Goal: Ask a question: Seek information or help from site administrators or community

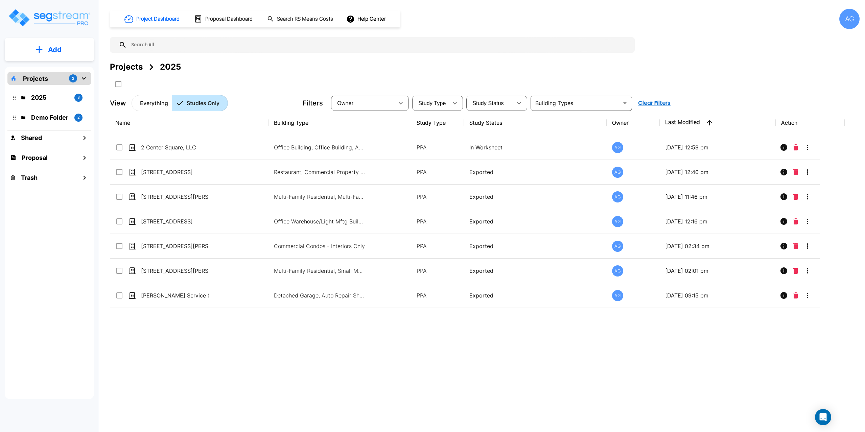
click at [27, 97] on div "2025 8" at bounding box center [54, 97] width 83 height 9
click at [56, 102] on p "2025" at bounding box center [50, 97] width 38 height 9
click at [54, 76] on div "Projects 2" at bounding box center [49, 78] width 84 height 13
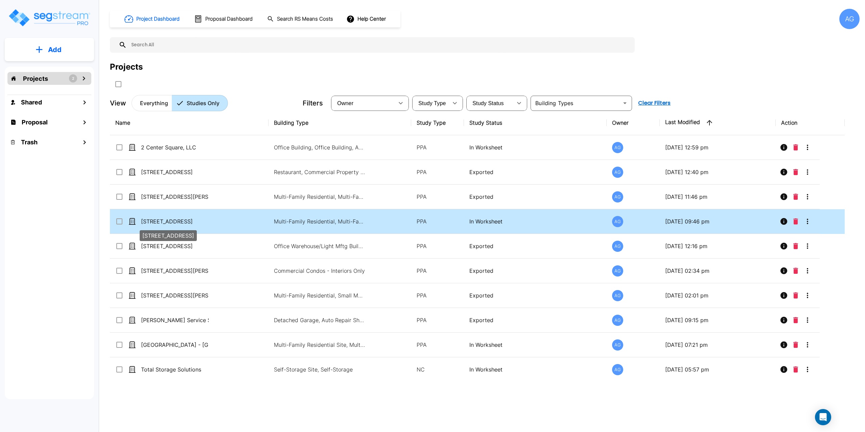
click at [171, 219] on p "98 North Alhambra Circle" at bounding box center [175, 221] width 68 height 8
checkbox input "false"
click at [171, 219] on p "98 North Alhambra Circle" at bounding box center [175, 221] width 68 height 8
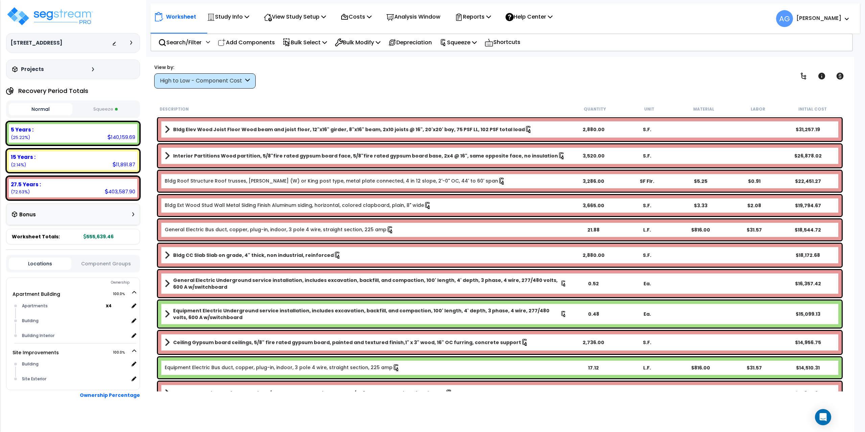
click at [105, 113] on button "Squeeze" at bounding box center [106, 109] width 64 height 12
click at [57, 16] on img at bounding box center [50, 16] width 88 height 20
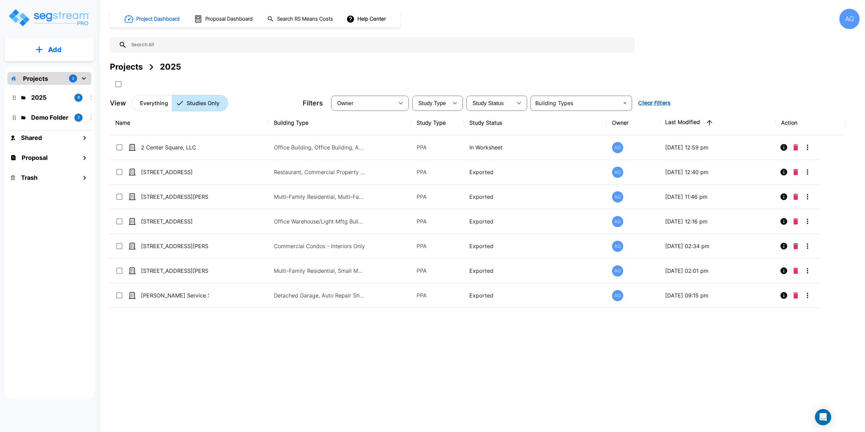
click at [855, 19] on div "AG" at bounding box center [849, 19] width 20 height 20
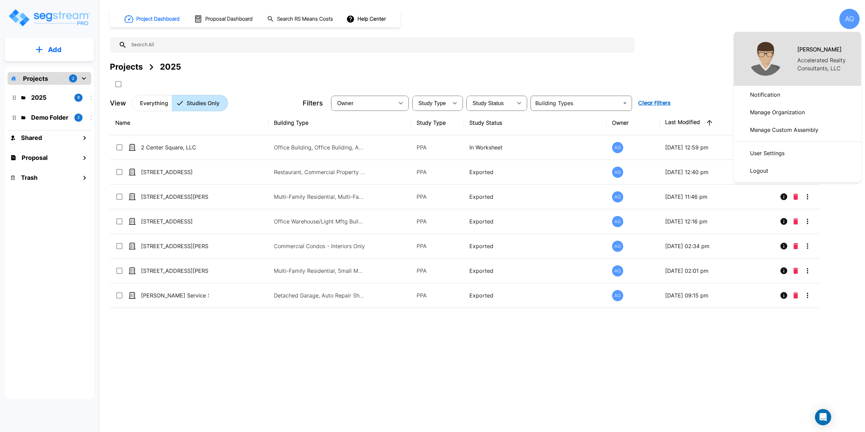
click at [769, 111] on p "Manage Organization" at bounding box center [777, 112] width 60 height 14
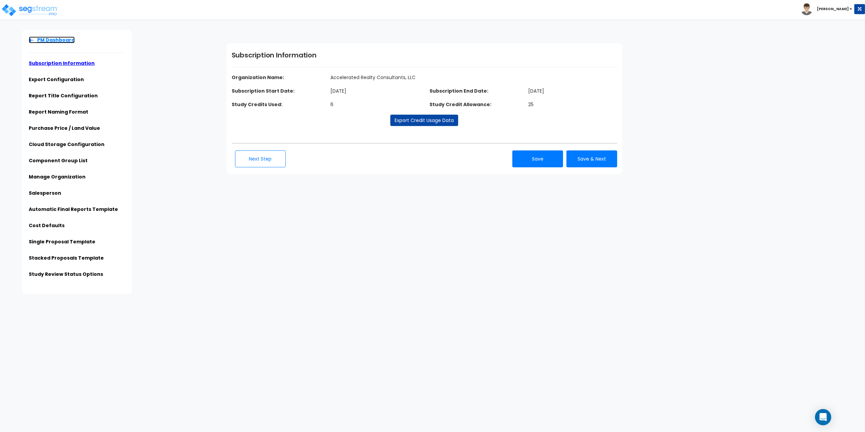
click at [48, 38] on link "PM Dashboard" at bounding box center [52, 40] width 46 height 7
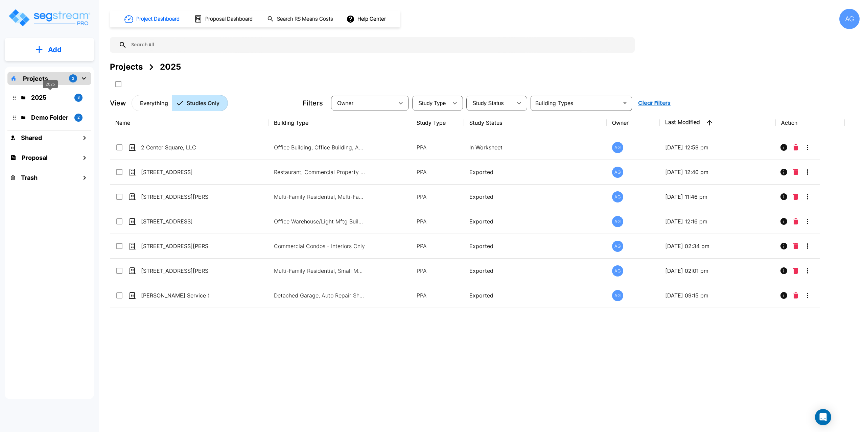
click at [47, 82] on div "2025" at bounding box center [50, 84] width 15 height 8
click at [34, 98] on p "2025" at bounding box center [50, 97] width 38 height 9
click at [37, 98] on p "2025" at bounding box center [50, 97] width 38 height 9
click at [41, 77] on p "Projects" at bounding box center [35, 78] width 25 height 9
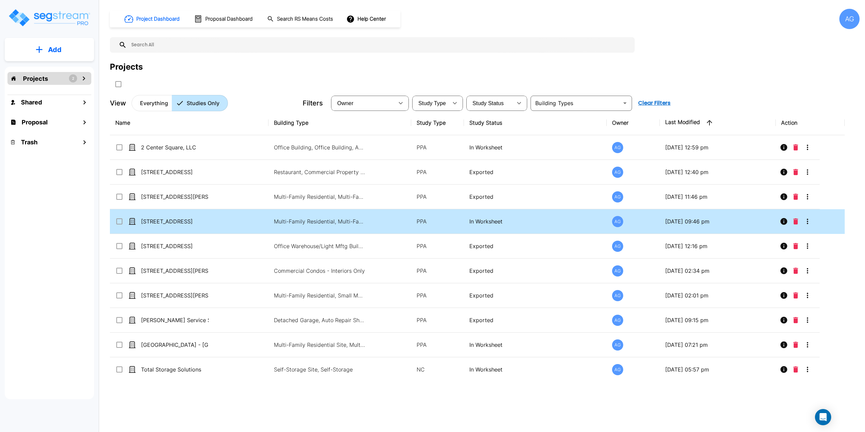
click at [120, 220] on input "select row 98 North Alhambra Circle" at bounding box center [118, 220] width 7 height 6
drag, startPoint x: 149, startPoint y: 222, endPoint x: 154, endPoint y: 222, distance: 5.4
click at [154, 222] on p "[STREET_ADDRESS]" at bounding box center [175, 221] width 68 height 8
click at [119, 220] on input "select row 98 North Alhambra Circle" at bounding box center [118, 220] width 7 height 6
click at [186, 82] on icon "Move" at bounding box center [184, 84] width 7 height 6
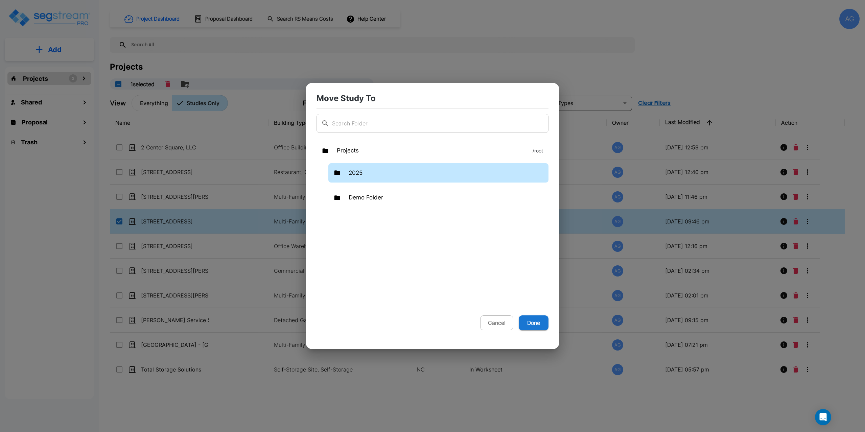
click at [355, 177] on p "2025" at bounding box center [356, 173] width 14 height 9
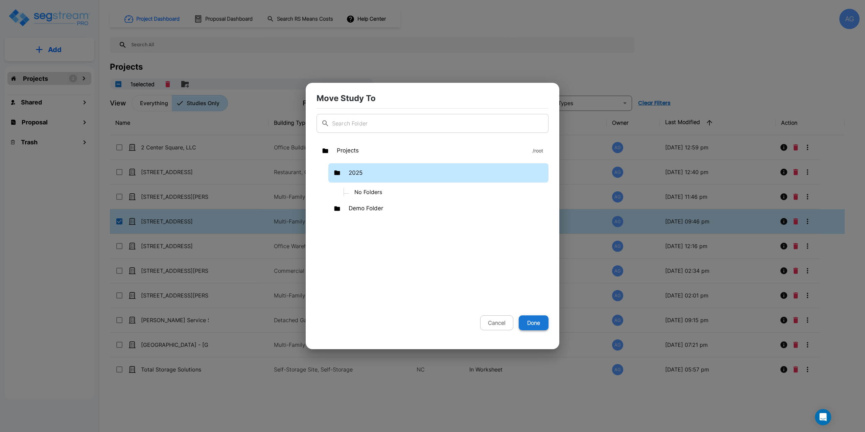
click at [535, 326] on button "Done" at bounding box center [534, 322] width 30 height 15
checkbox input "false"
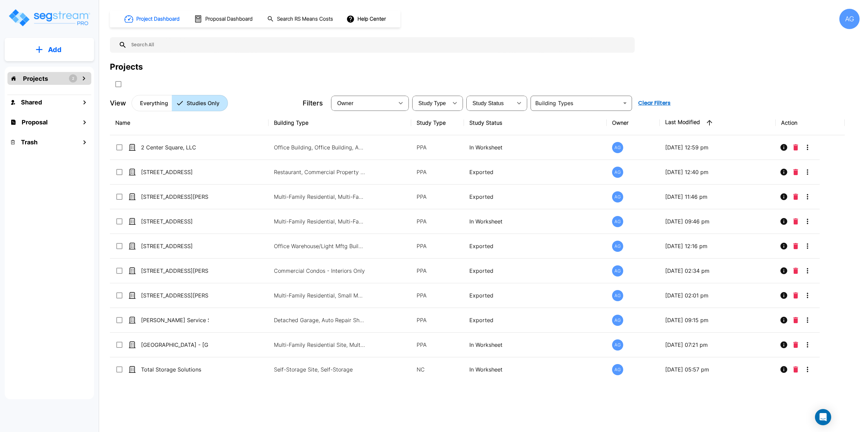
click at [46, 79] on p "Projects" at bounding box center [35, 78] width 25 height 9
click at [45, 99] on p "2025" at bounding box center [50, 97] width 38 height 9
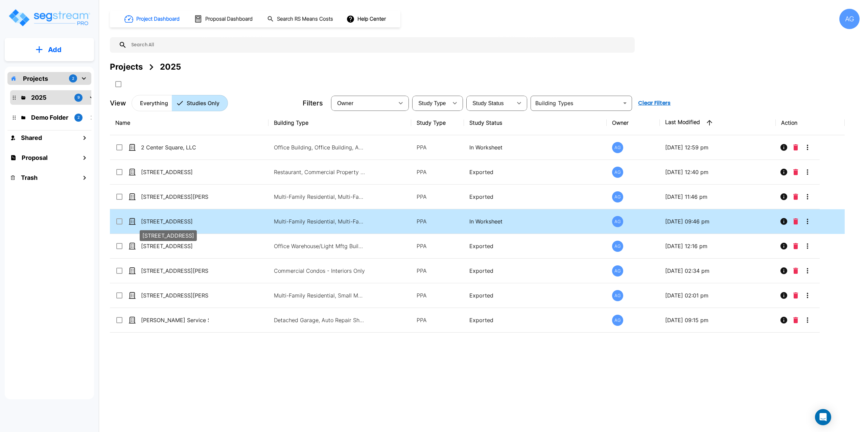
click at [164, 223] on p "[STREET_ADDRESS]" at bounding box center [175, 221] width 68 height 8
checkbox input "true"
click at [164, 223] on p "[STREET_ADDRESS]" at bounding box center [175, 221] width 68 height 8
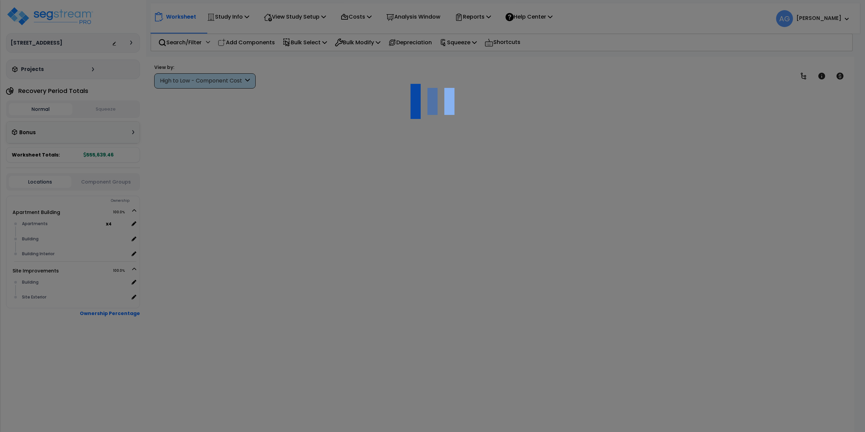
click at [161, 222] on div at bounding box center [432, 216] width 865 height 432
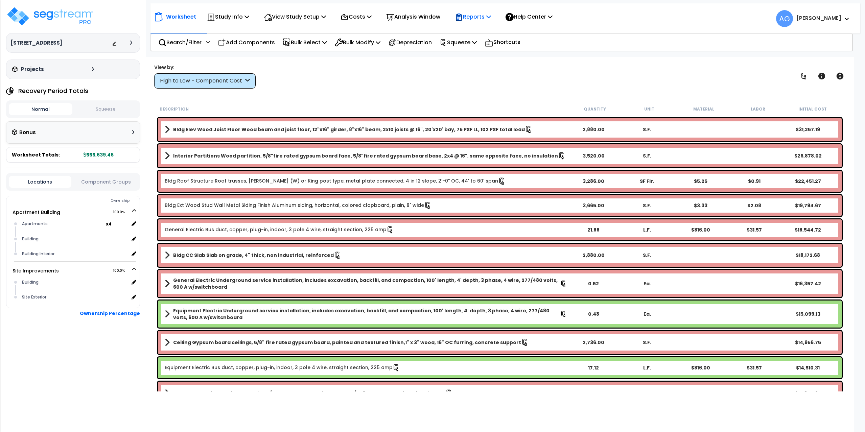
click at [473, 18] on p "Reports" at bounding box center [473, 16] width 36 height 9
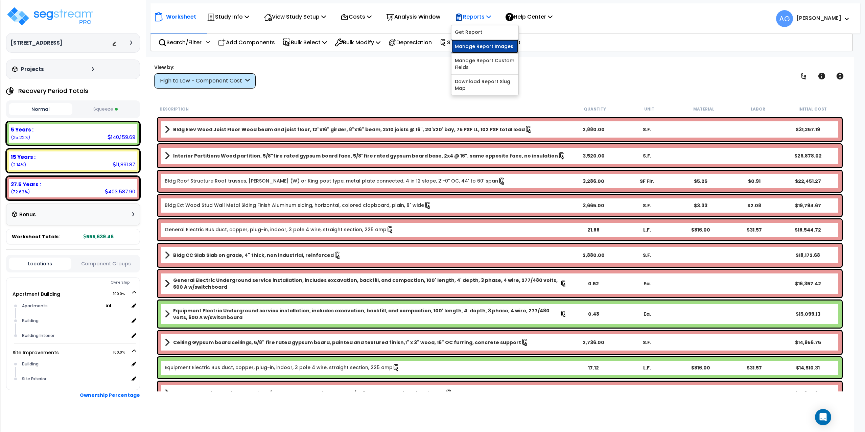
click at [484, 46] on link "Manage Report Images" at bounding box center [484, 47] width 67 height 14
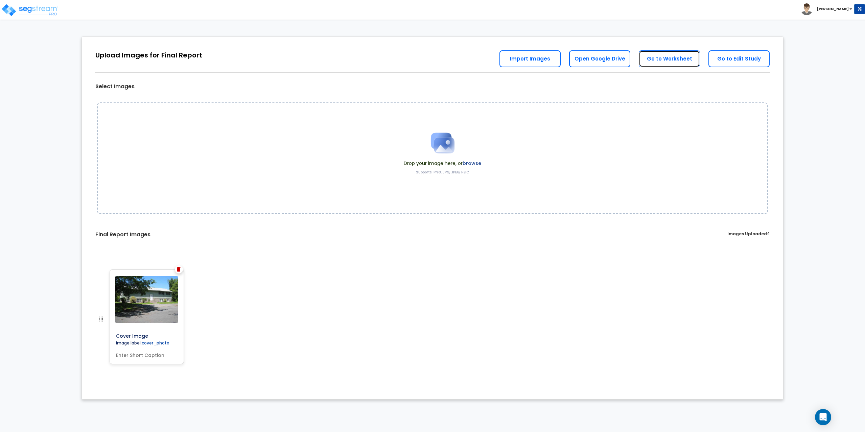
click at [669, 62] on link "Go to Worksheet" at bounding box center [669, 58] width 61 height 17
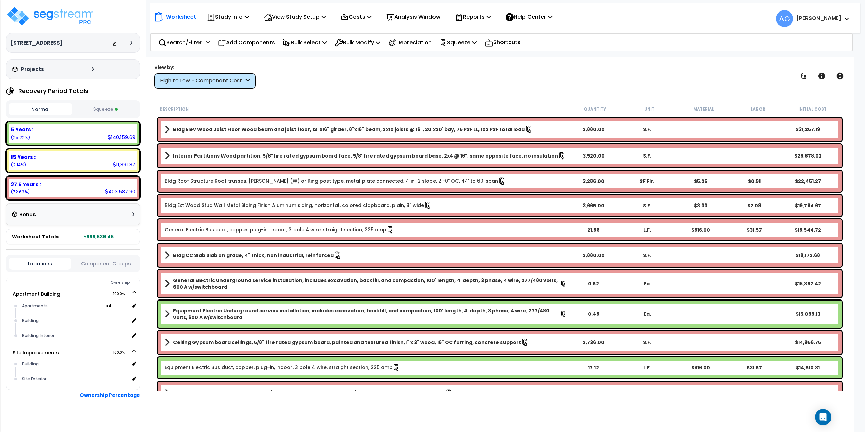
click at [103, 109] on button "Squeeze" at bounding box center [106, 109] width 64 height 12
click at [473, 15] on p "Reports" at bounding box center [473, 16] width 36 height 9
click at [477, 32] on link "Get Report" at bounding box center [484, 32] width 67 height 14
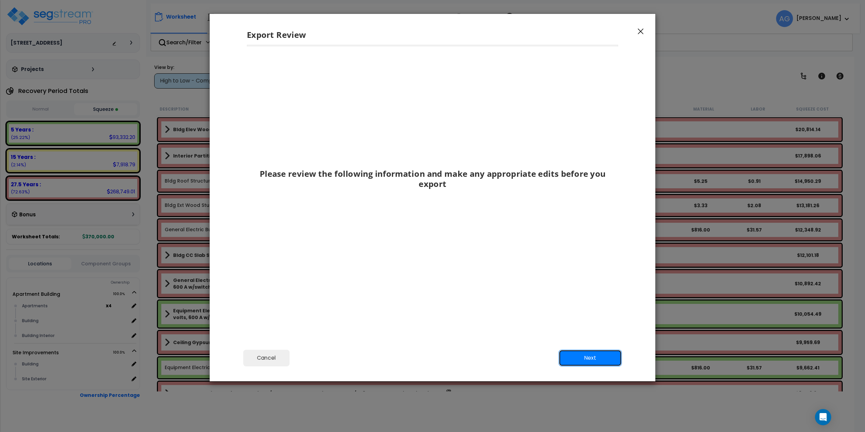
click at [588, 352] on button "Next" at bounding box center [590, 358] width 63 height 17
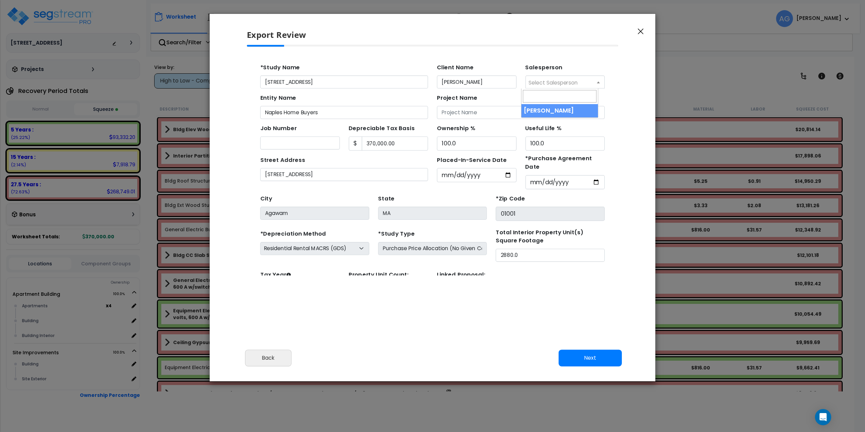
click at [523, 78] on span "Select Salesperson" at bounding box center [525, 79] width 45 height 7
select select "241"
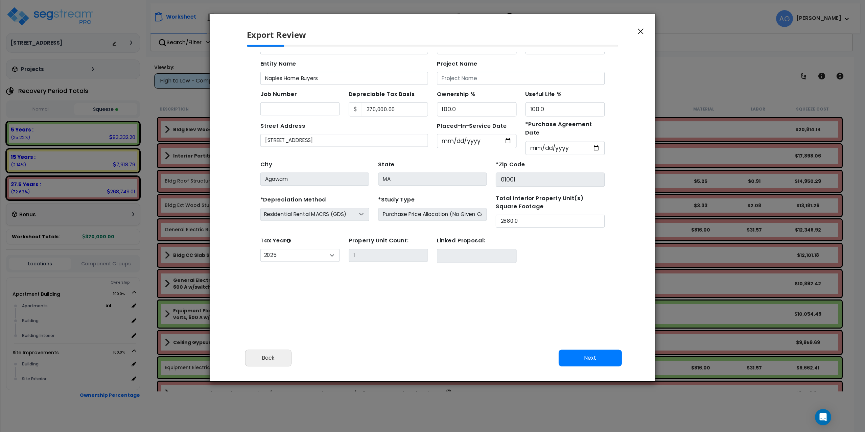
click at [589, 362] on button "Next" at bounding box center [590, 358] width 63 height 17
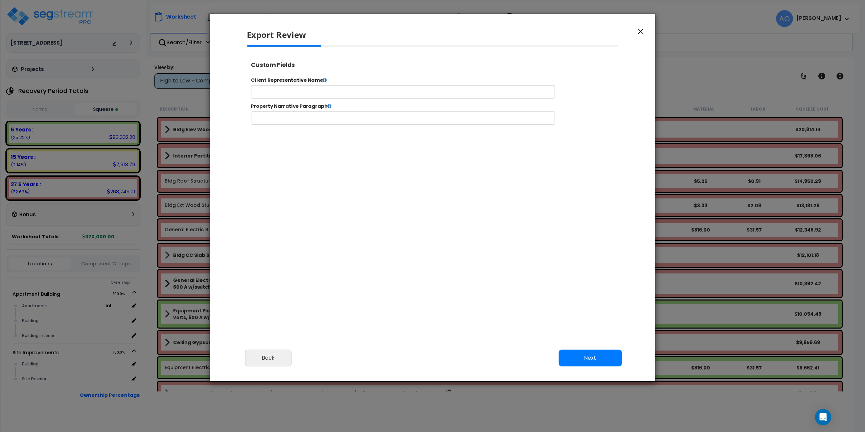
scroll to position [0, 0]
click at [292, 93] on input "text" at bounding box center [424, 96] width 345 height 15
select select "2025"
type input "98 North Alhambra CircleDom"
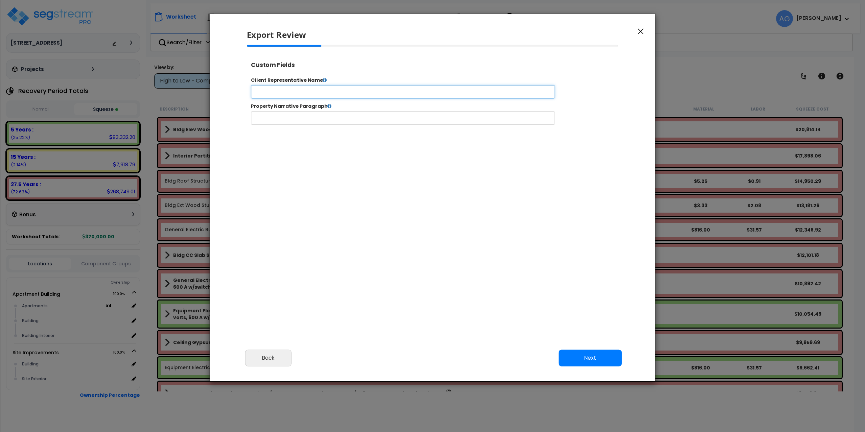
scroll to position [0, 0]
click at [292, 93] on input "text" at bounding box center [424, 96] width 345 height 15
type input "Dominic Santaniello"
type input "98 N. Alhambra Cir."
click at [568, 357] on button "Next" at bounding box center [590, 358] width 63 height 17
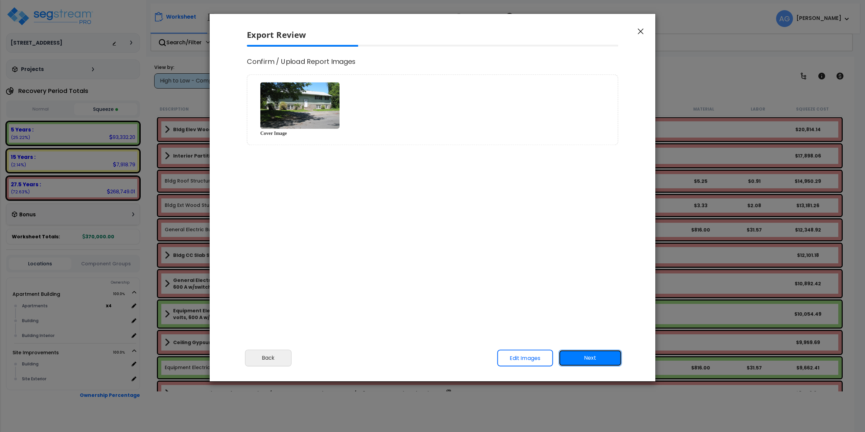
click at [598, 360] on button "Next" at bounding box center [590, 358] width 63 height 17
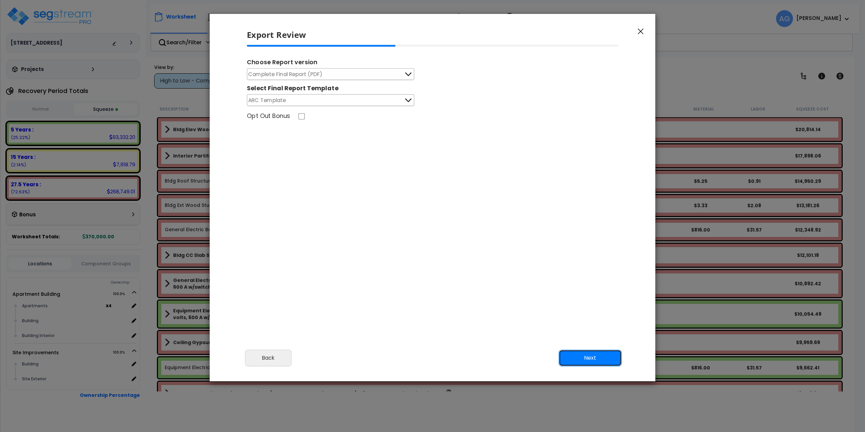
click at [589, 356] on button "Next" at bounding box center [590, 358] width 63 height 17
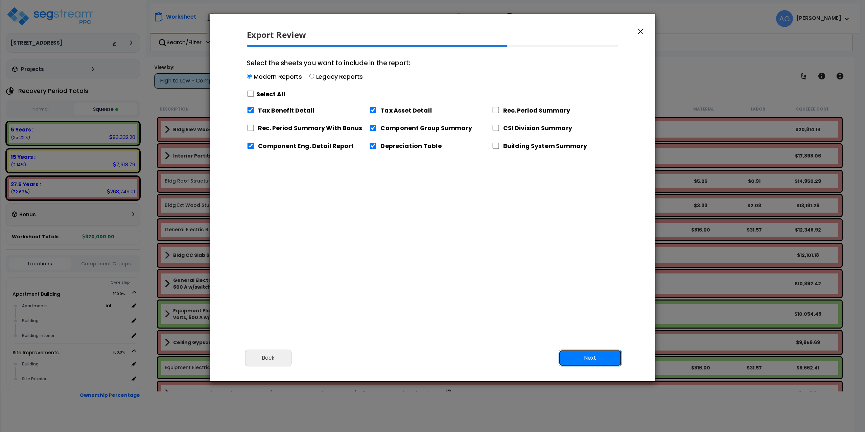
click at [579, 359] on button "Next" at bounding box center [590, 358] width 63 height 17
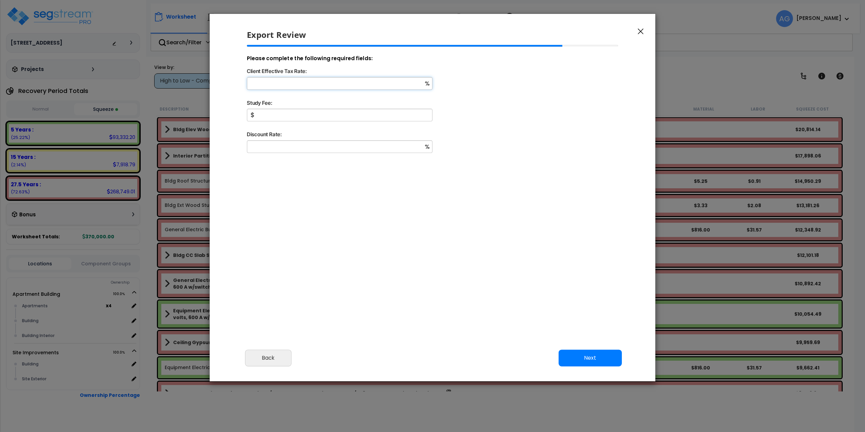
click at [350, 81] on input "Client Effective Tax Rate:" at bounding box center [340, 83] width 186 height 13
type input "32"
type input "2,500"
type input "8"
click at [585, 360] on button "Next" at bounding box center [590, 358] width 63 height 17
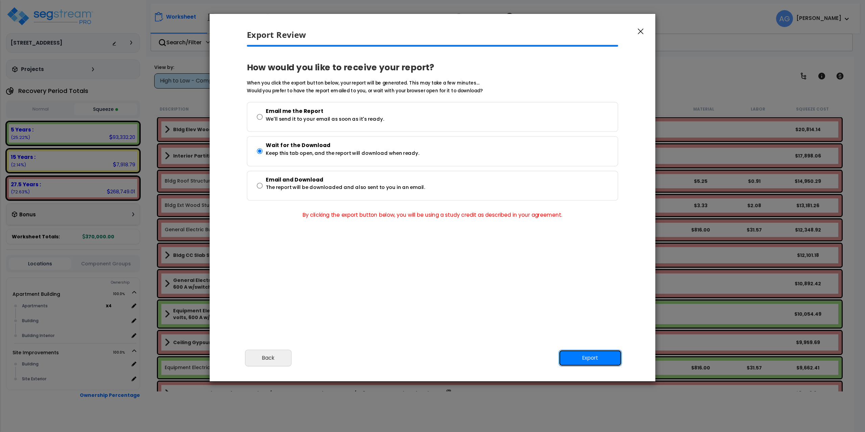
click at [595, 358] on button "Export" at bounding box center [590, 358] width 63 height 17
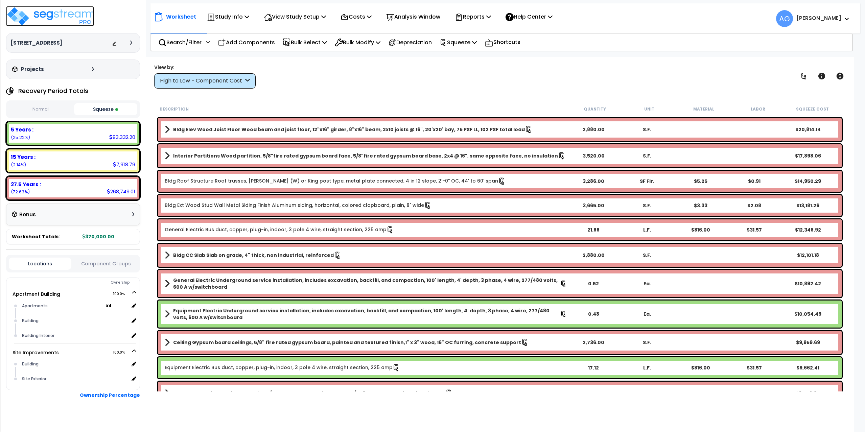
click at [67, 14] on img at bounding box center [50, 16] width 88 height 20
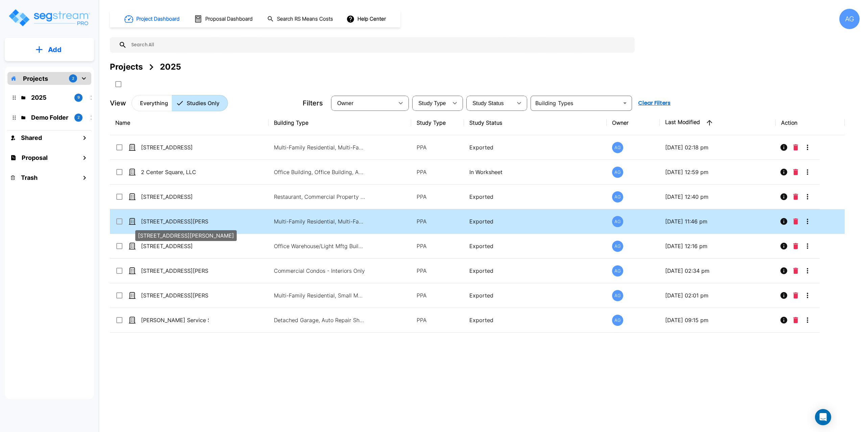
click at [165, 223] on p "[STREET_ADDRESS][PERSON_NAME]" at bounding box center [175, 221] width 68 height 8
checkbox input "true"
click at [165, 223] on p "[STREET_ADDRESS][PERSON_NAME]" at bounding box center [175, 221] width 68 height 8
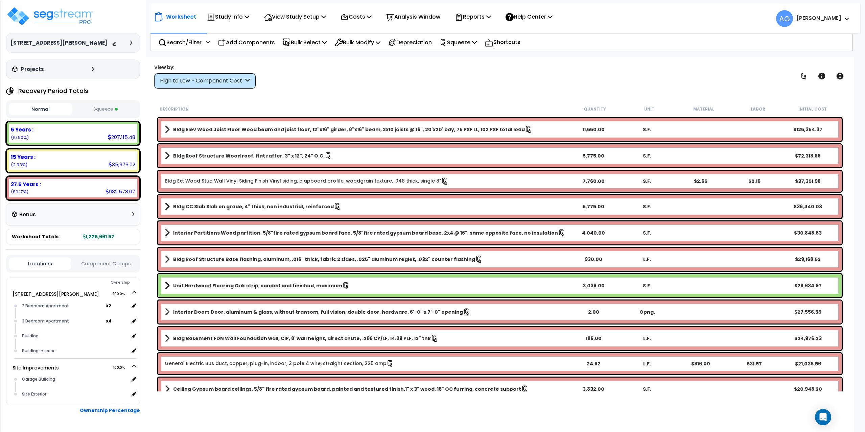
click at [104, 108] on button "Squeeze" at bounding box center [106, 109] width 64 height 12
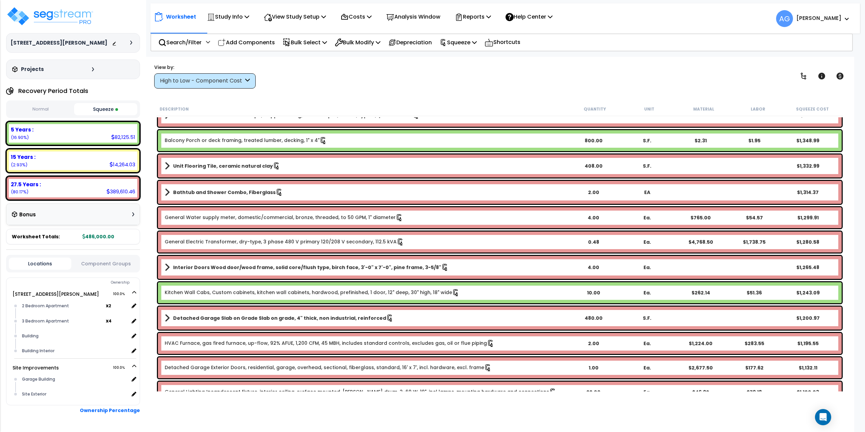
scroll to position [2096, 0]
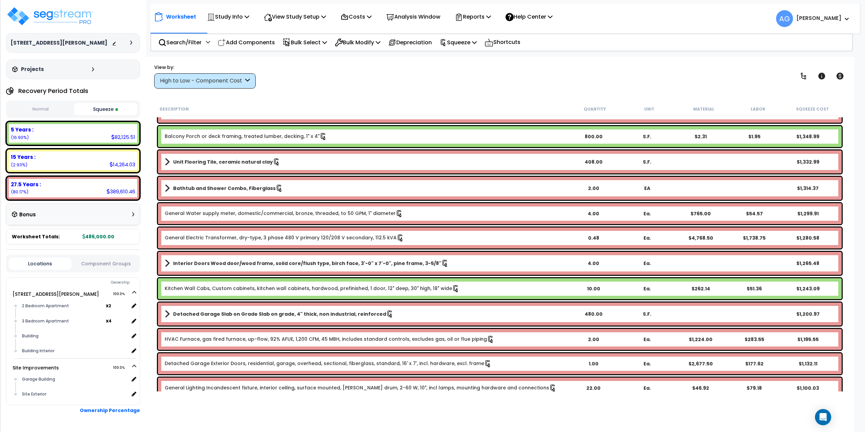
drag, startPoint x: 323, startPoint y: 292, endPoint x: 300, endPoint y: 98, distance: 194.8
click at [300, 98] on div "Worksheet Study Info Study Setup Add Property Unit Template study Clone study AG" at bounding box center [499, 273] width 709 height 432
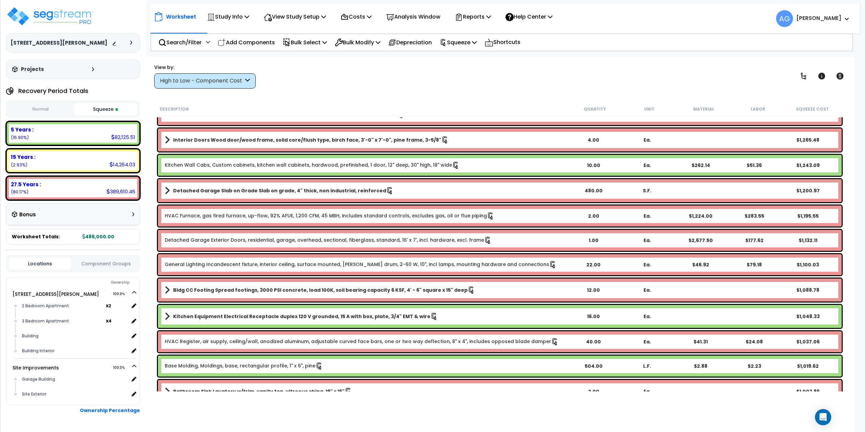
scroll to position [2231, 0]
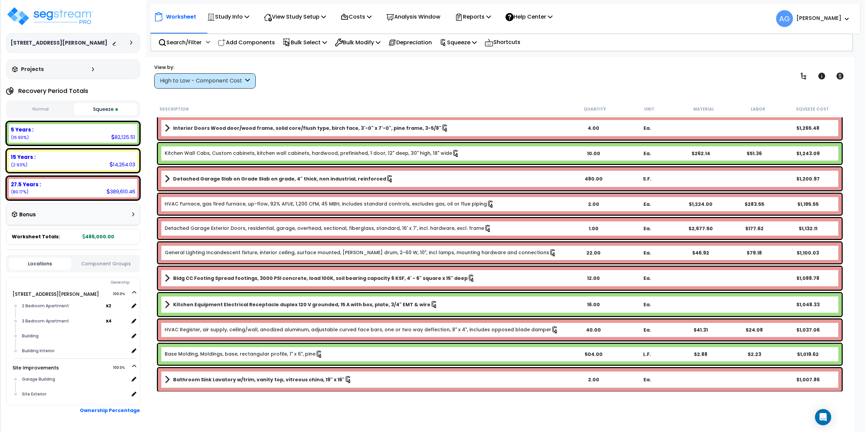
click at [51, 111] on button "Normal" at bounding box center [41, 109] width 64 height 12
click at [97, 110] on button "Squeeze" at bounding box center [106, 109] width 64 height 12
click at [57, 108] on button "Normal" at bounding box center [41, 109] width 64 height 12
click at [89, 110] on button "Squeeze" at bounding box center [106, 109] width 64 height 12
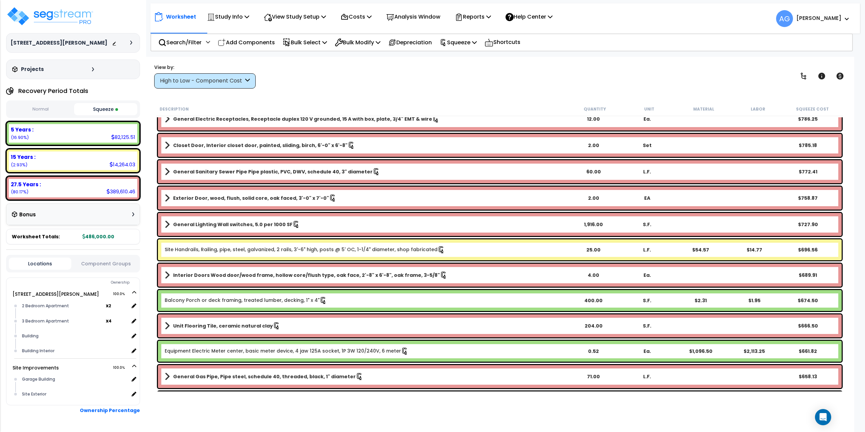
scroll to position [2806, 0]
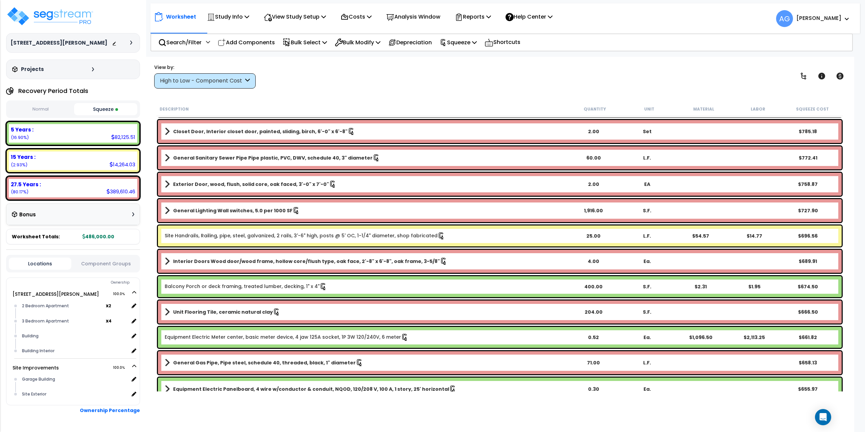
click at [79, 155] on div "15 Years :" at bounding box center [73, 156] width 124 height 7
click at [79, 165] on div "15 Years : 14,264.03 (2.93%)" at bounding box center [73, 160] width 128 height 19
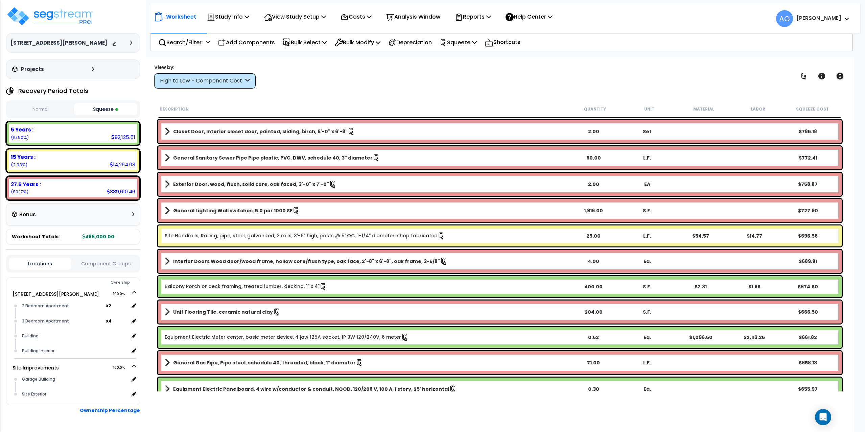
click at [82, 161] on div "15 Years : 14,264.03 (2.93%)" at bounding box center [73, 160] width 128 height 19
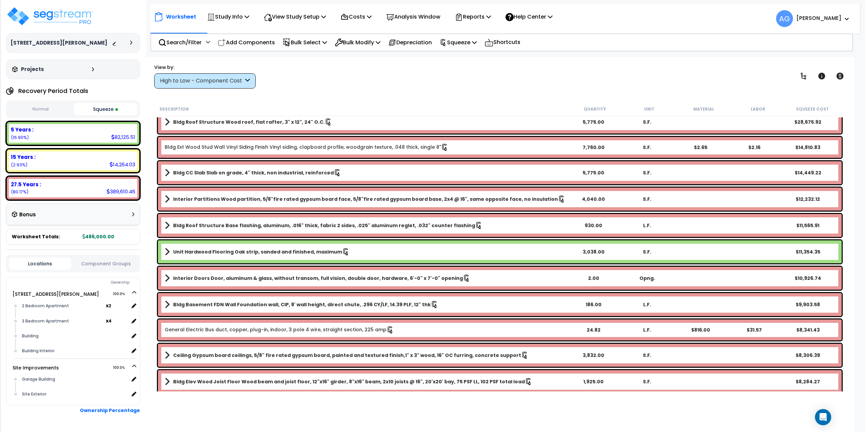
scroll to position [0, 0]
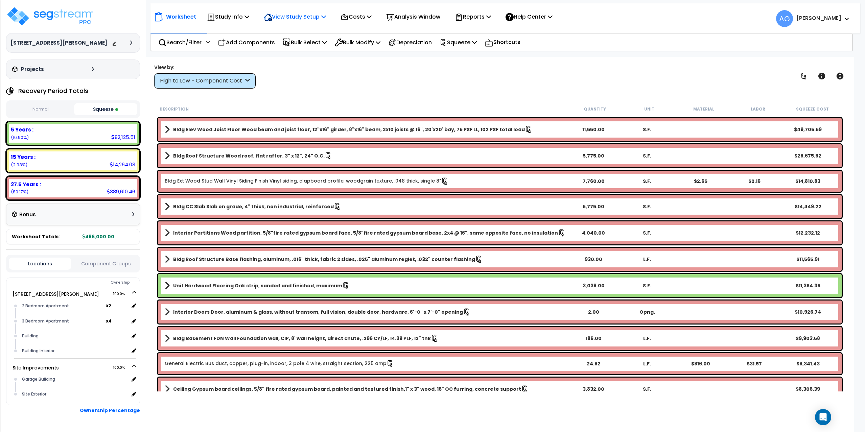
click at [289, 17] on p "View Study Setup" at bounding box center [295, 16] width 62 height 9
click at [291, 50] on link "View Questionnaire" at bounding box center [293, 47] width 67 height 14
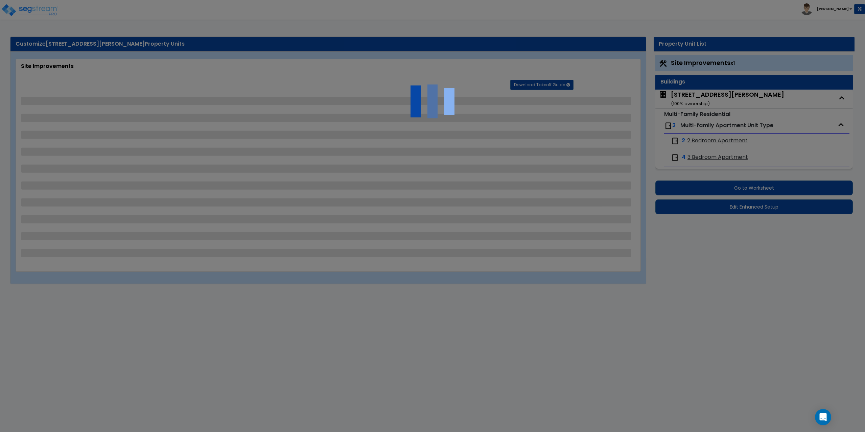
select select "2"
select select "1"
select select "4"
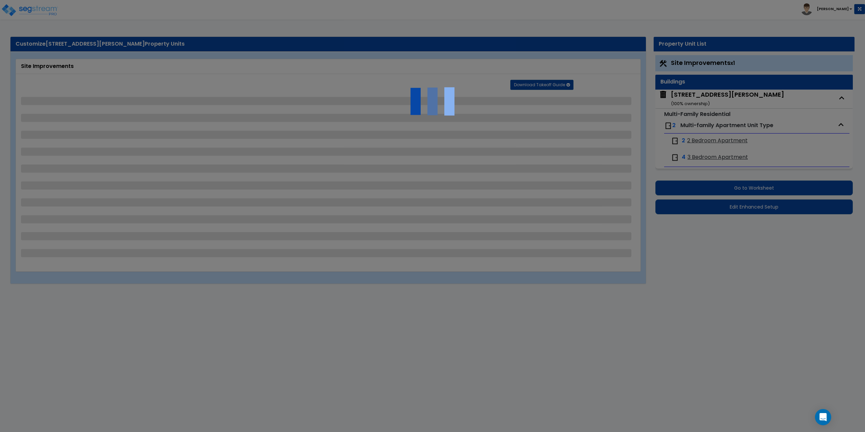
select select "1"
select select "2"
select select "1"
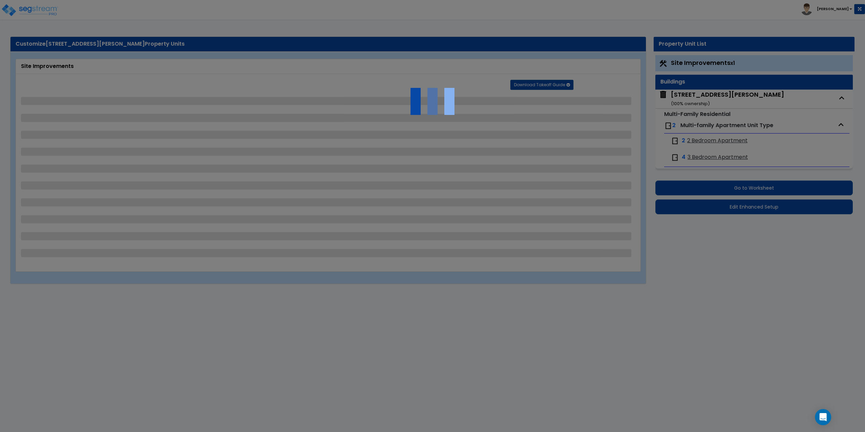
select select "1"
select select "2"
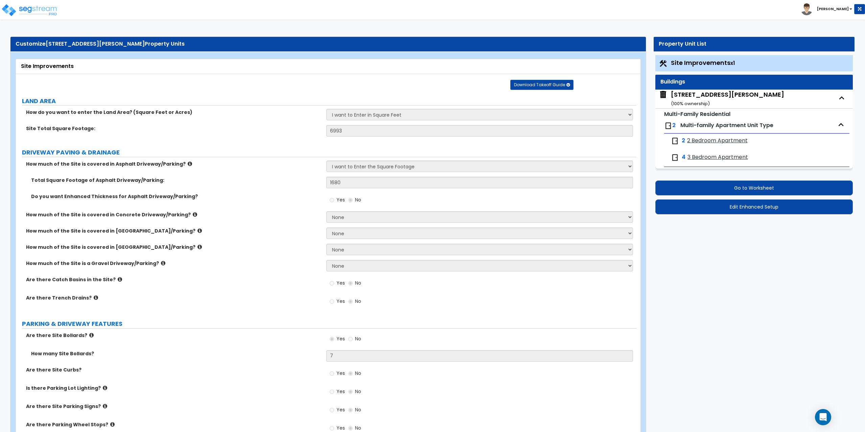
click at [707, 93] on div "[STREET_ADDRESS][PERSON_NAME] ( 100 % ownership)" at bounding box center [727, 98] width 113 height 17
select select "7"
select select "1"
select select "5"
select select "2"
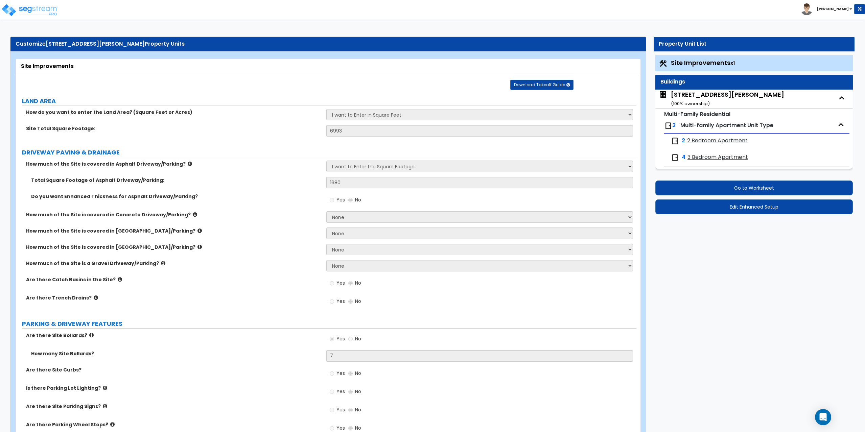
select select "1"
select select "3"
select select "1"
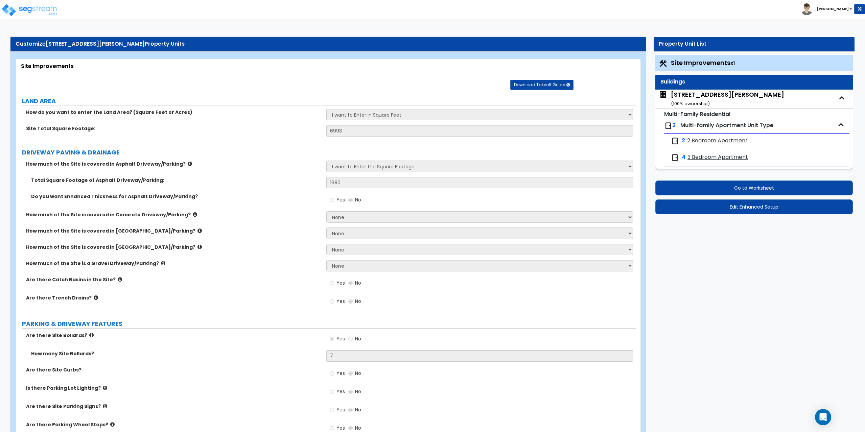
select select "2"
select select "1"
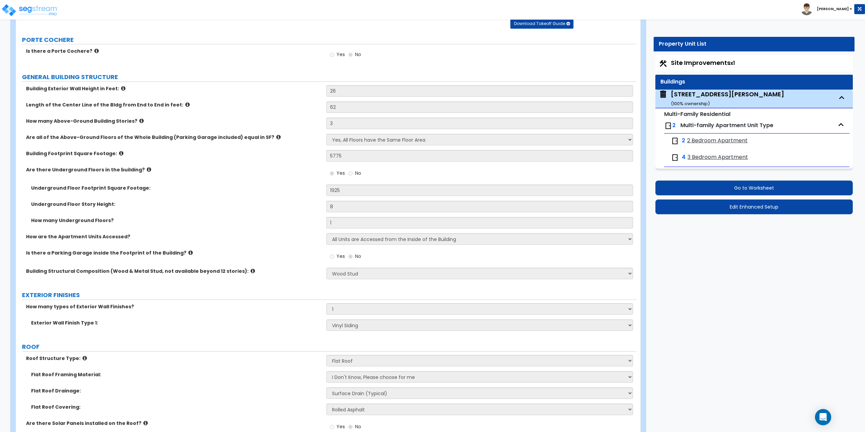
scroll to position [68, 0]
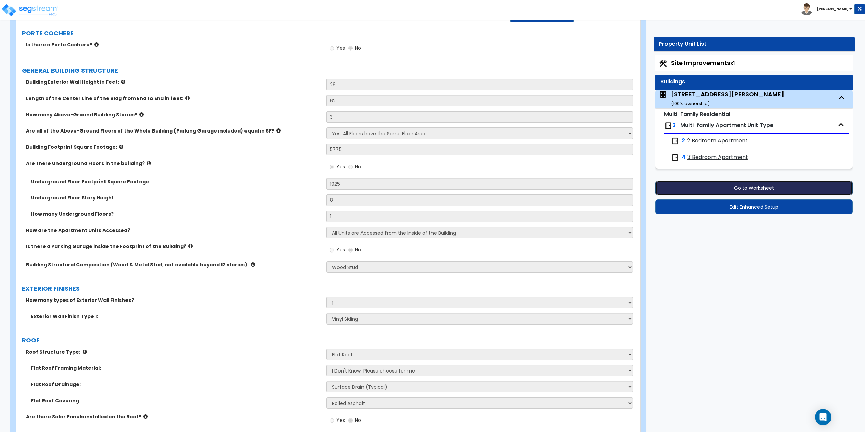
click at [761, 187] on button "Go to Worksheet" at bounding box center [754, 188] width 198 height 15
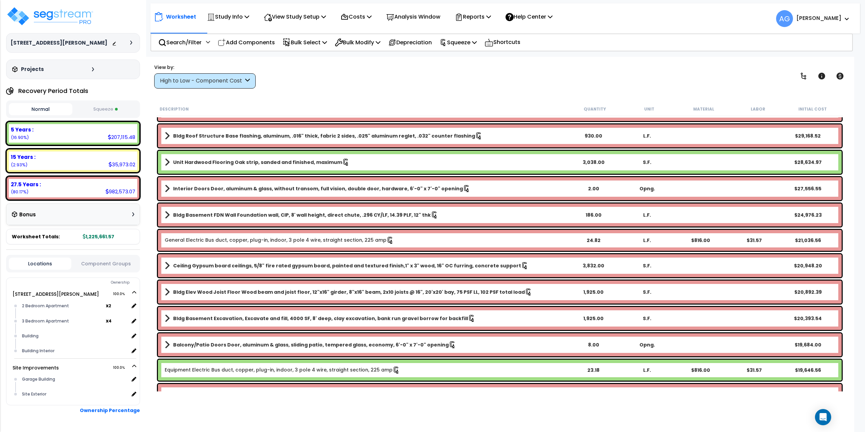
scroll to position [135, 0]
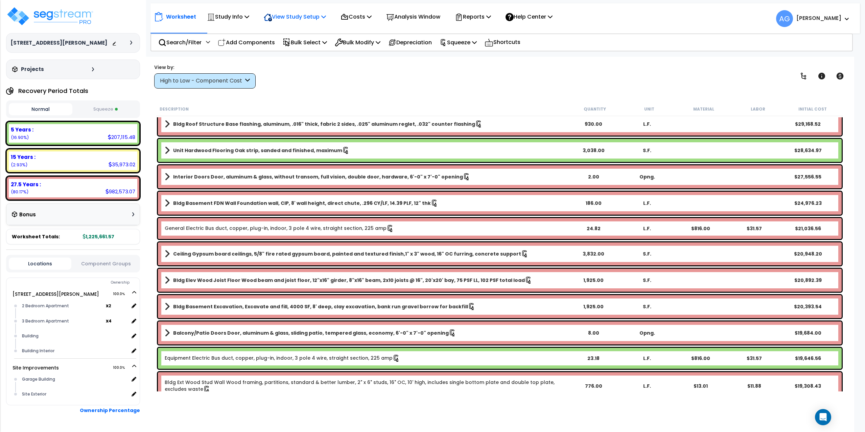
click at [292, 20] on p "View Study Setup" at bounding box center [295, 16] width 62 height 9
click at [291, 43] on link "View Questionnaire" at bounding box center [293, 47] width 67 height 14
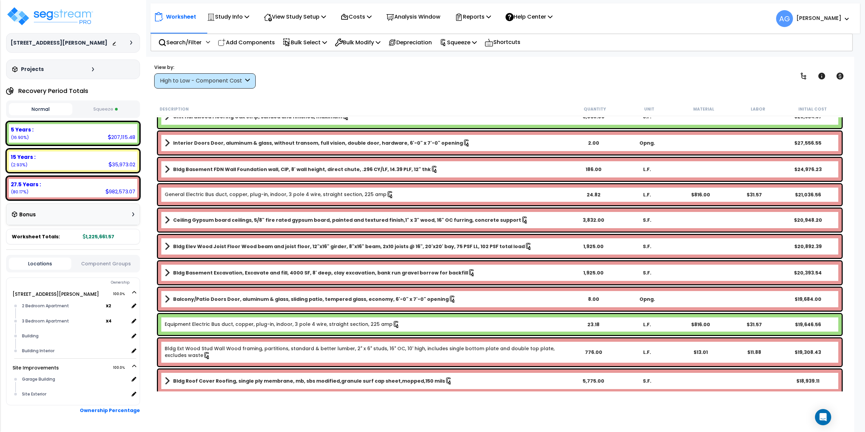
click at [258, 299] on b "Balcony/Patio Doors Door, aluminum & glass, sliding patio, tempered glass, econ…" at bounding box center [311, 299] width 276 height 7
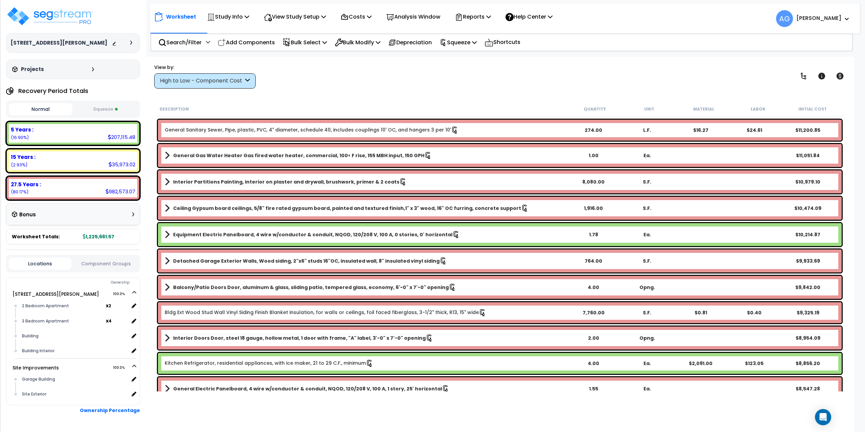
scroll to position [778, 0]
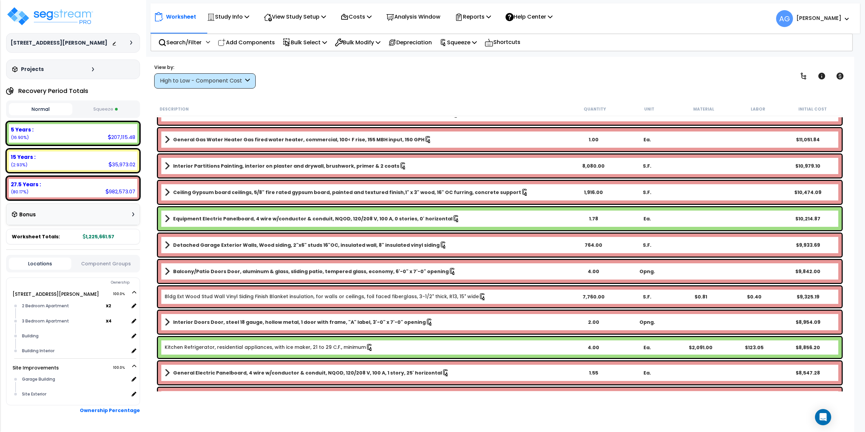
click at [251, 272] on b "Balcony/Patio Doors Door, aluminum & glass, sliding patio, tempered glass, econ…" at bounding box center [311, 271] width 276 height 7
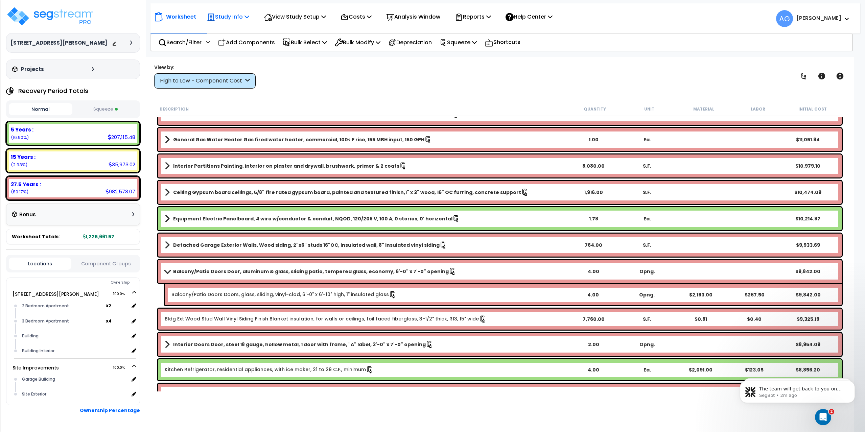
scroll to position [0, 0]
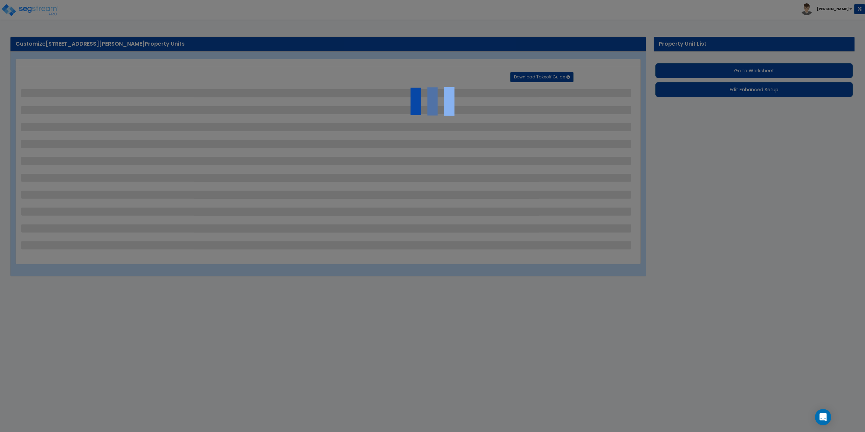
select select "2"
select select "1"
select select "4"
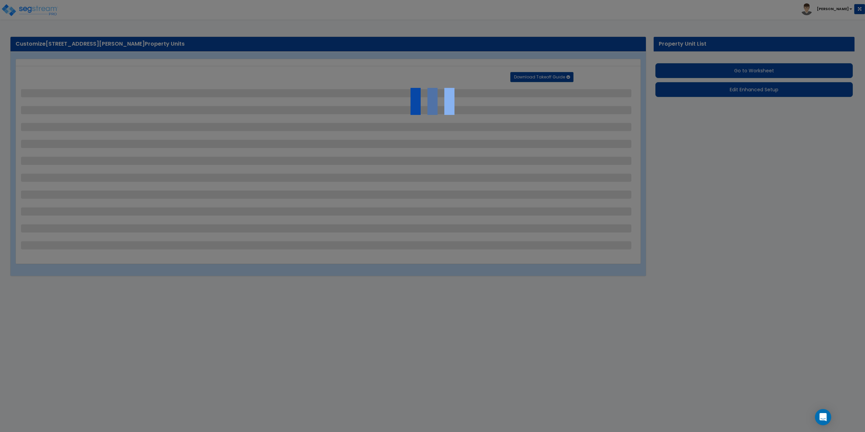
select select "1"
select select "2"
select select "1"
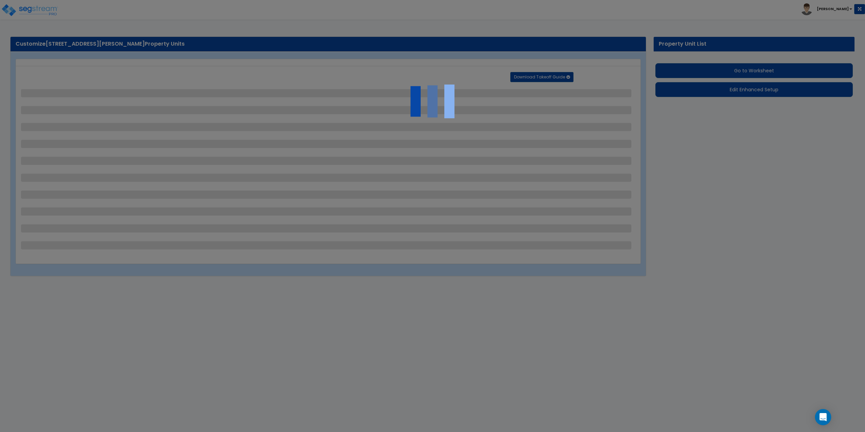
select select "1"
select select "2"
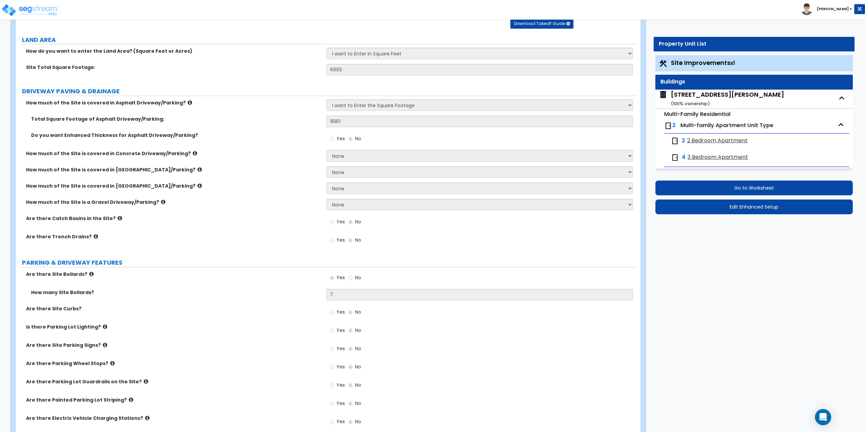
scroll to position [68, 0]
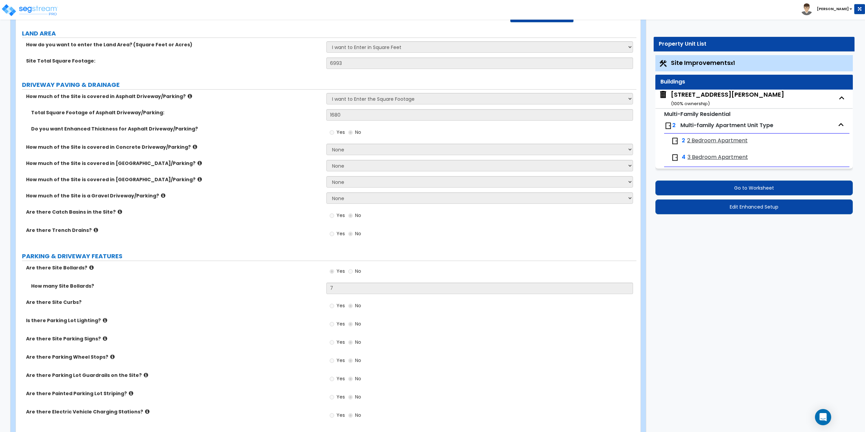
click at [710, 139] on span "2 Bedroom Apartment" at bounding box center [717, 141] width 61 height 8
select select "1"
select select "2"
select select "1"
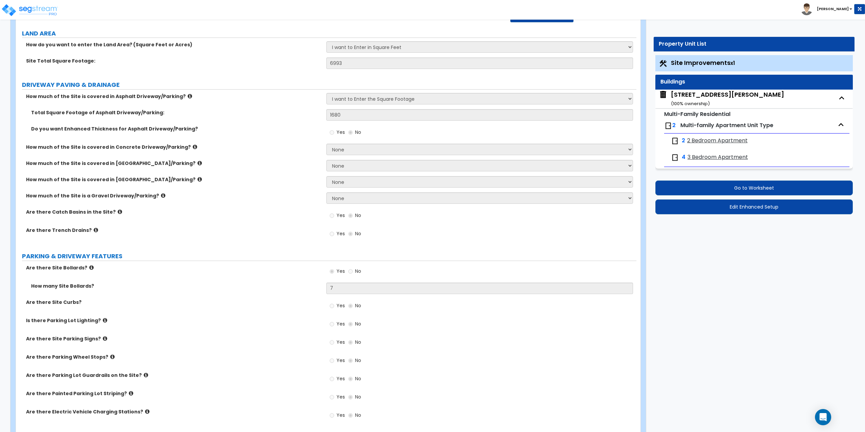
select select "1"
select select "3"
select select "1"
select select "2"
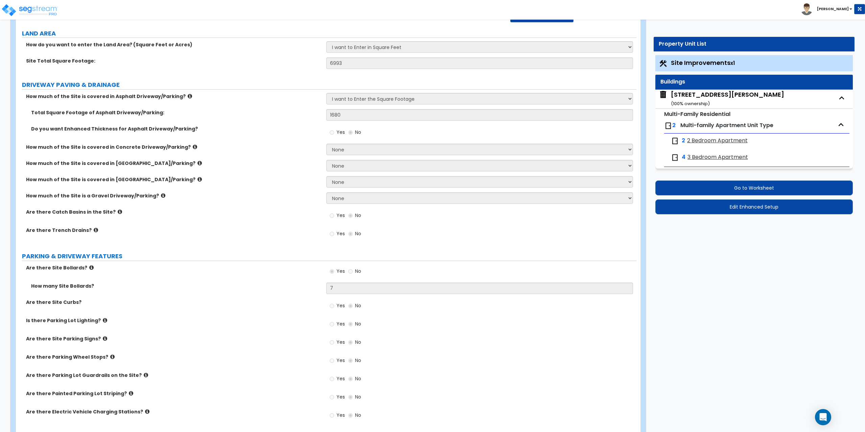
select select "1"
select select "6"
select select "2"
select select "3"
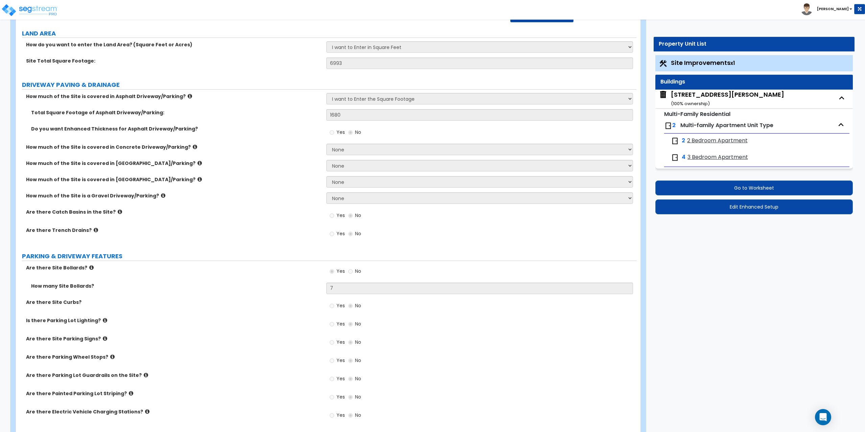
select select "1"
select select "5"
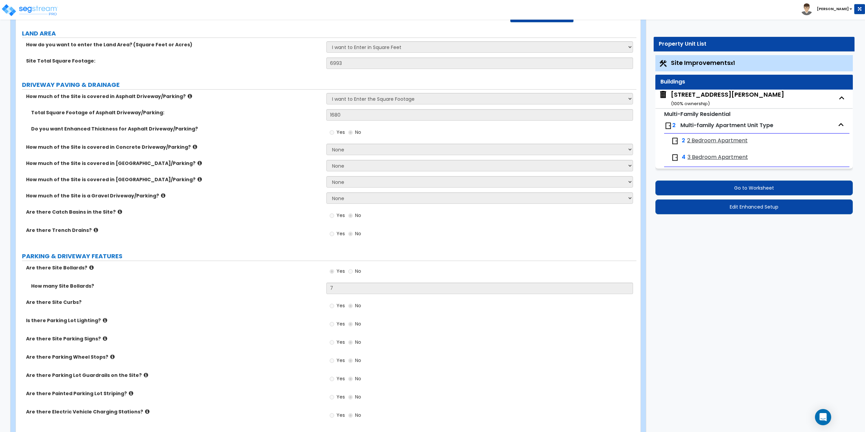
select select "3"
select select "1"
select select "5"
select select "1"
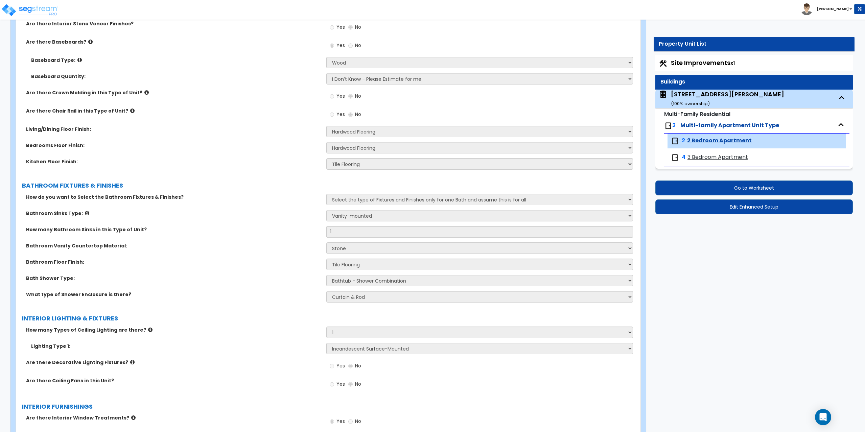
scroll to position [372, 0]
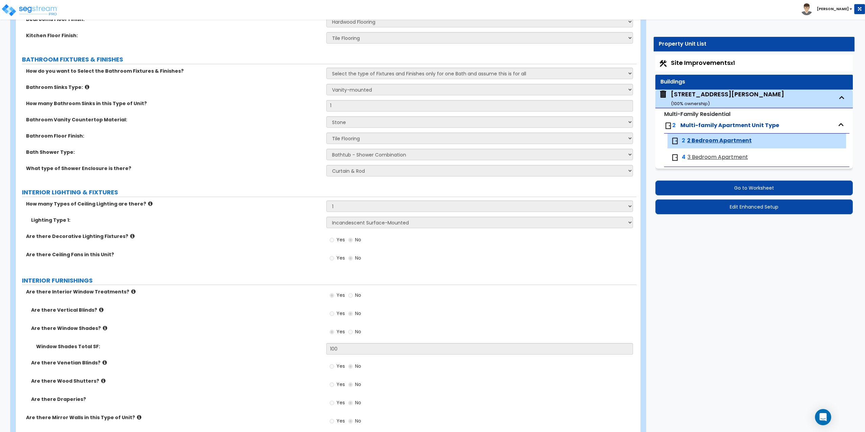
click at [704, 93] on div "143 Skeele St. ( 100 % ownership)" at bounding box center [727, 98] width 113 height 17
select select "7"
select select "1"
select select "5"
select select "2"
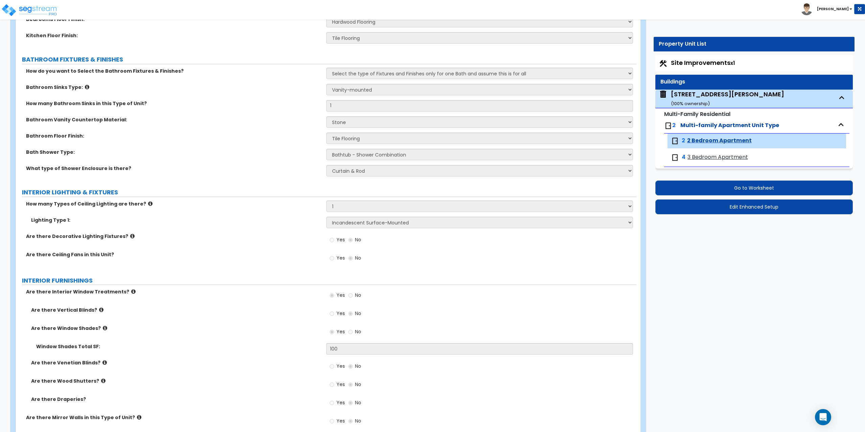
select select "1"
select select "3"
select select "1"
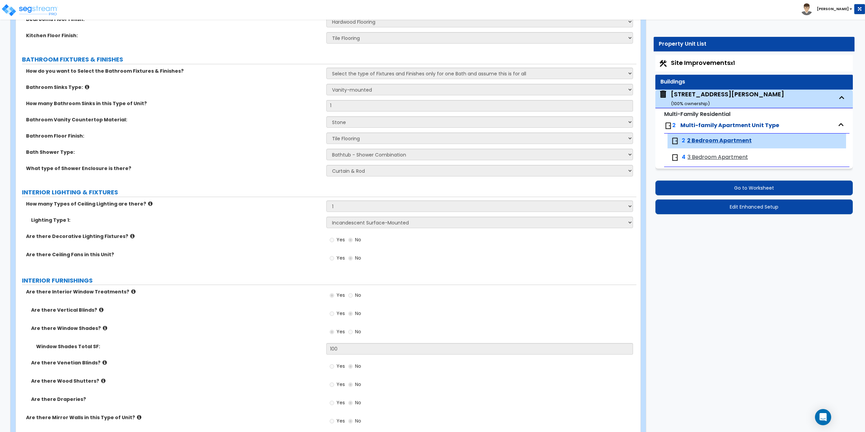
select select "1"
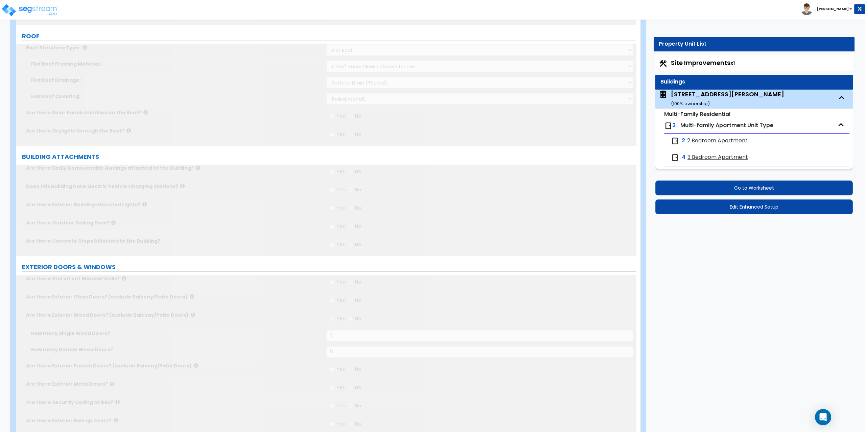
scroll to position [0, 0]
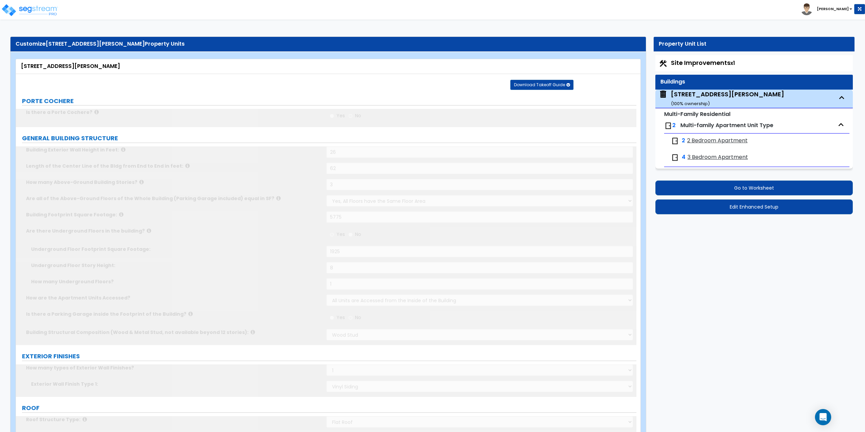
select select "2"
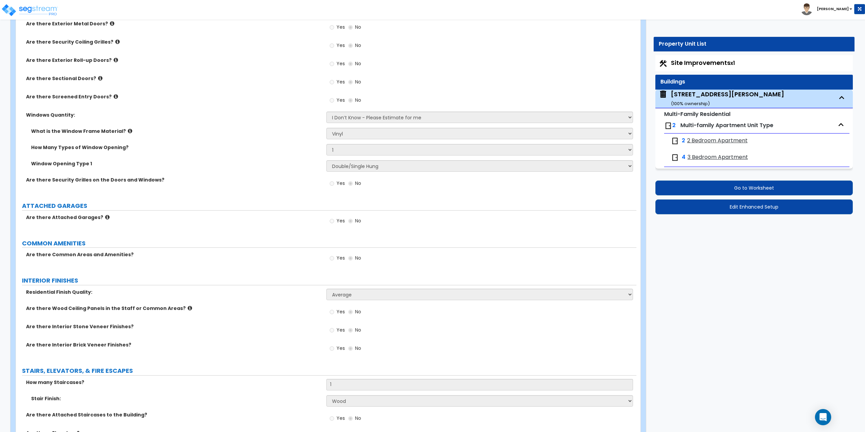
scroll to position [744, 0]
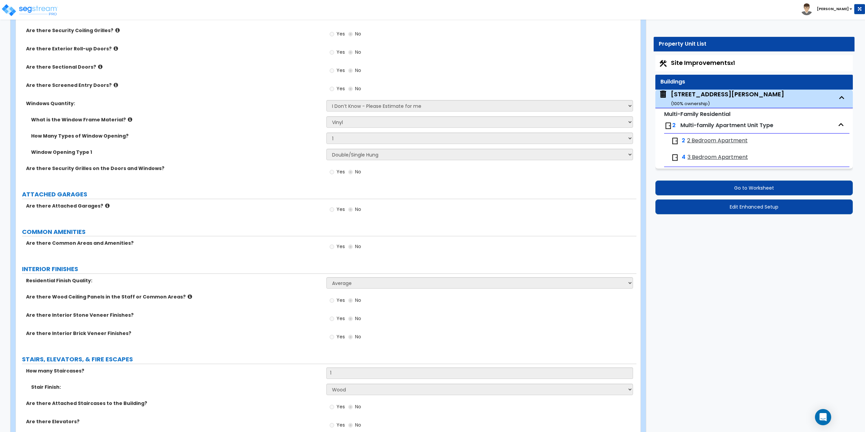
click at [723, 156] on span "3 Bedroom Apartment" at bounding box center [717, 157] width 61 height 8
select select "1"
select select "2"
select select "1"
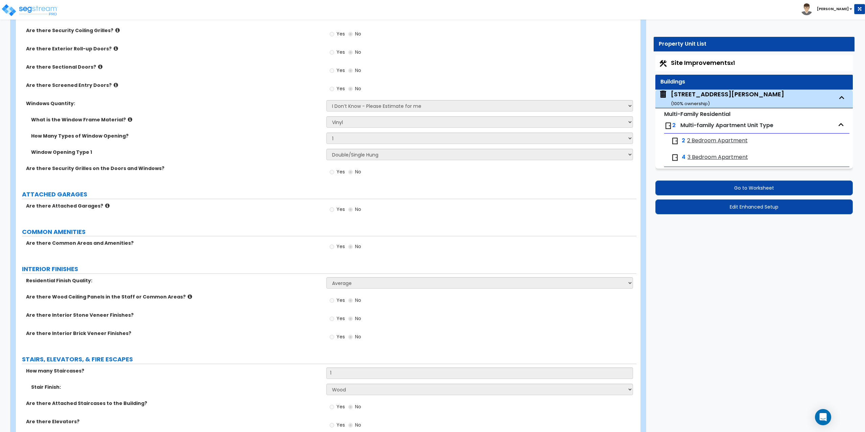
select select "1"
select select "2"
select select "1"
select select "2"
select select "1"
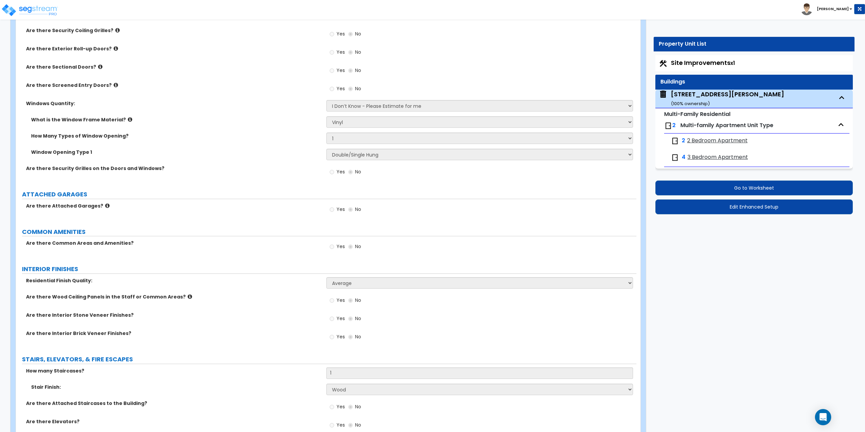
select select "1"
select select "6"
select select "2"
select select "3"
select select "1"
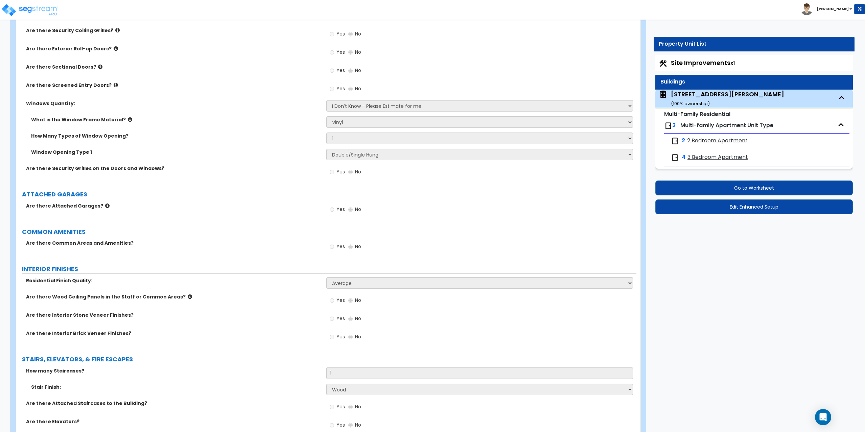
select select "1"
select select "5"
select select "3"
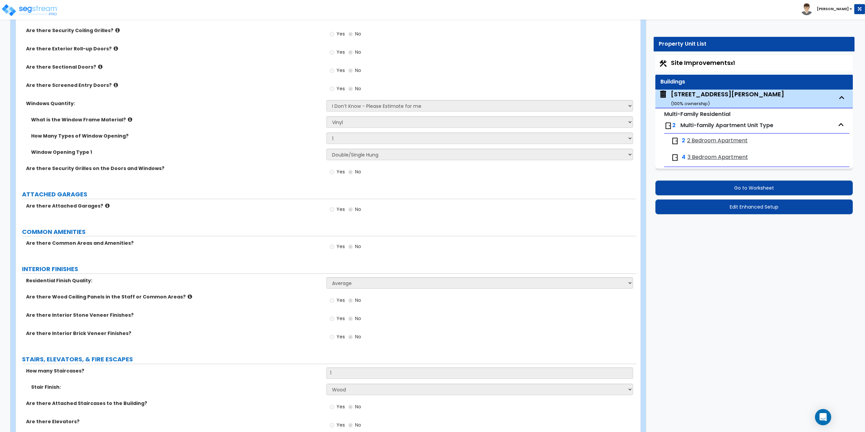
select select "3"
select select "1"
select select "5"
select select "1"
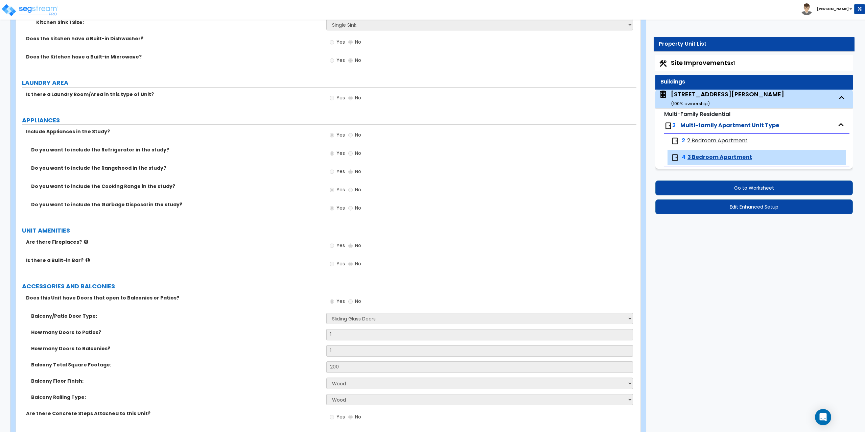
scroll to position [1025, 0]
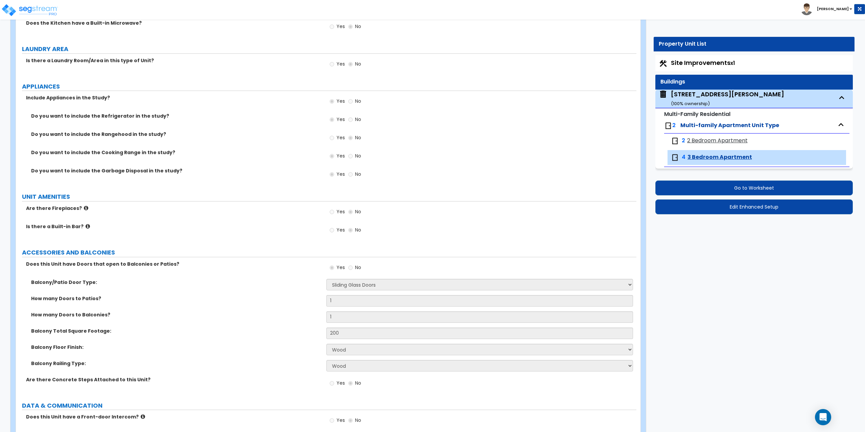
drag, startPoint x: 369, startPoint y: 288, endPoint x: 214, endPoint y: 284, distance: 154.2
click at [214, 284] on label "Balcony/Patio Door Type:" at bounding box center [176, 282] width 290 height 7
click at [828, 416] on div "Open Intercom Messenger" at bounding box center [823, 417] width 18 height 18
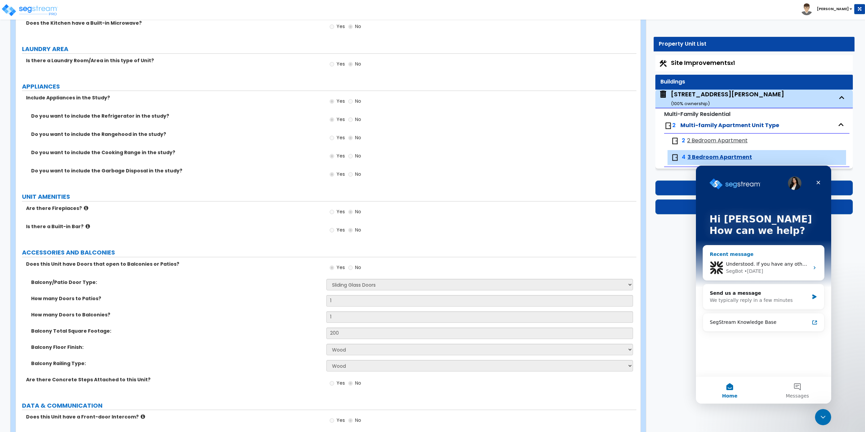
scroll to position [0, 0]
click at [759, 298] on div "We typically reply in a few minutes" at bounding box center [759, 300] width 99 height 7
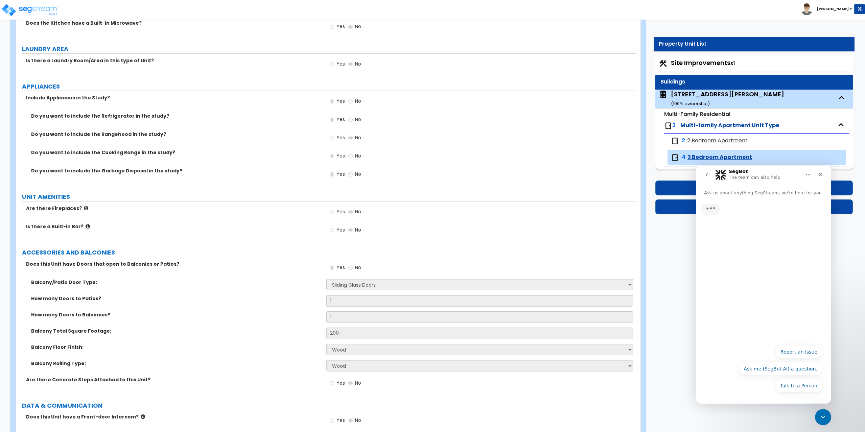
click at [709, 175] on icon "go back" at bounding box center [706, 174] width 5 height 5
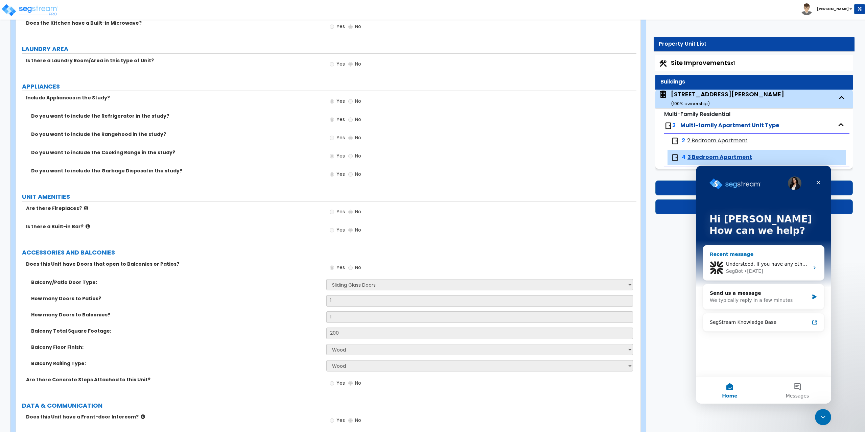
click at [756, 263] on span "Understood. If you have any other questions or need assistance later, feel free…" at bounding box center [835, 263] width 218 height 5
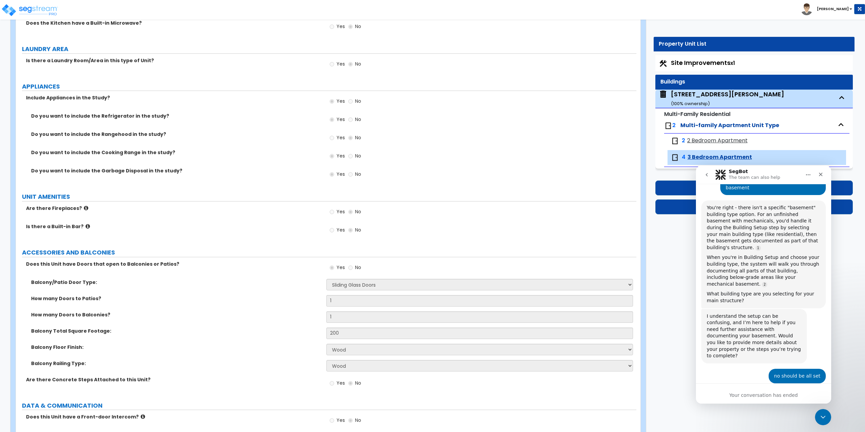
scroll to position [793, 0]
click at [707, 177] on icon "go back" at bounding box center [706, 174] width 5 height 5
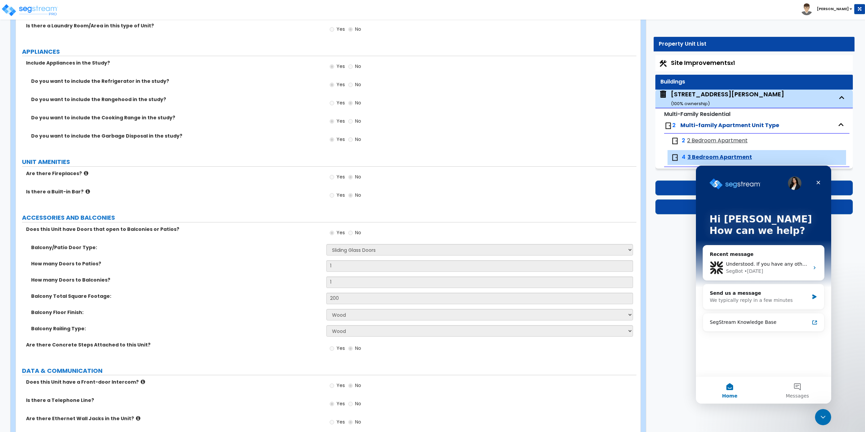
scroll to position [1093, 0]
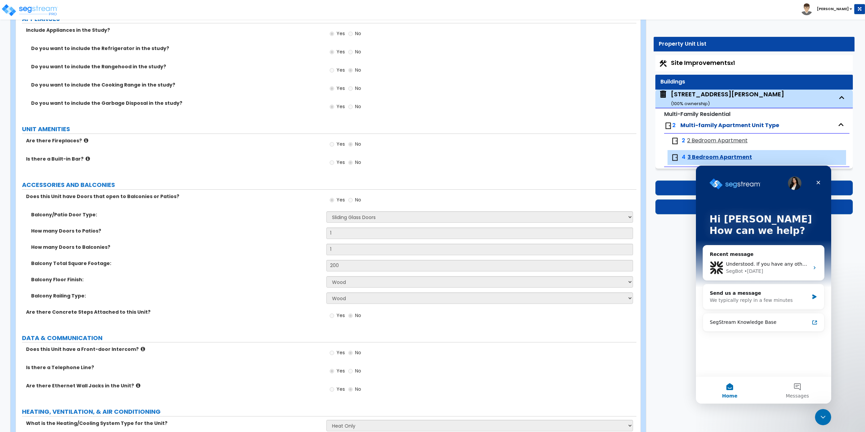
click at [797, 184] on img "Intercom messenger" at bounding box center [795, 183] width 14 height 14
drag, startPoint x: 816, startPoint y: 300, endPoint x: 799, endPoint y: 372, distance: 74.0
click at [799, 372] on div "Hi Anthony How can we help? Recent message Understood. If you have any other qu…" at bounding box center [763, 271] width 135 height 211
click at [799, 385] on button "Messages" at bounding box center [797, 390] width 68 height 27
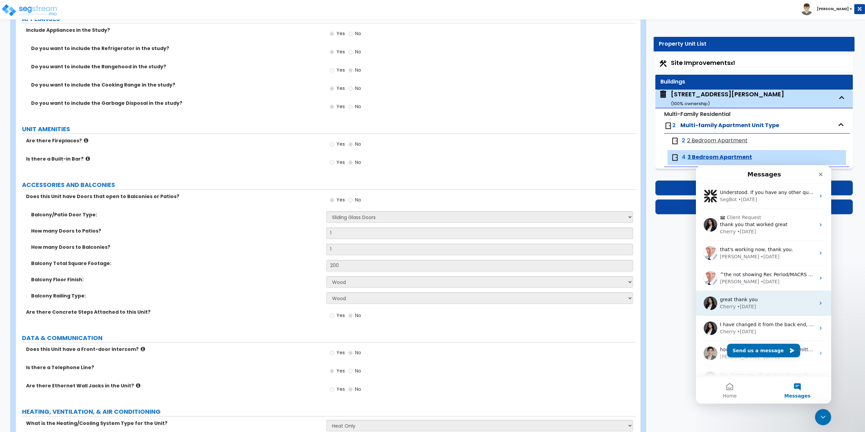
click at [740, 305] on div "• 3w ago" at bounding box center [746, 306] width 19 height 7
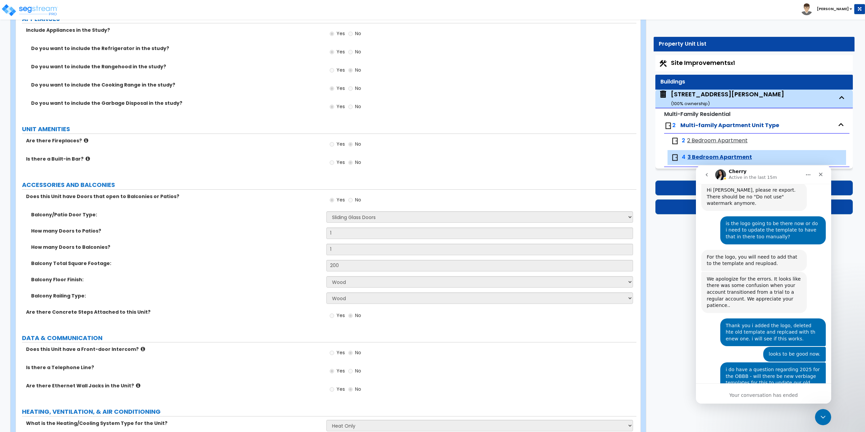
scroll to position [1457, 0]
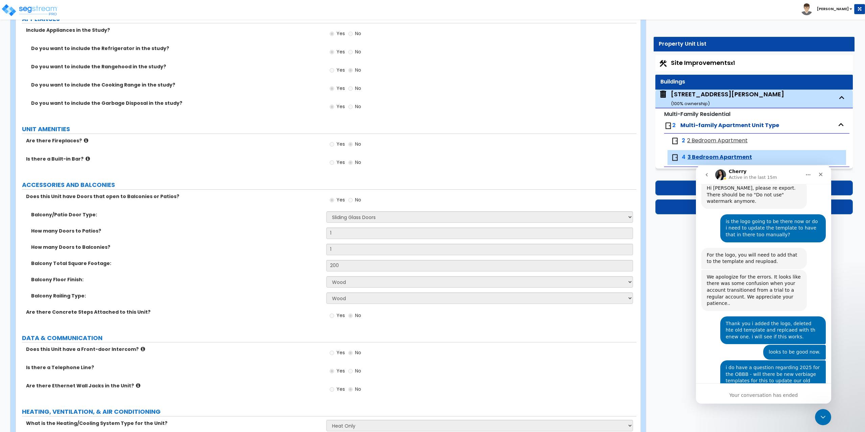
drag, startPoint x: 767, startPoint y: 393, endPoint x: 736, endPoint y: 273, distance: 123.5
click at [757, 349] on div "Ask us about anything SegStream, we're here for you. Hi there! I’m your friendl…" at bounding box center [763, 294] width 135 height 220
click at [705, 177] on icon "go back" at bounding box center [706, 174] width 5 height 5
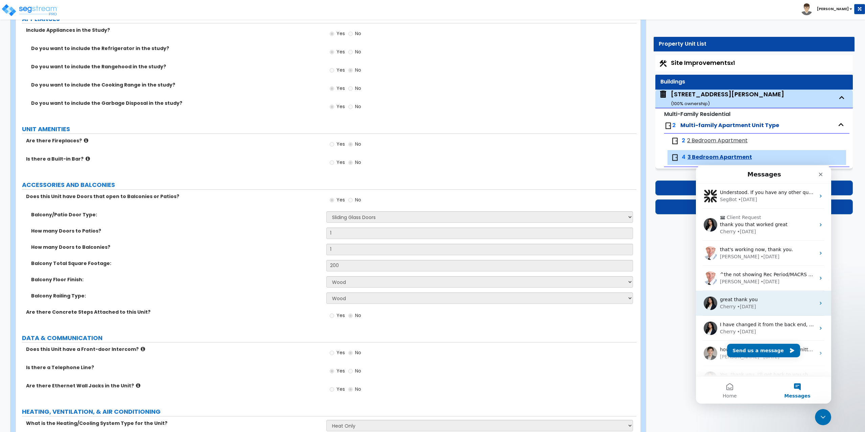
scroll to position [0, 0]
click at [769, 348] on button "Send us a message" at bounding box center [763, 351] width 73 height 14
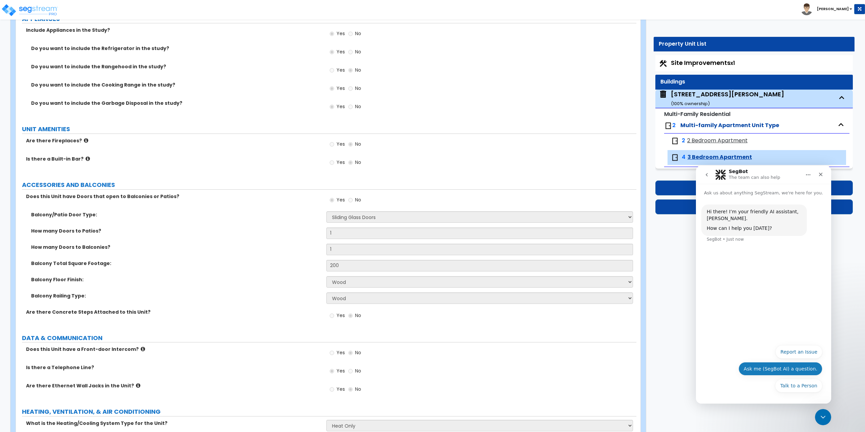
click at [799, 370] on button "Ask me (SegBot AI) a question." at bounding box center [780, 369] width 84 height 14
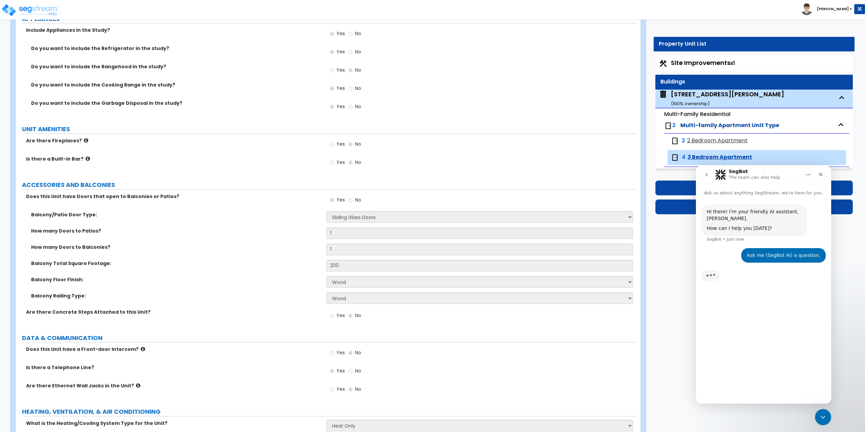
click at [706, 174] on icon "go back" at bounding box center [706, 174] width 5 height 5
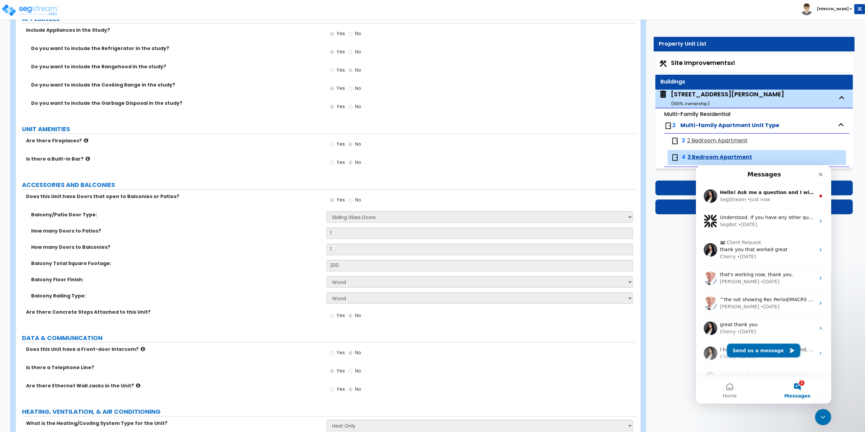
click at [780, 351] on button "Send us a message" at bounding box center [763, 351] width 73 height 14
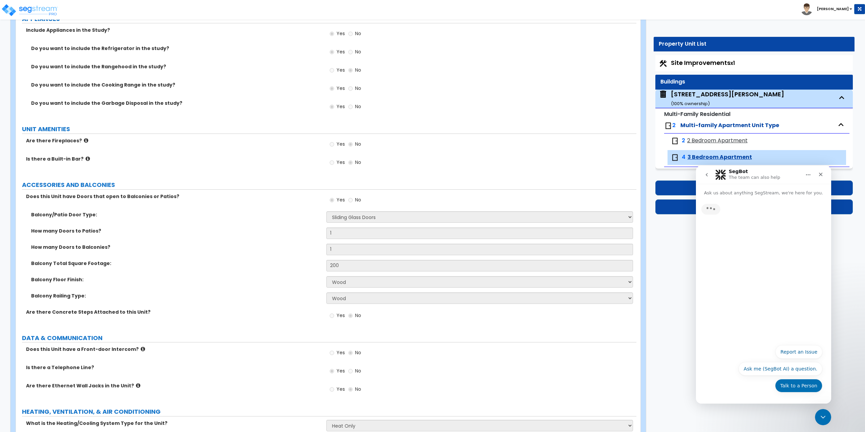
click at [803, 385] on button "Talk to a Person" at bounding box center [798, 386] width 47 height 14
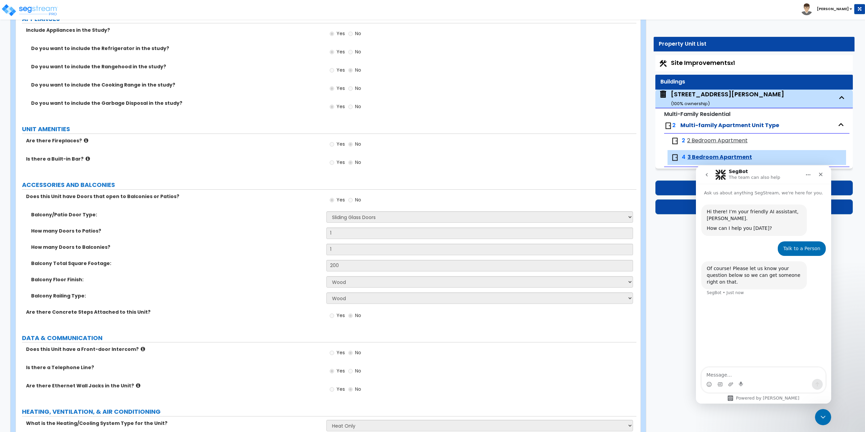
click at [761, 374] on textarea "Message…" at bounding box center [764, 373] width 124 height 11
type textarea "under one of my buildings in accessories and balconies, i have two types of doo…"
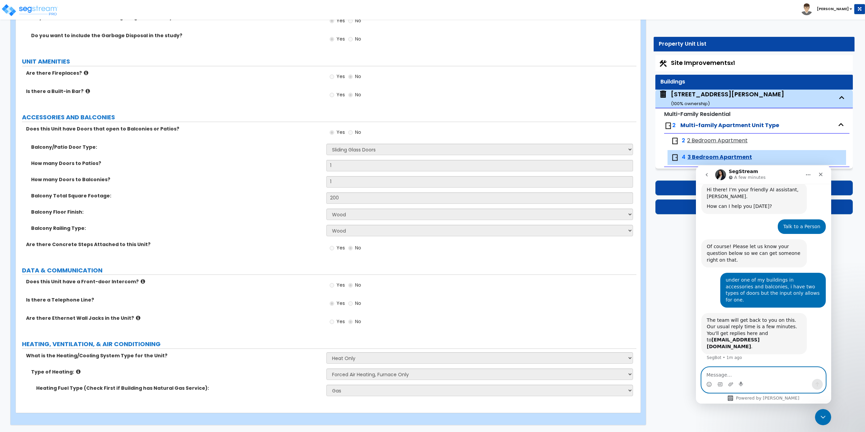
scroll to position [991, 0]
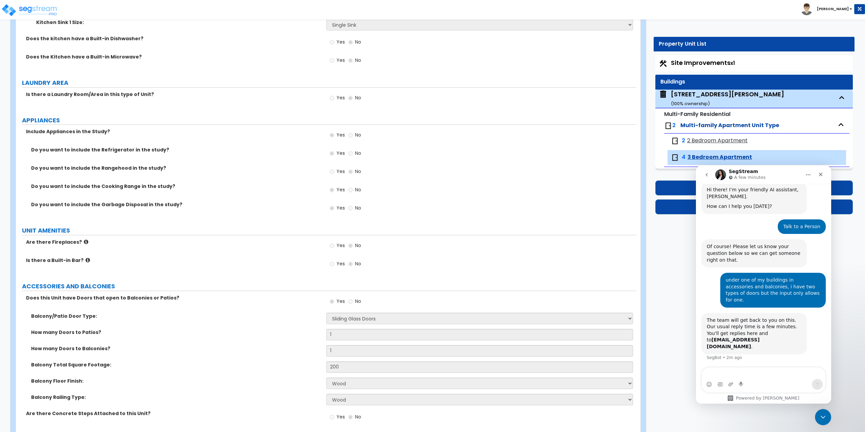
click at [665, 219] on div "Property Unit List Site Improvements x1 Buildings 143 Skeele St. ( 100 % owners…" at bounding box center [751, 129] width 216 height 184
click at [676, 212] on button "Edit Enhanced Setup" at bounding box center [754, 206] width 198 height 15
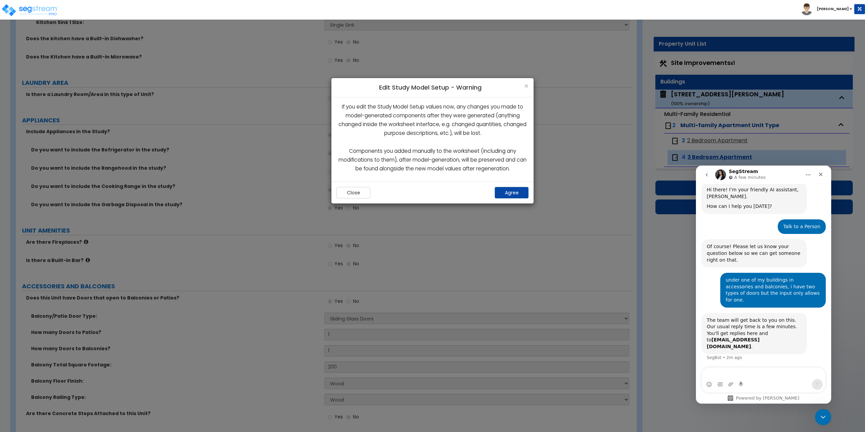
click at [492, 198] on div "Close Agree" at bounding box center [432, 193] width 202 height 22
click at [501, 194] on button "Agree" at bounding box center [512, 192] width 34 height 11
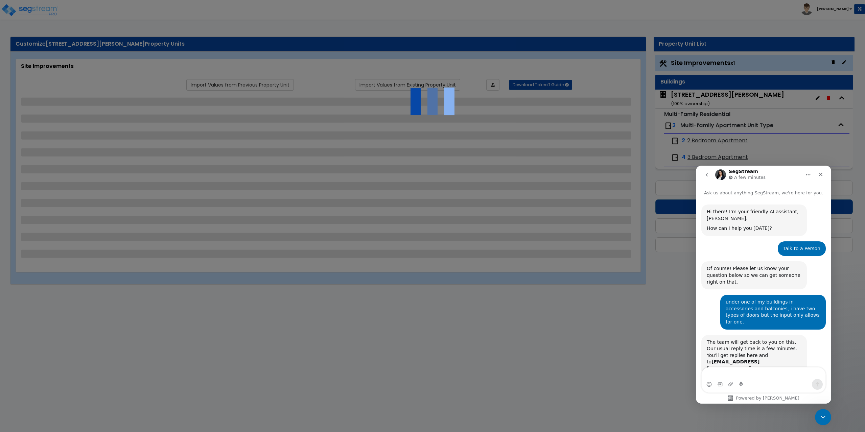
scroll to position [22, 0]
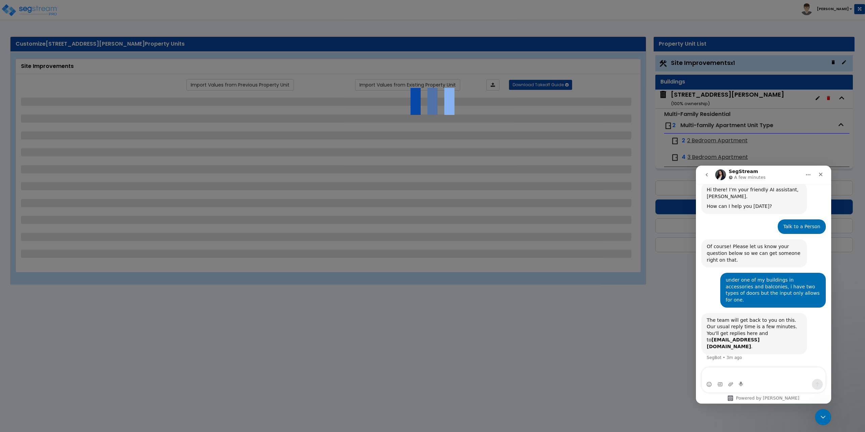
select select "2"
select select "1"
select select "4"
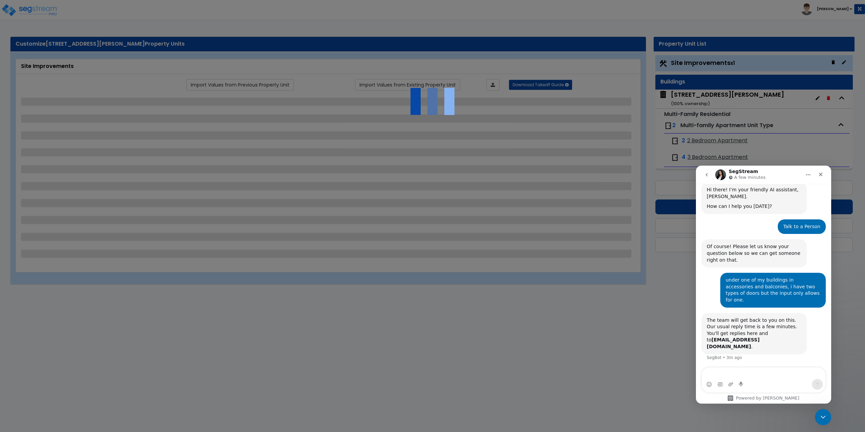
select select "1"
select select "2"
select select "1"
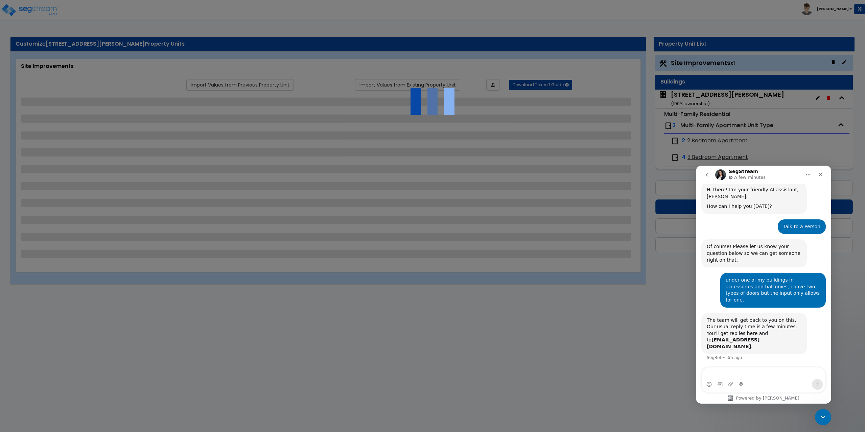
select select "1"
select select "2"
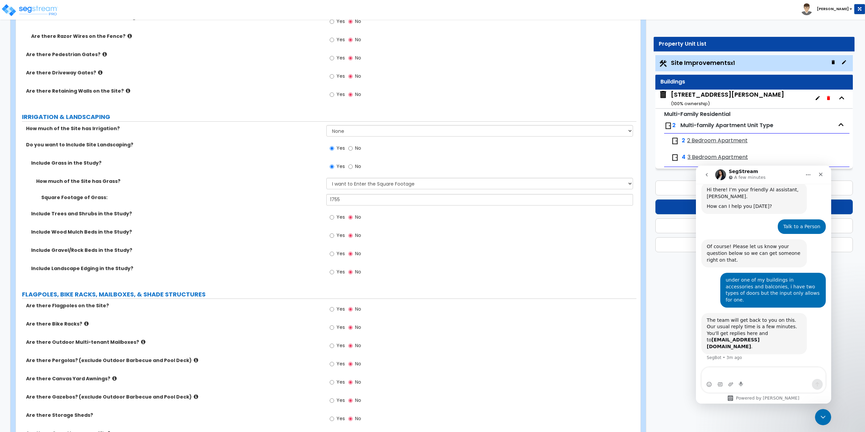
scroll to position [1183, 0]
click at [702, 95] on div "[STREET_ADDRESS][PERSON_NAME] ( 100 % ownership)" at bounding box center [727, 98] width 113 height 17
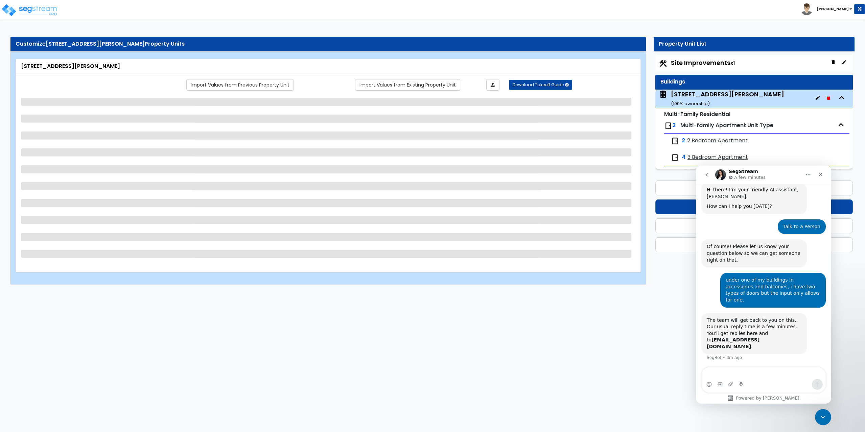
select select "7"
select select "1"
select select "5"
select select "2"
select select "1"
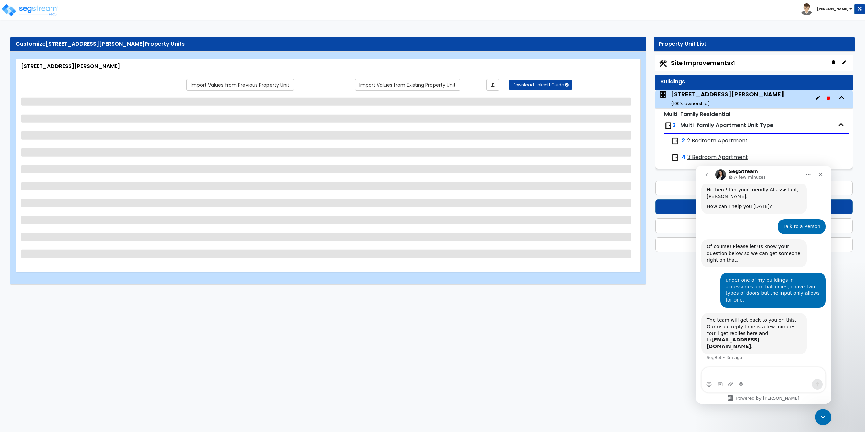
select select "1"
select select "3"
select select "1"
select select "2"
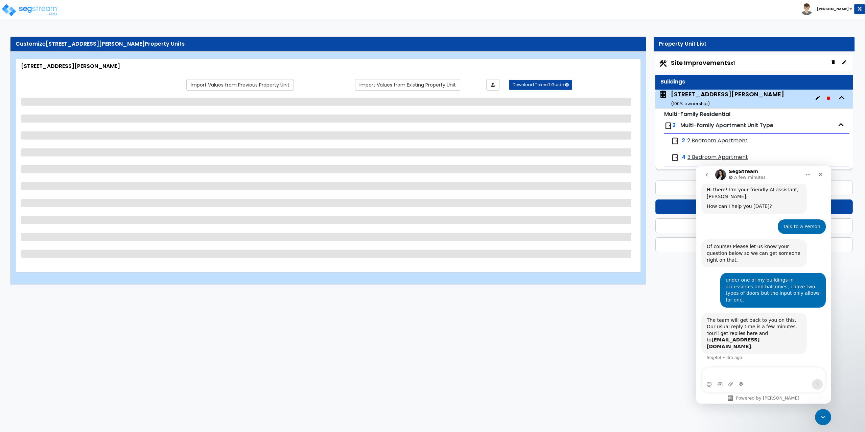
select select "1"
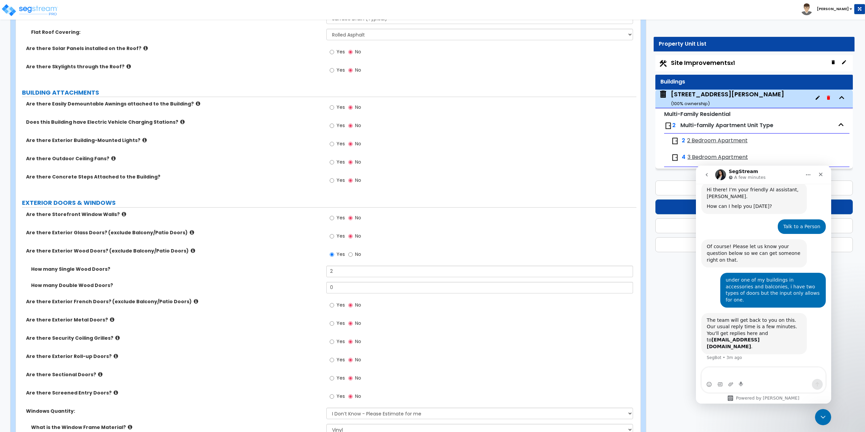
scroll to position [440, 0]
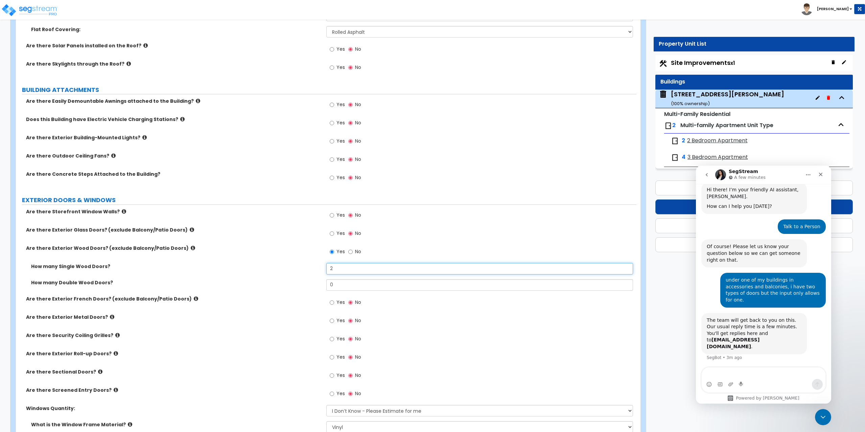
drag, startPoint x: 351, startPoint y: 267, endPoint x: 313, endPoint y: 266, distance: 37.9
click at [313, 266] on div "How many Single Wood Doors? 2" at bounding box center [326, 271] width 620 height 16
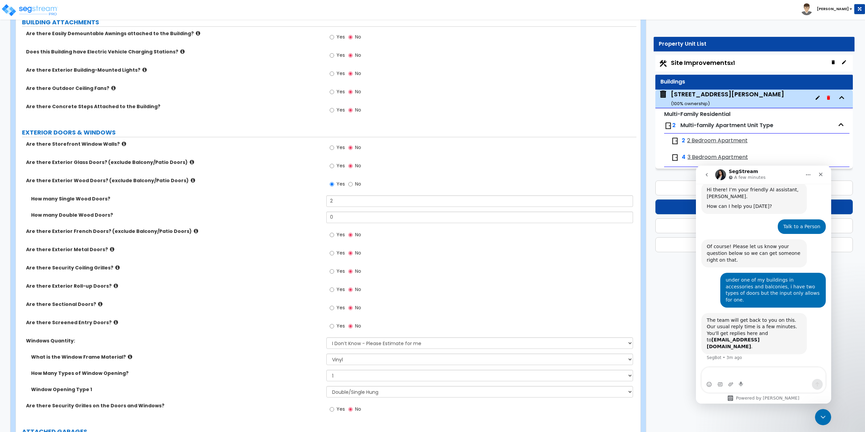
click at [191, 179] on icon at bounding box center [193, 180] width 4 height 5
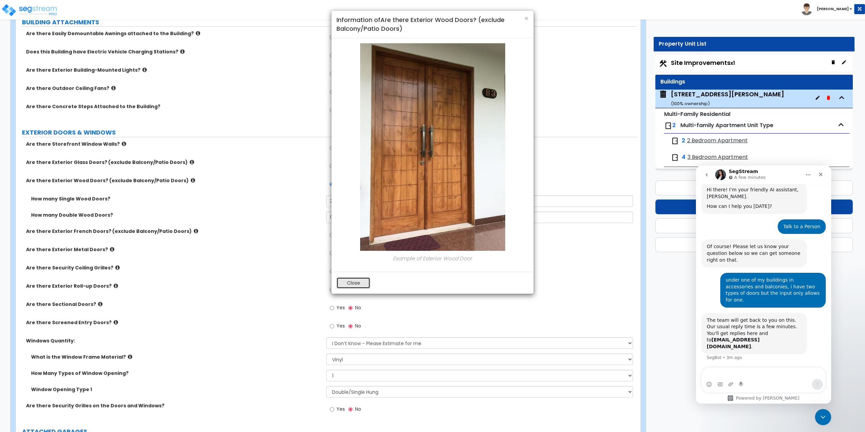
click at [352, 283] on button "Close" at bounding box center [353, 282] width 34 height 11
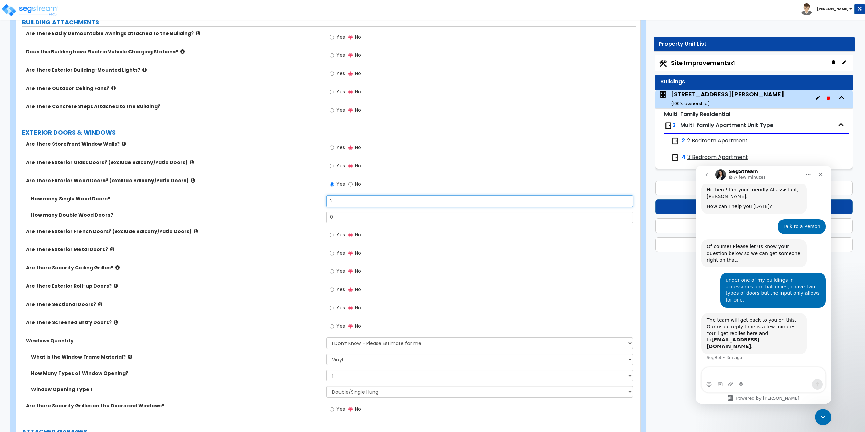
drag, startPoint x: 363, startPoint y: 199, endPoint x: 315, endPoint y: 199, distance: 48.0
click at [315, 199] on div "How many Single Wood Doors? 2" at bounding box center [326, 203] width 620 height 16
type input "8"
click at [683, 186] on button "Save & Next" at bounding box center [754, 188] width 198 height 15
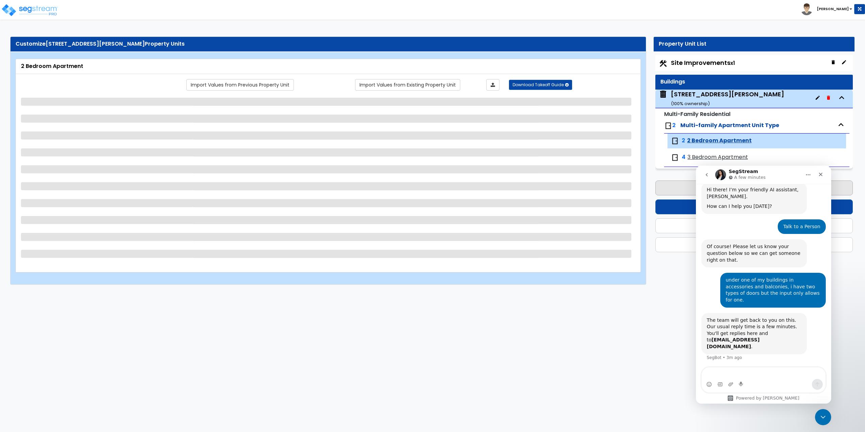
scroll to position [0, 0]
select select "1"
select select "2"
select select "1"
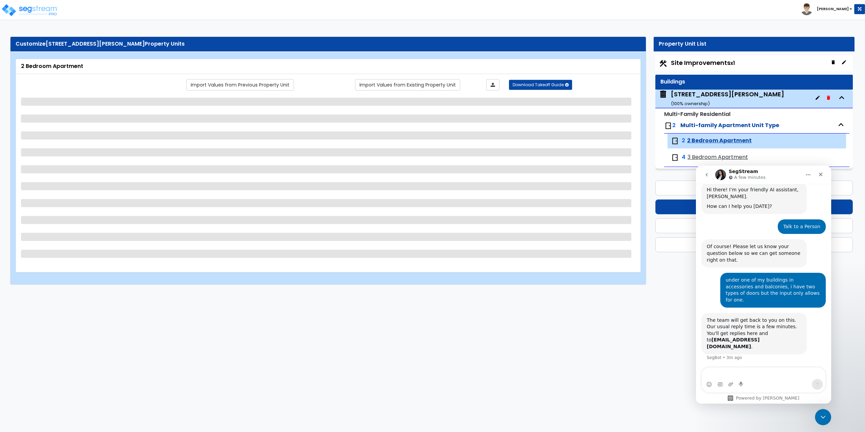
select select "1"
select select "3"
select select "1"
select select "2"
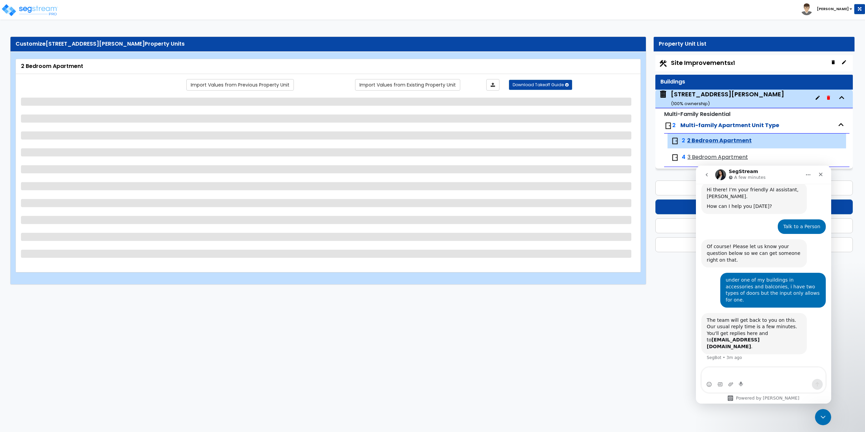
select select "1"
select select "6"
select select "2"
select select "3"
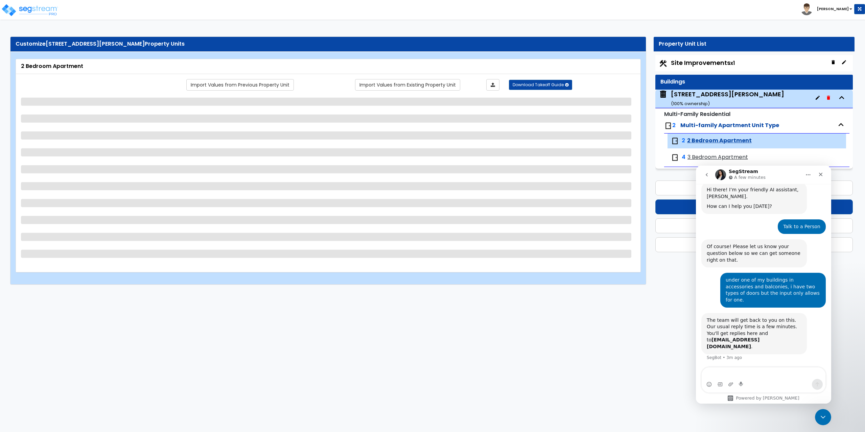
select select "1"
select select "5"
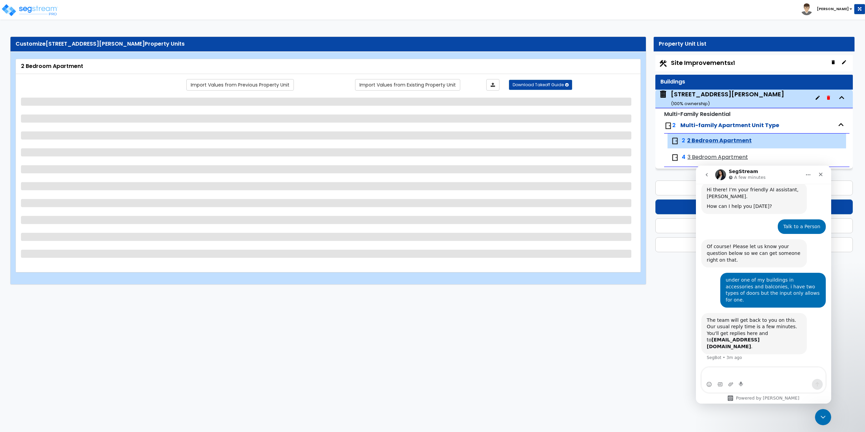
select select "3"
select select "1"
select select "5"
select select "1"
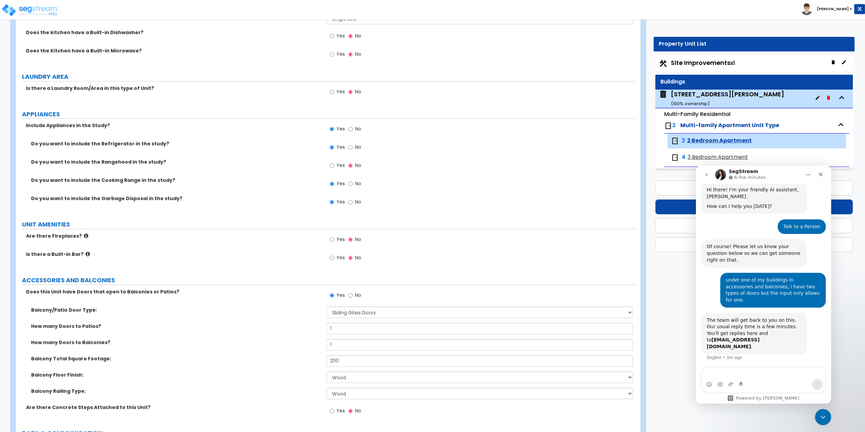
scroll to position [1048, 0]
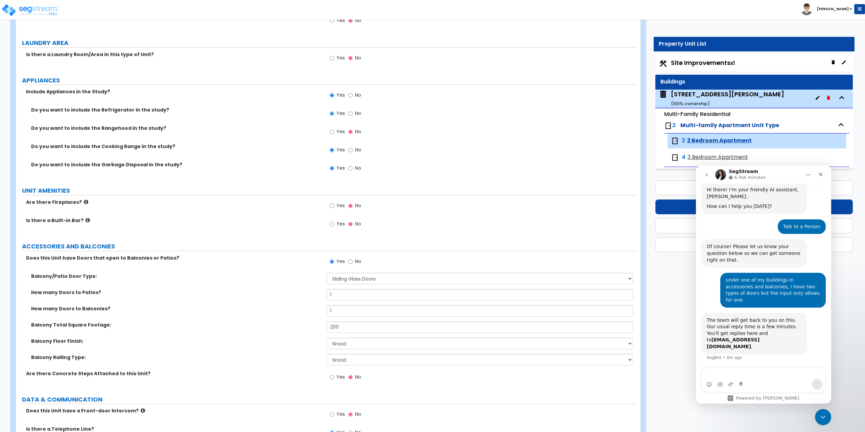
click at [698, 92] on div "143 Skeele St. ( 100 % ownership)" at bounding box center [727, 98] width 113 height 17
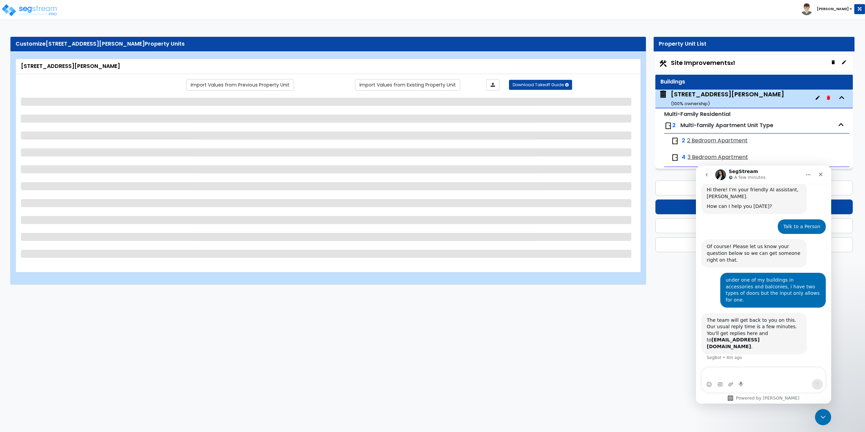
scroll to position [0, 0]
drag, startPoint x: 365, startPoint y: 359, endPoint x: 240, endPoint y: 353, distance: 125.5
click at [240, 291] on html "Toggle navigation Anthony" at bounding box center [432, 145] width 865 height 291
select select "7"
select select "1"
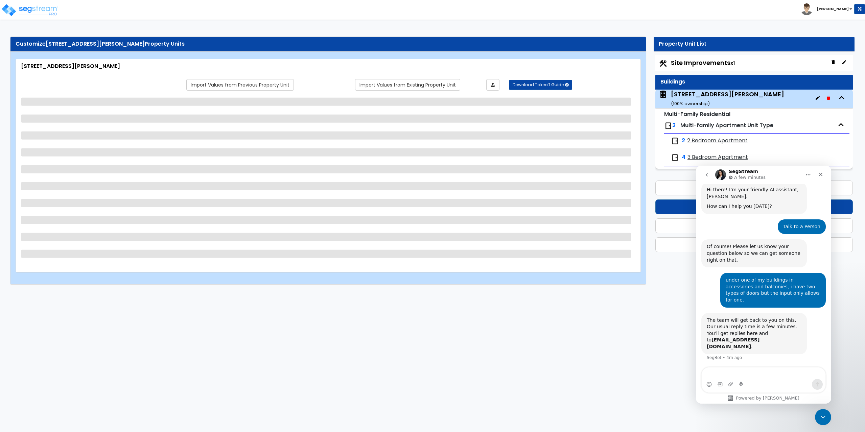
select select "5"
select select "2"
select select "1"
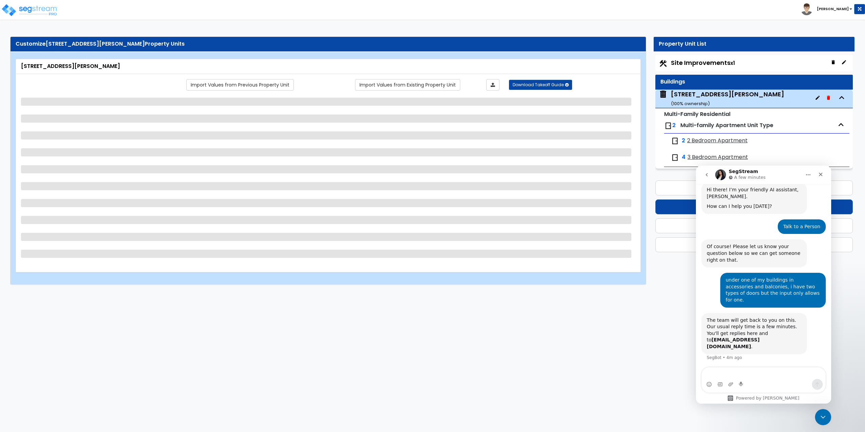
select select "3"
select select "1"
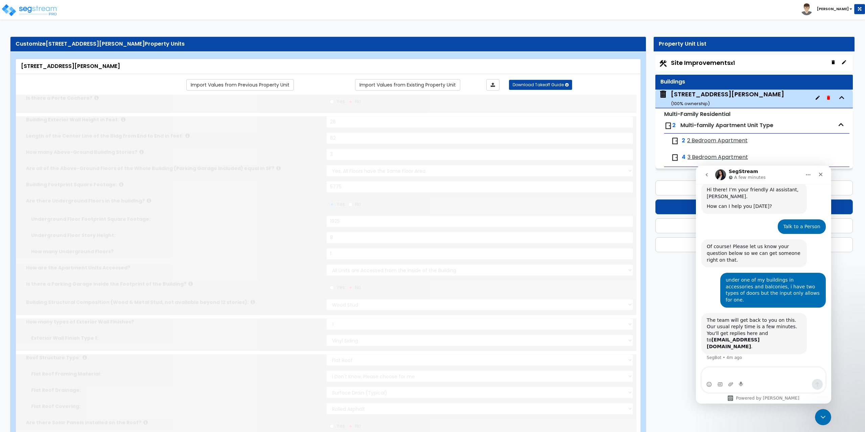
select select "2"
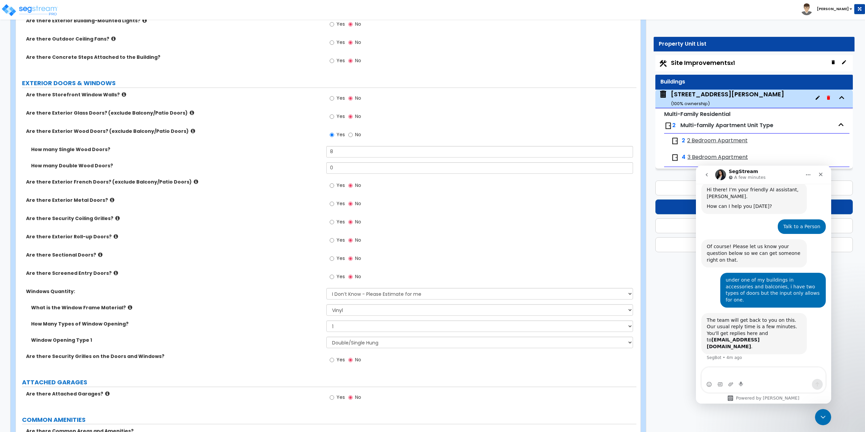
scroll to position [473, 0]
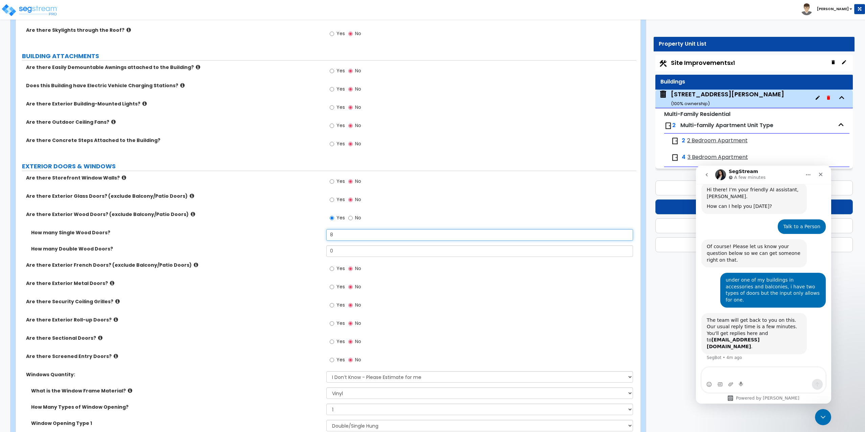
click at [346, 238] on input "8" at bounding box center [479, 234] width 307 height 11
type input "2"
click at [682, 189] on button "Save & Next" at bounding box center [754, 188] width 198 height 15
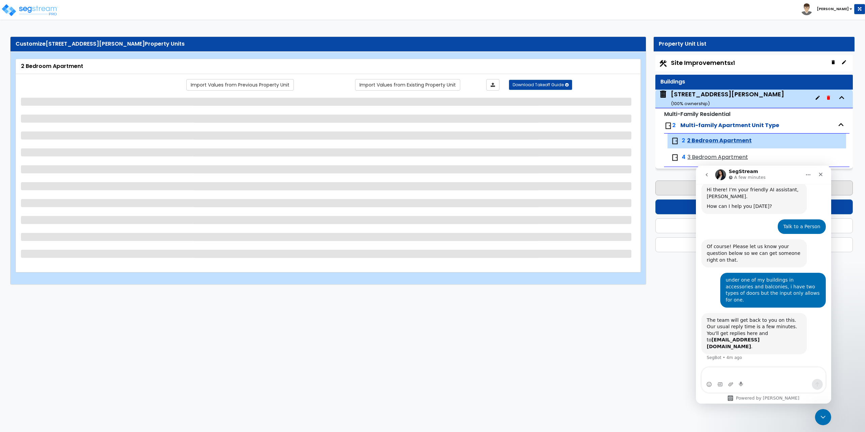
scroll to position [0, 0]
select select "1"
select select "2"
select select "1"
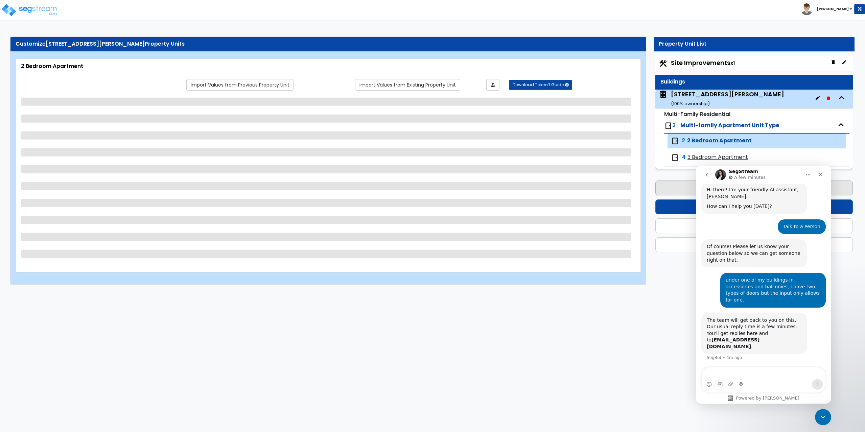
select select "1"
select select "3"
select select "1"
select select "2"
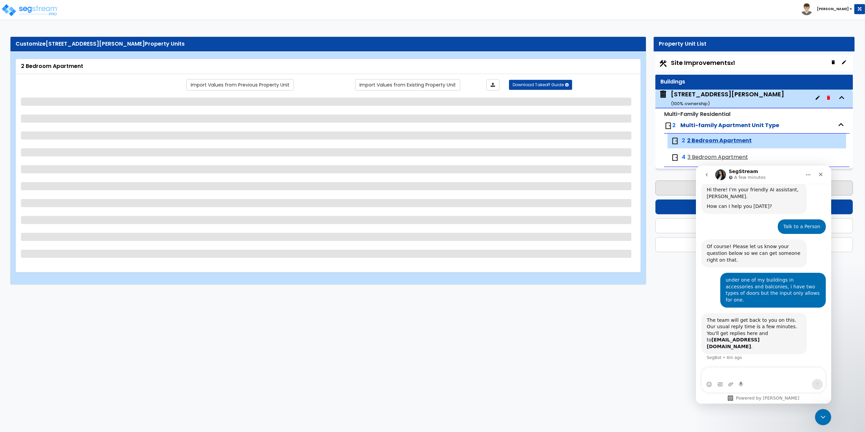
select select "1"
select select "6"
select select "2"
select select "3"
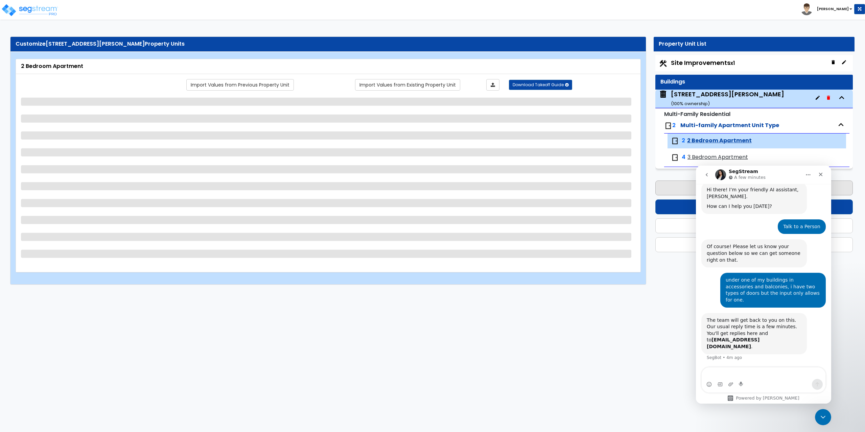
select select "1"
select select "5"
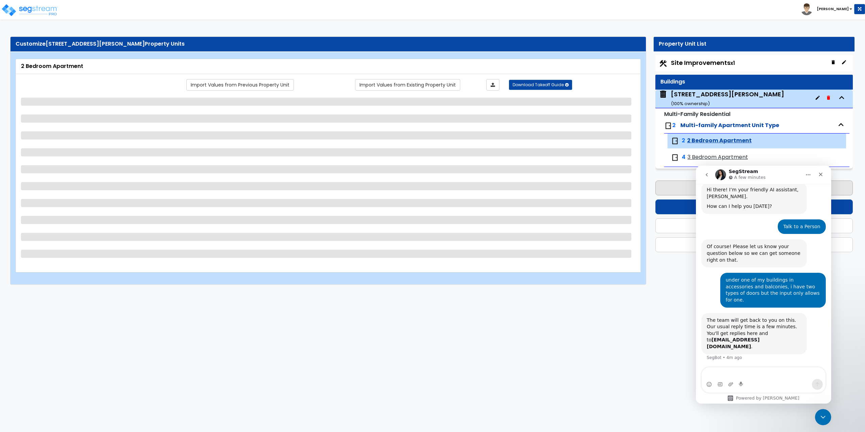
select select "3"
select select "1"
select select "5"
select select "1"
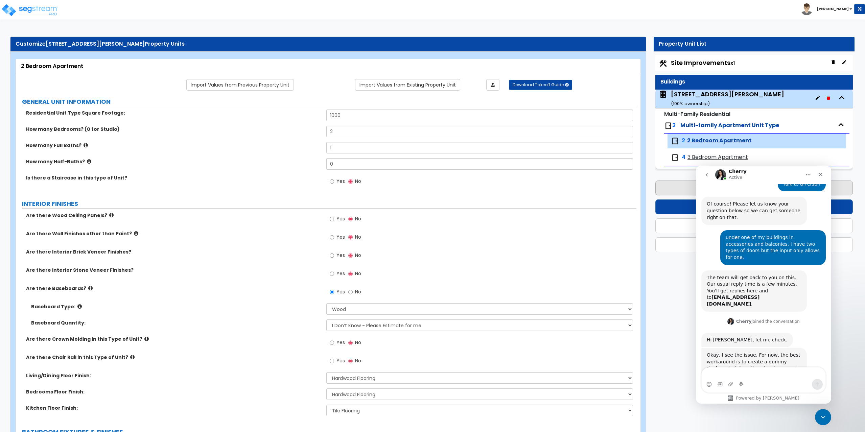
scroll to position [120, 0]
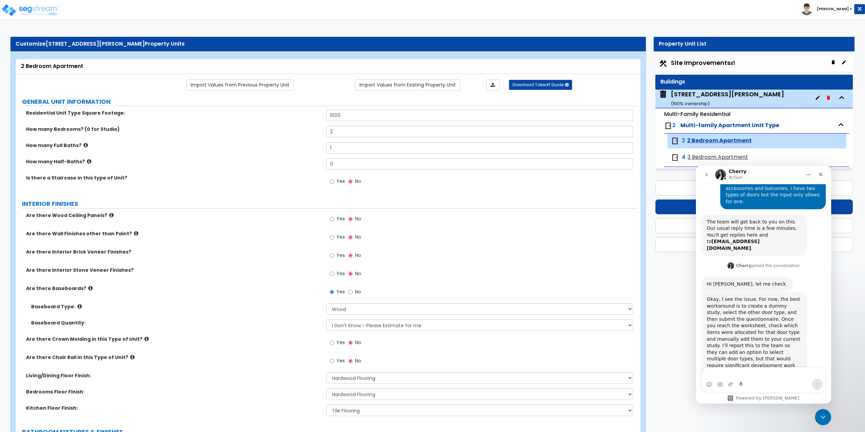
click at [767, 377] on textarea "Message…" at bounding box center [764, 373] width 124 height 11
click at [766, 373] on textarea "Message…" at bounding box center [764, 373] width 124 height 11
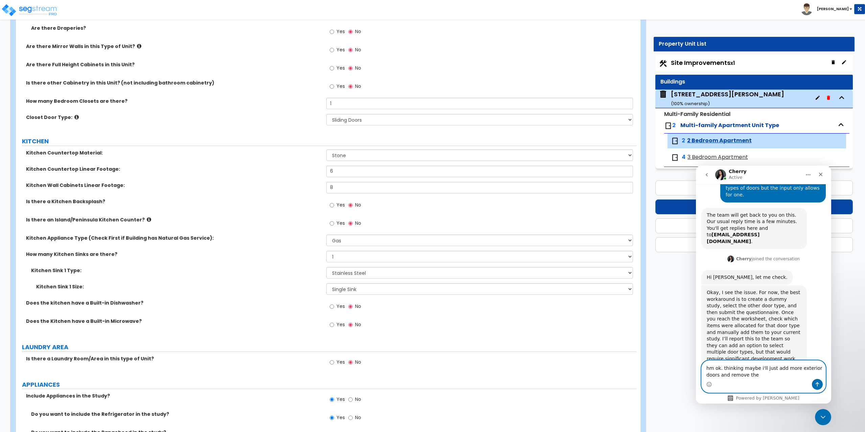
scroll to position [473, 0]
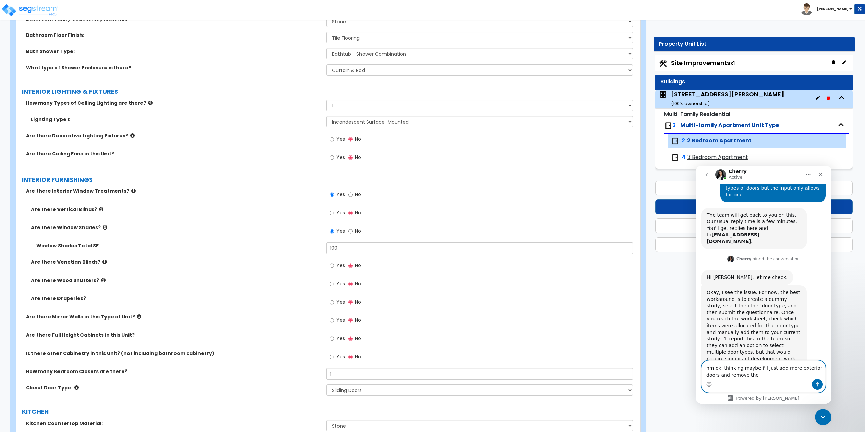
type textarea "hm ok. thinking maybe i'll just add more exterior doors and remove the"
click at [695, 96] on div "143 Skeele St. ( 100 % ownership)" at bounding box center [727, 98] width 113 height 17
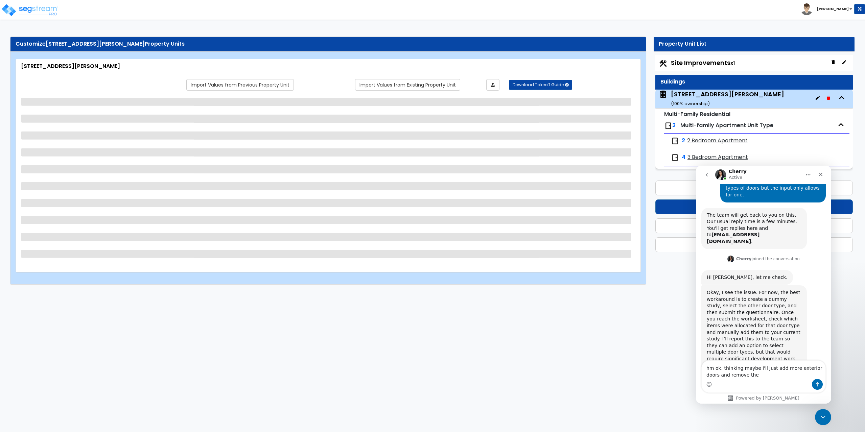
scroll to position [0, 0]
click at [763, 377] on textarea "hm ok. thinking maybe i'll just add more exterior doors and remove the" at bounding box center [764, 370] width 124 height 18
select select "7"
select select "1"
select select "5"
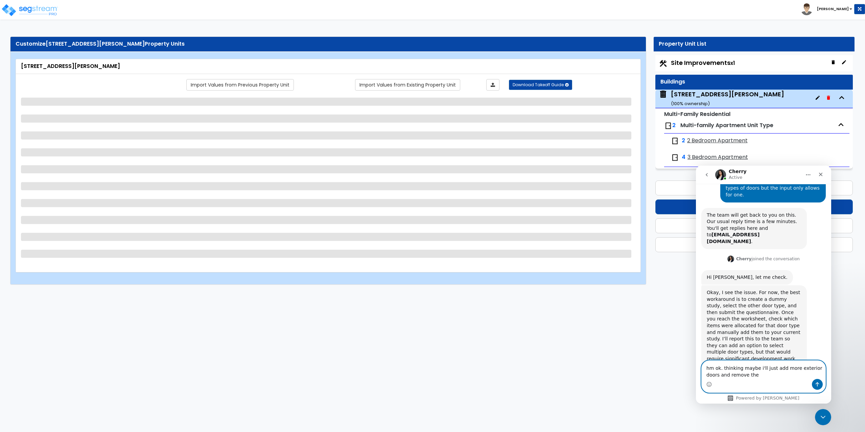
select select "2"
select select "1"
select select "3"
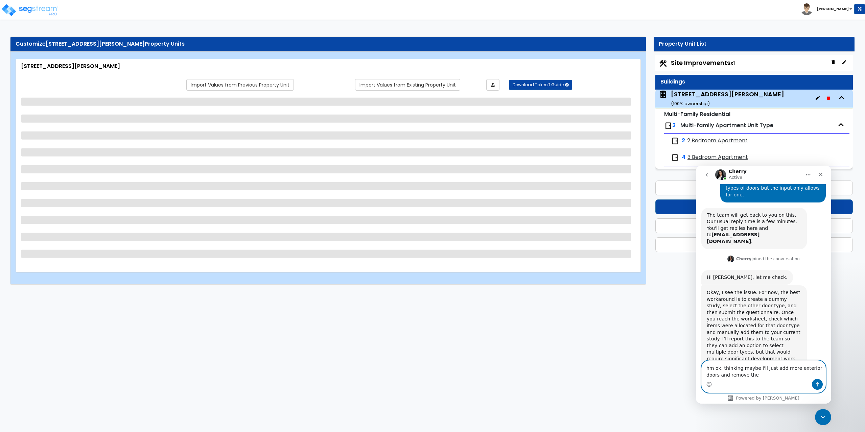
select select "1"
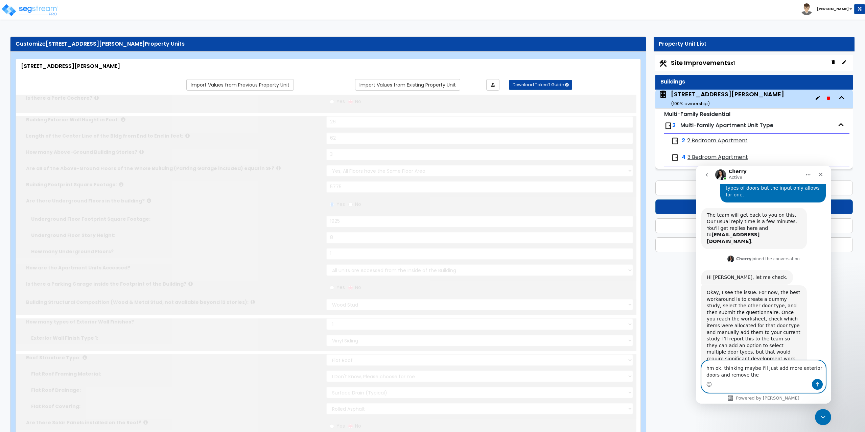
select select "2"
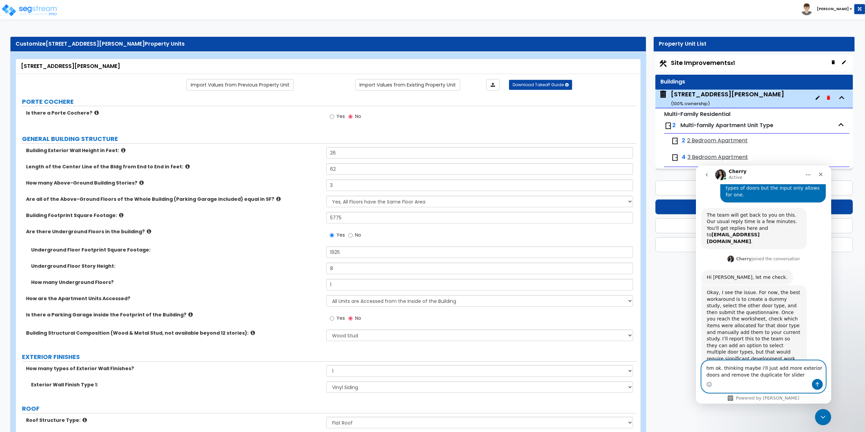
type textarea "hm ok. thinking maybe i'll just add more exterior doors and remove the duplicat…"
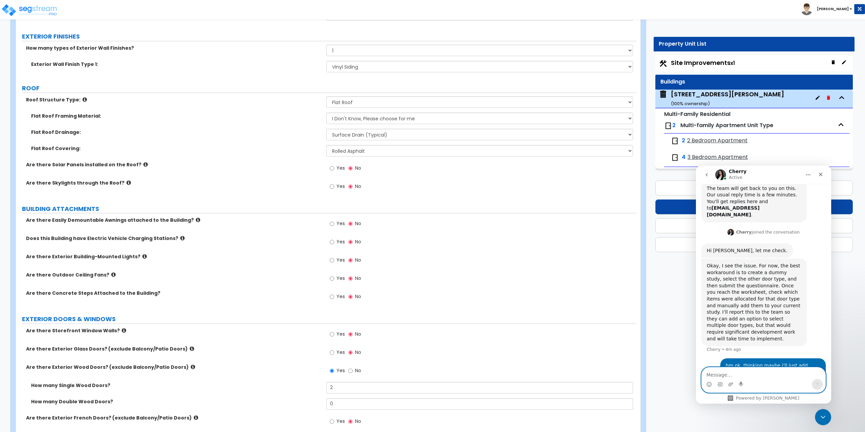
scroll to position [406, 0]
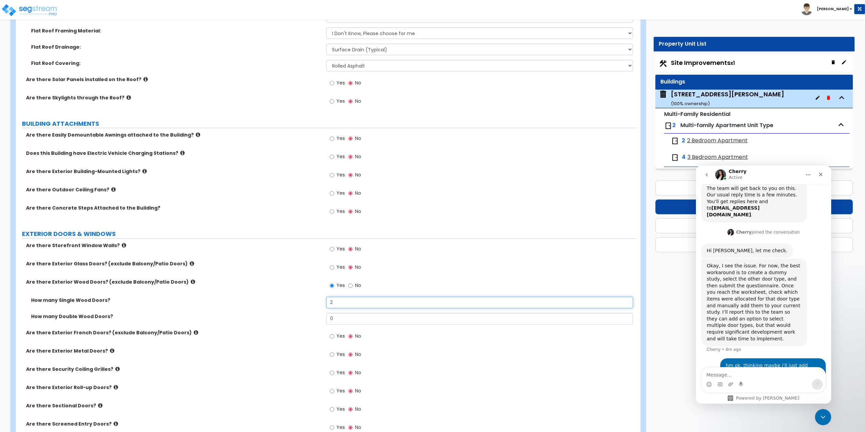
click at [339, 300] on input "2" at bounding box center [479, 302] width 307 height 11
type input "8"
click at [679, 188] on button "Save & Next" at bounding box center [754, 188] width 198 height 15
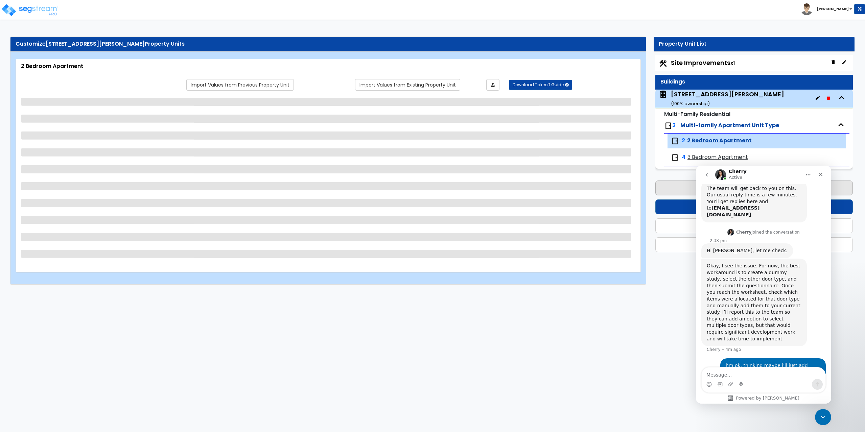
scroll to position [0, 0]
select select "2"
select select "1"
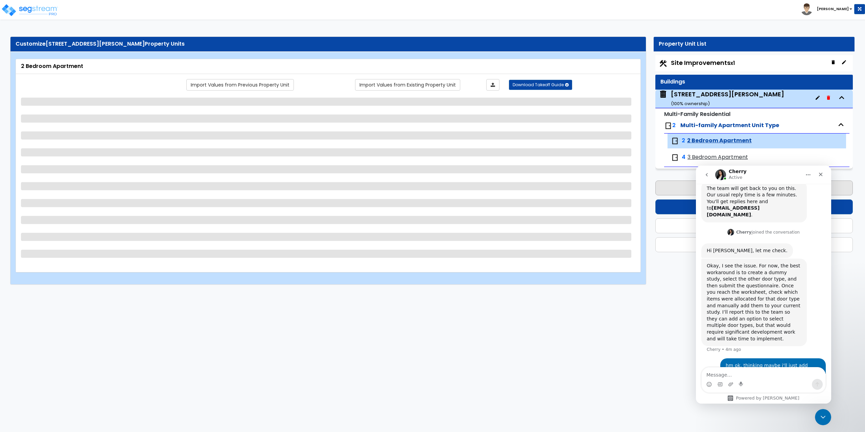
select select "3"
select select "1"
select select "2"
select select "1"
select select "2"
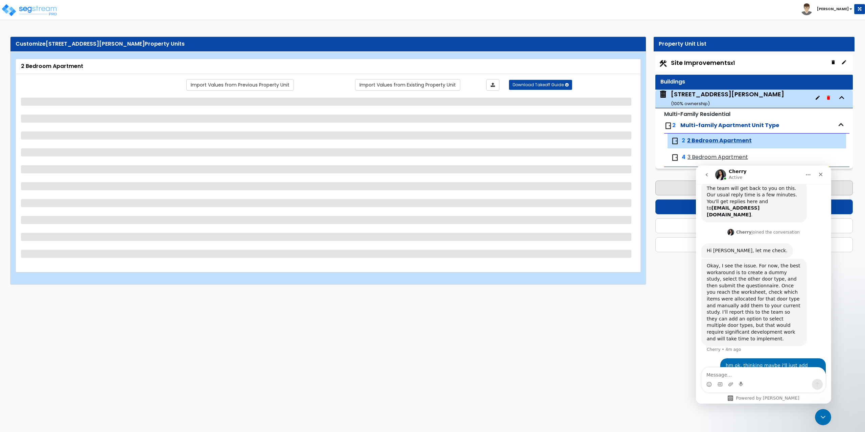
select select "3"
select select "1"
select select "5"
select select "3"
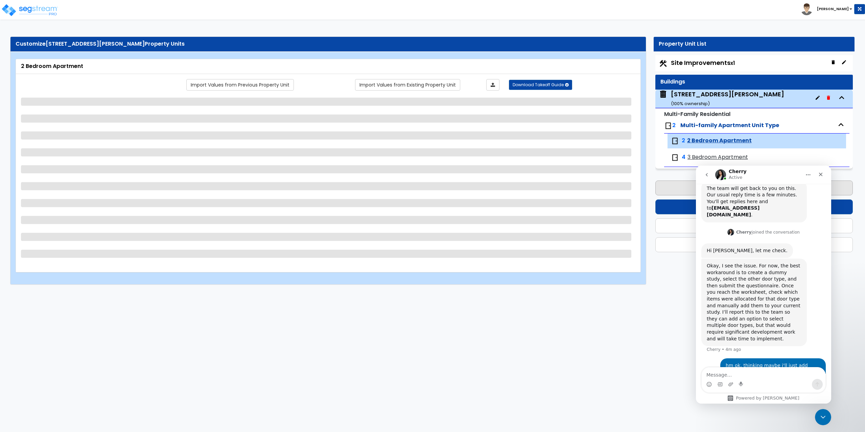
select select "3"
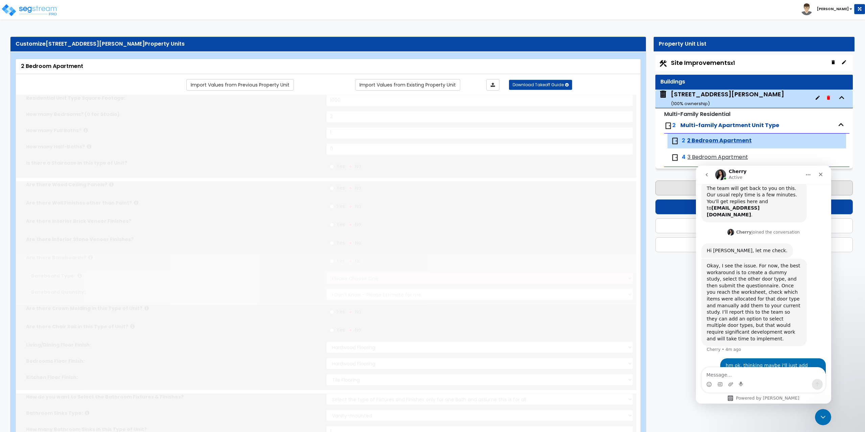
radio input "true"
select select "1"
select select "3"
select select "1"
select select "6"
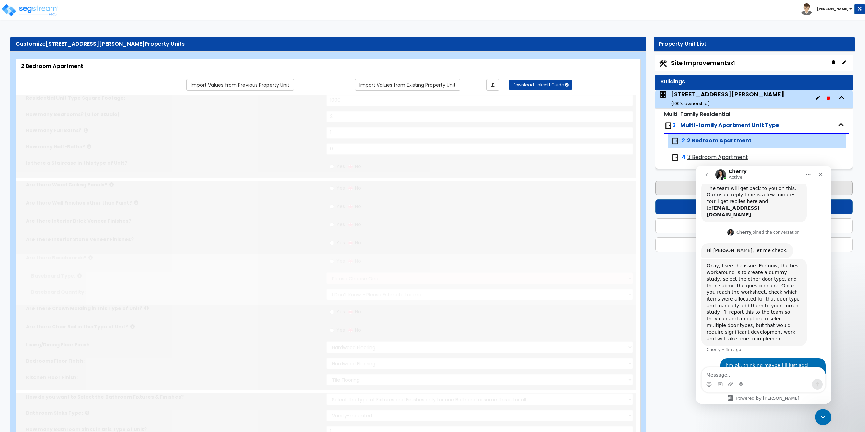
select select "1"
radio input "true"
select select "1"
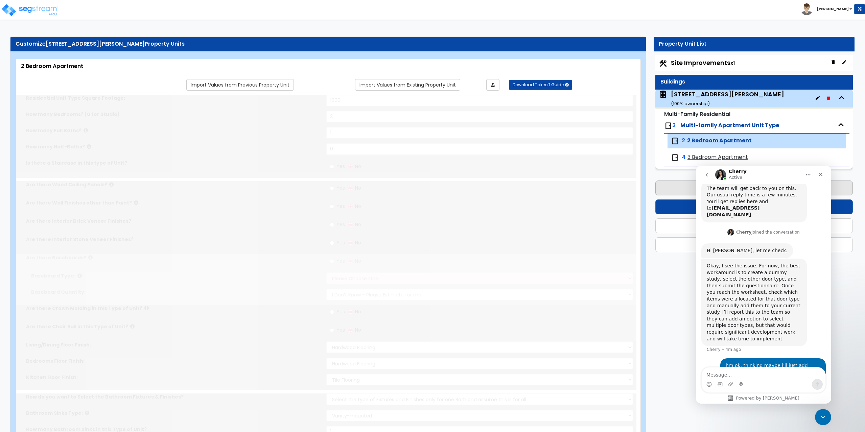
select select "5"
select select "1"
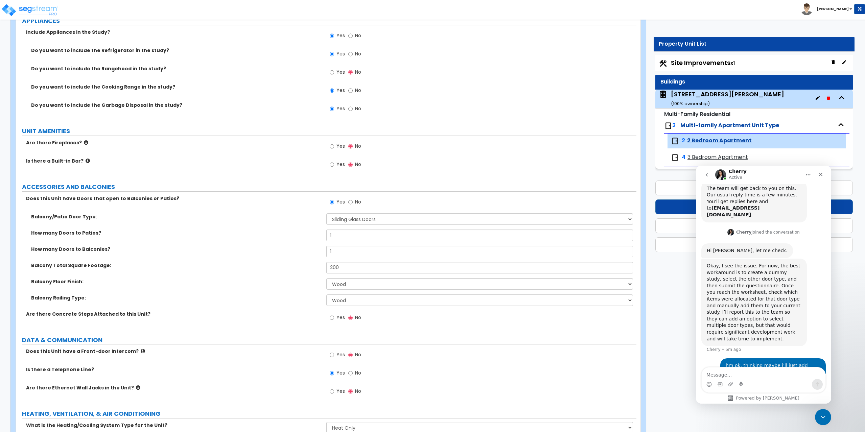
scroll to position [1116, 0]
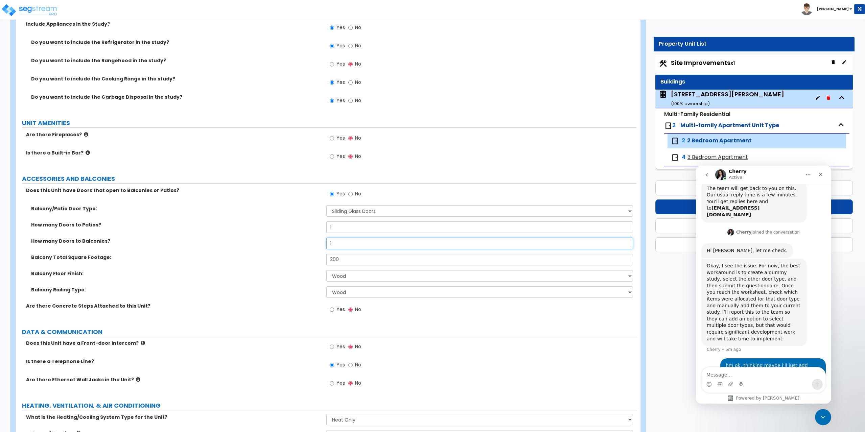
click at [341, 242] on input "1" at bounding box center [479, 243] width 307 height 11
click at [341, 227] on input "1" at bounding box center [479, 226] width 307 height 11
type input "0"
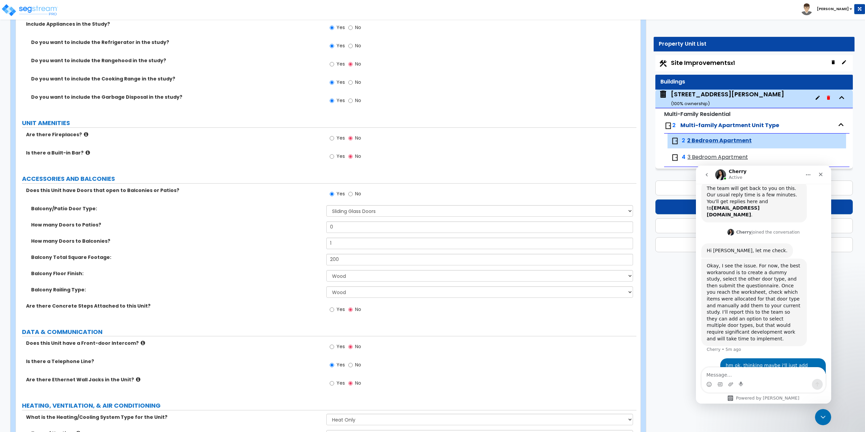
click at [294, 247] on div "How many Doors to Balconies? 1" at bounding box center [326, 246] width 620 height 16
click at [335, 243] on input "1" at bounding box center [479, 243] width 307 height 11
click at [669, 190] on button "Save & Next" at bounding box center [754, 188] width 198 height 15
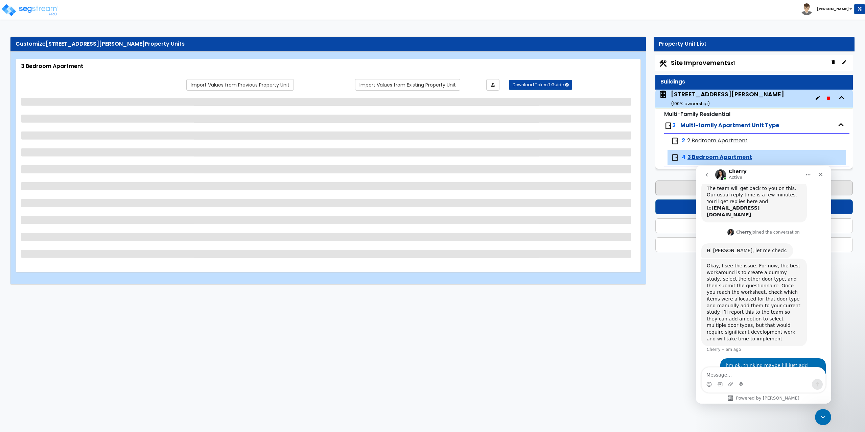
scroll to position [0, 0]
select select "1"
select select "2"
select select "1"
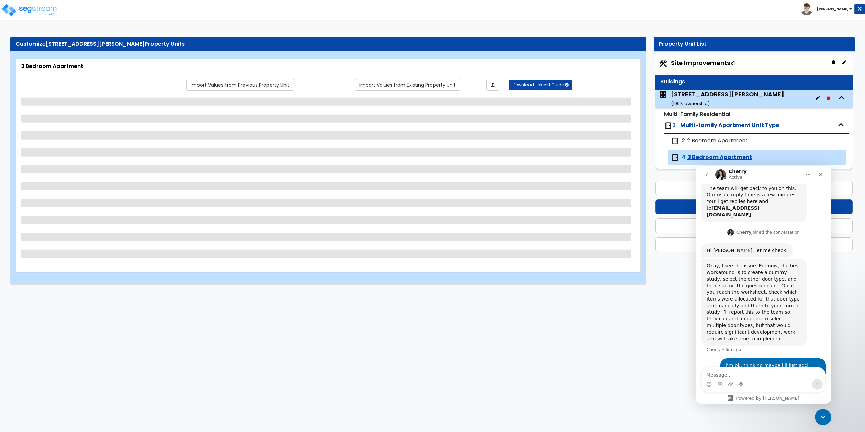
select select "1"
select select "2"
select select "1"
select select "2"
select select "1"
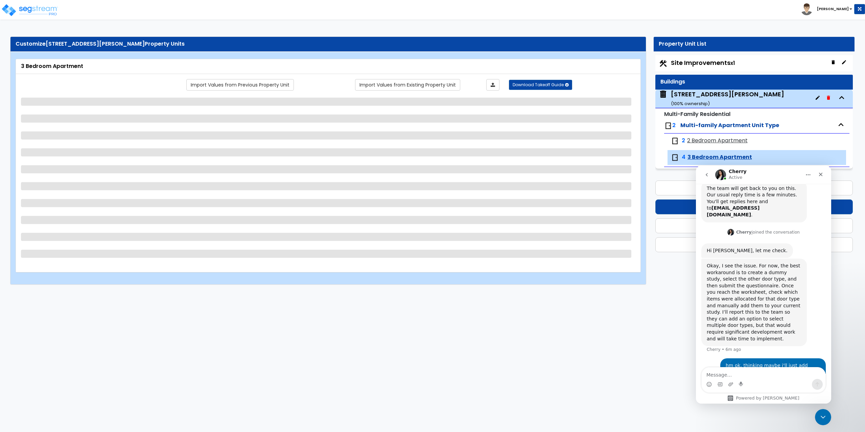
select select "1"
select select "6"
select select "2"
select select "3"
select select "1"
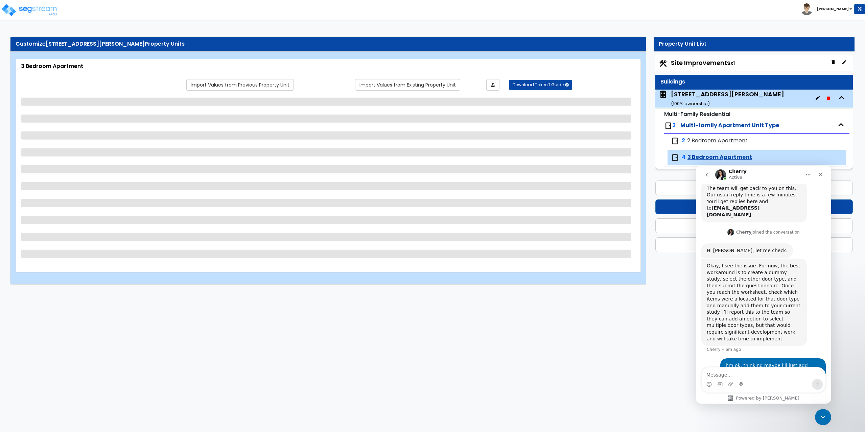
select select "1"
select select "5"
select select "3"
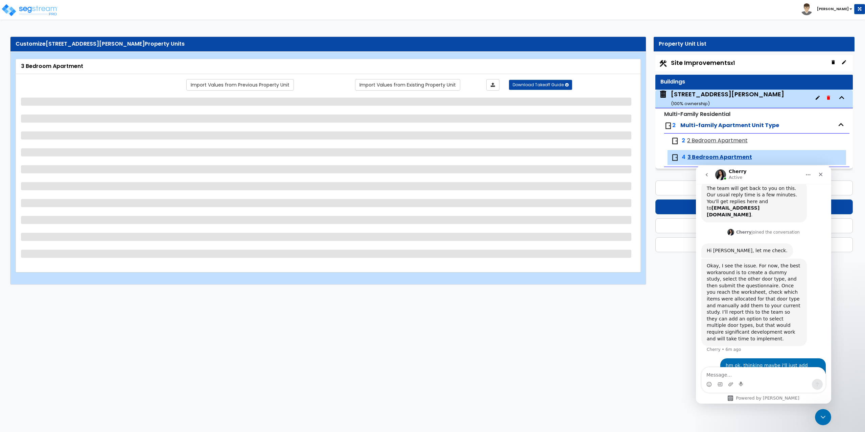
select select "3"
select select "1"
select select "5"
select select "1"
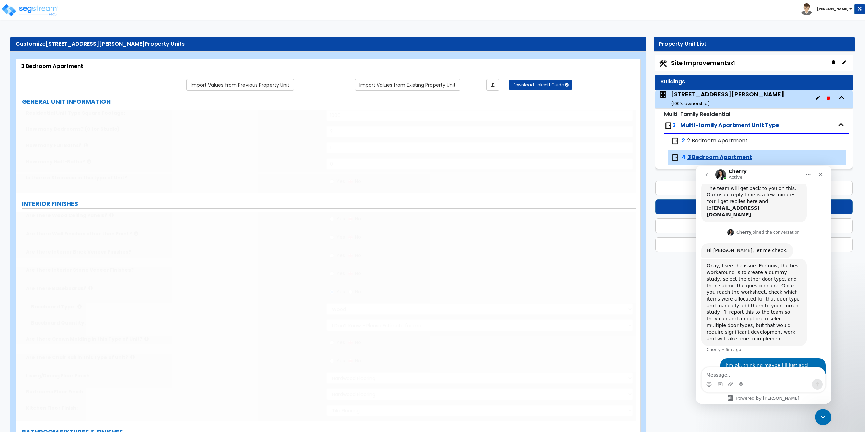
type input "100"
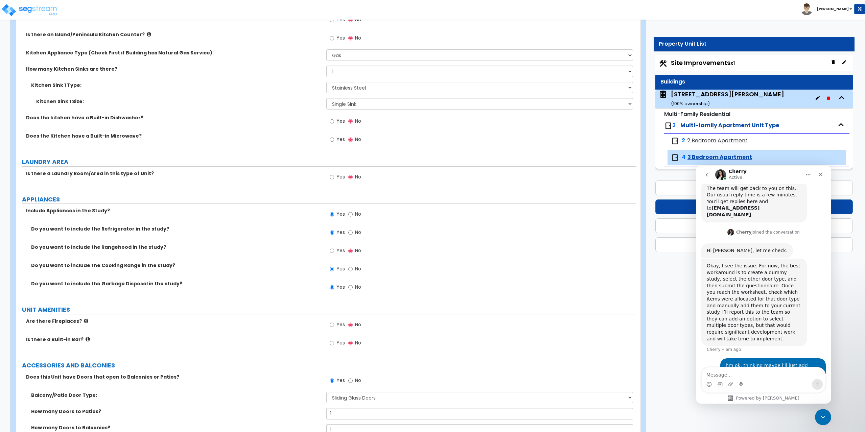
scroll to position [1082, 0]
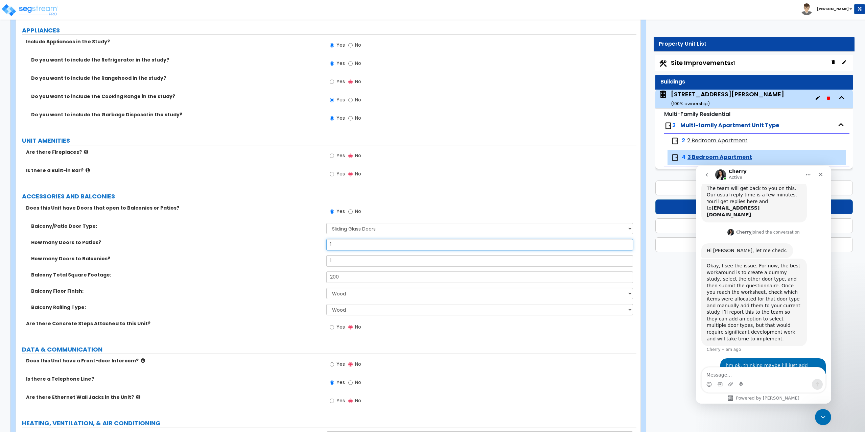
click at [344, 245] on input "1" at bounding box center [479, 244] width 307 height 11
type input "0"
click at [823, 174] on icon "Close" at bounding box center [820, 174] width 5 height 5
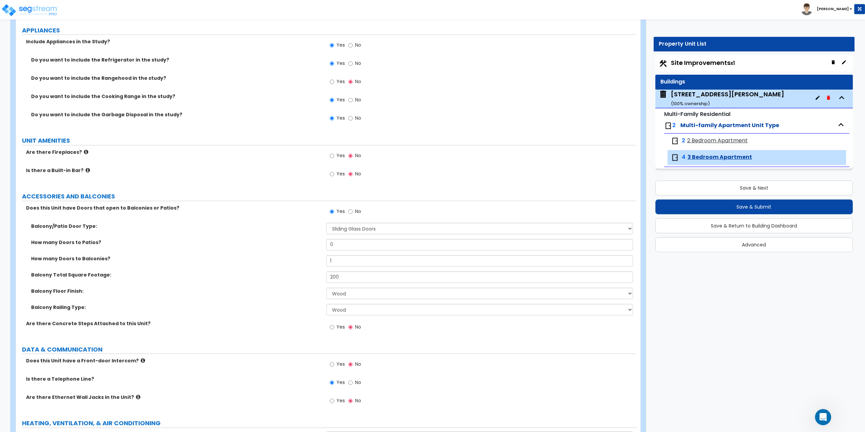
scroll to position [154, 0]
click at [785, 189] on button "Save & Next" at bounding box center [754, 188] width 198 height 15
select select "2"
select select "1"
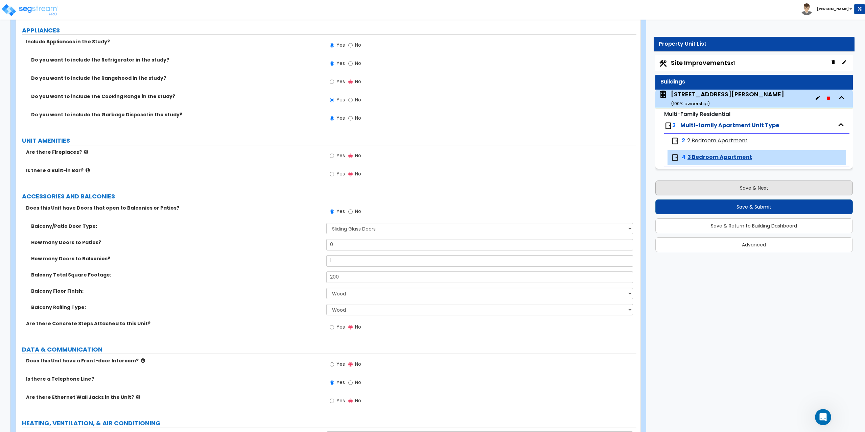
select select "1"
select select "4"
select select "1"
select select "2"
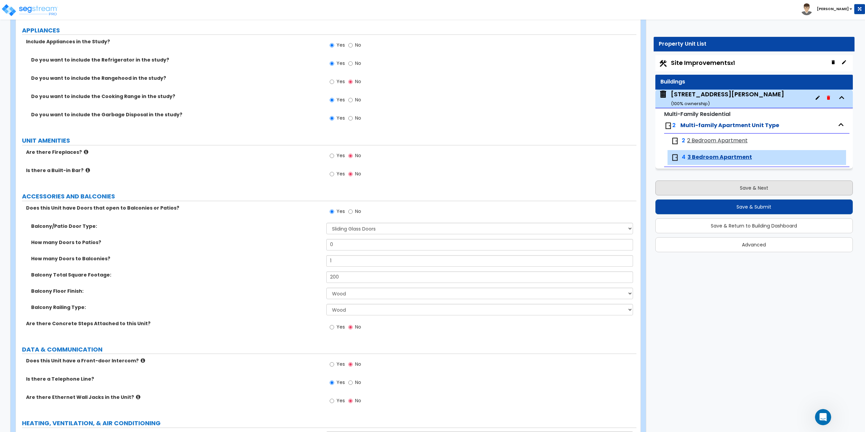
select select "2"
select select "1"
select select "2"
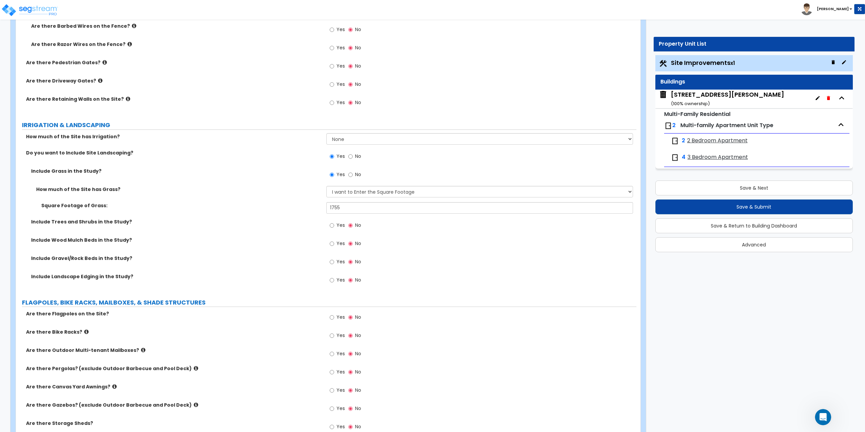
scroll to position [1164, 0]
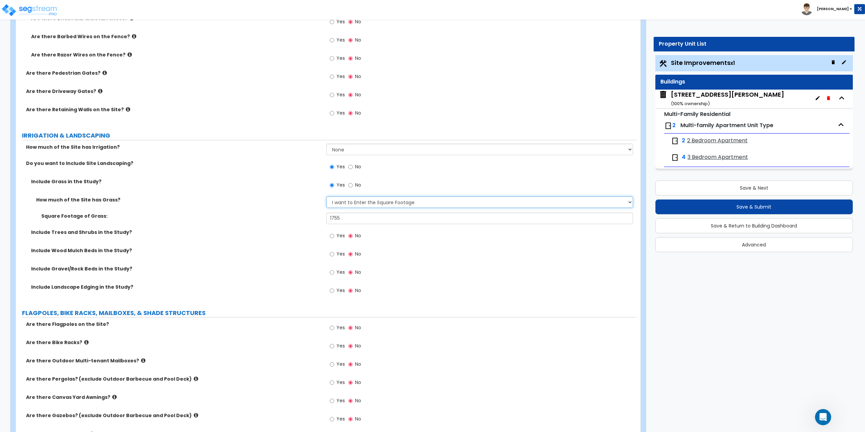
click at [337, 206] on select "None I want to Enter an Approximate Percentage I want to Enter the Square Foota…" at bounding box center [479, 201] width 307 height 11
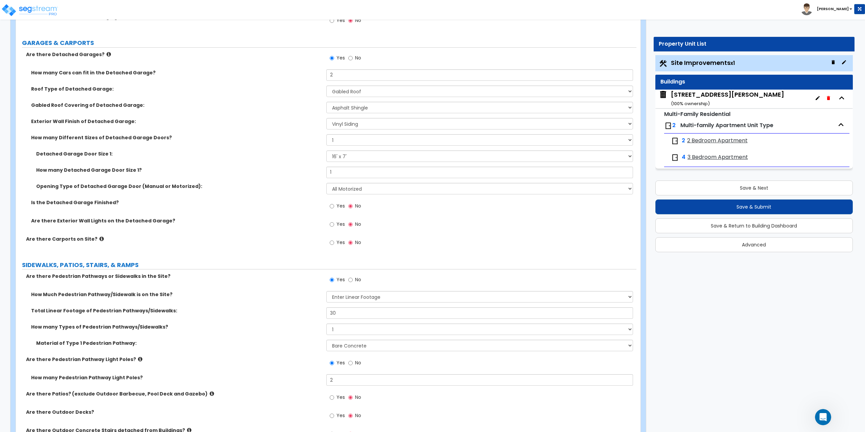
scroll to position [454, 0]
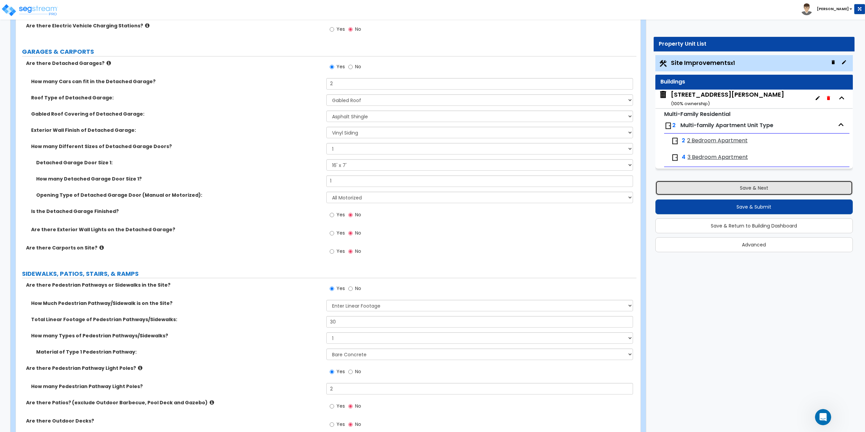
click at [727, 186] on button "Save & Next" at bounding box center [754, 188] width 198 height 15
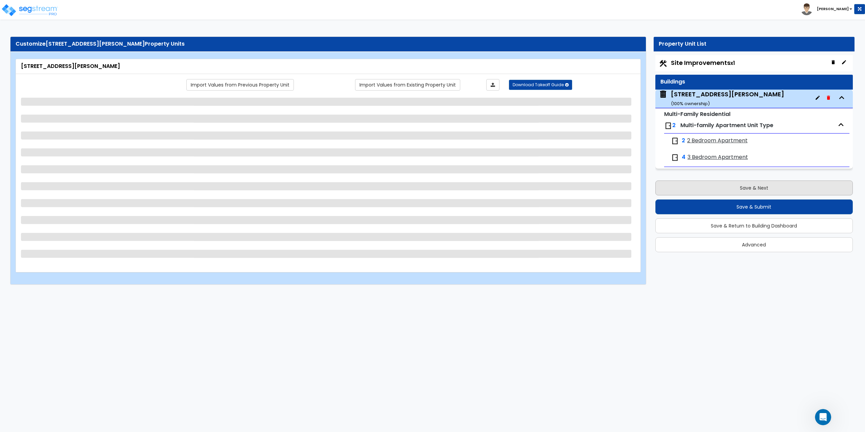
scroll to position [0, 0]
select select "7"
select select "1"
select select "5"
select select "2"
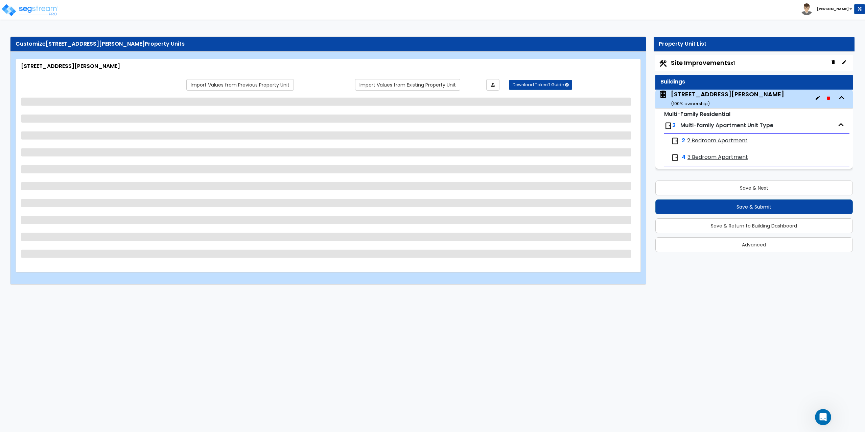
select select "1"
select select "3"
select select "1"
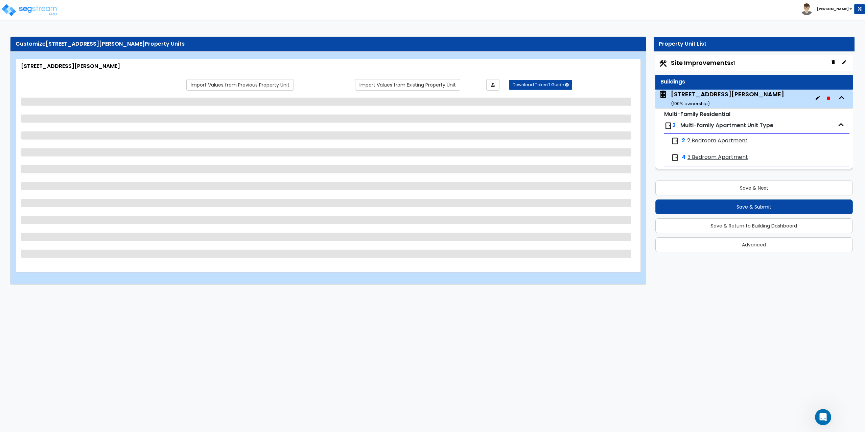
select select "2"
select select "1"
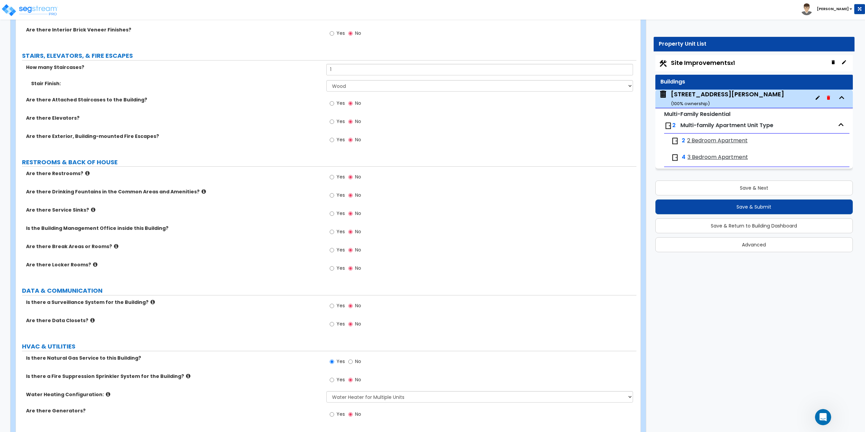
scroll to position [1073, 0]
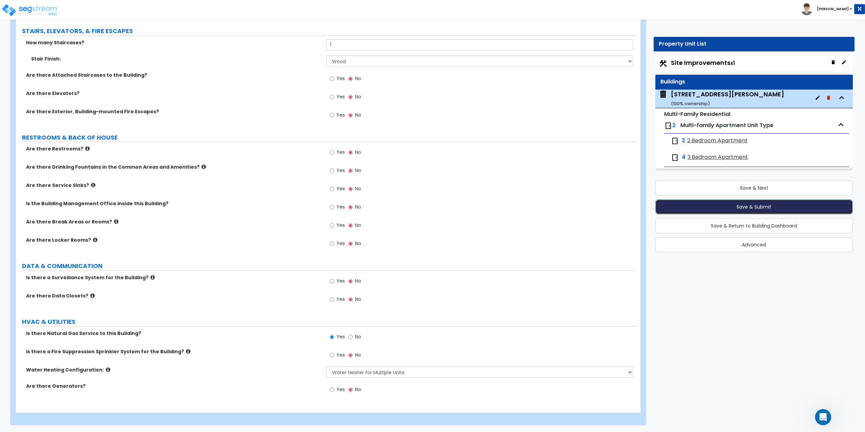
click at [760, 208] on button "Save & Submit" at bounding box center [754, 206] width 198 height 15
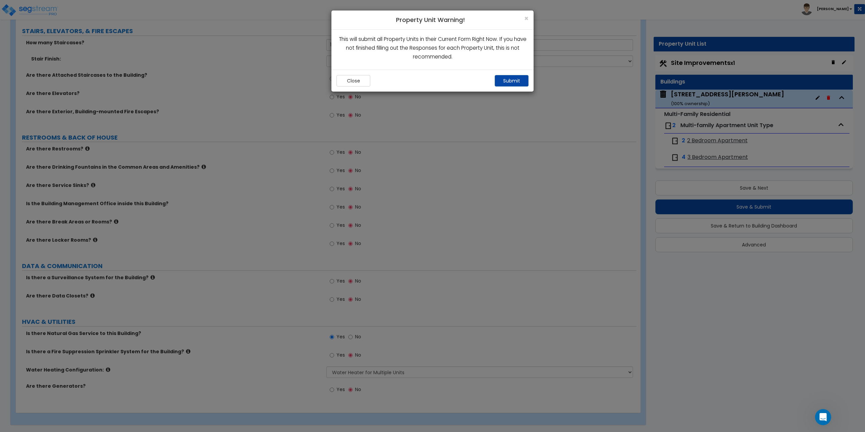
click at [509, 75] on div "Close Submit" at bounding box center [432, 81] width 202 height 22
click at [505, 83] on button "Submit" at bounding box center [512, 80] width 34 height 11
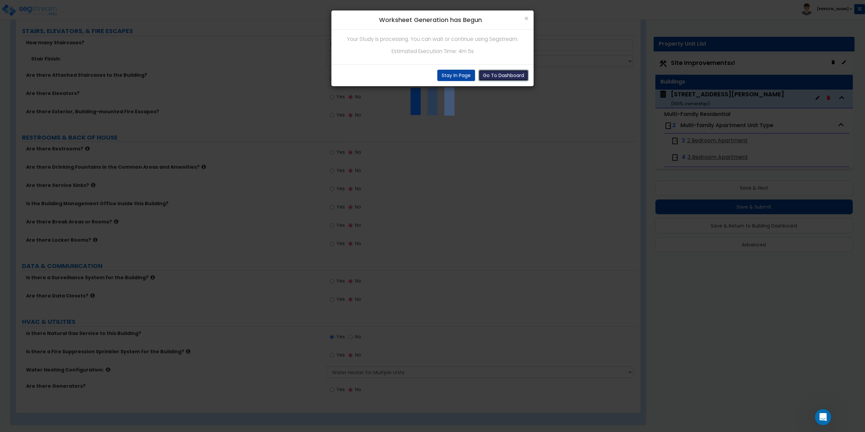
click at [493, 72] on button "Go To Dashboard" at bounding box center [503, 75] width 50 height 11
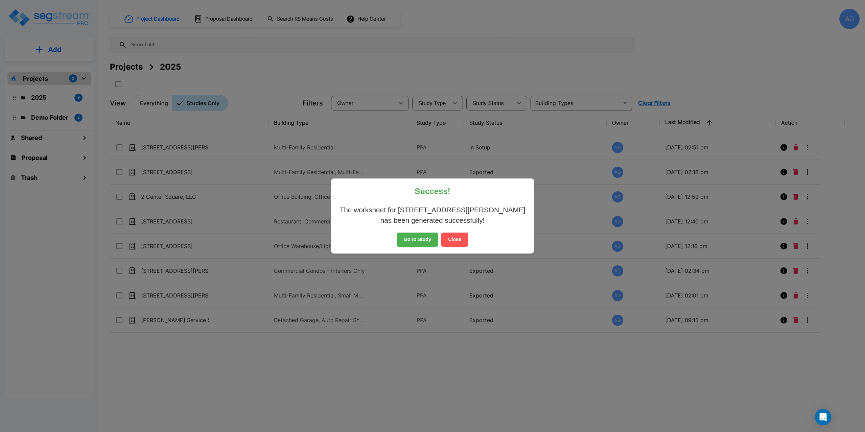
click at [424, 237] on button "Go to Study" at bounding box center [417, 240] width 41 height 14
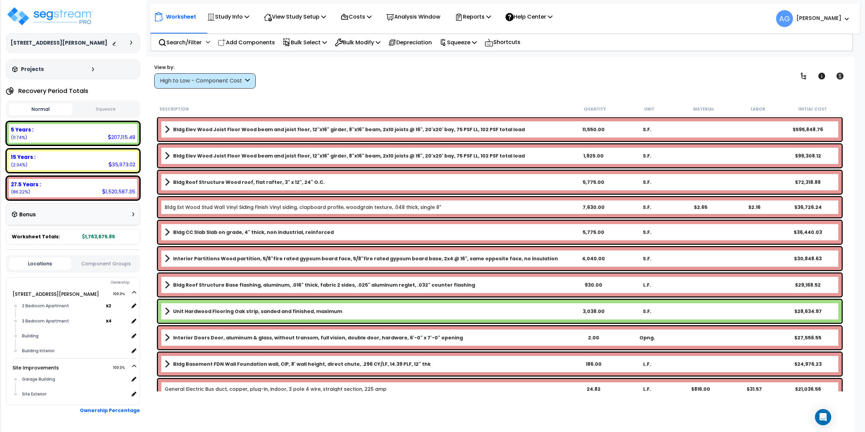
click at [110, 109] on button "Squeeze" at bounding box center [106, 109] width 64 height 12
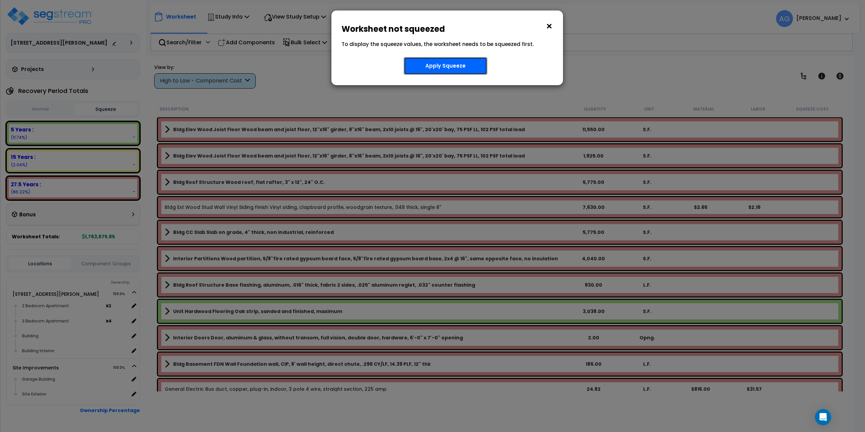
click at [447, 67] on button "Apply Squeeze" at bounding box center [446, 66] width 84 height 18
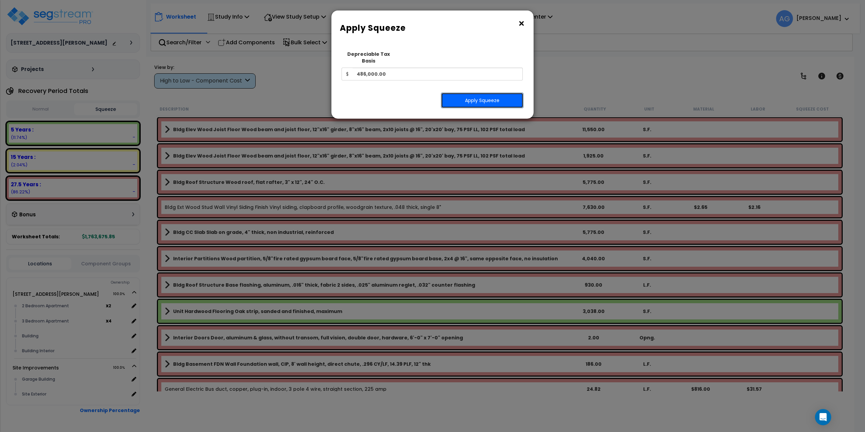
click at [460, 93] on button "Apply Squeeze" at bounding box center [482, 101] width 82 height 16
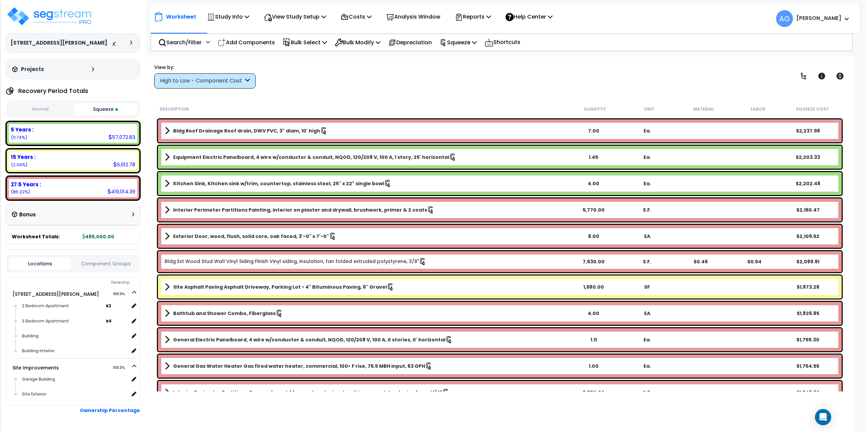
scroll to position [1082, 0]
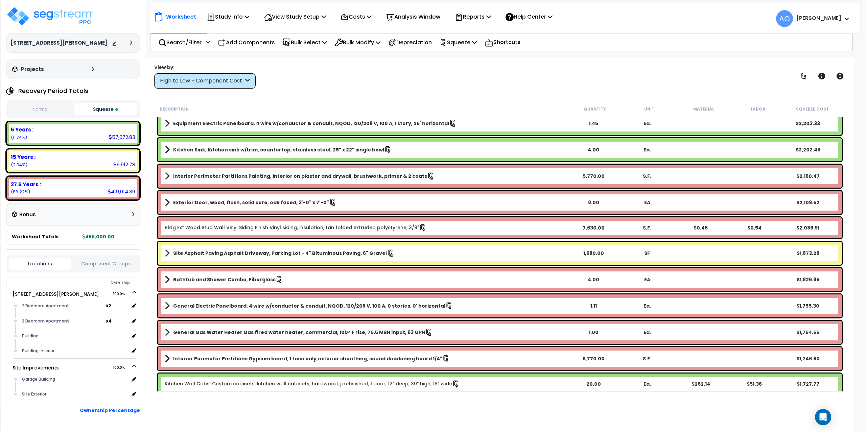
click at [181, 82] on div "High to Low - Component Cost" at bounding box center [202, 81] width 84 height 8
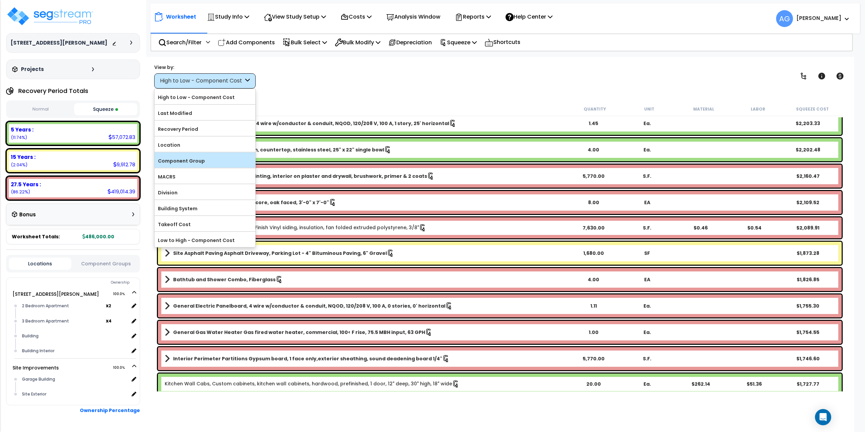
click at [172, 159] on label "Component Group" at bounding box center [205, 161] width 101 height 10
click at [0, 0] on input "Component Group" at bounding box center [0, 0] width 0 height 0
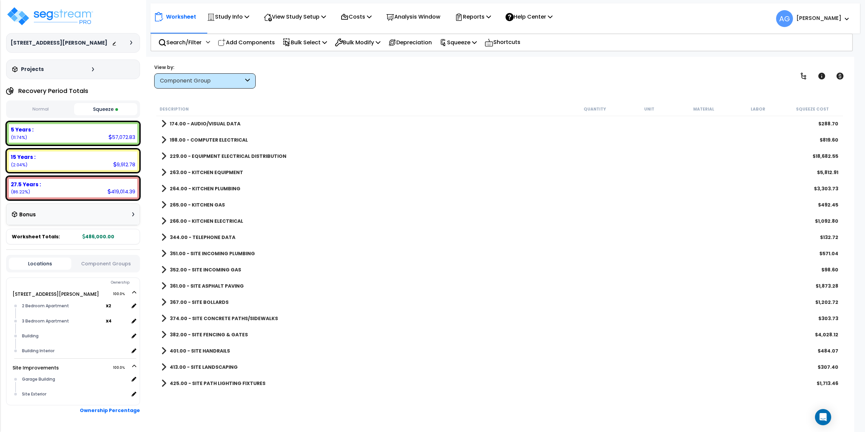
scroll to position [0, 0]
click at [190, 87] on div "Component Group" at bounding box center [204, 80] width 101 height 15
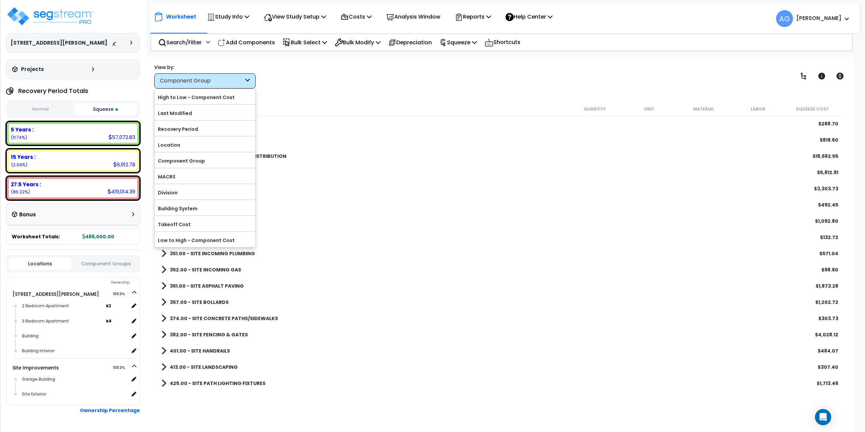
click at [186, 131] on label "Recovery Period" at bounding box center [205, 129] width 101 height 10
click at [0, 0] on input "Recovery Period" at bounding box center [0, 0] width 0 height 0
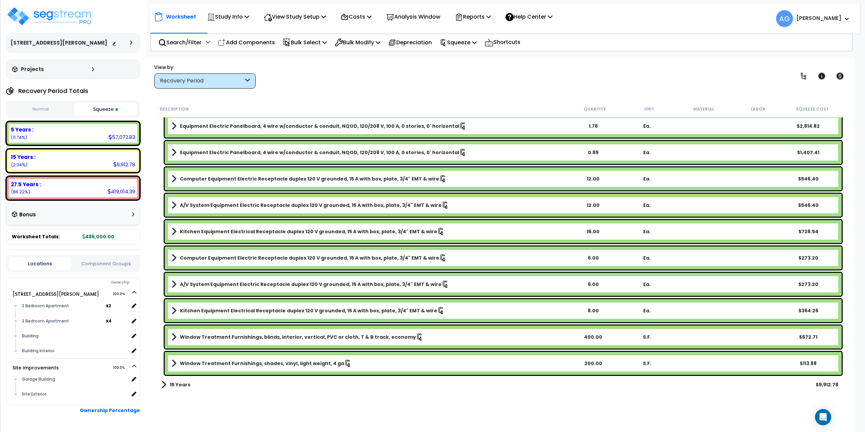
scroll to position [1053, 0]
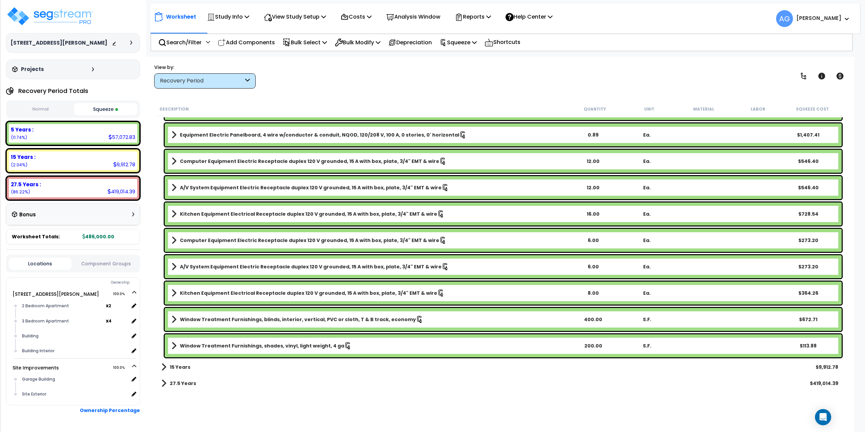
click at [165, 382] on span at bounding box center [163, 383] width 5 height 9
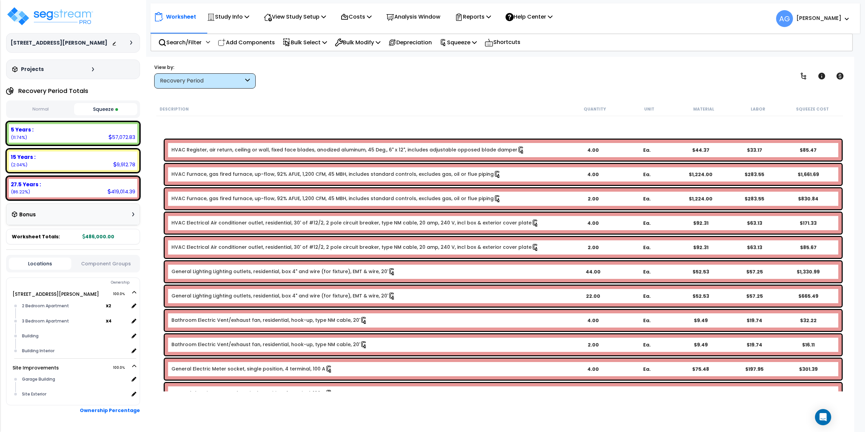
scroll to position [3758, 0]
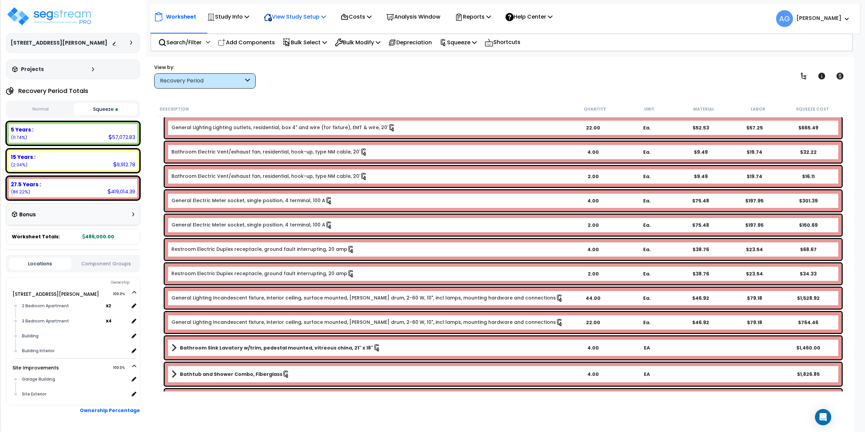
click at [304, 21] on p "View Study Setup" at bounding box center [295, 16] width 62 height 9
click at [251, 80] on div "Recovery Period" at bounding box center [204, 80] width 101 height 15
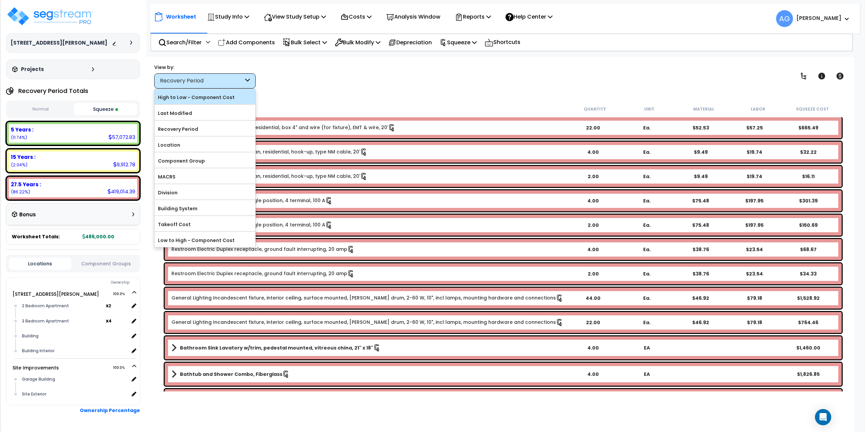
click at [199, 94] on label "High to Low - Component Cost" at bounding box center [205, 97] width 101 height 10
click at [0, 0] on input "High to Low - Component Cost" at bounding box center [0, 0] width 0 height 0
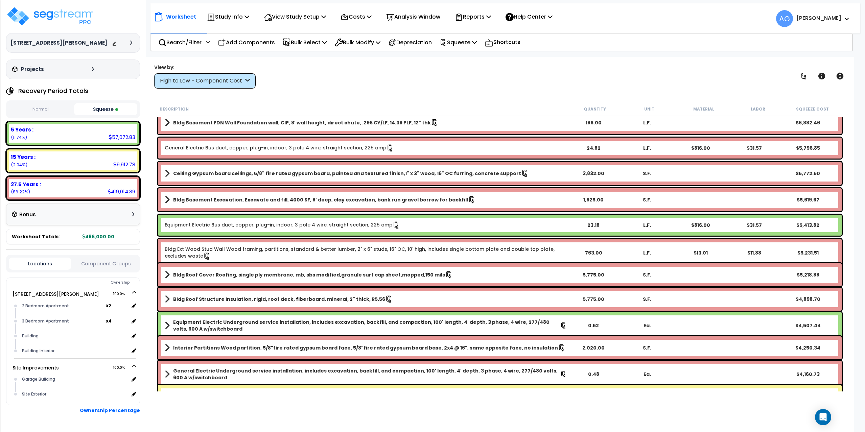
scroll to position [0, 0]
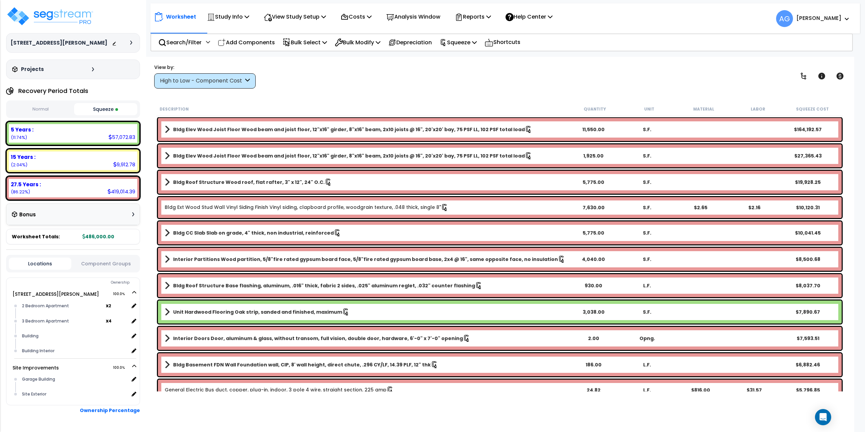
click at [356, 94] on div "Worksheet Study Info Study Setup Add Property Unit Template study Clone study AG" at bounding box center [499, 273] width 709 height 432
click at [288, 128] on b "Bldg Elev Wood Joist Floor Wood beam and joist floor, 12"x16" girder, 8"x16" be…" at bounding box center [349, 129] width 352 height 7
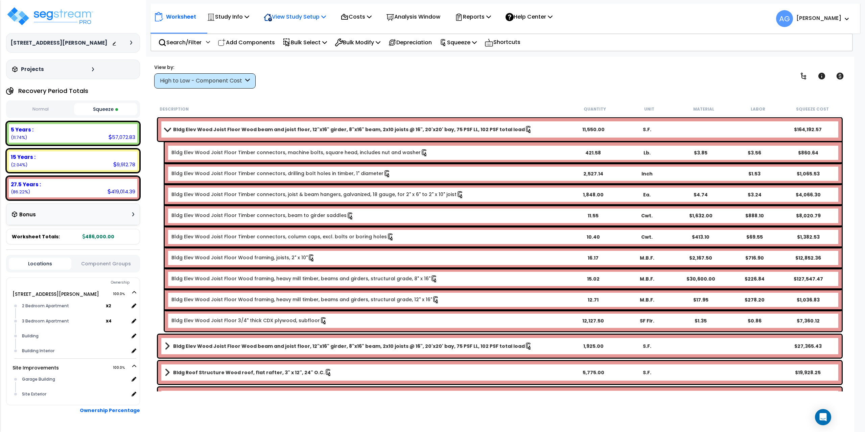
click at [311, 16] on p "View Study Setup" at bounding box center [295, 16] width 62 height 9
click at [310, 48] on link "View Questionnaire" at bounding box center [293, 47] width 67 height 14
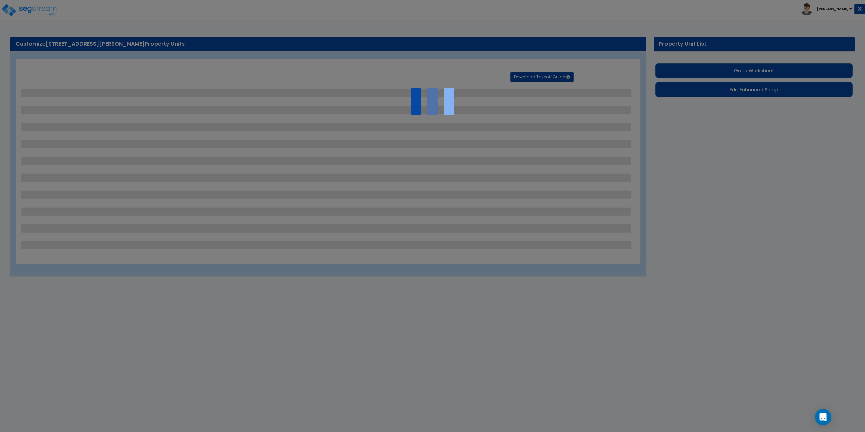
select select "2"
select select "1"
select select "4"
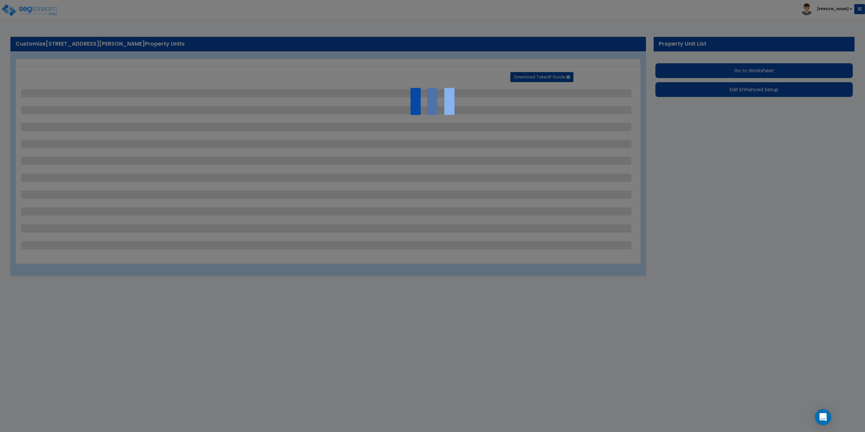
select select "1"
select select "2"
select select "1"
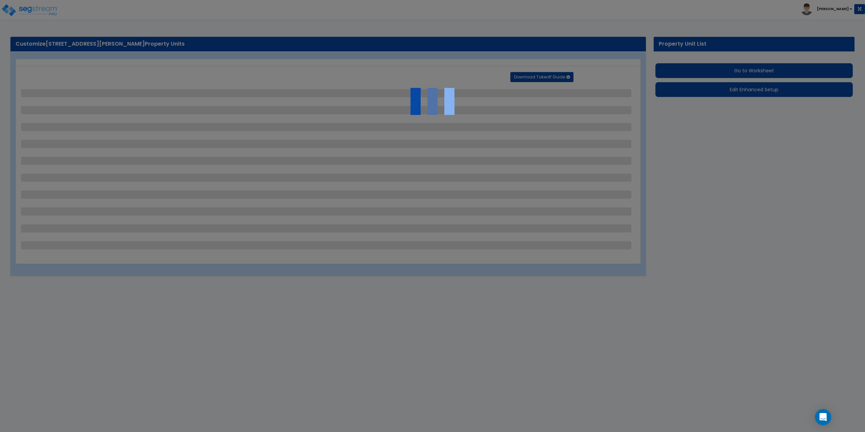
select select "1"
select select "2"
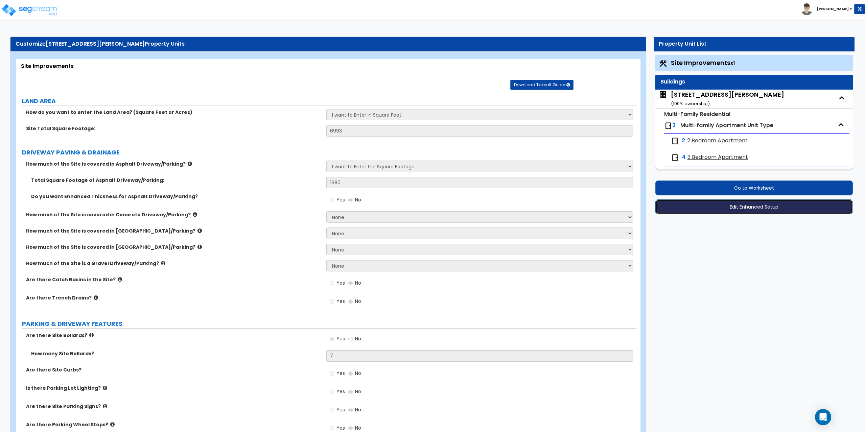
click at [753, 207] on button "Edit Enhanced Setup" at bounding box center [754, 206] width 198 height 15
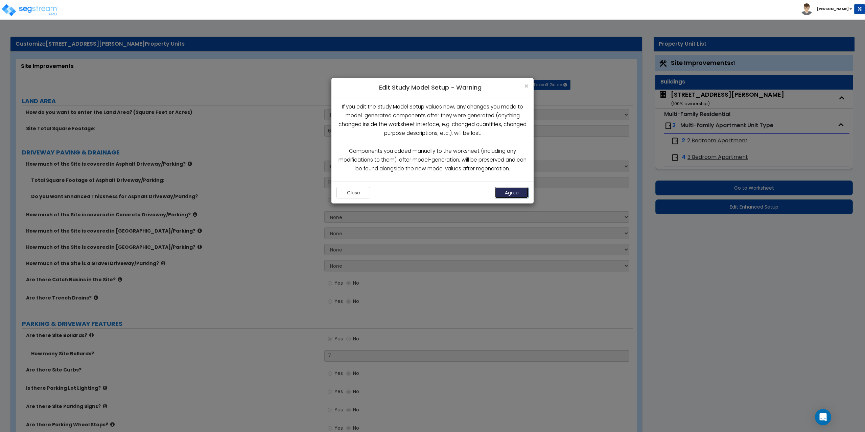
click at [517, 192] on button "Agree" at bounding box center [512, 192] width 34 height 11
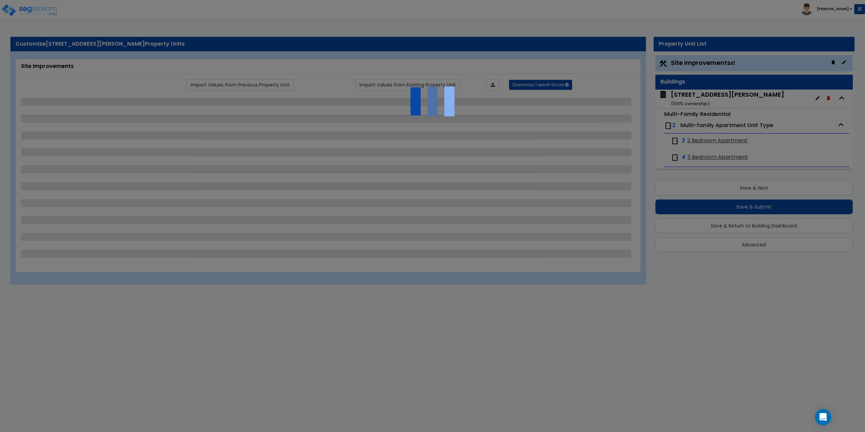
select select "2"
select select "1"
select select "4"
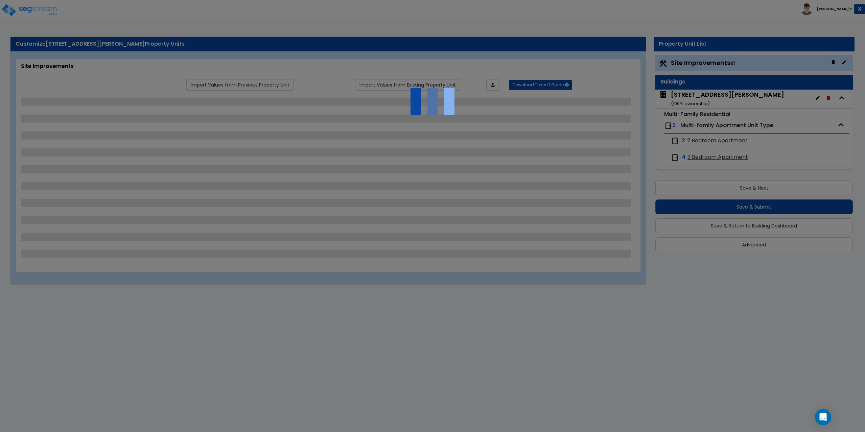
select select "1"
select select "2"
select select "1"
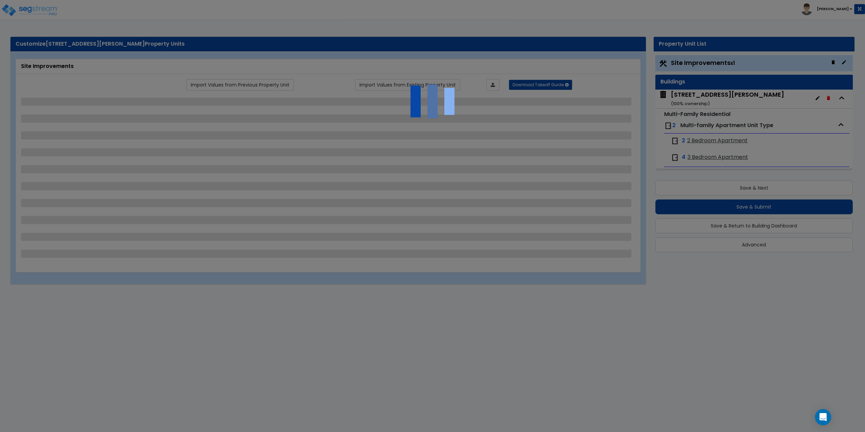
select select "1"
select select "2"
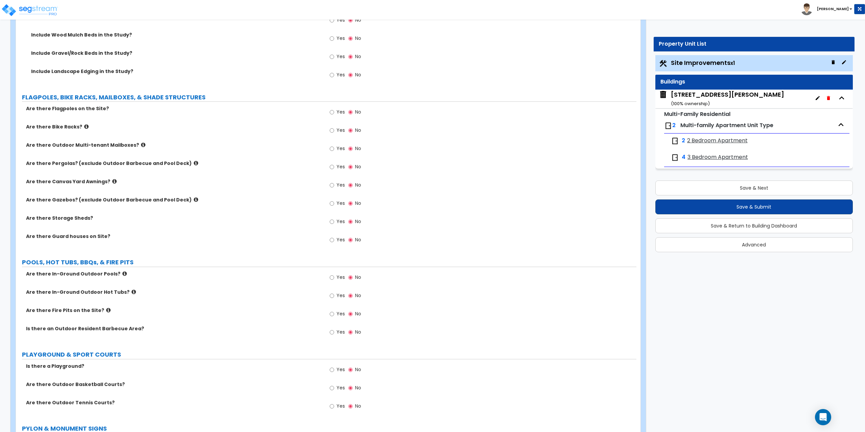
scroll to position [1386, 0]
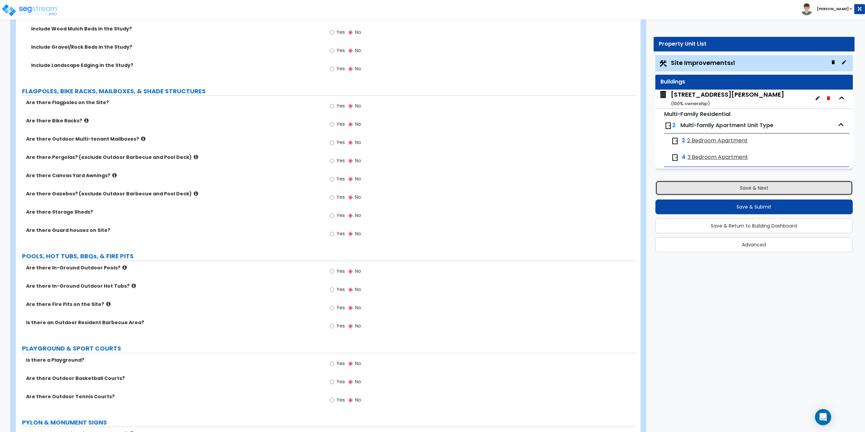
click at [730, 186] on button "Save & Next" at bounding box center [754, 188] width 198 height 15
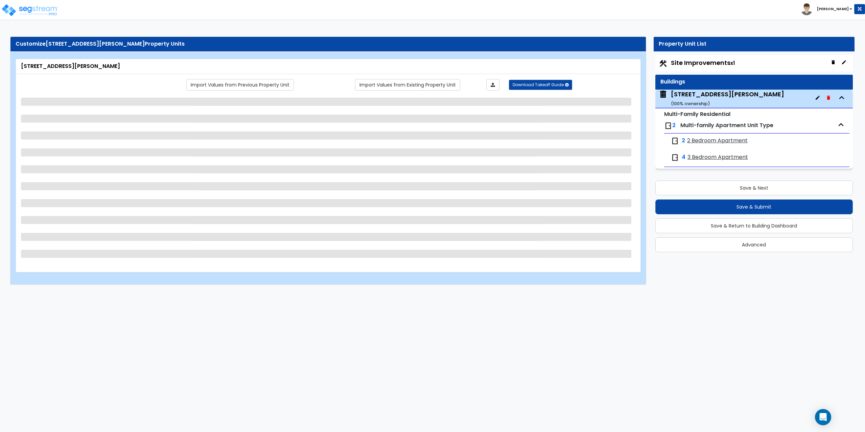
select select "7"
select select "1"
select select "5"
select select "2"
select select "1"
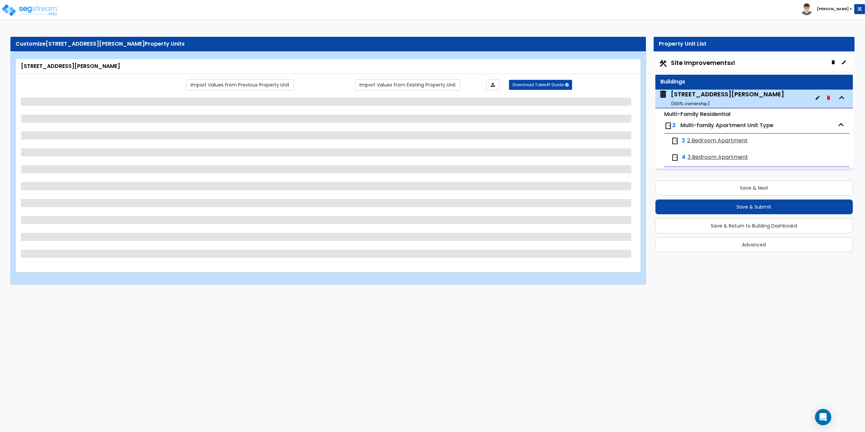
select select "1"
select select "3"
select select "1"
select select "2"
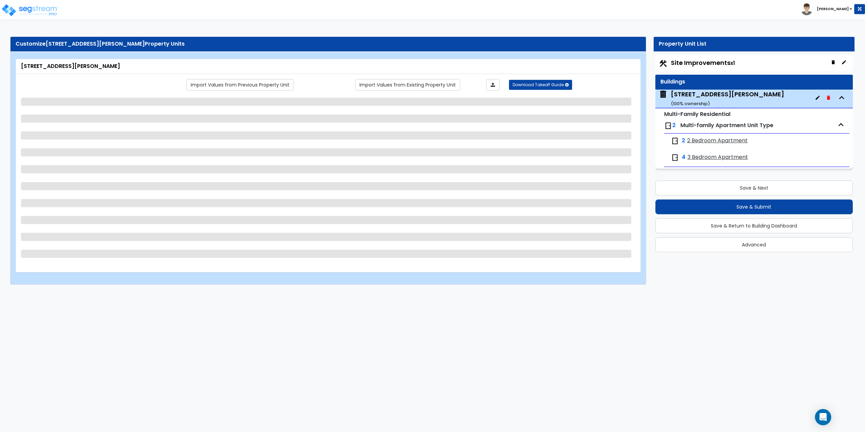
select select "1"
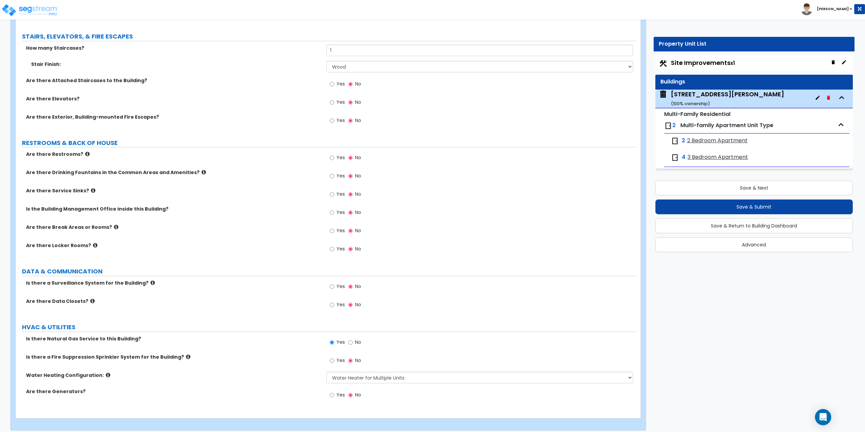
scroll to position [1073, 0]
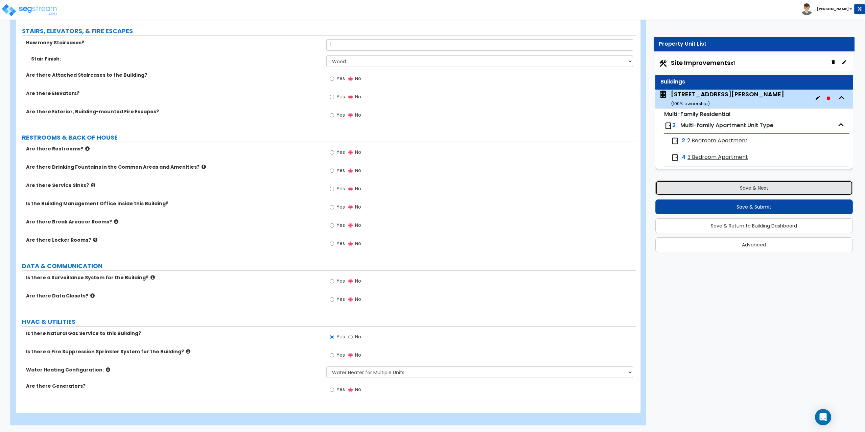
click at [756, 194] on button "Save & Next" at bounding box center [754, 188] width 198 height 15
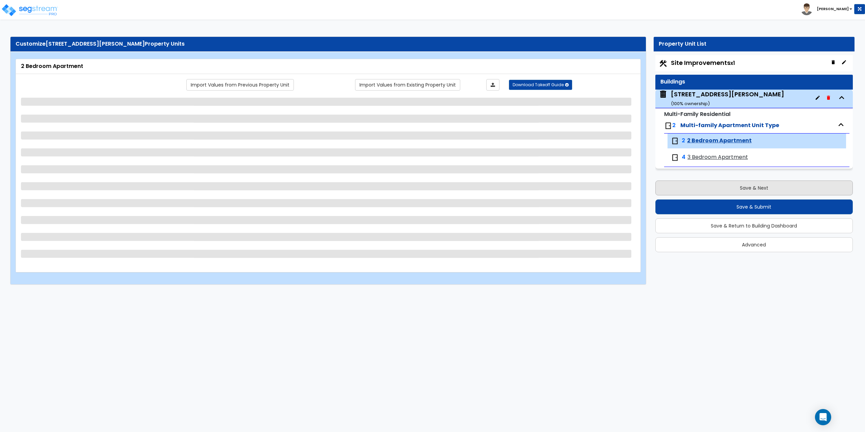
scroll to position [0, 0]
select select "2"
select select "1"
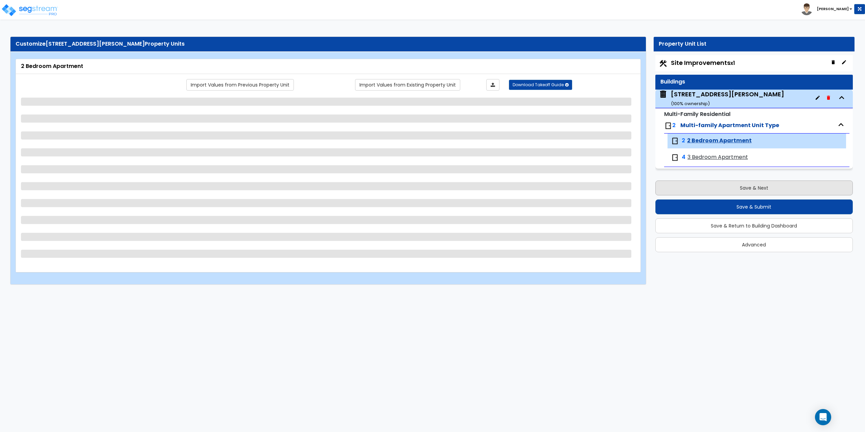
select select "3"
select select "1"
select select "2"
select select "1"
select select "2"
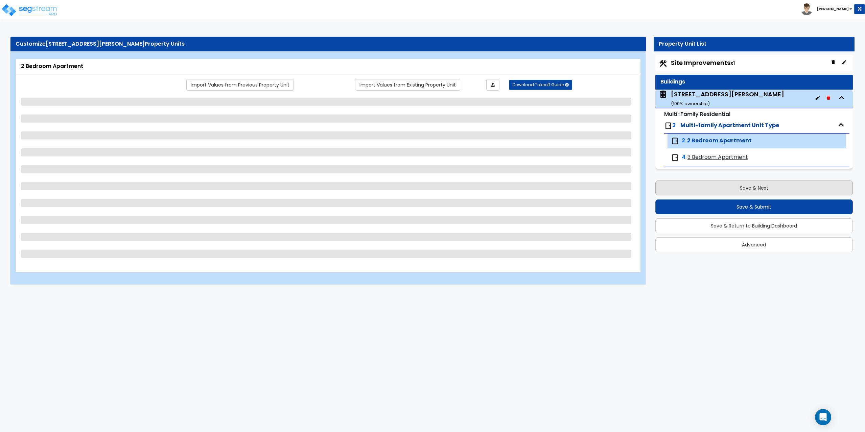
select select "3"
select select "1"
select select "5"
select select "3"
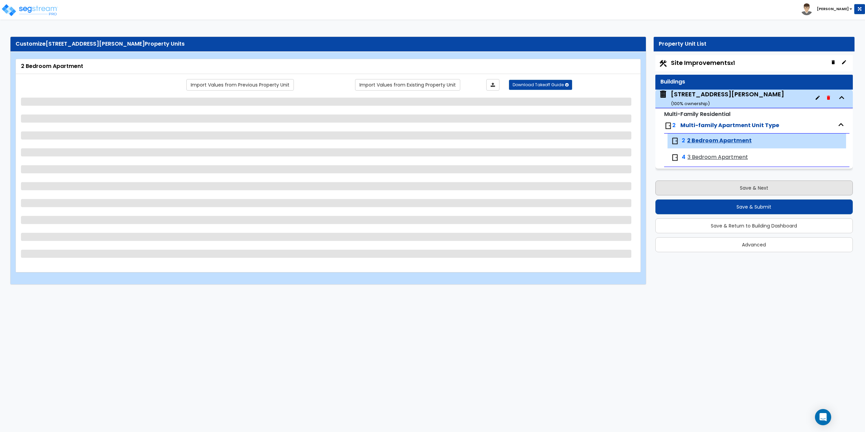
select select "3"
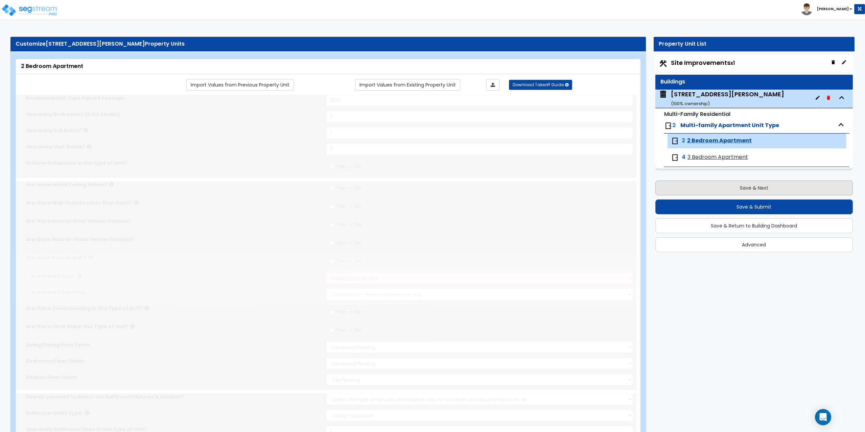
radio input "true"
select select "1"
select select "3"
select select "1"
select select "6"
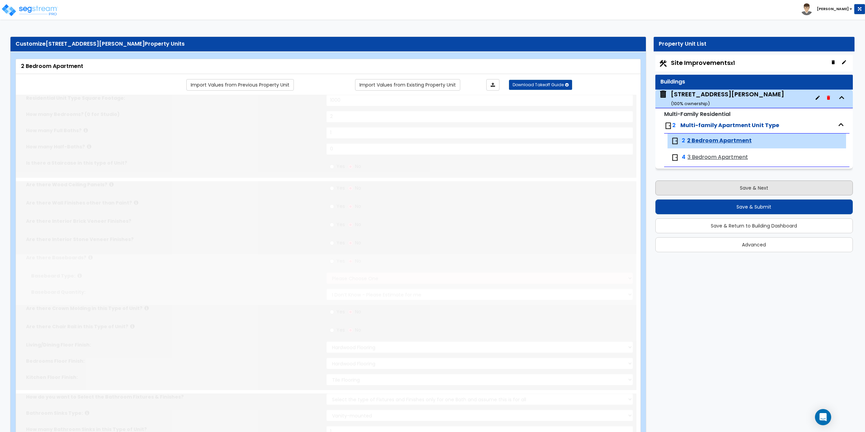
select select "1"
radio input "true"
select select "1"
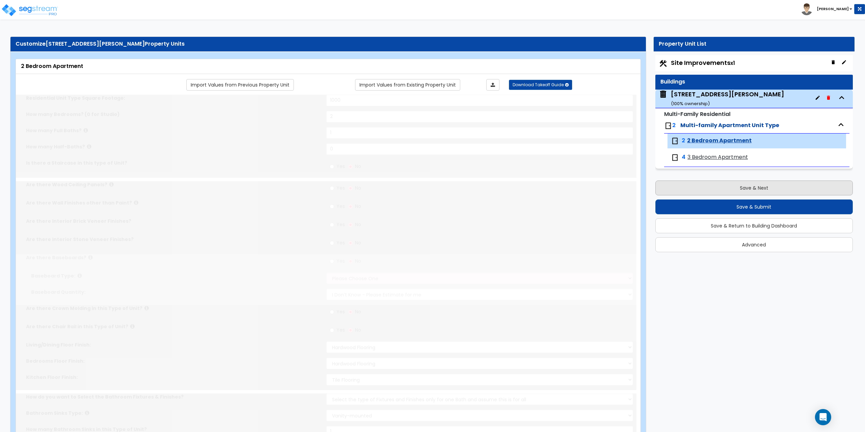
select select "5"
select select "1"
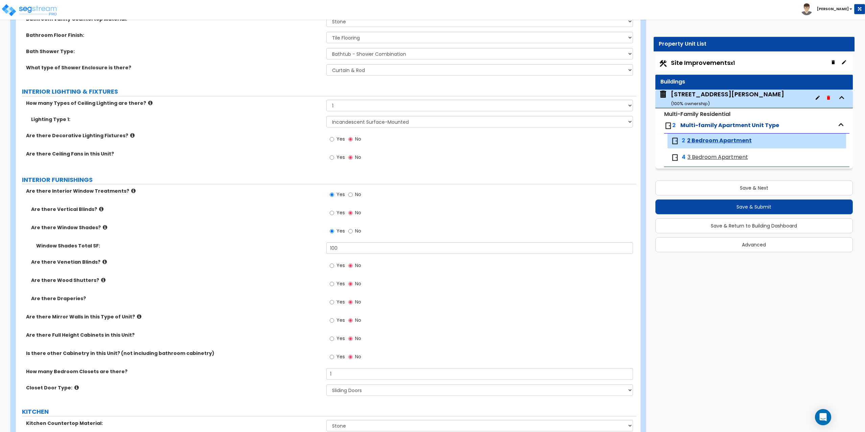
scroll to position [609, 0]
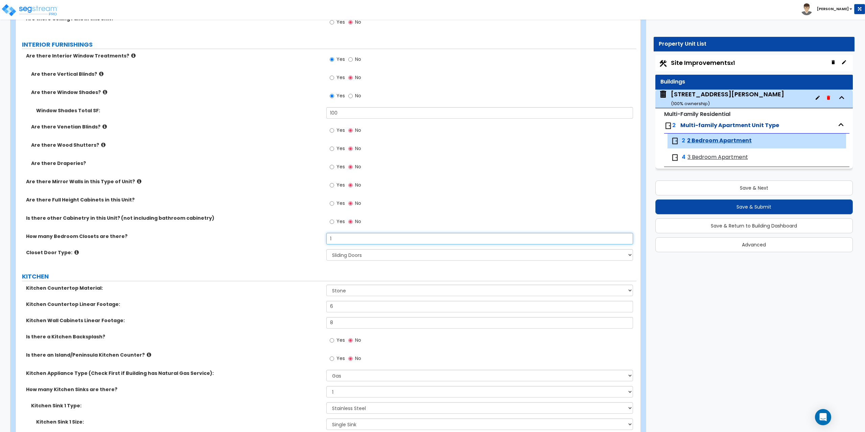
click at [335, 239] on input "1" at bounding box center [479, 238] width 307 height 11
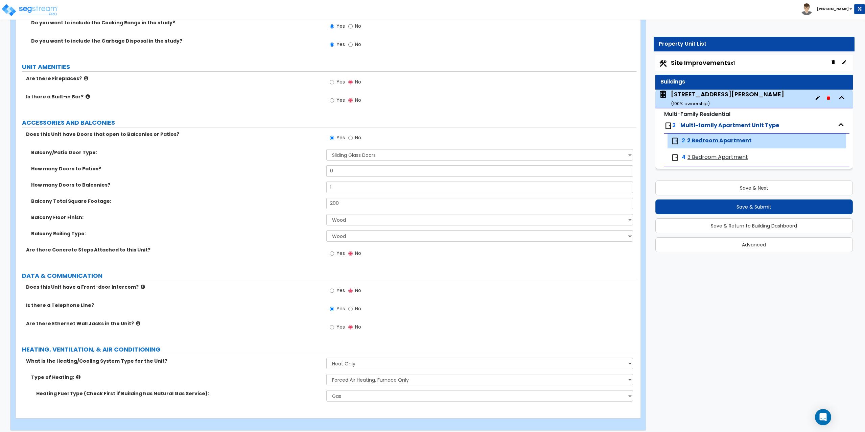
scroll to position [1177, 0]
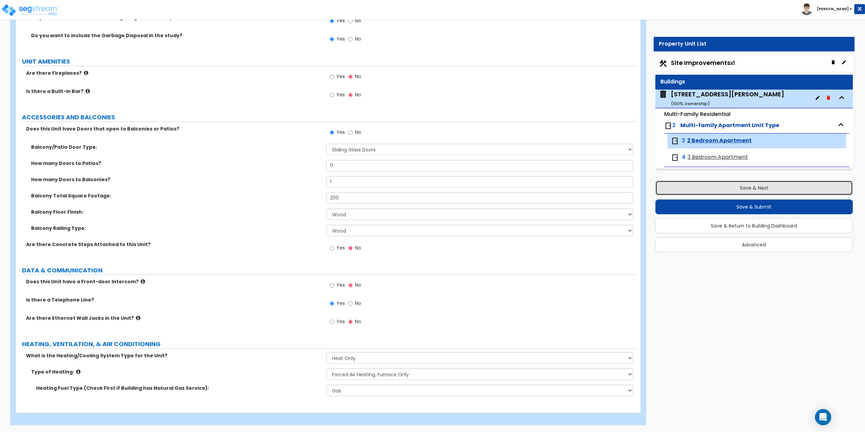
click at [759, 186] on button "Save & Next" at bounding box center [754, 188] width 198 height 15
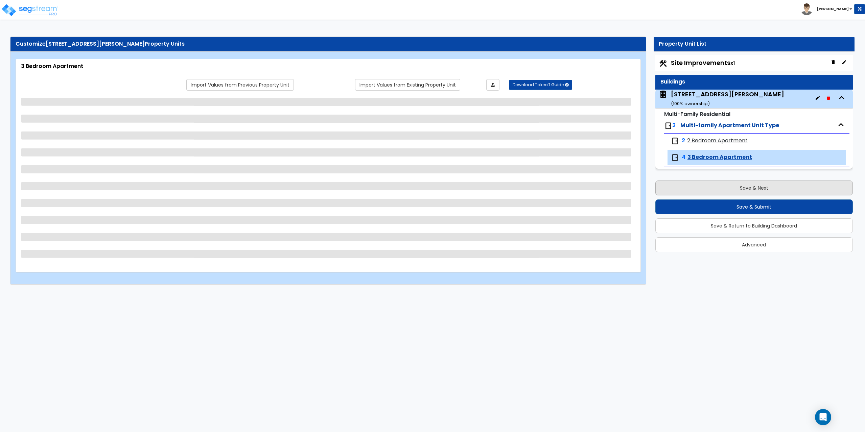
scroll to position [0, 0]
select select "1"
select select "2"
select select "1"
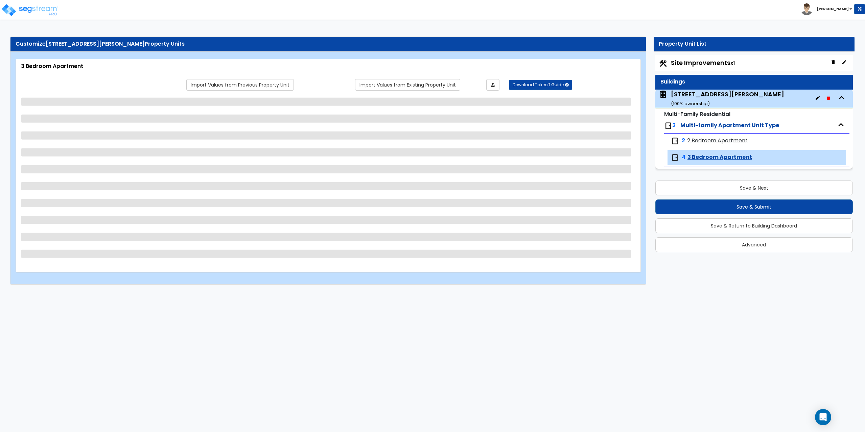
select select "1"
select select "2"
select select "1"
select select "2"
select select "1"
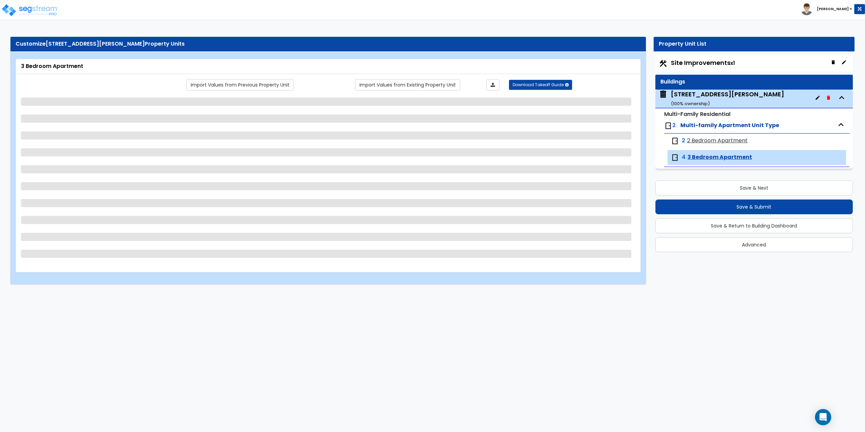
select select "1"
select select "6"
select select "2"
select select "3"
select select "1"
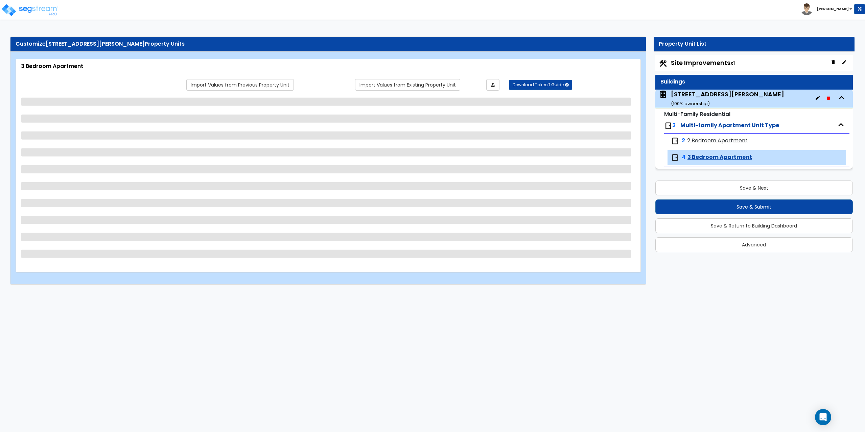
select select "1"
select select "5"
select select "3"
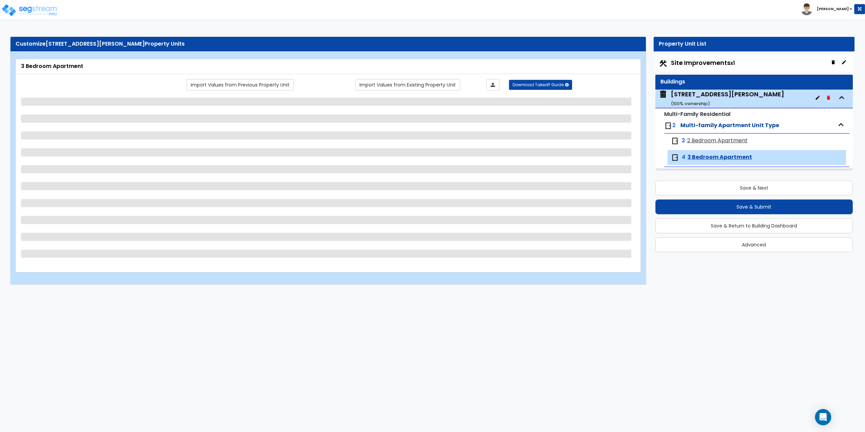
select select "3"
select select "1"
select select "5"
select select "1"
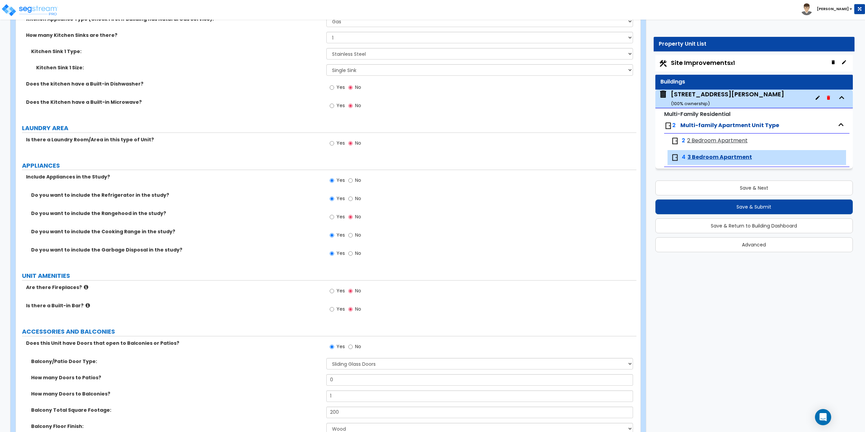
scroll to position [676, 0]
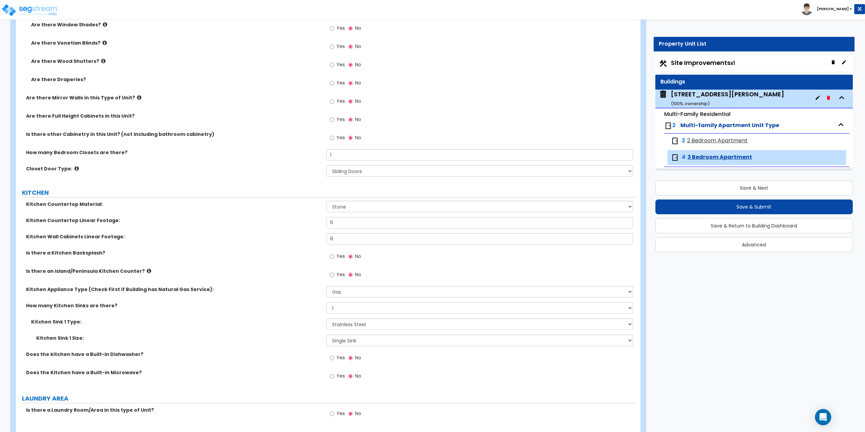
click at [724, 63] on span "Site Improvements x1" at bounding box center [703, 62] width 64 height 8
select select "2"
select select "1"
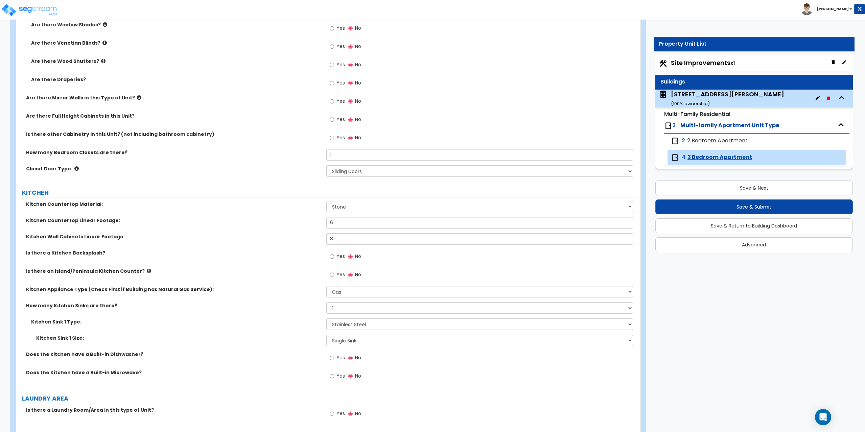
select select "4"
select select "1"
select select "2"
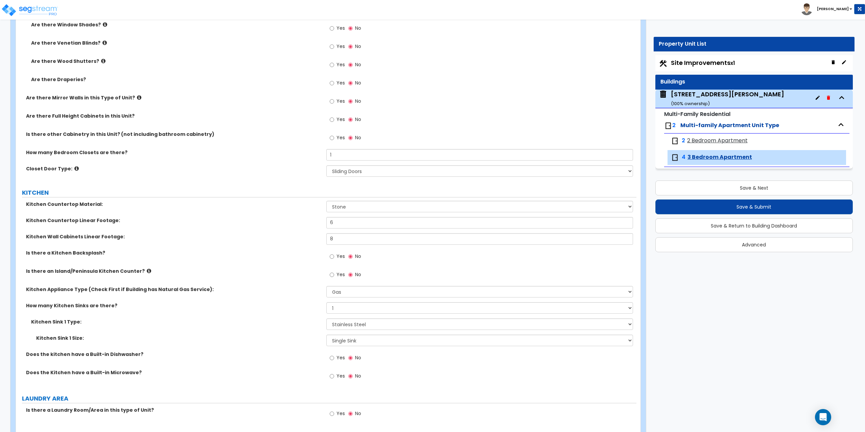
select select "1"
select select "2"
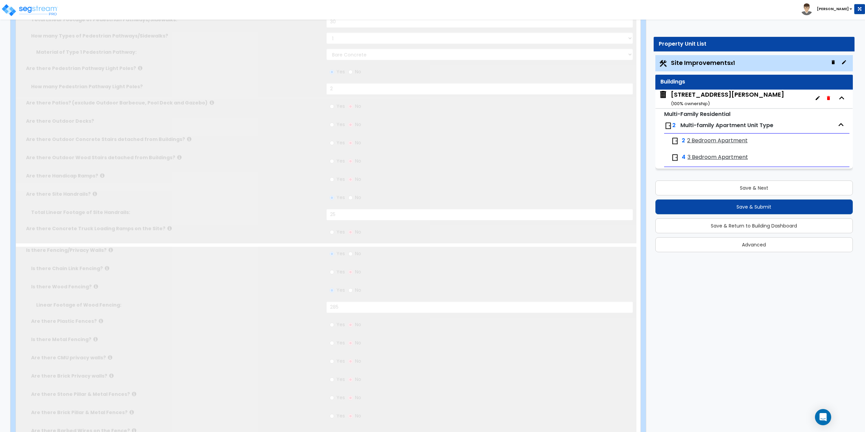
scroll to position [0, 0]
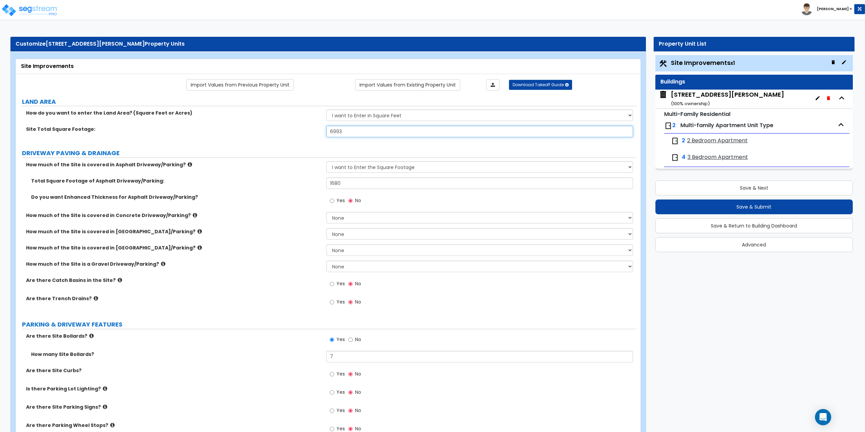
click at [396, 137] on input "6993" at bounding box center [479, 131] width 307 height 11
click at [691, 99] on div "143 Skeele St. ( 100 % ownership)" at bounding box center [727, 98] width 113 height 17
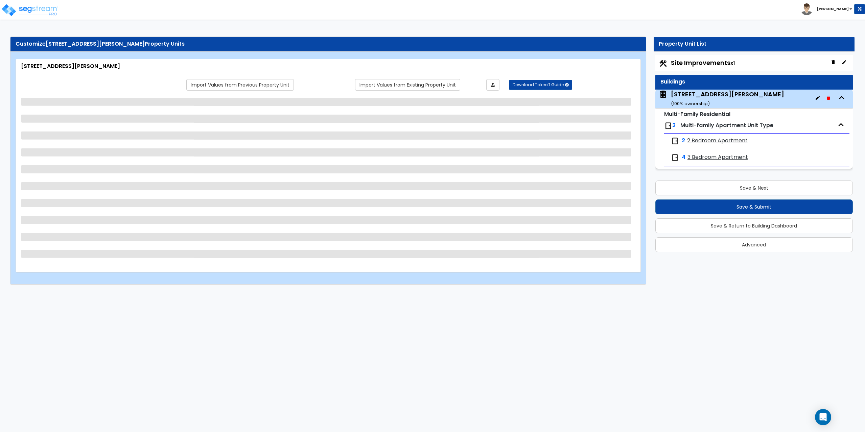
select select "7"
select select "1"
select select "5"
select select "2"
select select "1"
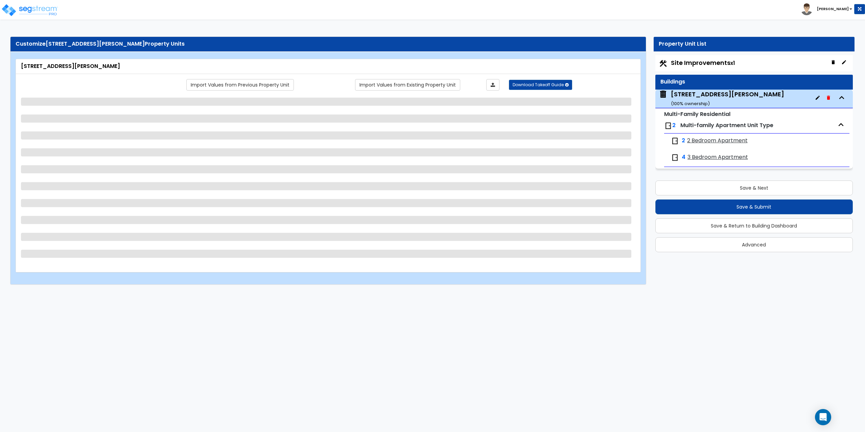
select select "1"
select select "3"
select select "1"
select select "2"
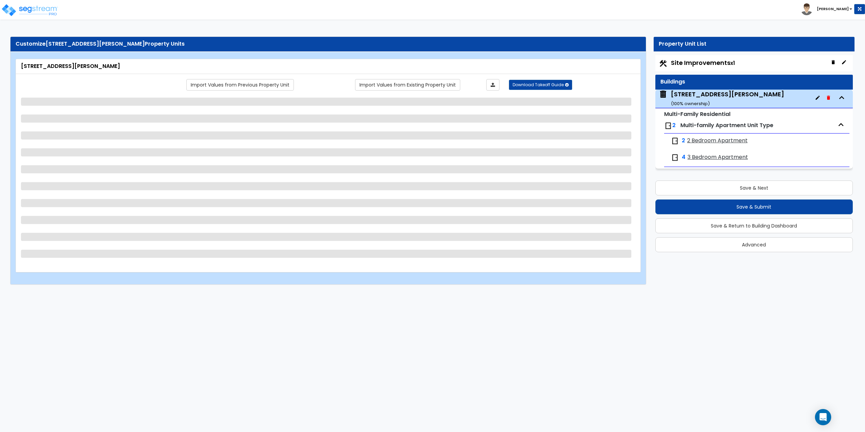
select select "1"
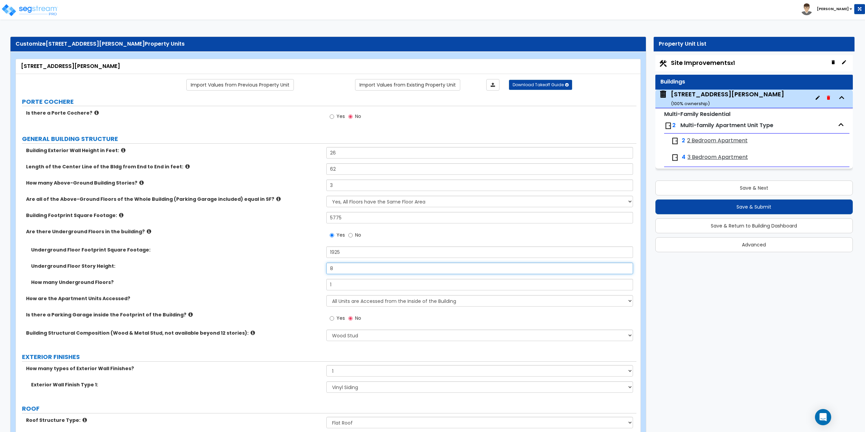
click at [350, 272] on input "8" at bounding box center [479, 268] width 307 height 11
click at [348, 286] on input "1" at bounding box center [479, 284] width 307 height 11
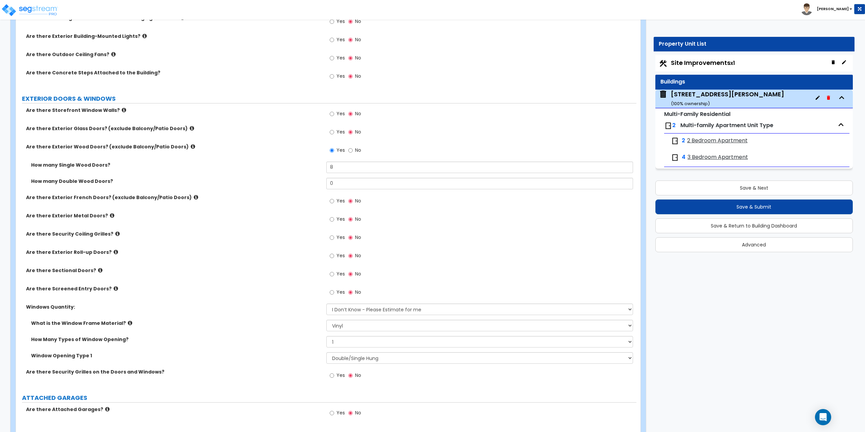
scroll to position [575, 0]
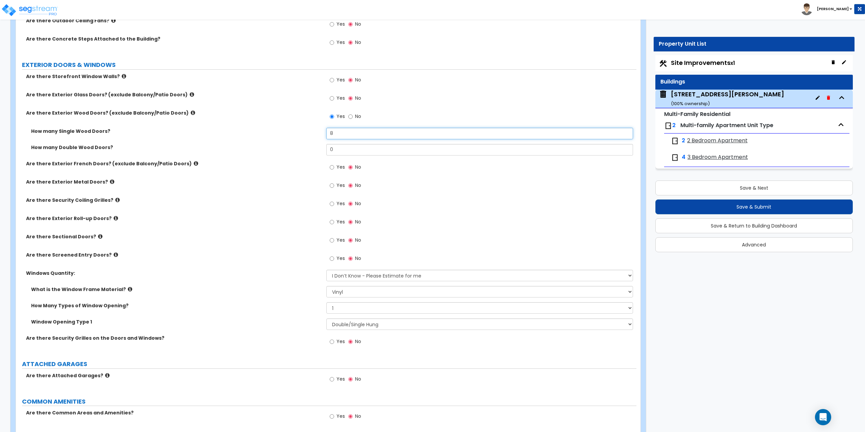
click at [363, 132] on input "8" at bounding box center [479, 133] width 307 height 11
type input "2"
click at [358, 150] on input "0" at bounding box center [479, 149] width 307 height 11
click at [767, 190] on button "Save & Next" at bounding box center [754, 188] width 198 height 15
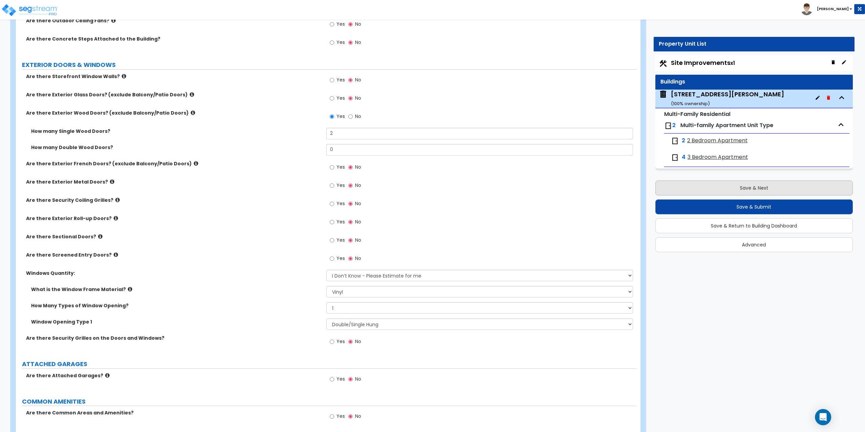
scroll to position [0, 0]
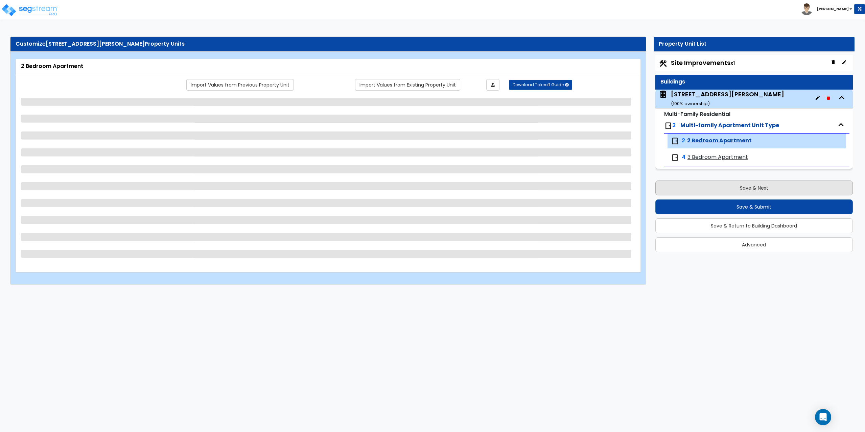
select select "1"
select select "2"
select select "1"
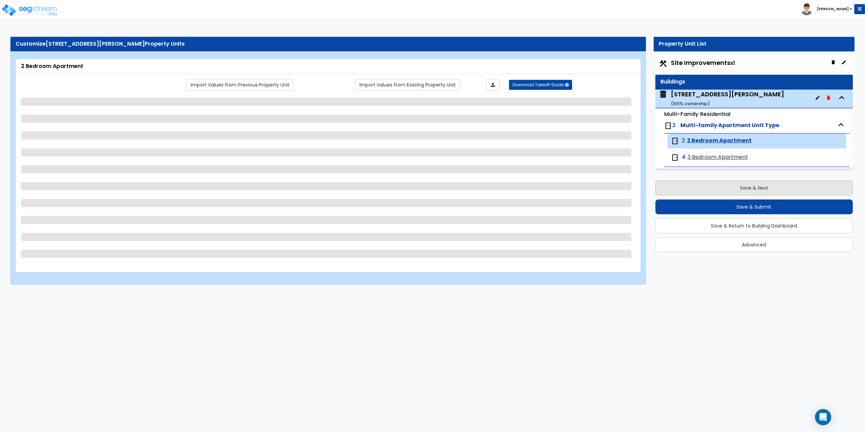
select select "3"
select select "1"
select select "2"
select select "1"
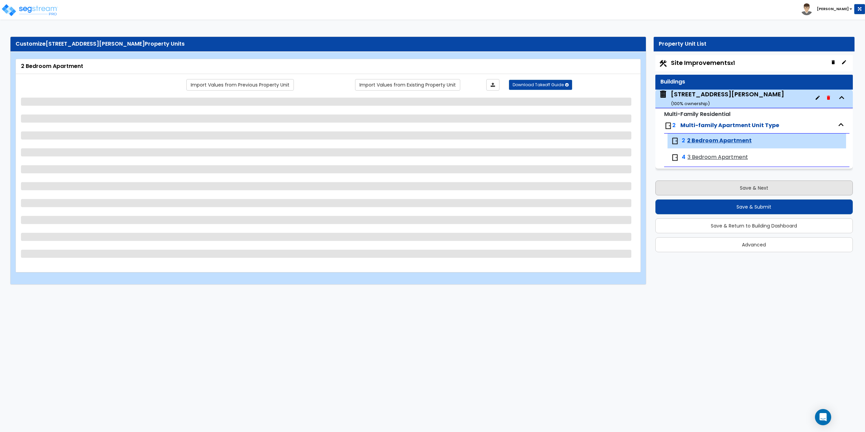
select select "1"
select select "6"
select select "2"
select select "3"
select select "1"
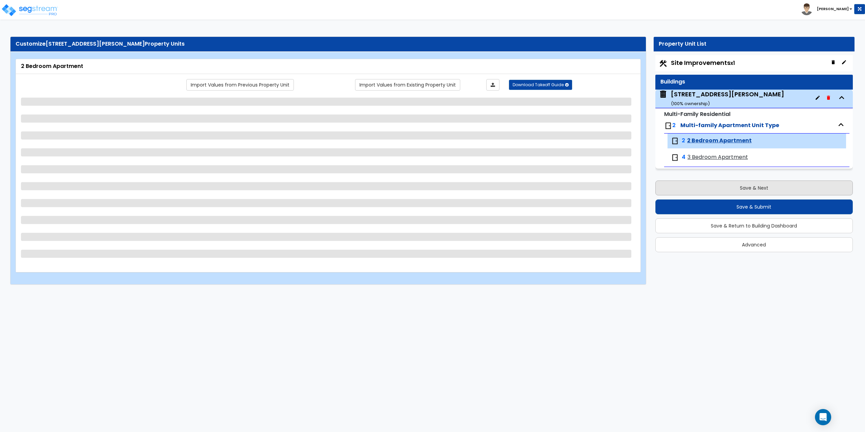
select select "1"
select select "5"
select select "3"
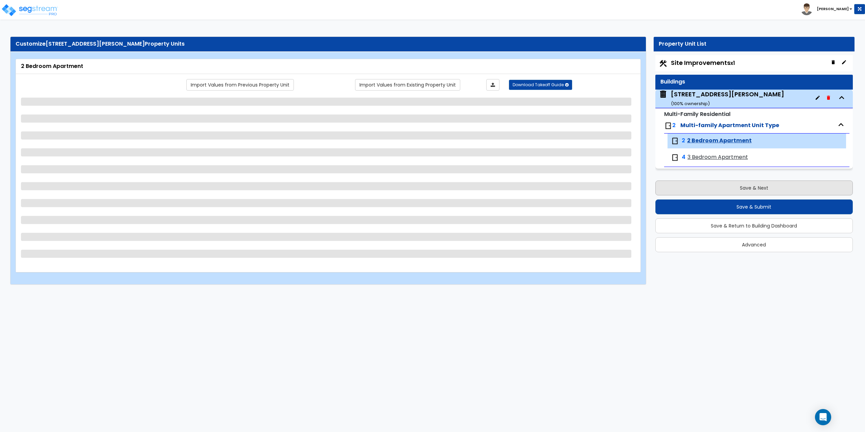
select select "3"
select select "1"
select select "5"
select select "1"
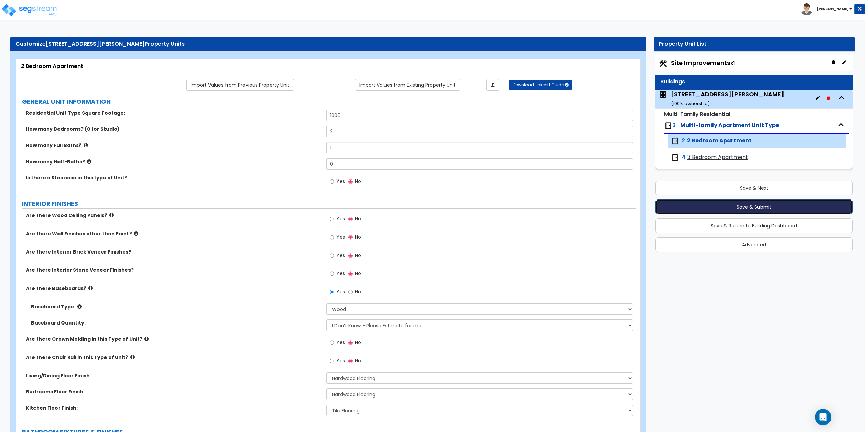
click at [754, 205] on button "Save & Submit" at bounding box center [754, 206] width 198 height 15
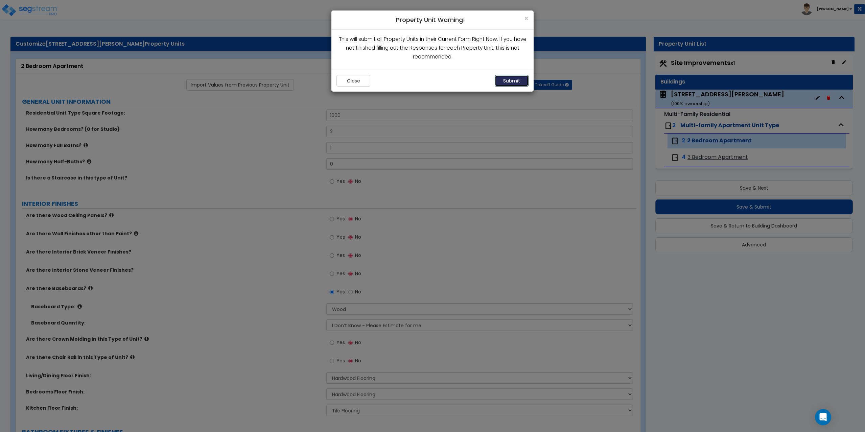
click at [517, 82] on button "Submit" at bounding box center [512, 80] width 34 height 11
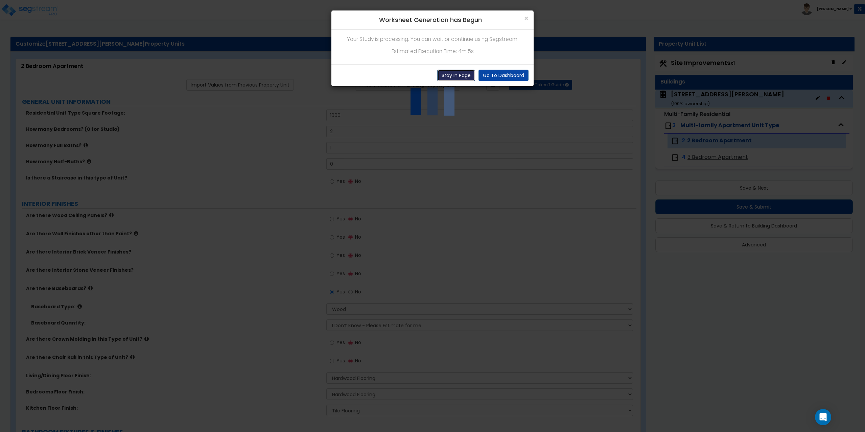
click at [452, 76] on button "Stay In Page" at bounding box center [456, 75] width 38 height 11
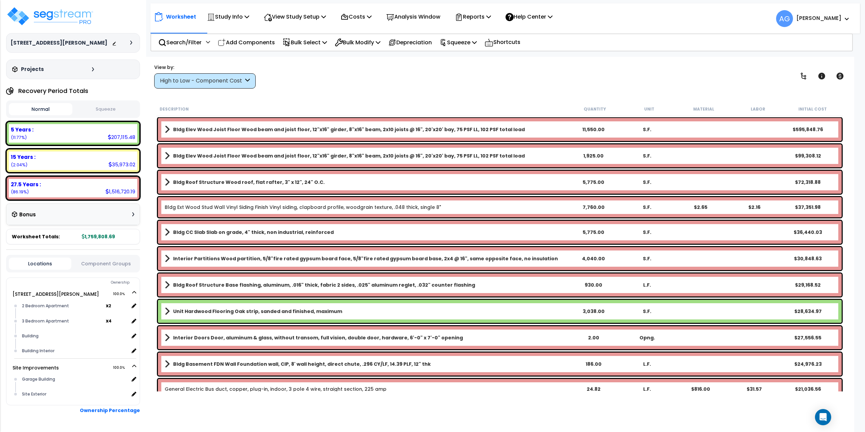
click at [117, 109] on button "Squeeze" at bounding box center [106, 109] width 64 height 12
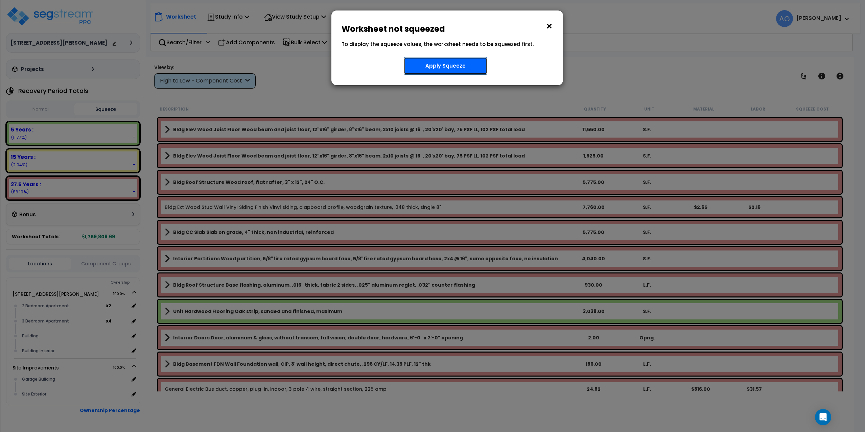
click at [429, 69] on button "Apply Squeeze" at bounding box center [446, 66] width 84 height 18
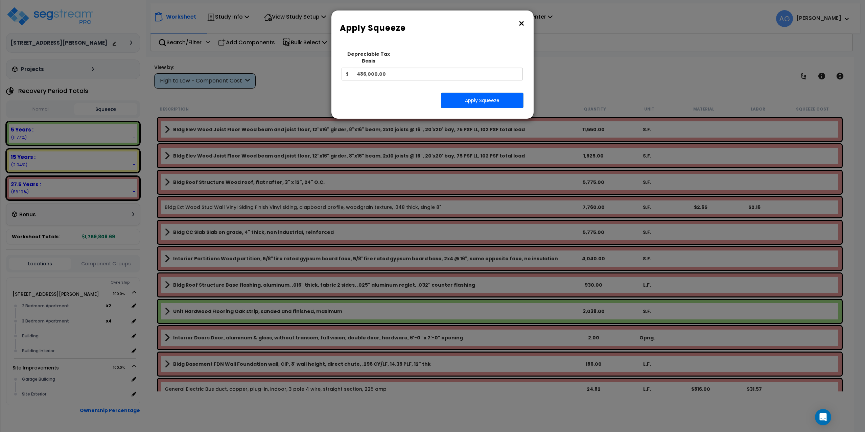
click at [457, 85] on div "Squeeze Type Select 1. Squeeze Entire Worksheet 2. Squeeze by [PERSON_NAME] Cos…" at bounding box center [432, 80] width 192 height 66
click at [464, 93] on button "Apply Squeeze" at bounding box center [482, 101] width 82 height 16
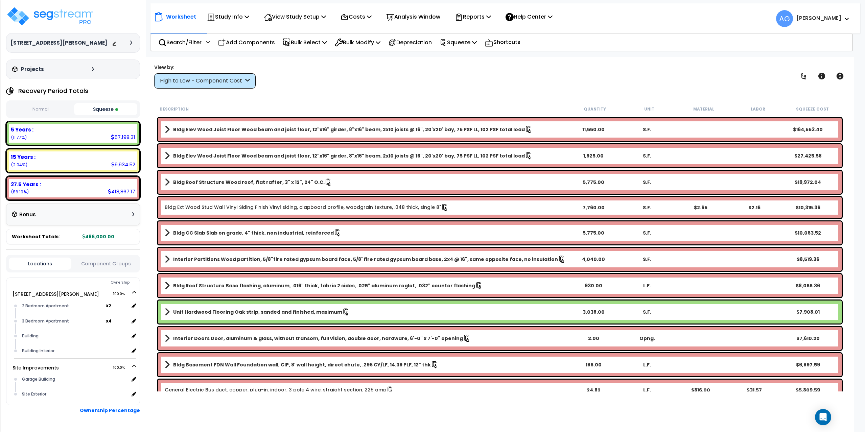
click at [168, 128] on span at bounding box center [167, 129] width 5 height 9
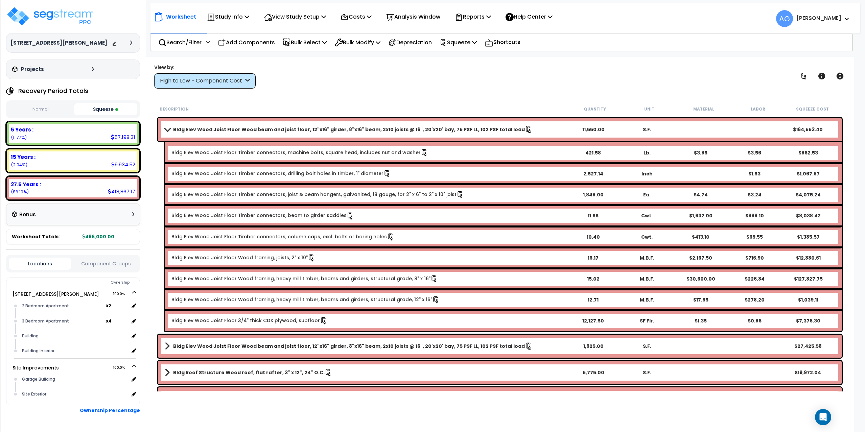
click at [525, 128] on icon at bounding box center [528, 129] width 7 height 7
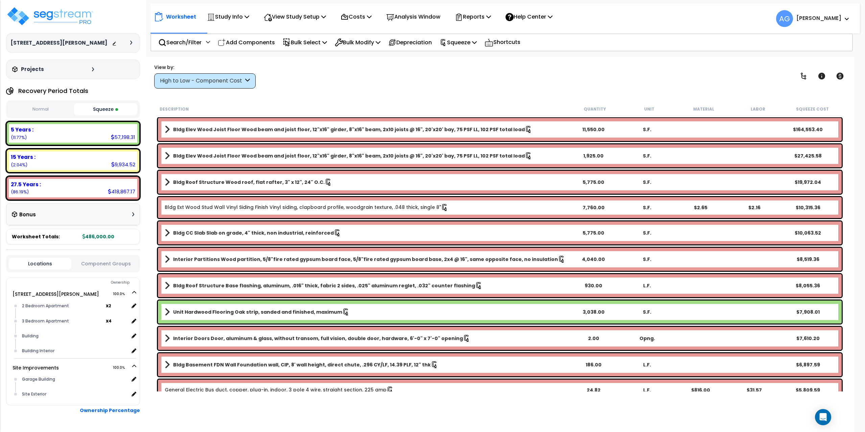
click at [525, 128] on icon at bounding box center [528, 129] width 7 height 7
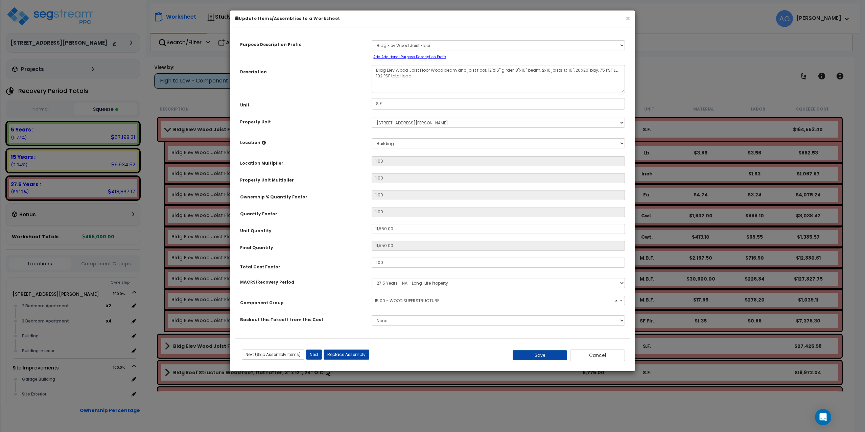
select select "57809"
click at [627, 19] on button "×" at bounding box center [627, 18] width 4 height 7
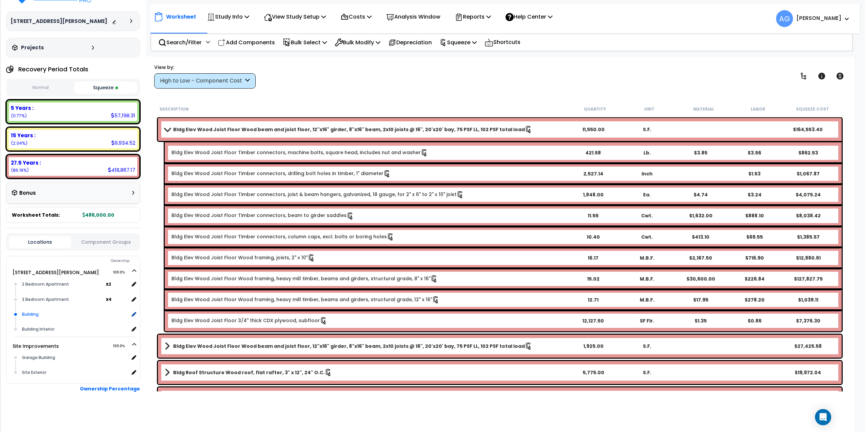
scroll to position [30, 0]
click at [95, 318] on div "Building" at bounding box center [74, 314] width 109 height 8
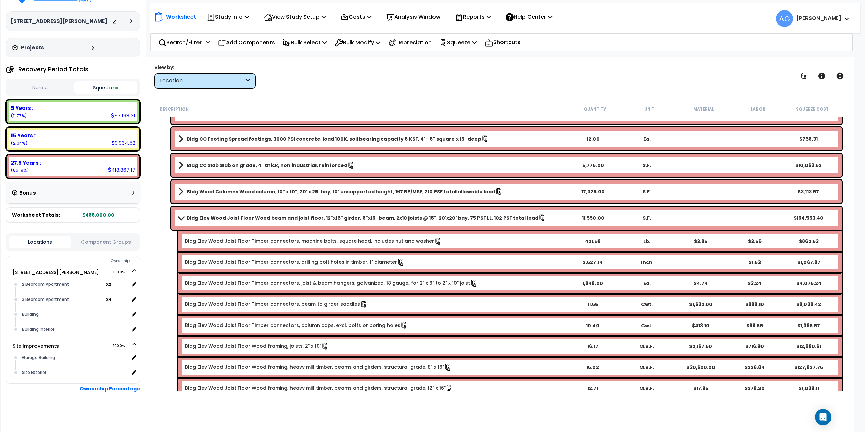
scroll to position [372, 0]
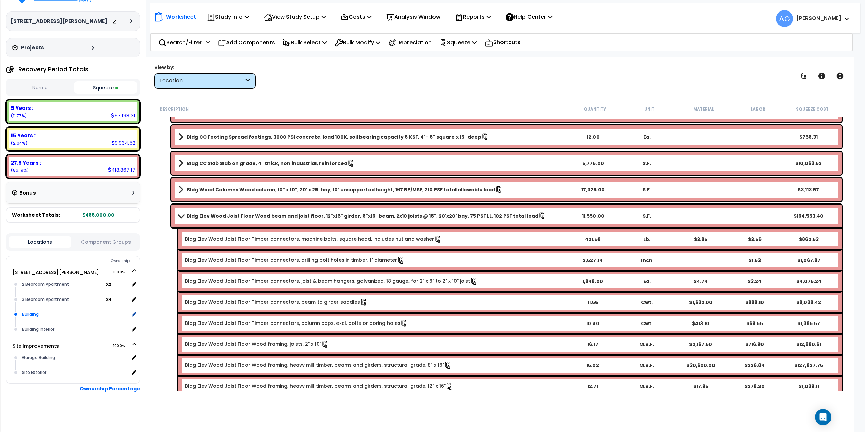
click at [38, 314] on div "Building" at bounding box center [74, 314] width 109 height 8
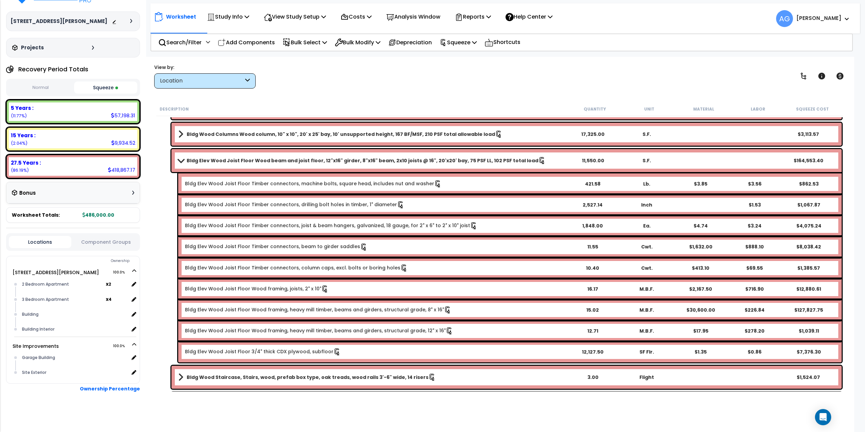
scroll to position [440, 0]
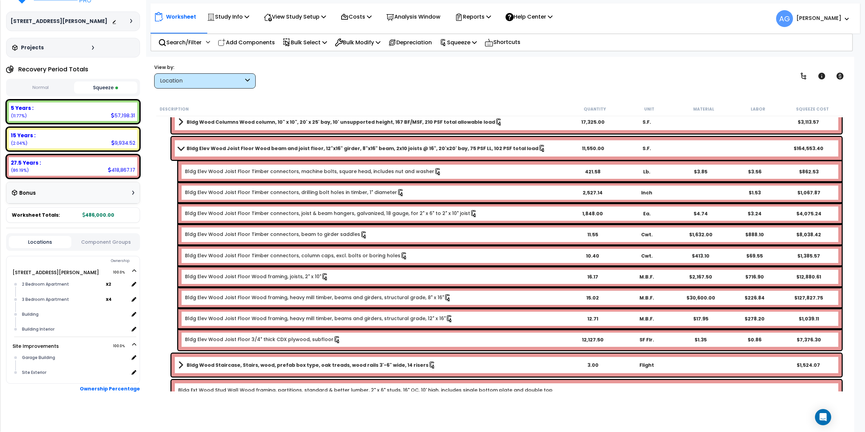
click at [354, 298] on link "Bldg Elev Wood Joist Floor Wood framing, heavy mill timber, beams and girders, …" at bounding box center [318, 297] width 266 height 7
click at [296, 20] on p "View Study Setup" at bounding box center [295, 16] width 62 height 9
click at [278, 44] on link "View Questionnaire" at bounding box center [293, 47] width 67 height 14
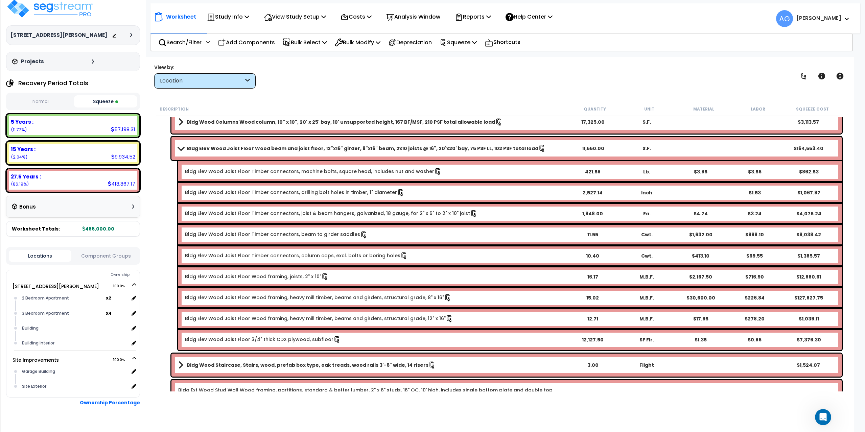
scroll to position [0, 0]
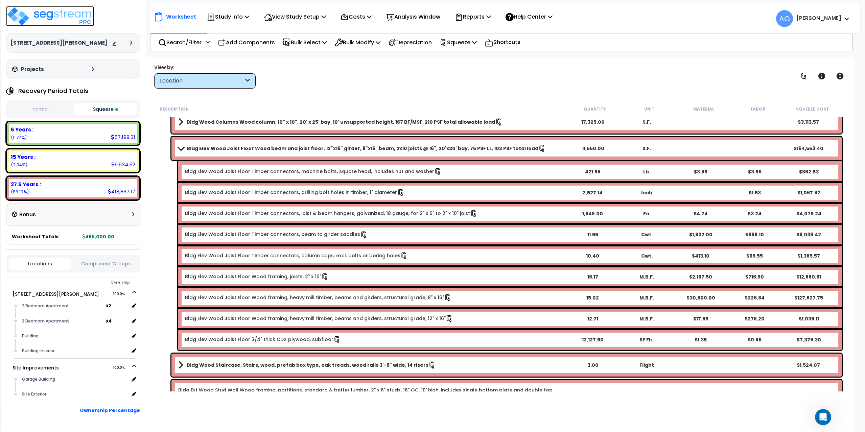
click at [57, 14] on img at bounding box center [50, 16] width 88 height 20
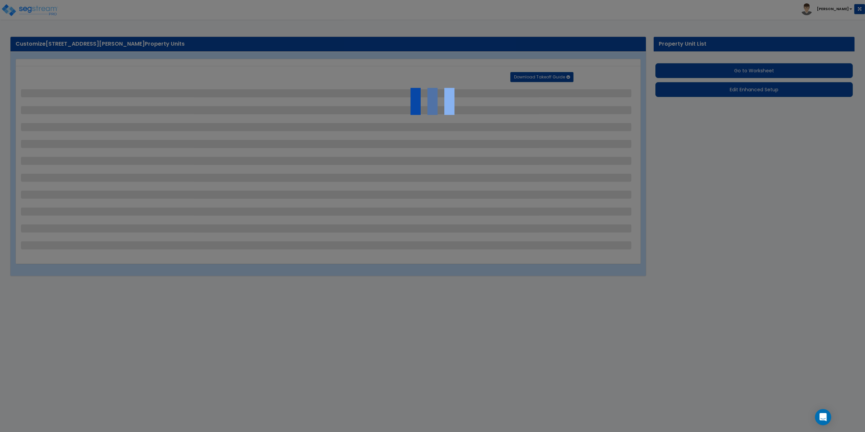
select select "2"
select select "1"
select select "4"
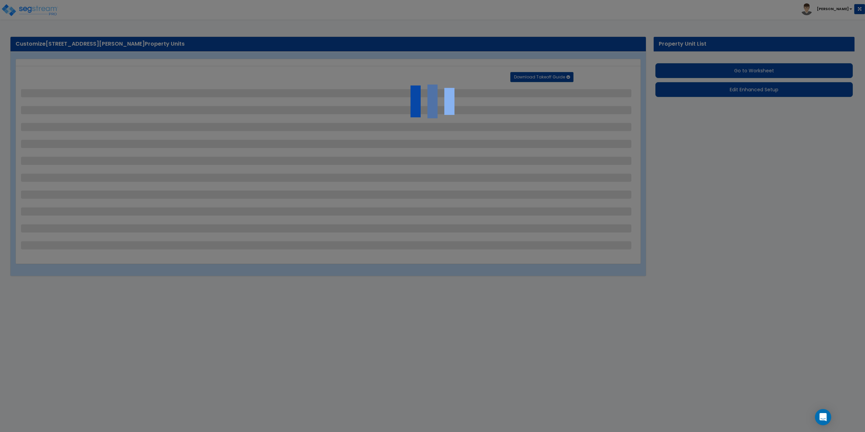
select select "1"
select select "2"
select select "1"
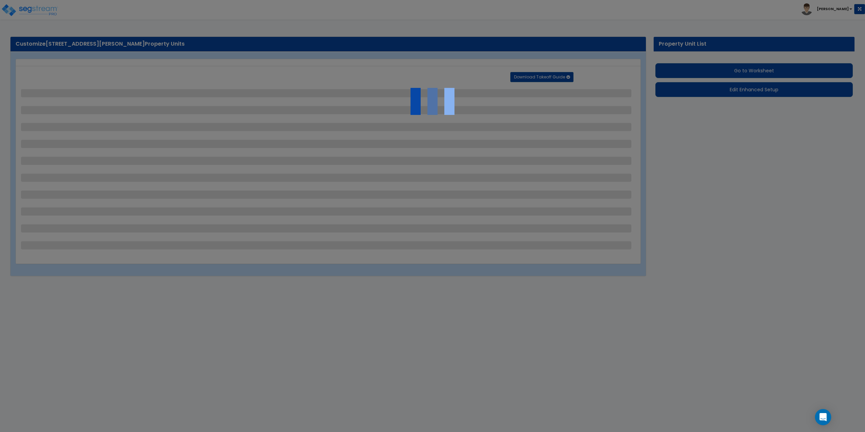
select select "1"
select select "2"
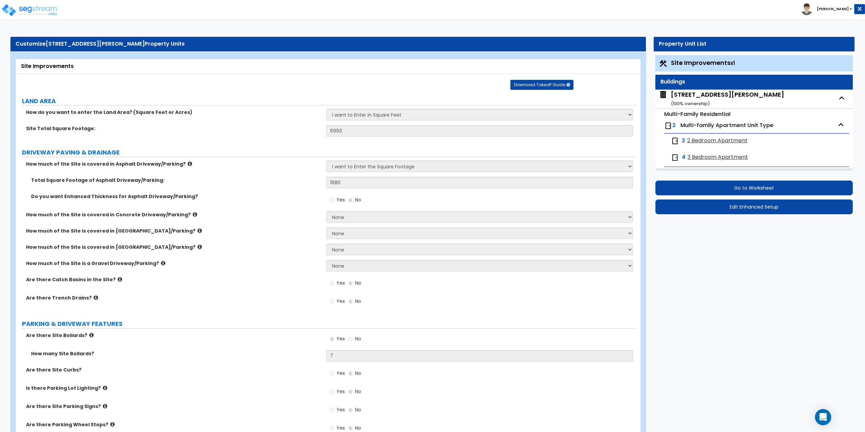
click at [709, 99] on div "[STREET_ADDRESS][PERSON_NAME] ( 100 % ownership)" at bounding box center [727, 98] width 113 height 17
select select "7"
select select "1"
select select "5"
select select "2"
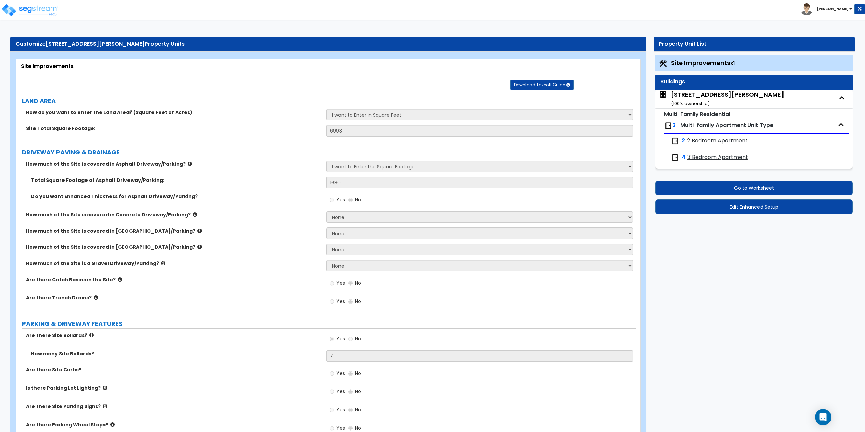
select select "1"
select select "3"
select select "1"
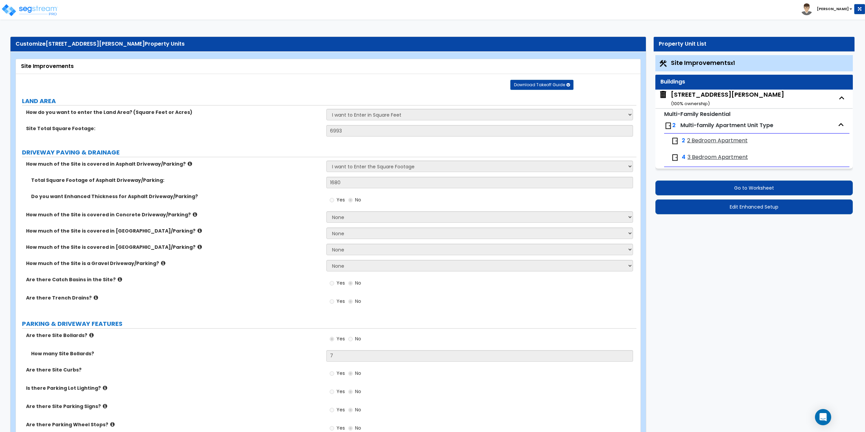
select select "2"
select select "1"
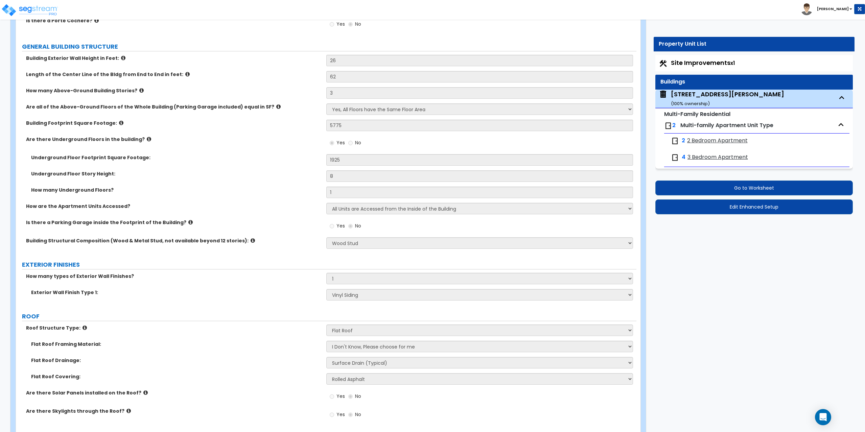
scroll to position [58, 0]
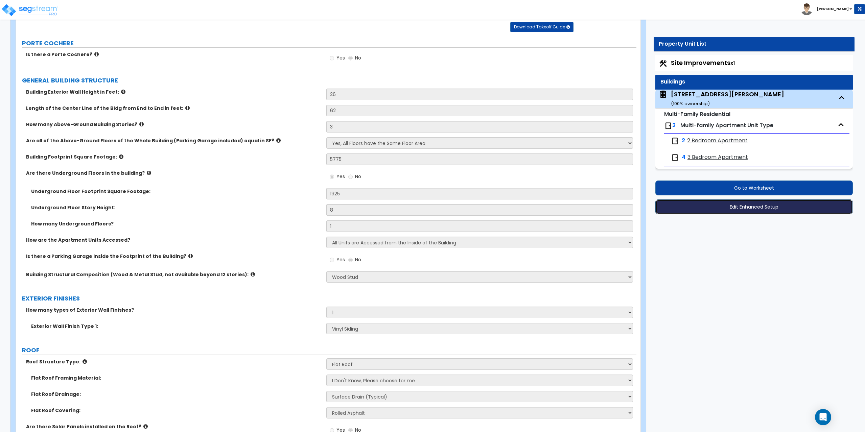
click at [740, 210] on button "Edit Enhanced Setup" at bounding box center [754, 206] width 198 height 15
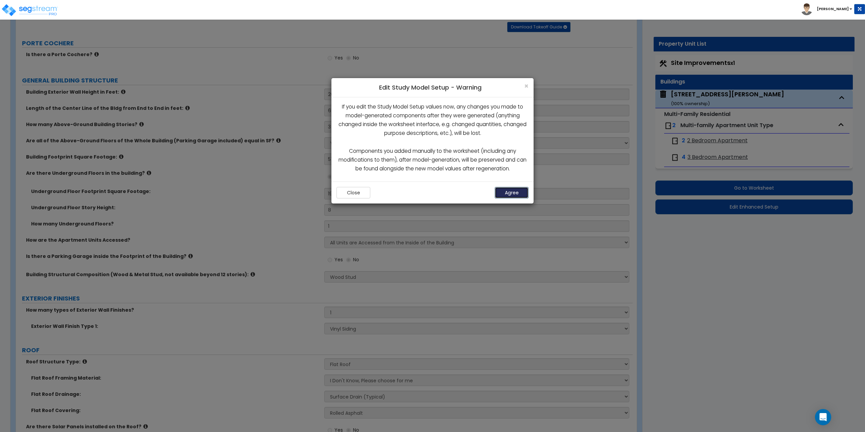
click at [513, 193] on button "Agree" at bounding box center [512, 192] width 34 height 11
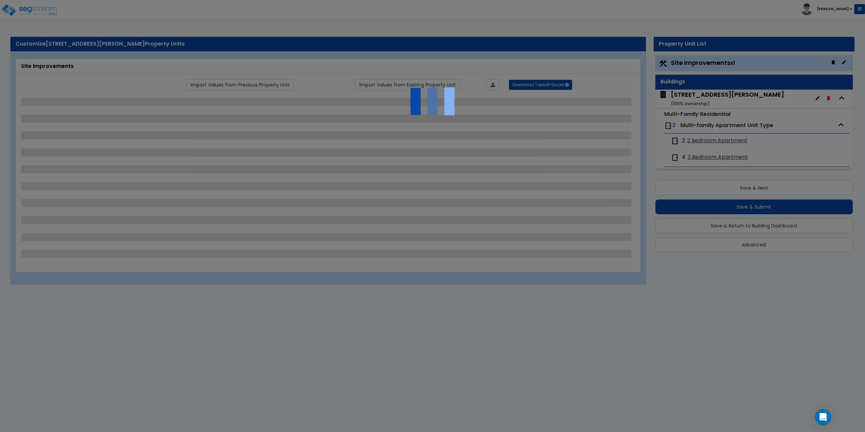
select select "2"
select select "1"
select select "4"
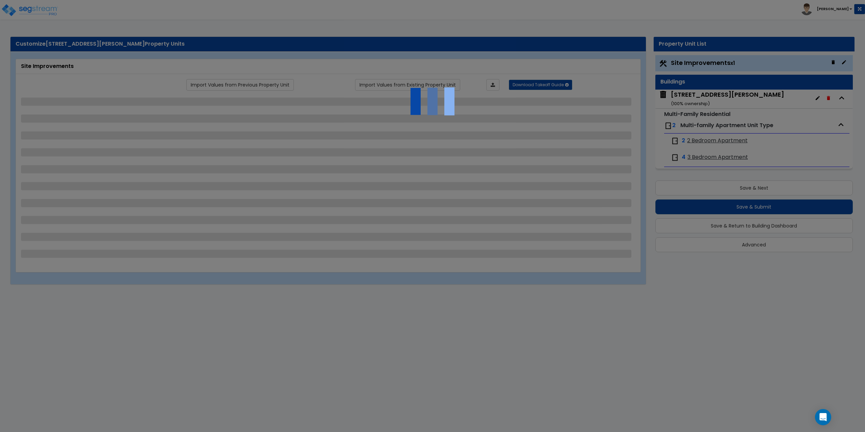
select select "1"
select select "2"
select select "1"
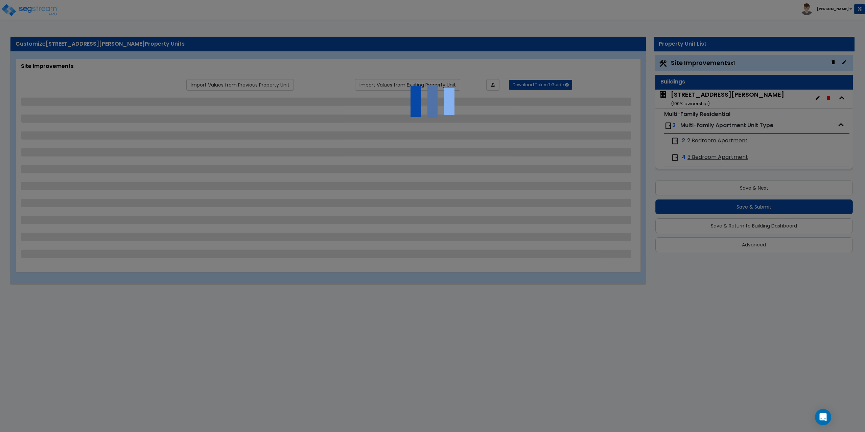
select select "1"
select select "2"
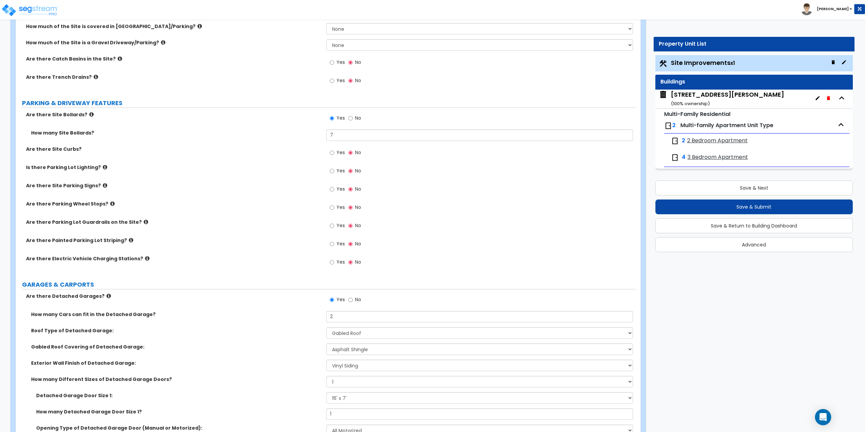
scroll to position [237, 0]
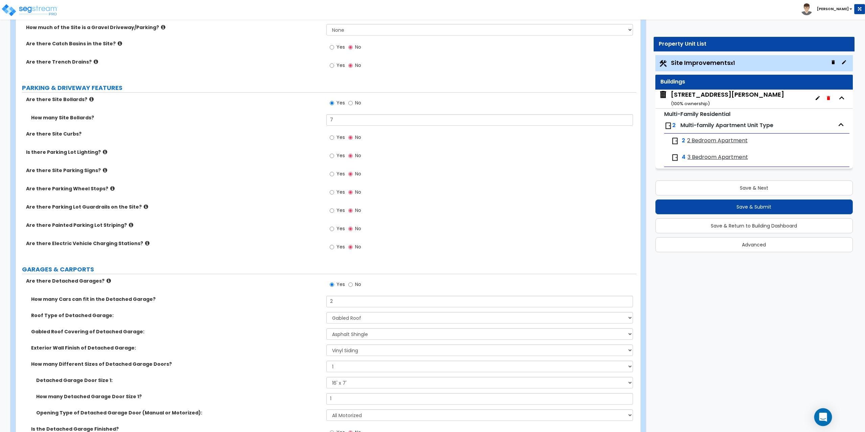
click at [821, 419] on icon "Open Intercom Messenger" at bounding box center [823, 417] width 8 height 9
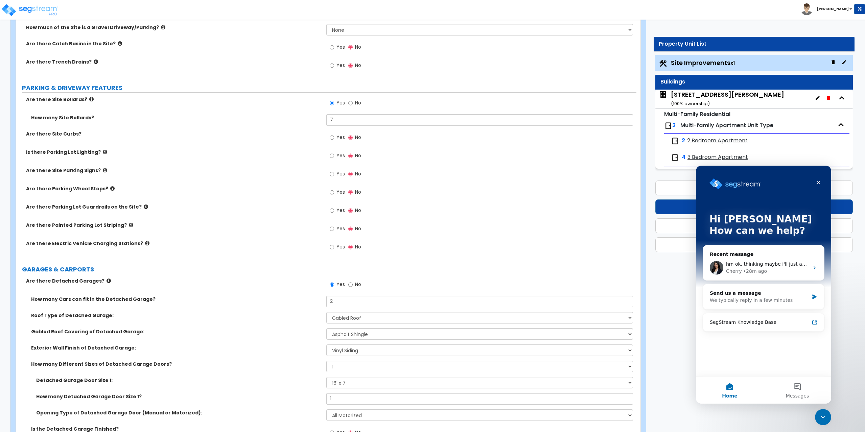
scroll to position [0, 0]
click at [752, 266] on span "hm ok. thinking maybe i'll just add more exterior doors and remove the duplicat…" at bounding box center [835, 263] width 218 height 5
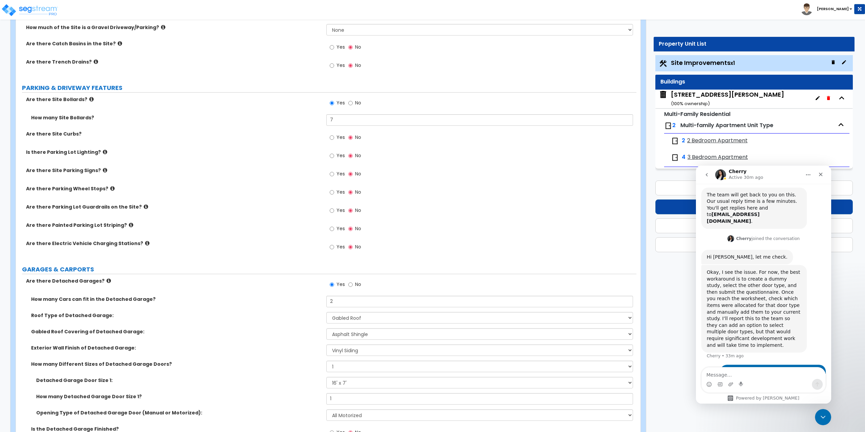
scroll to position [154, 0]
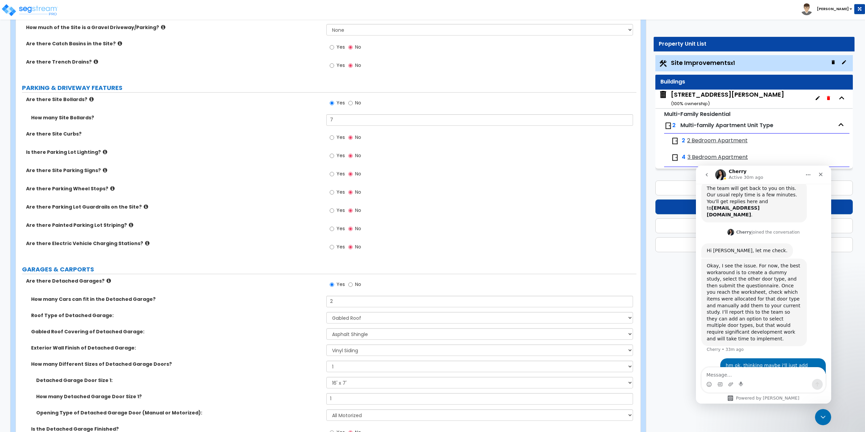
click at [741, 371] on textarea "Message…" at bounding box center [764, 373] width 124 height 11
type textarea "quick"
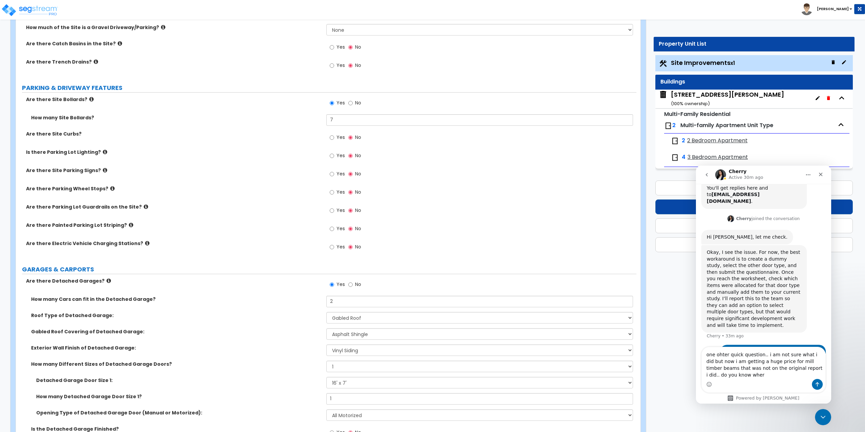
scroll to position [174, 0]
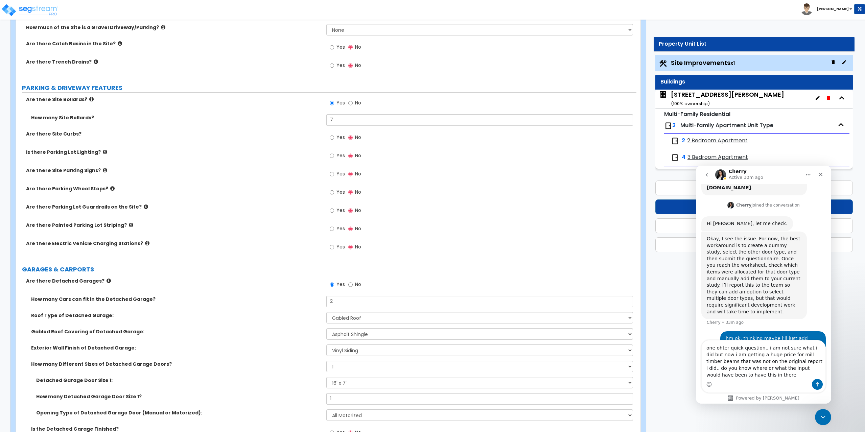
type textarea "one ohter quick question.. i am not sure what i did but now i am getting a huge…"
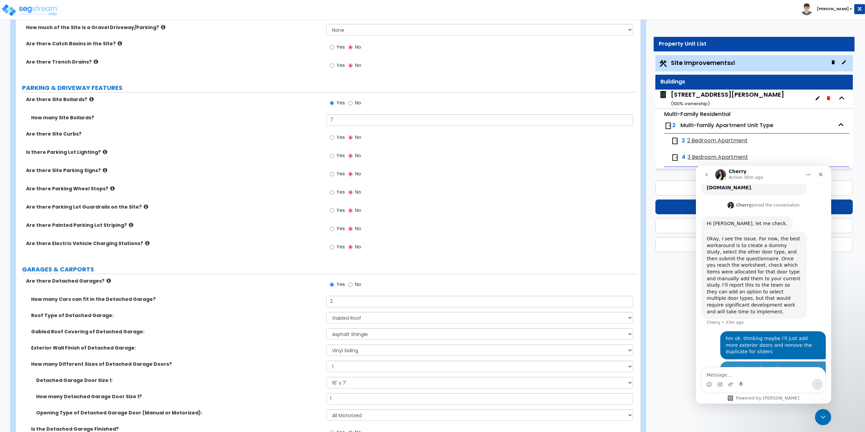
scroll to position [202, 0]
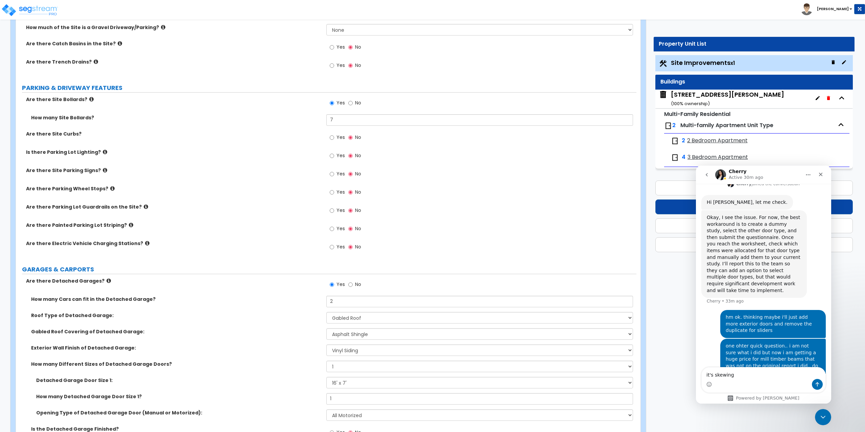
type textarea "it's"
type textarea "under component group 15 - wood superstrcuture."
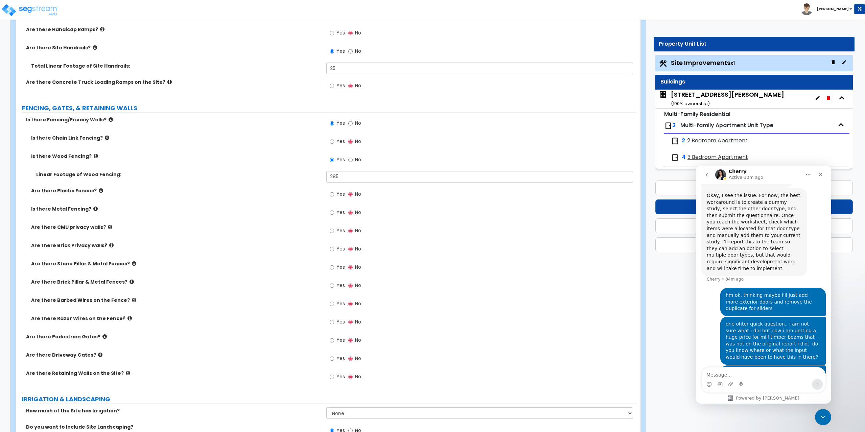
scroll to position [913, 0]
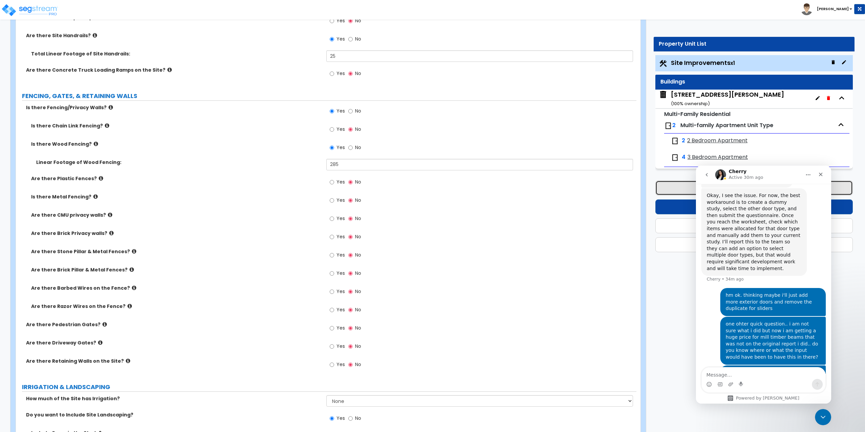
click at [686, 187] on button "Save & Next" at bounding box center [754, 188] width 198 height 15
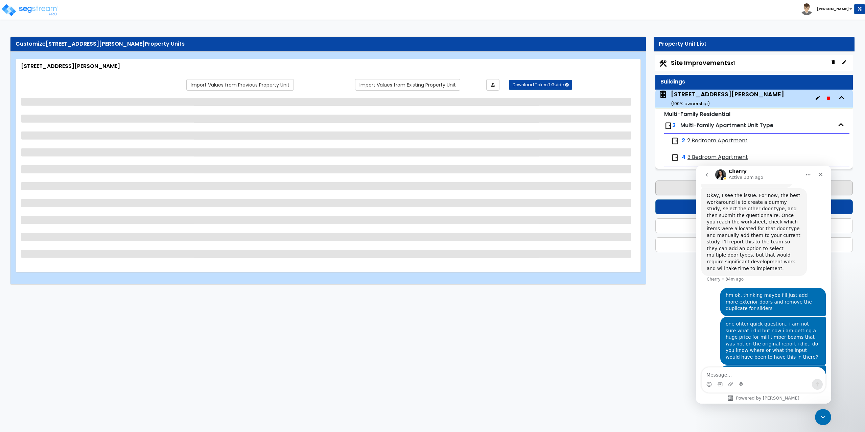
scroll to position [0, 0]
select select "7"
select select "1"
select select "5"
select select "2"
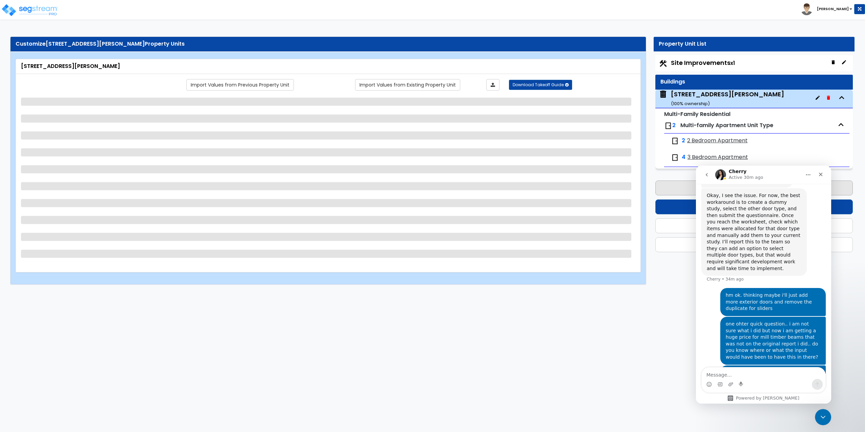
select select "1"
select select "3"
select select "1"
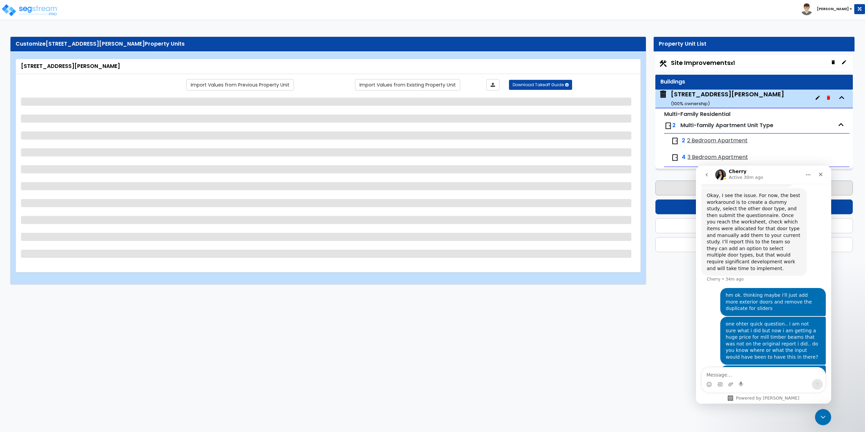
select select "2"
select select "1"
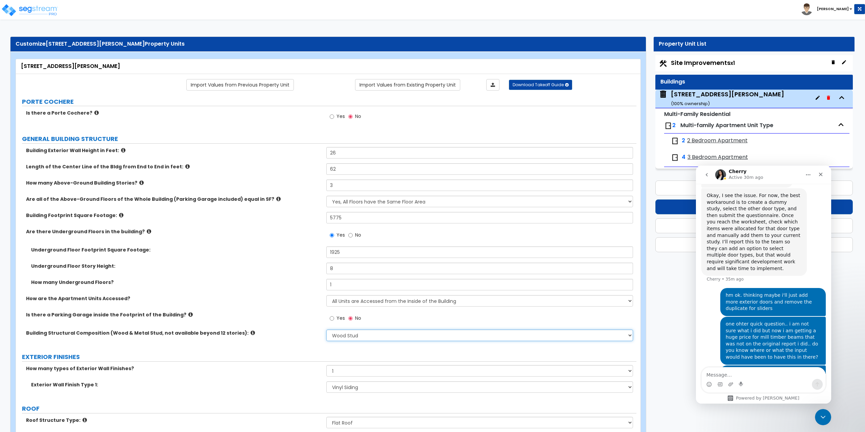
click at [336, 334] on select "Please Choose One Reinforced Concrete Structural Steel Brick Masonry CMU Masonr…" at bounding box center [479, 335] width 307 height 11
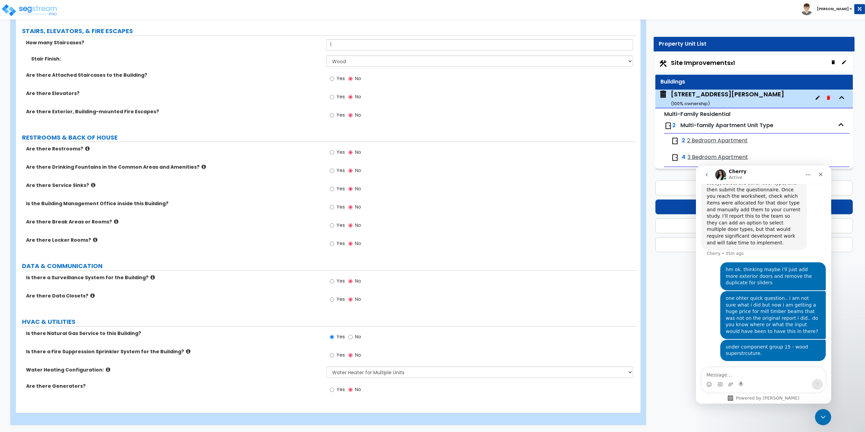
scroll to position [250, 0]
click at [686, 188] on button "Save & Next" at bounding box center [754, 188] width 198 height 15
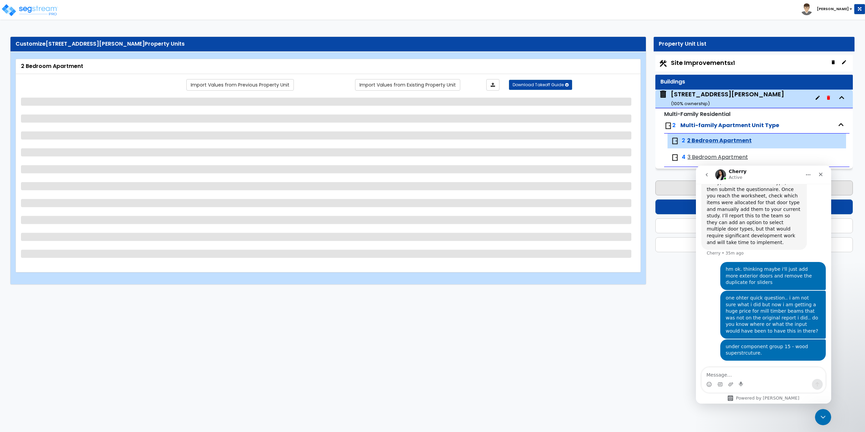
scroll to position [0, 0]
select select "1"
select select "2"
select select "1"
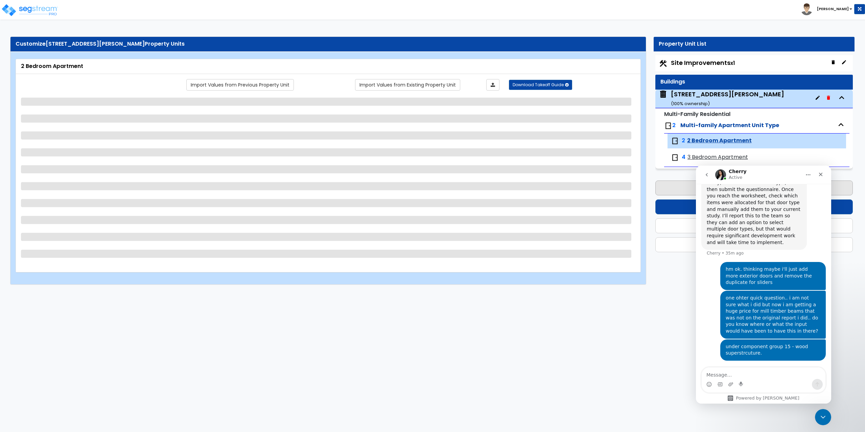
select select "1"
select select "3"
select select "1"
select select "2"
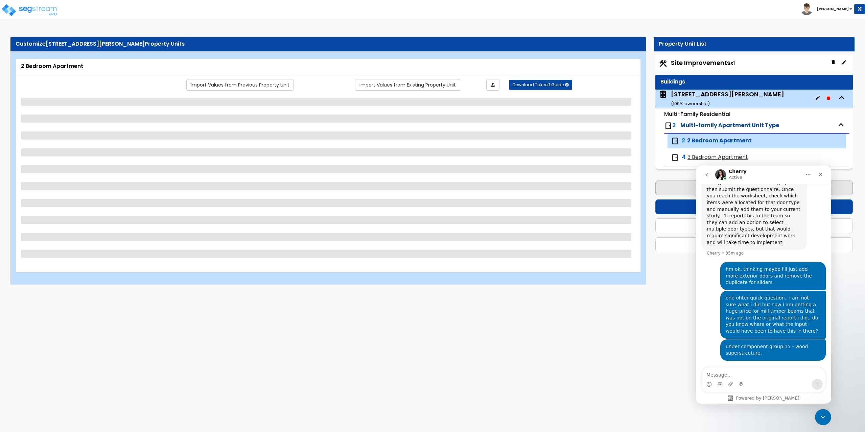
select select "1"
select select "6"
select select "2"
select select "3"
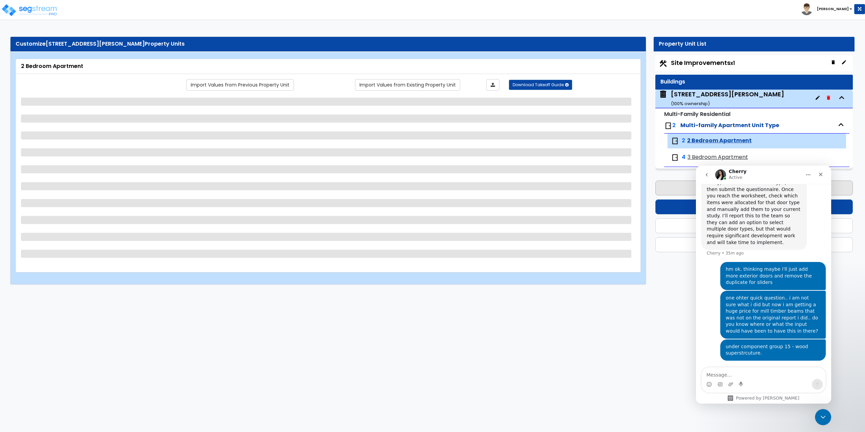
select select "1"
select select "5"
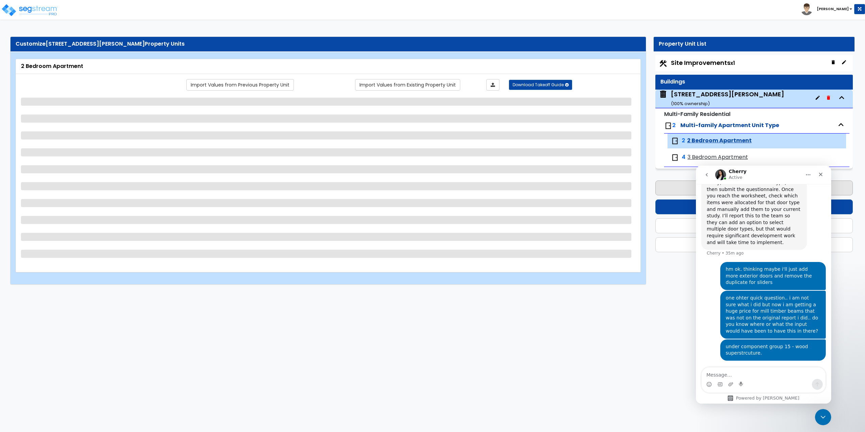
select select "3"
select select "1"
select select "5"
select select "1"
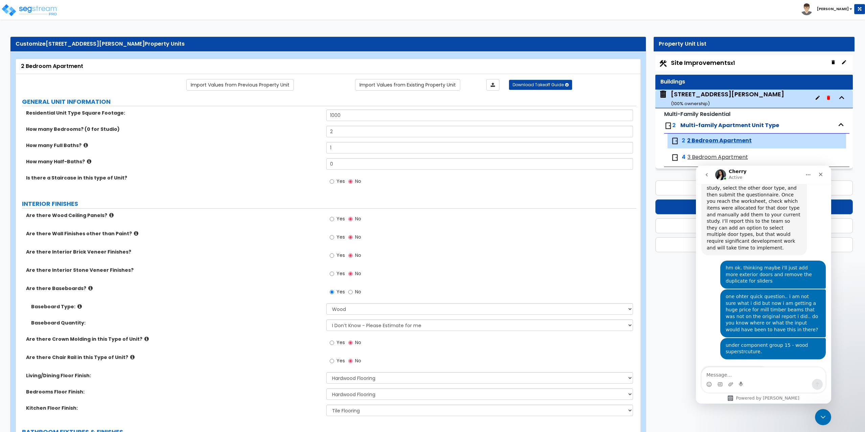
scroll to position [244, 0]
click at [729, 375] on textarea "Message…" at bounding box center [764, 373] width 124 height 11
paste textarea "[URL][DOMAIN_NAME]"
type textarea "[URL][DOMAIN_NAME]"
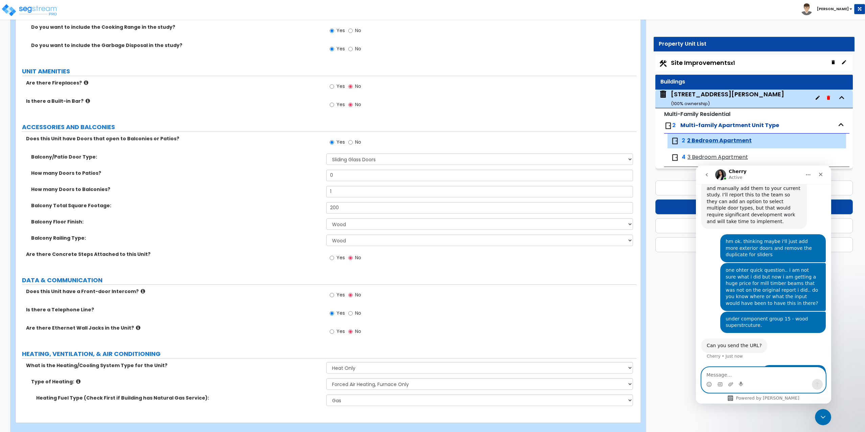
scroll to position [1177, 0]
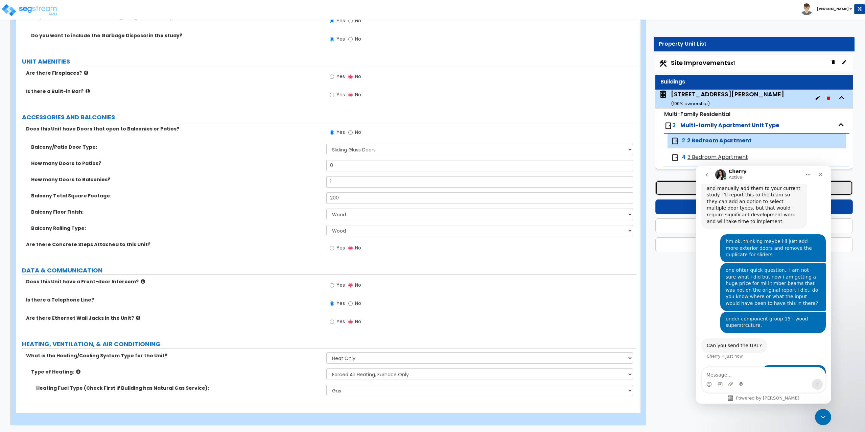
click at [685, 184] on button "Save & Next" at bounding box center [754, 188] width 198 height 15
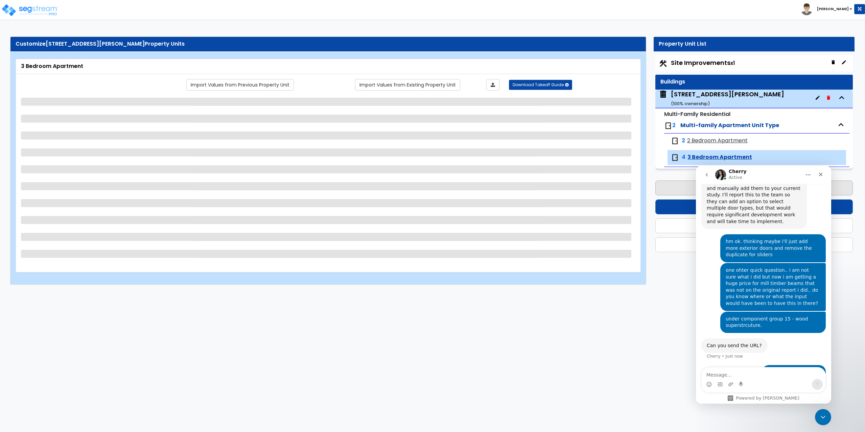
scroll to position [0, 0]
select select "1"
select select "2"
select select "1"
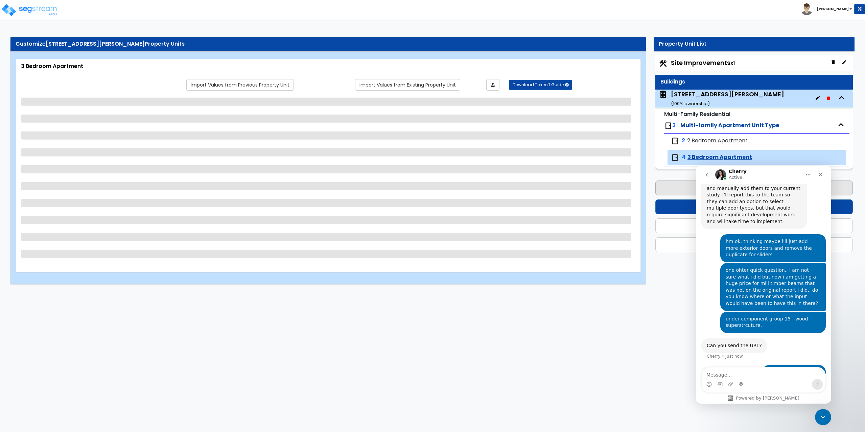
select select "1"
select select "2"
select select "1"
select select "2"
select select "1"
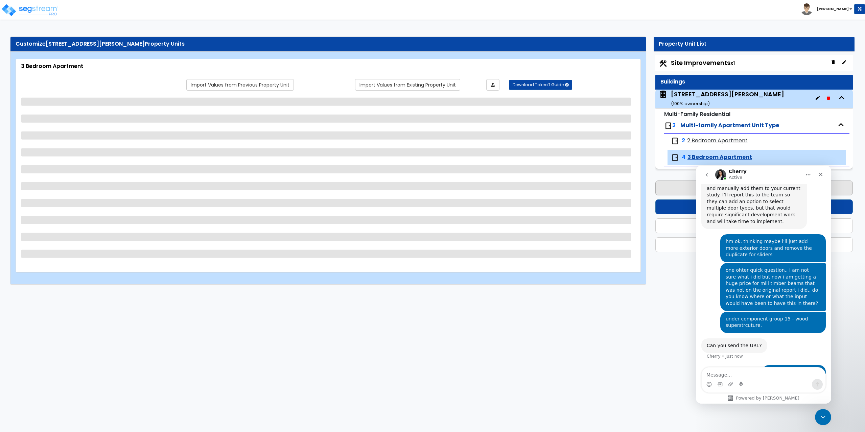
select select "1"
select select "6"
select select "2"
select select "3"
select select "1"
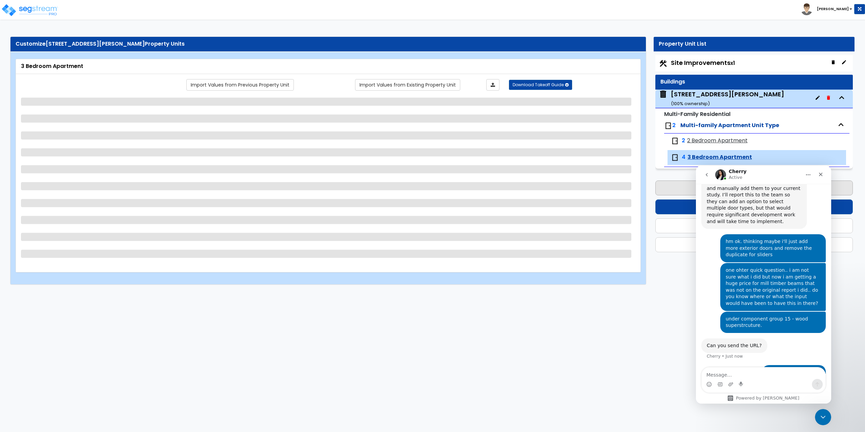
select select "1"
select select "5"
select select "3"
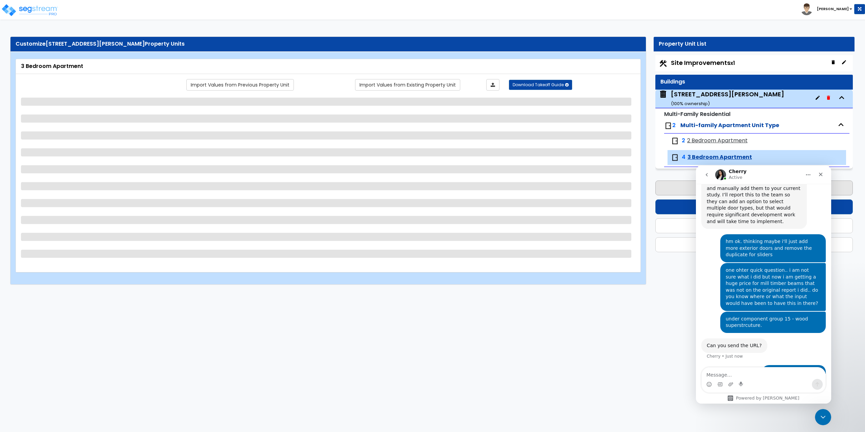
select select "3"
select select "1"
select select "5"
select select "1"
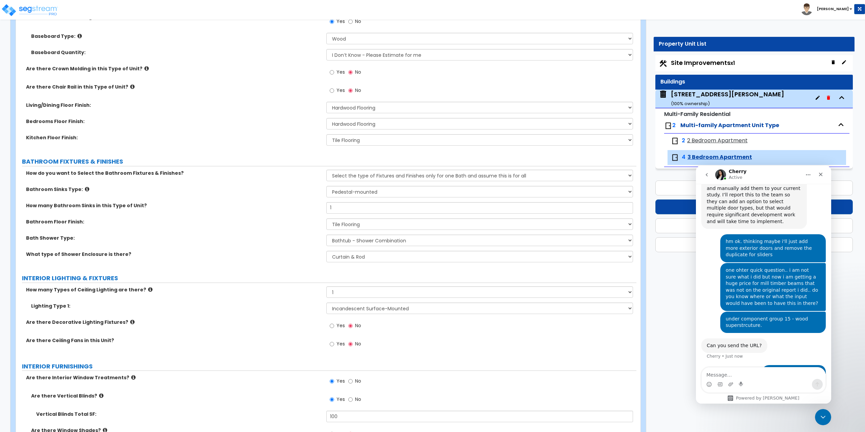
scroll to position [304, 0]
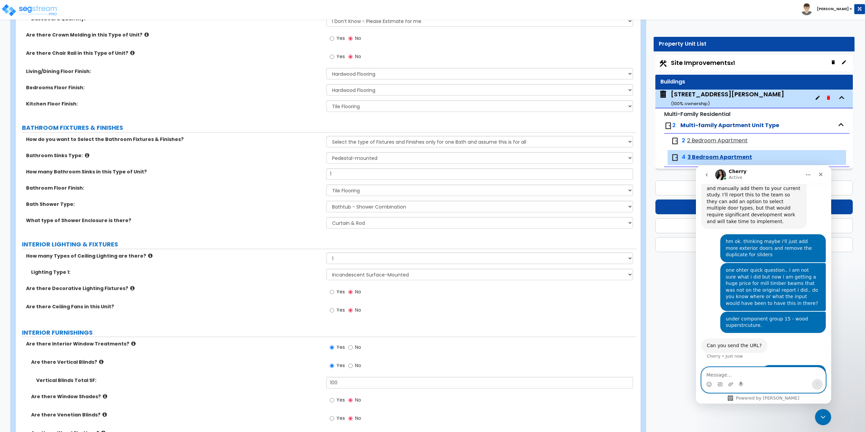
click at [764, 373] on textarea "Message…" at bounding box center [764, 373] width 124 height 11
type textarea "this is the original report i exported earlier."
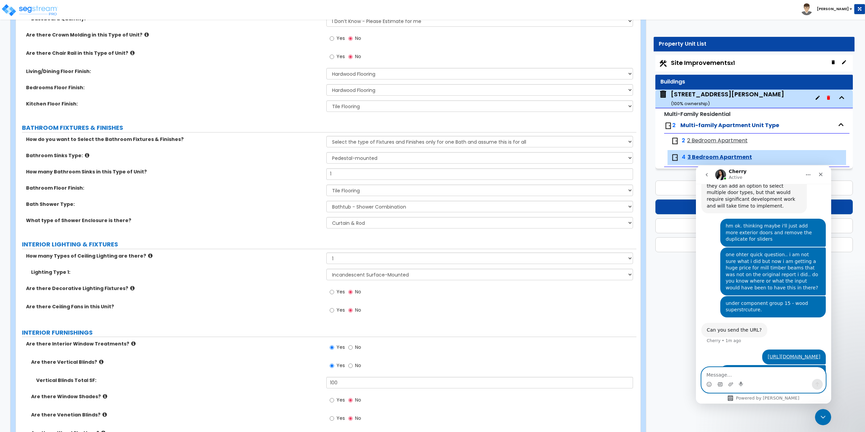
click at [719, 384] on icon "Gif picker" at bounding box center [719, 384] width 5 height 4
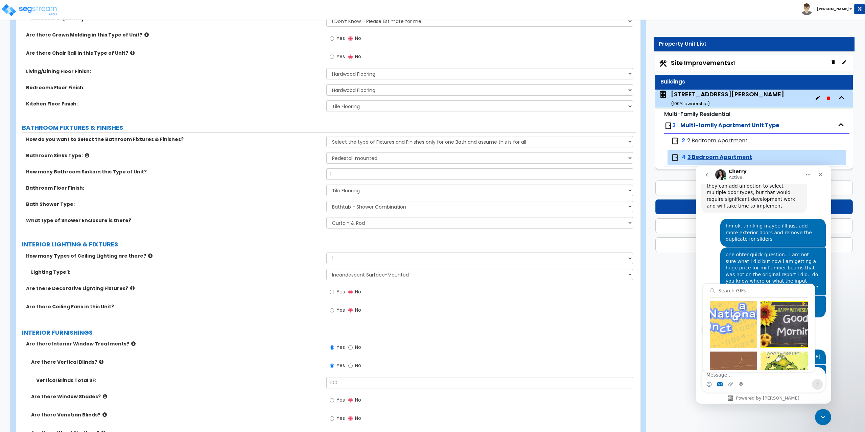
click at [754, 379] on div "Intercom messenger" at bounding box center [764, 384] width 124 height 11
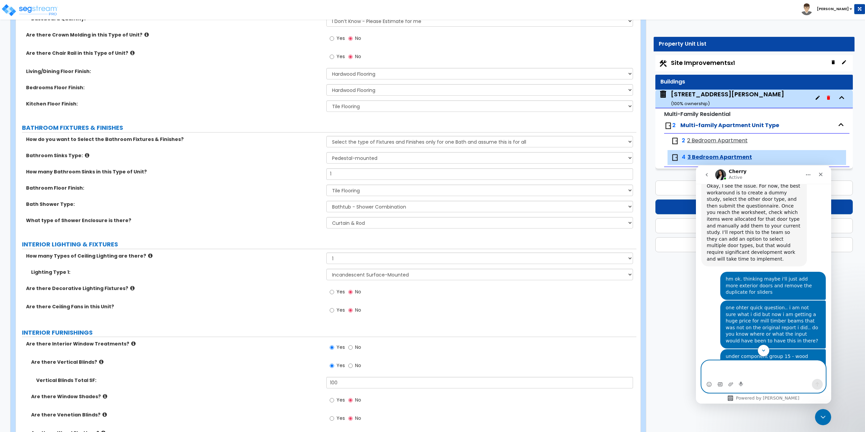
scroll to position [293, 0]
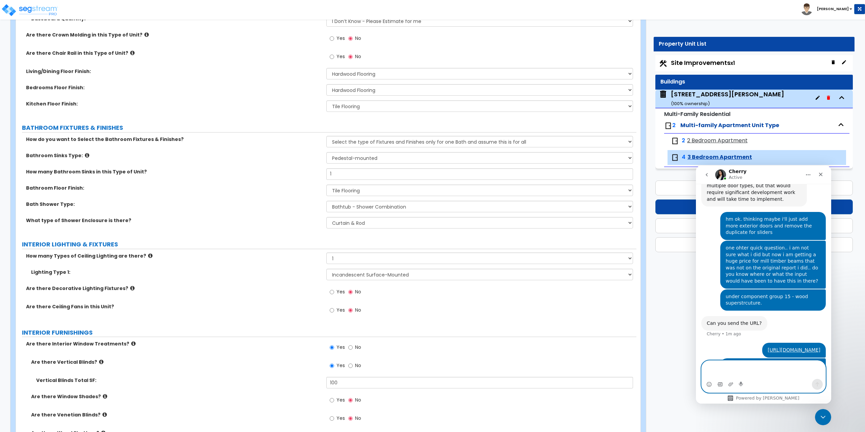
click at [739, 369] on textarea "Message…" at bounding box center [764, 370] width 124 height 18
click at [728, 382] on icon "Upload attachment" at bounding box center [730, 384] width 5 height 5
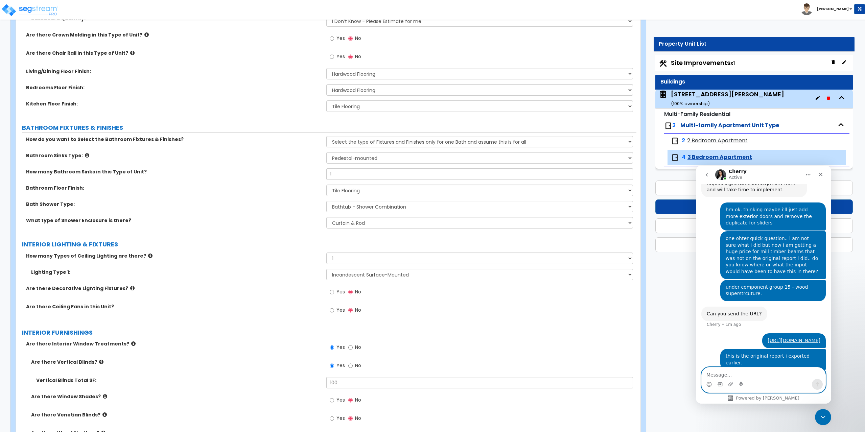
click at [729, 372] on textarea "Message…" at bounding box center [764, 373] width 124 height 11
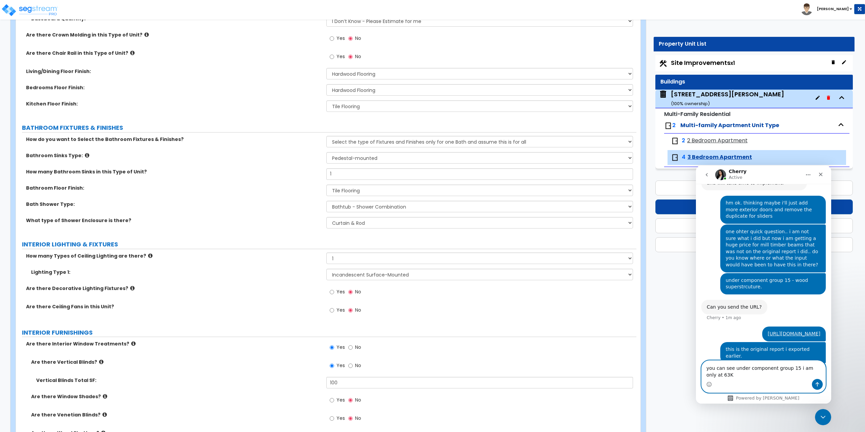
click at [736, 375] on textarea "you can see under component group 15 i am only at 63K" at bounding box center [764, 370] width 124 height 18
type textarea "you can see under component group 15 i am only at 63K, now i am at like $160K.."
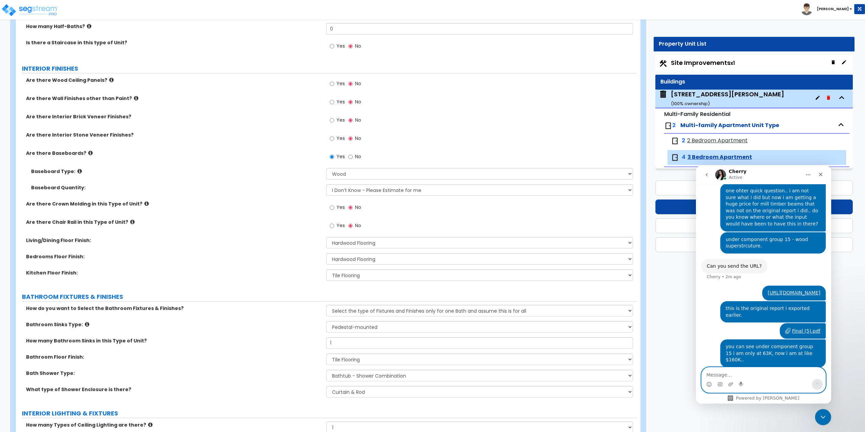
scroll to position [351, 0]
click at [692, 95] on div "143 Skeele St. ( 100 % ownership)" at bounding box center [727, 98] width 113 height 17
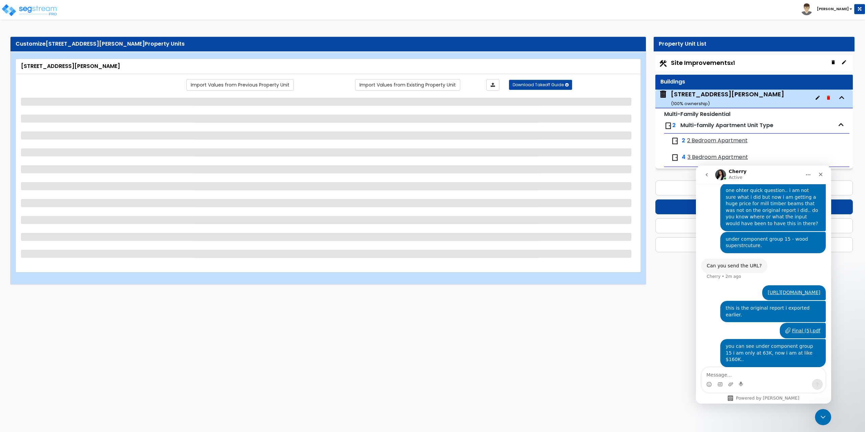
select select "7"
select select "1"
select select "5"
select select "2"
select select "1"
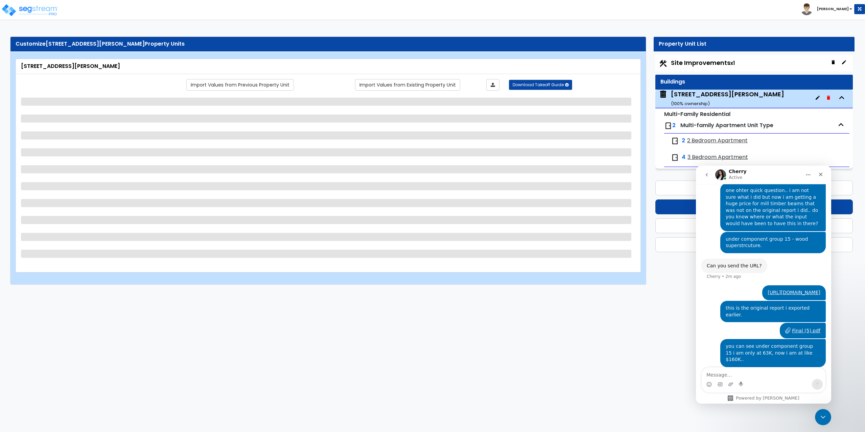
select select "1"
select select "3"
select select "1"
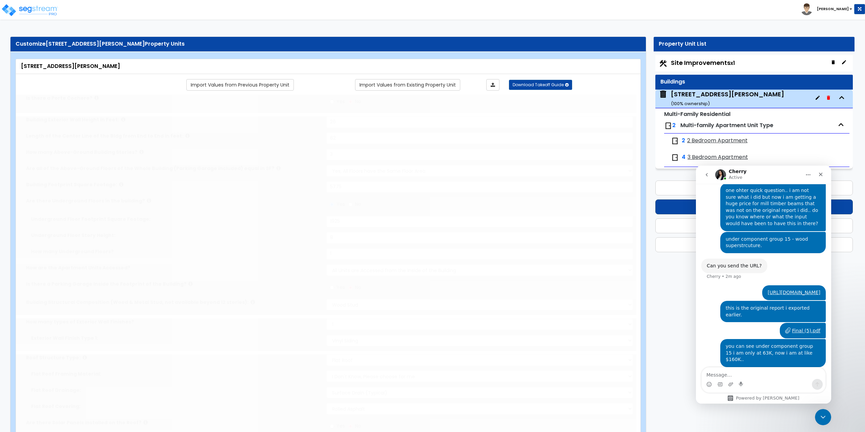
select select "2"
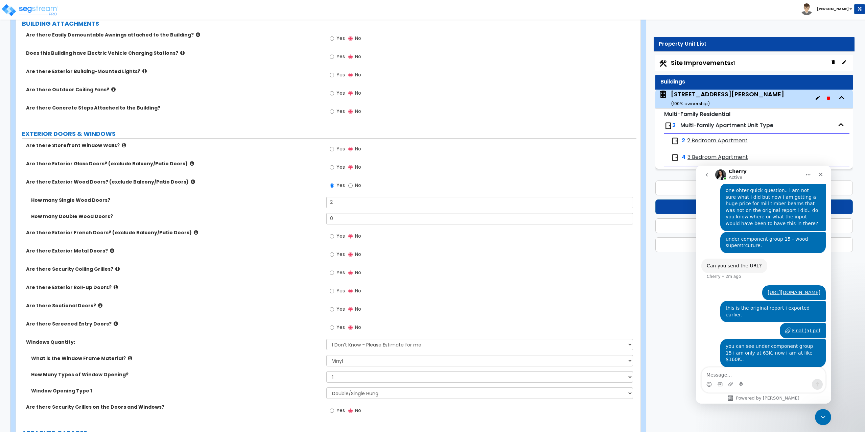
scroll to position [507, 0]
click at [359, 200] on input "2" at bounding box center [479, 200] width 307 height 11
type input "8"
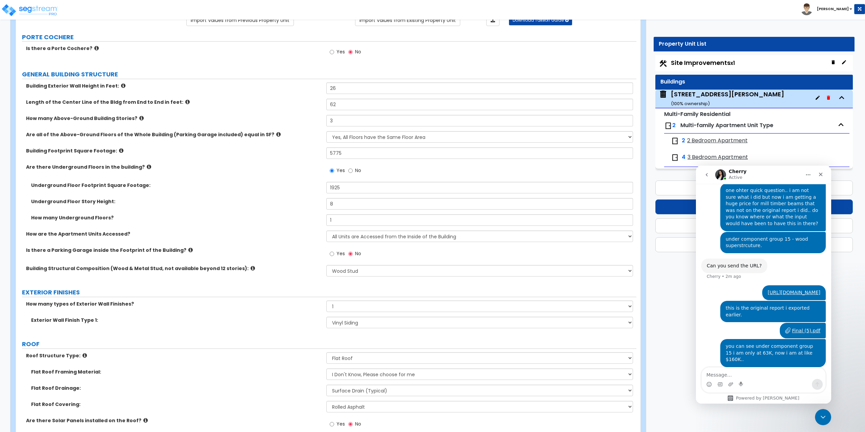
scroll to position [34, 0]
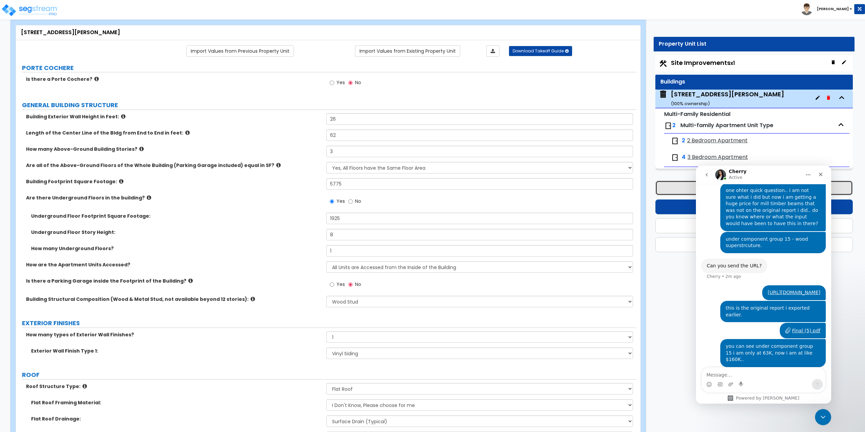
click at [682, 184] on button "Save & Next" at bounding box center [754, 188] width 198 height 15
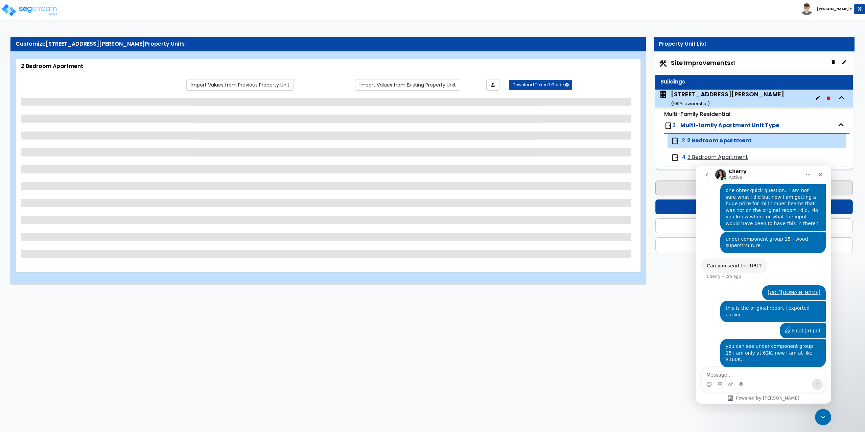
scroll to position [0, 0]
select select "2"
select select "1"
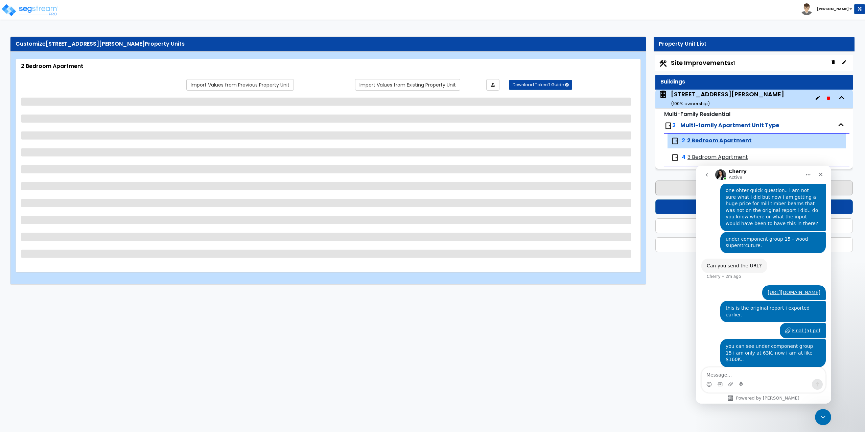
select select "3"
select select "1"
select select "2"
select select "1"
select select "2"
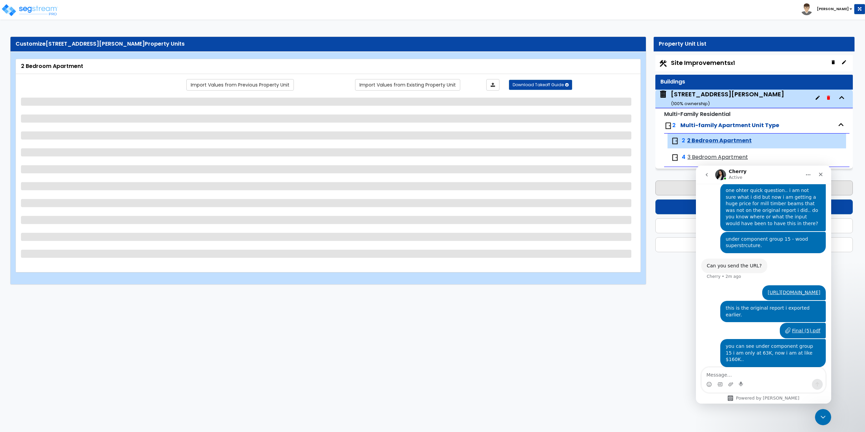
select select "3"
select select "1"
select select "5"
select select "3"
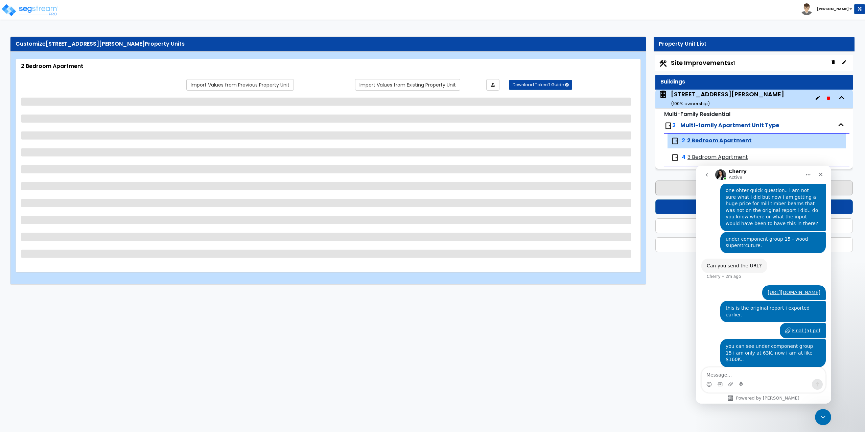
select select "3"
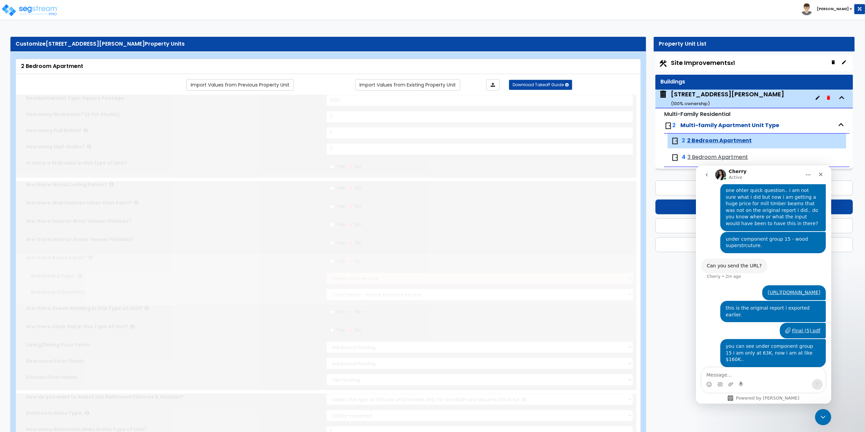
radio input "true"
select select "1"
select select "3"
select select "1"
select select "6"
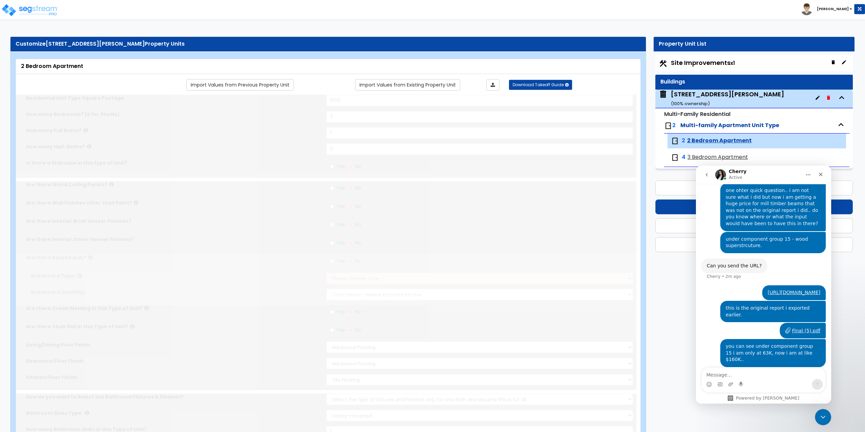
select select "1"
radio input "true"
select select "1"
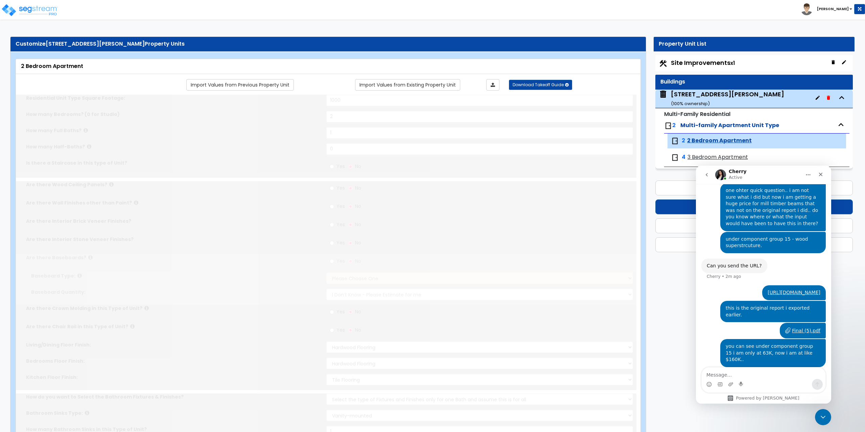
select select "5"
select select "1"
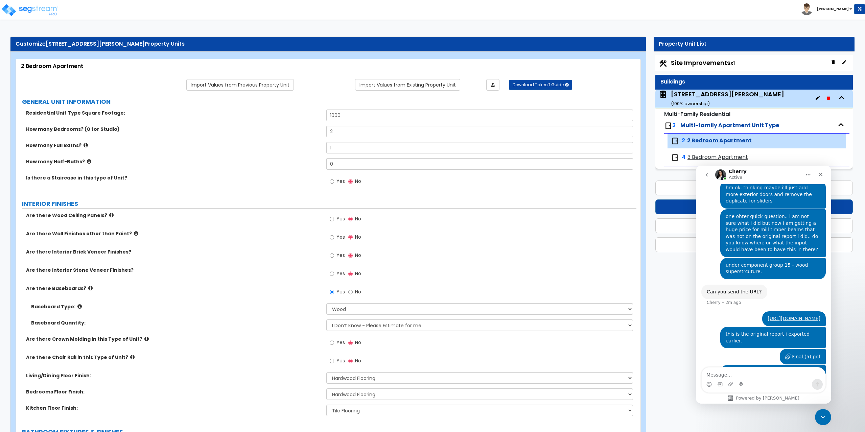
click at [697, 94] on div "143 Skeele St. ( 100 % ownership)" at bounding box center [727, 98] width 113 height 17
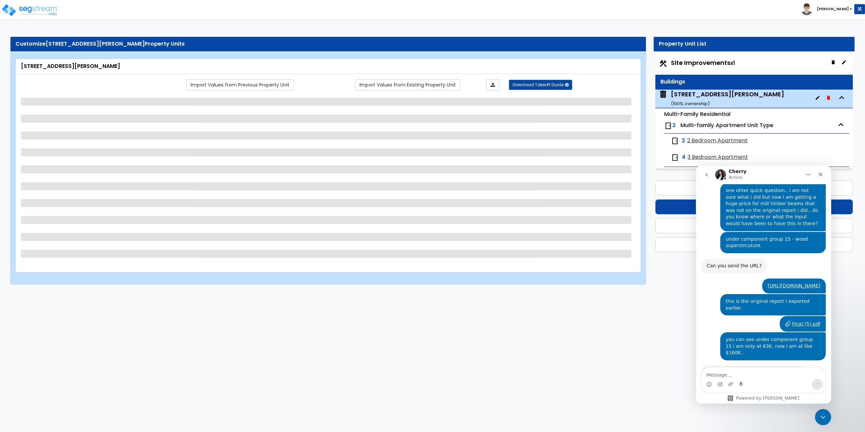
scroll to position [352, 0]
select select "7"
select select "1"
select select "5"
select select "2"
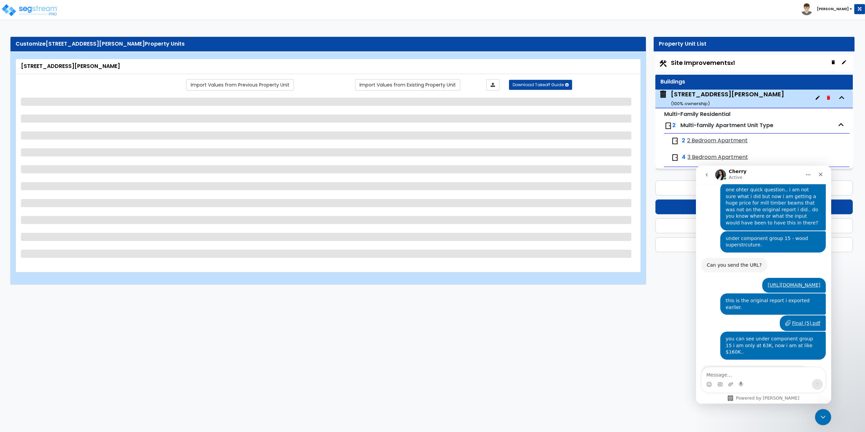
select select "1"
select select "3"
select select "1"
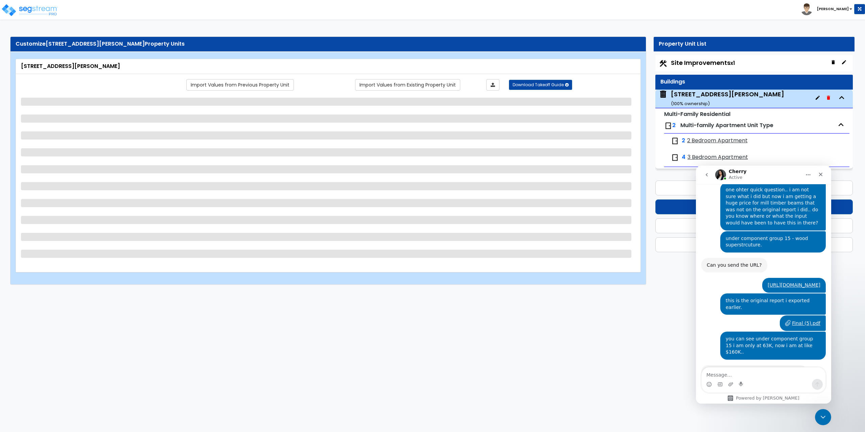
select select "1"
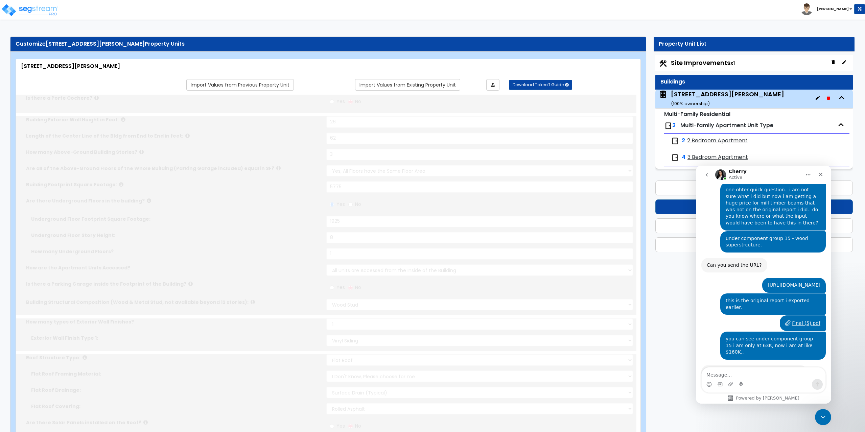
select select "2"
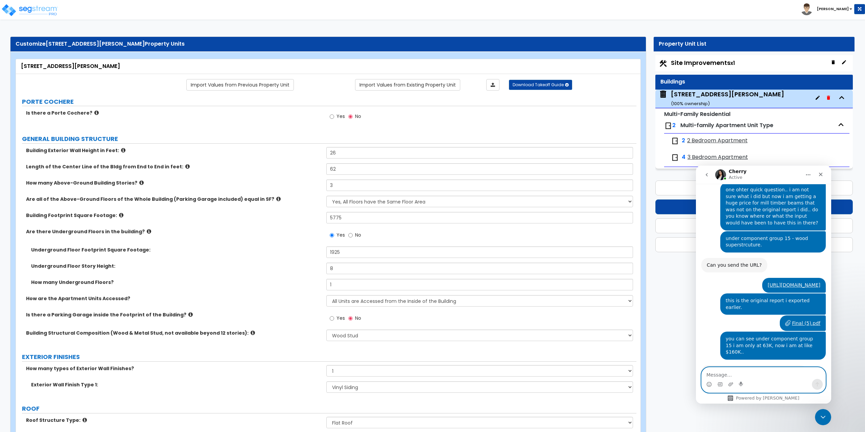
click at [713, 377] on textarea "Message…" at bounding box center [764, 373] width 124 height 11
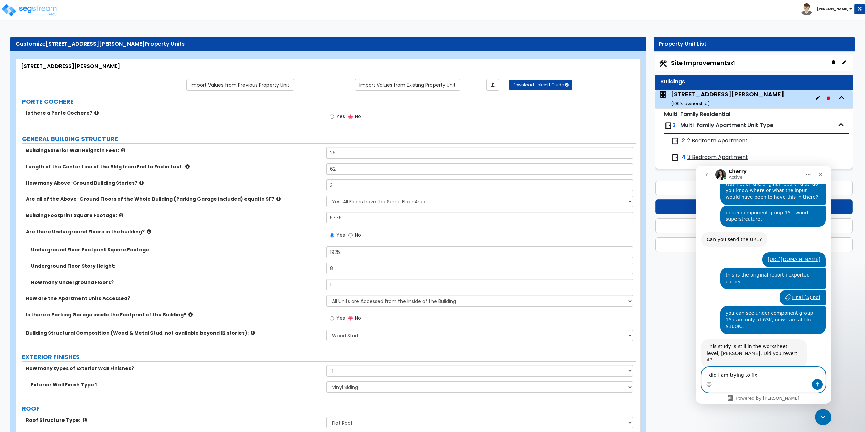
scroll to position [378, 0]
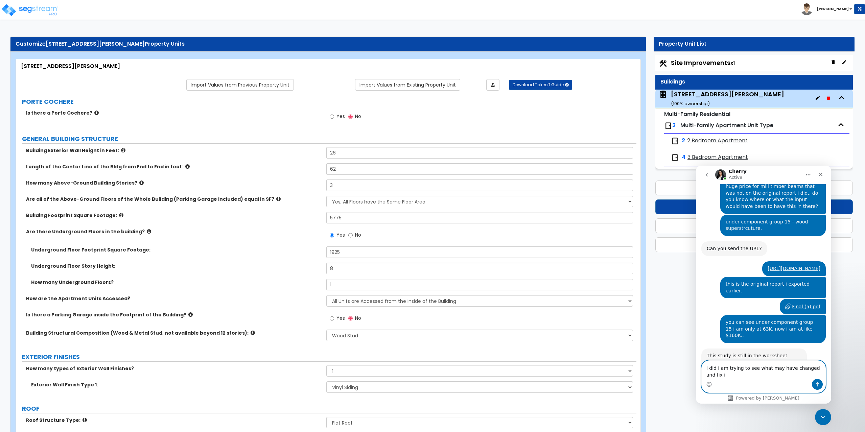
type textarea "i did i am trying to see what may have changed and fix it"
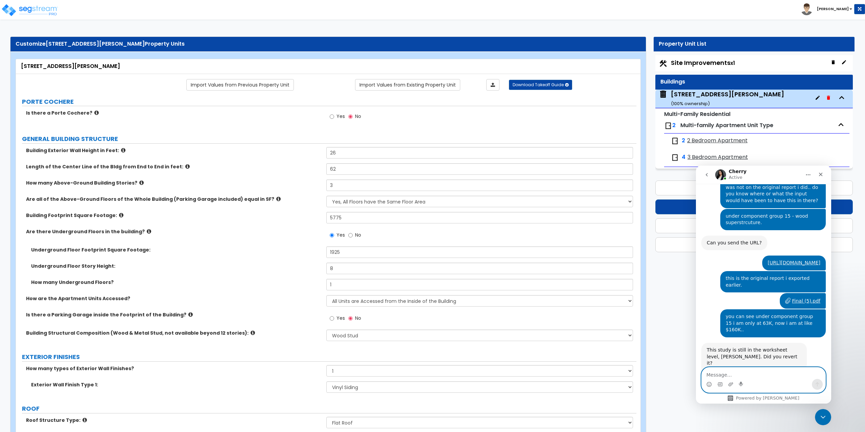
scroll to position [394, 0]
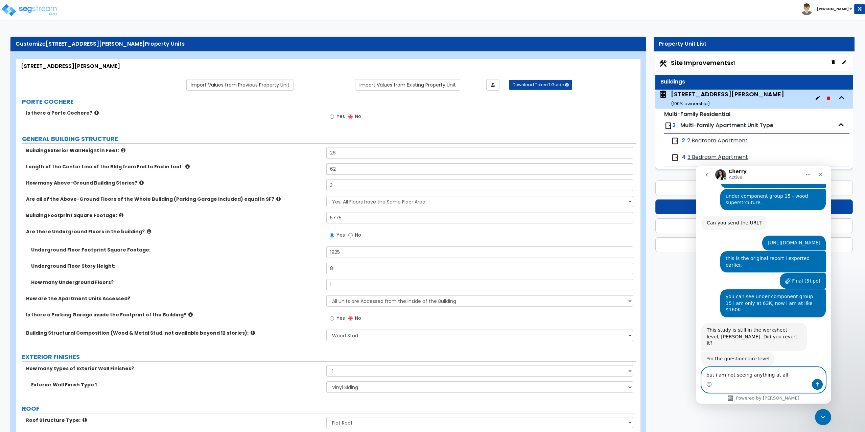
type textarea "but i am not seeing anything at all."
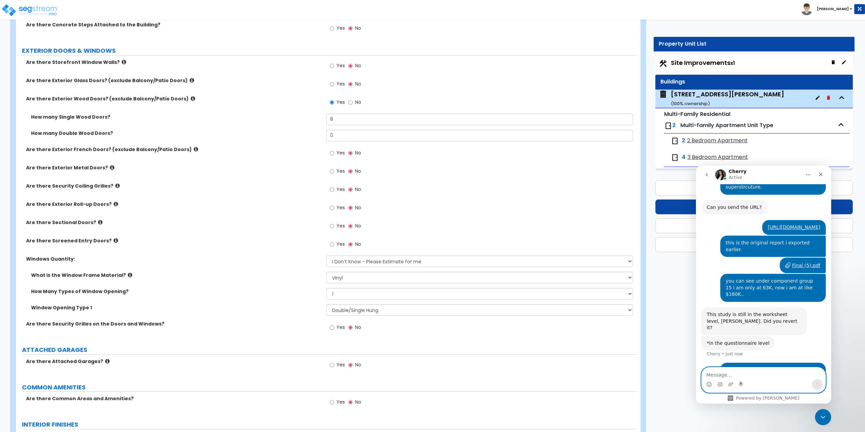
scroll to position [676, 0]
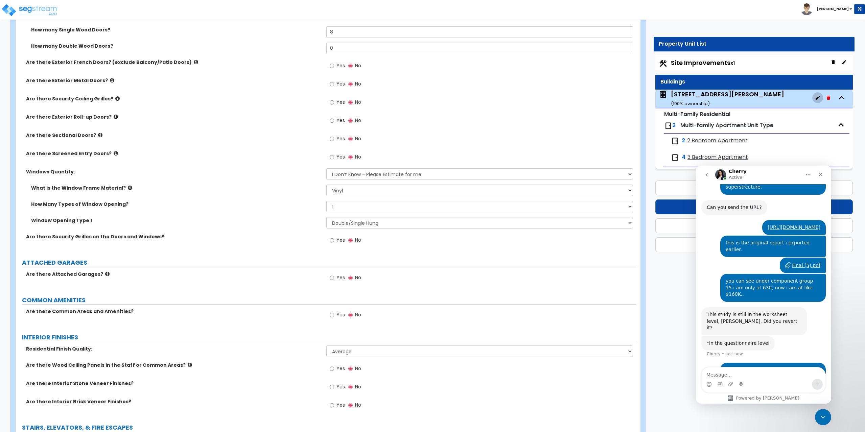
click at [819, 99] on icon "button" at bounding box center [817, 97] width 5 height 5
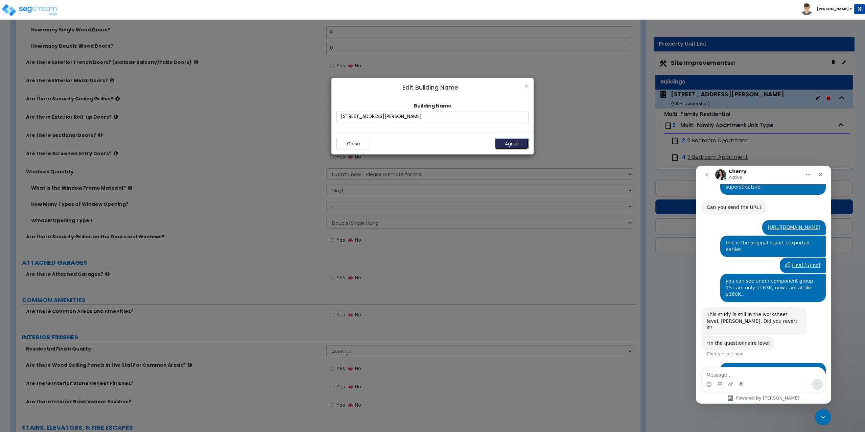
drag, startPoint x: 504, startPoint y: 147, endPoint x: 508, endPoint y: 147, distance: 4.4
click at [504, 147] on button "Agree" at bounding box center [512, 143] width 34 height 11
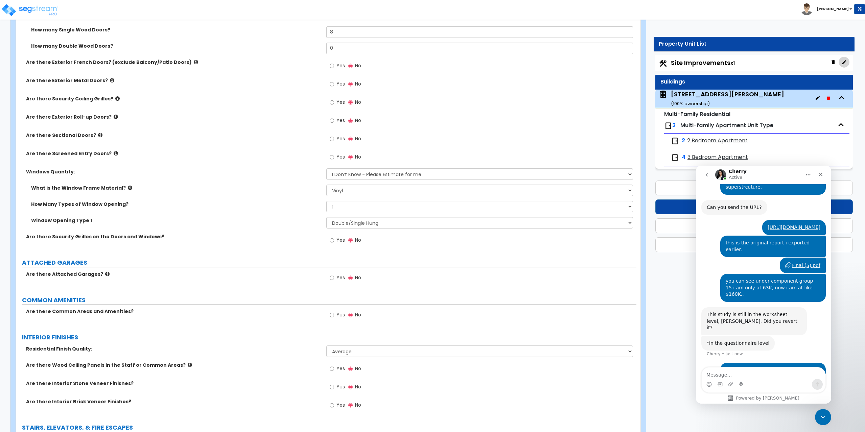
click at [843, 61] on icon "button" at bounding box center [843, 62] width 5 height 5
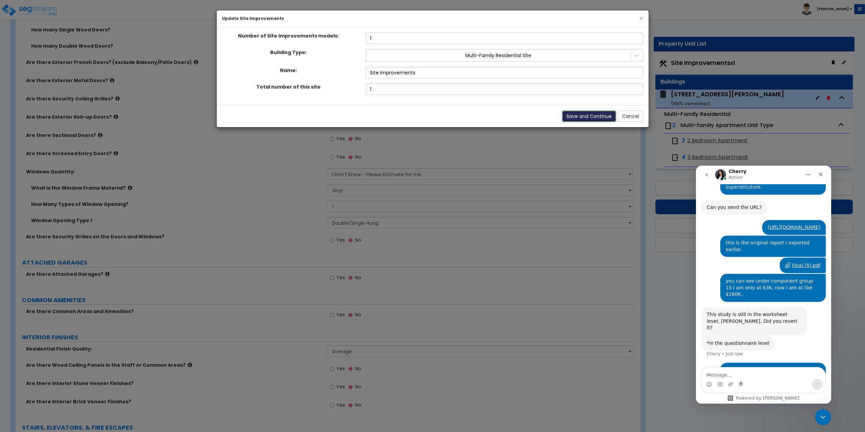
click at [597, 119] on button "Save and Continue" at bounding box center [589, 116] width 54 height 11
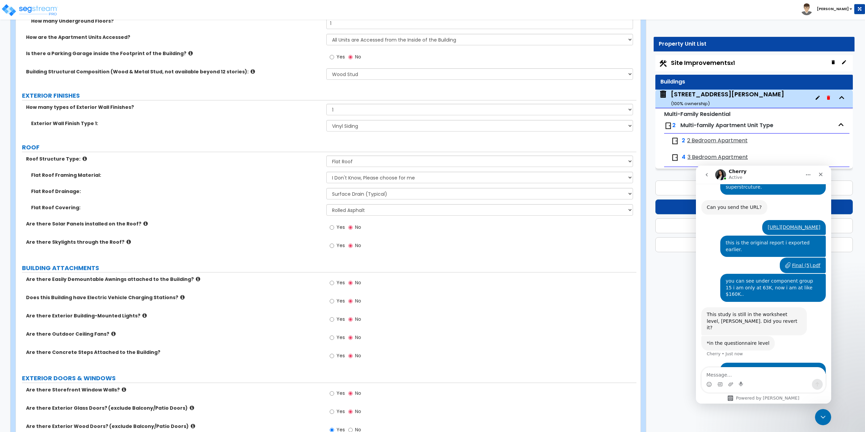
scroll to position [0, 0]
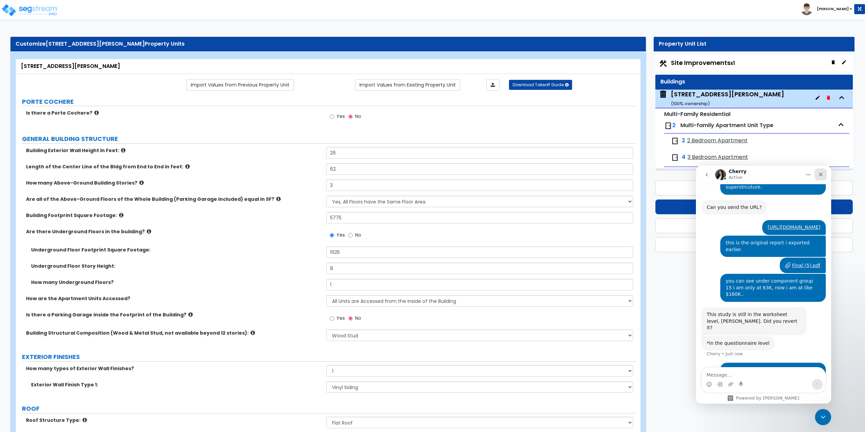
click at [823, 176] on icon "Close" at bounding box center [820, 174] width 5 height 5
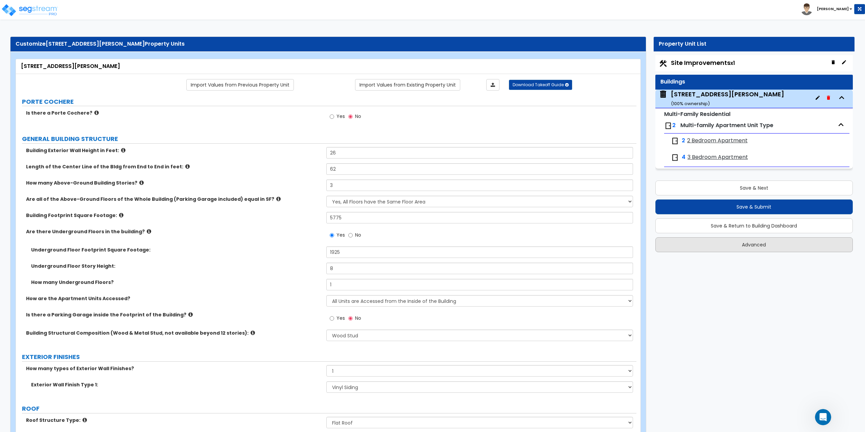
scroll to position [409, 0]
click at [754, 246] on button "Advanced" at bounding box center [754, 244] width 198 height 15
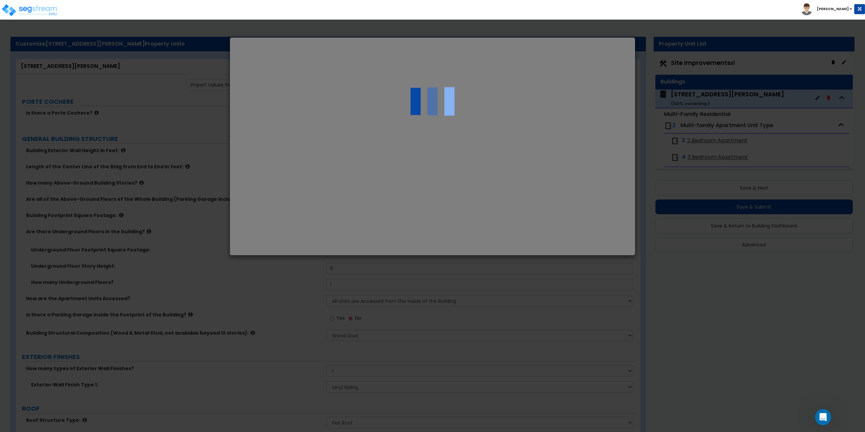
select select "MA"
select select "2025"
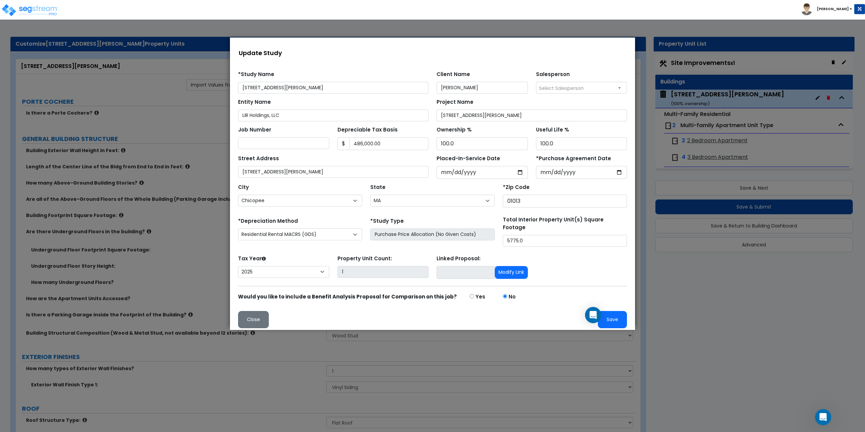
scroll to position [34, 0]
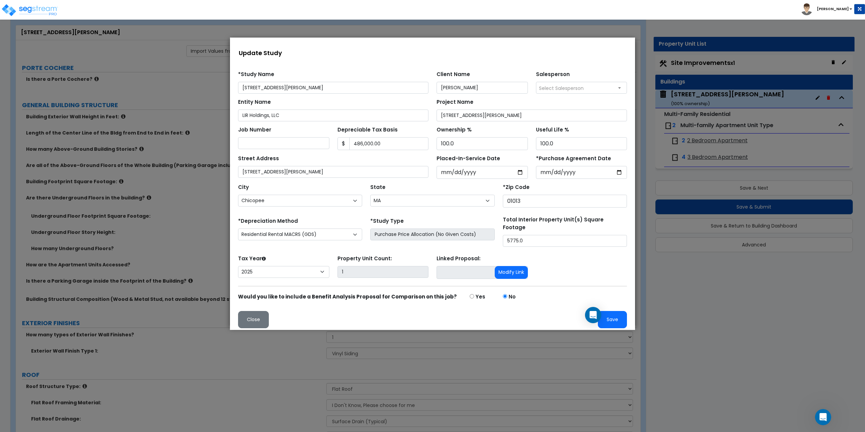
click at [584, 90] on span "Select Salesperson" at bounding box center [581, 87] width 91 height 11
select select "241"
click at [612, 314] on button "Save" at bounding box center [612, 319] width 29 height 17
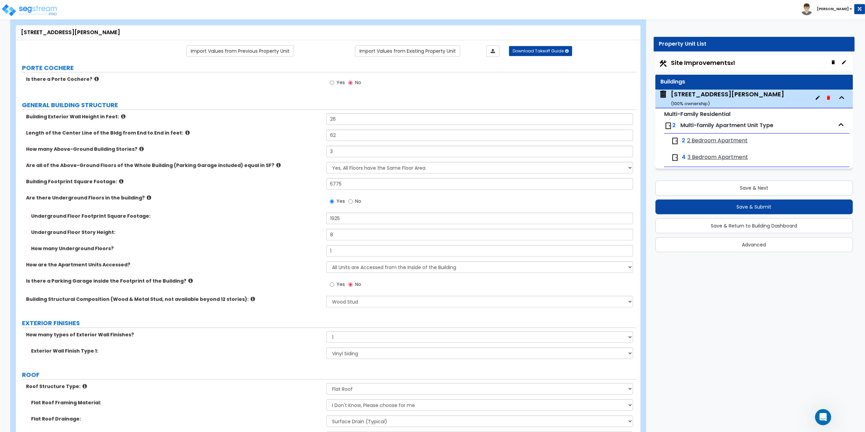
click at [119, 180] on icon at bounding box center [121, 181] width 4 height 5
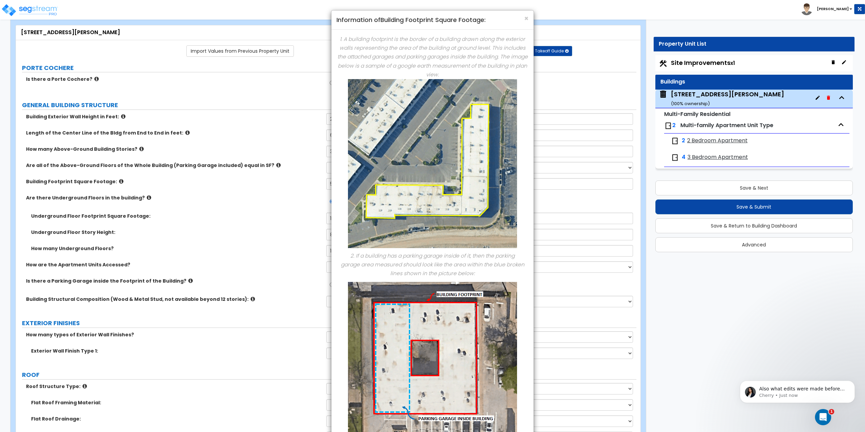
scroll to position [458, 0]
click at [527, 17] on span "×" at bounding box center [526, 19] width 4 height 10
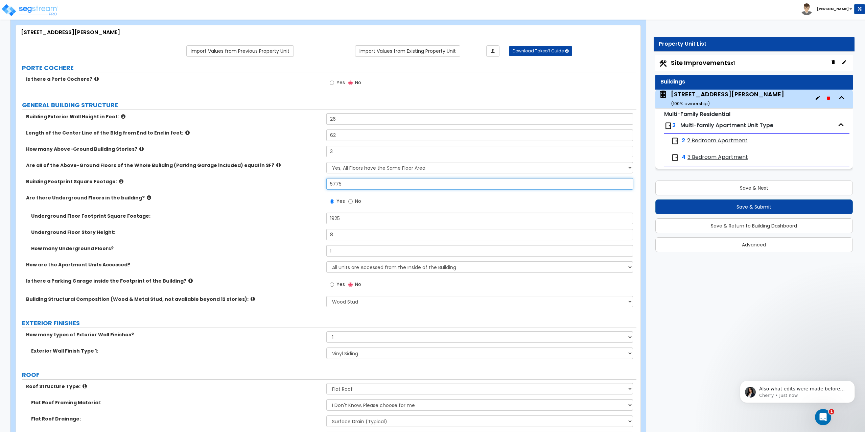
drag, startPoint x: 348, startPoint y: 181, endPoint x: 320, endPoint y: 186, distance: 28.8
click at [301, 197] on div "Building Exterior Wall Height in Feet: 26 Length of the Center Line of the Bldg…" at bounding box center [326, 212] width 610 height 199
click at [352, 180] on input "2450." at bounding box center [479, 183] width 307 height 11
type input "2,425"
click at [753, 184] on button "Save & Next" at bounding box center [754, 188] width 198 height 15
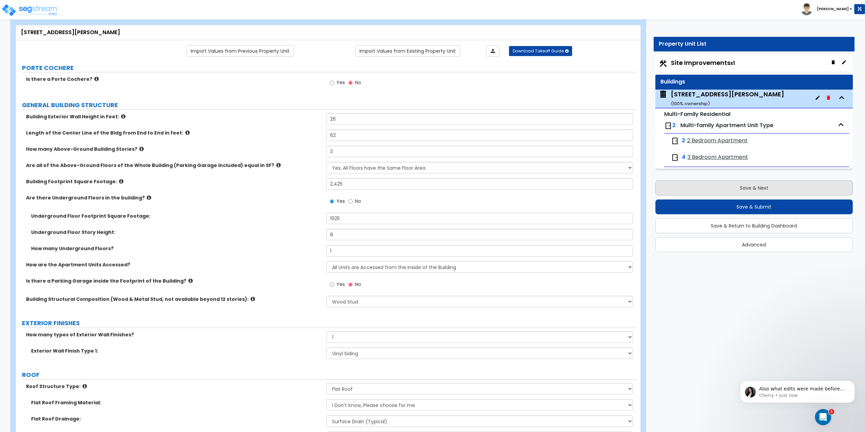
scroll to position [0, 0]
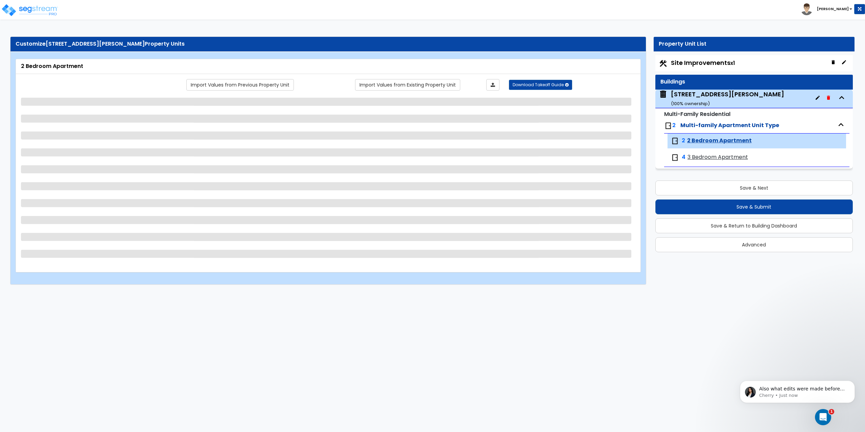
select select "1"
select select "2"
select select "1"
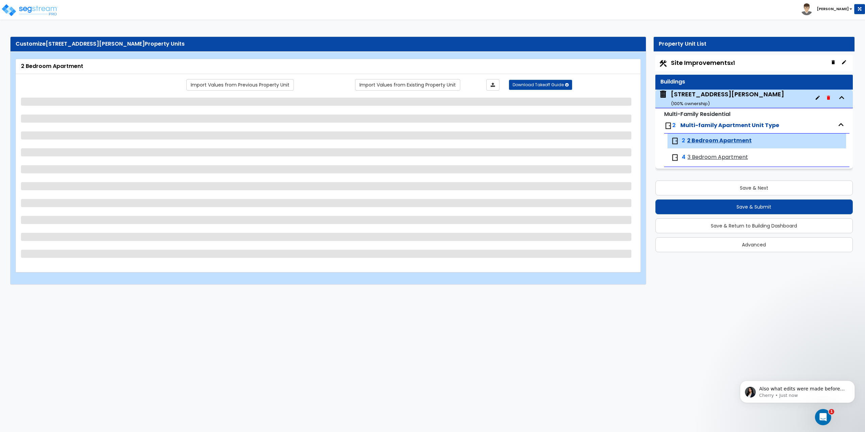
select select "3"
select select "1"
select select "2"
select select "1"
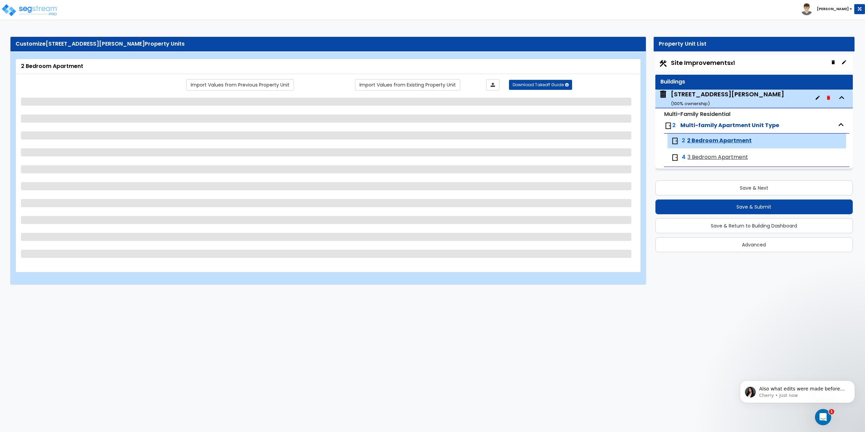
select select "1"
select select "6"
select select "2"
select select "3"
select select "1"
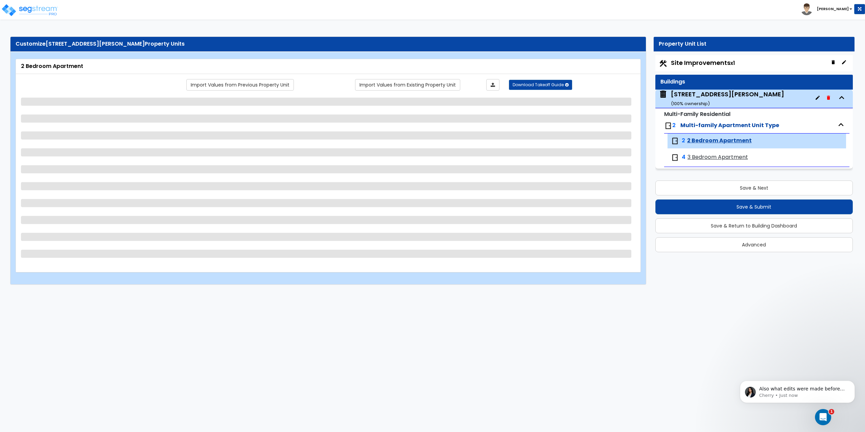
select select "1"
select select "5"
select select "3"
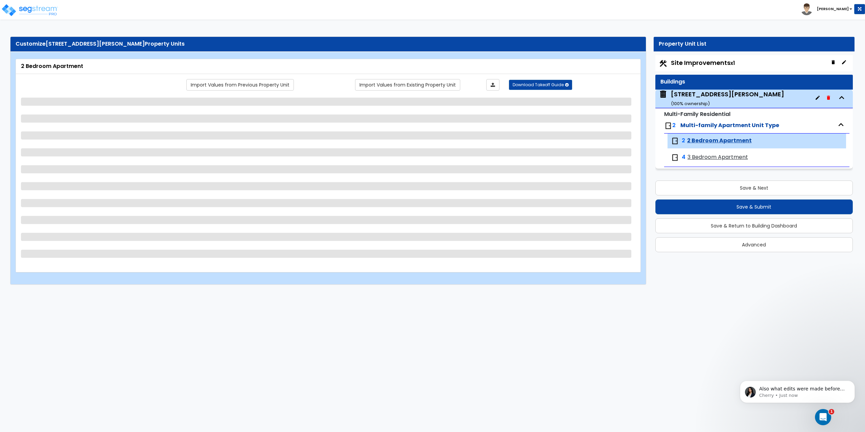
select select "3"
select select "1"
select select "5"
select select "1"
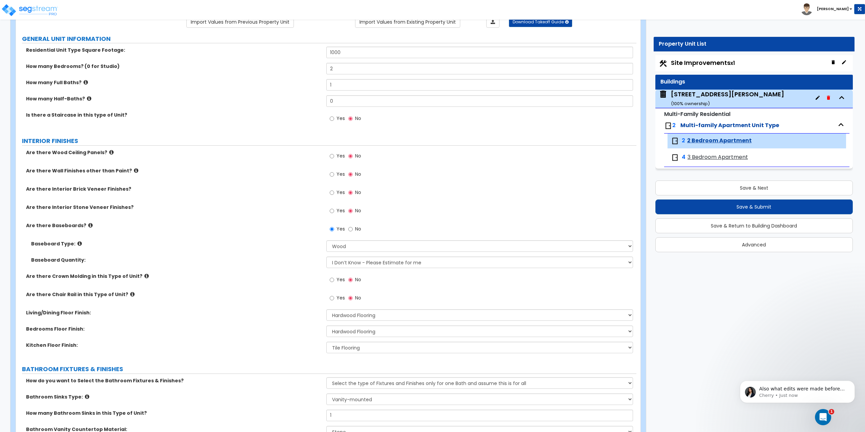
scroll to position [68, 0]
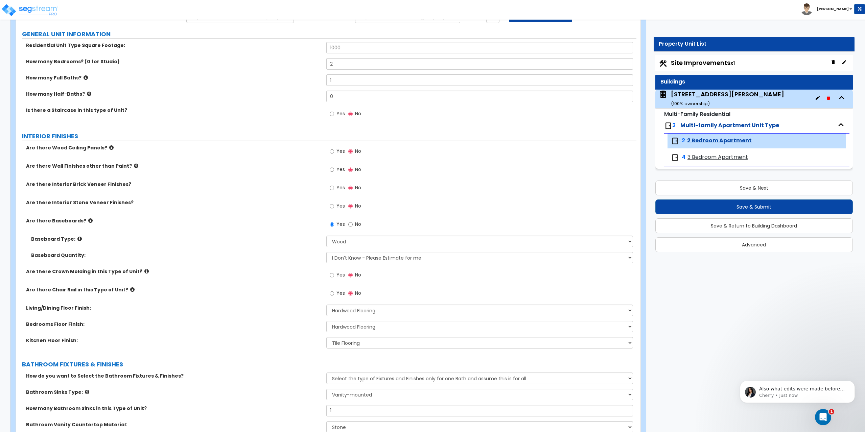
click at [704, 102] on small "( 100 % ownership)" at bounding box center [690, 103] width 39 height 6
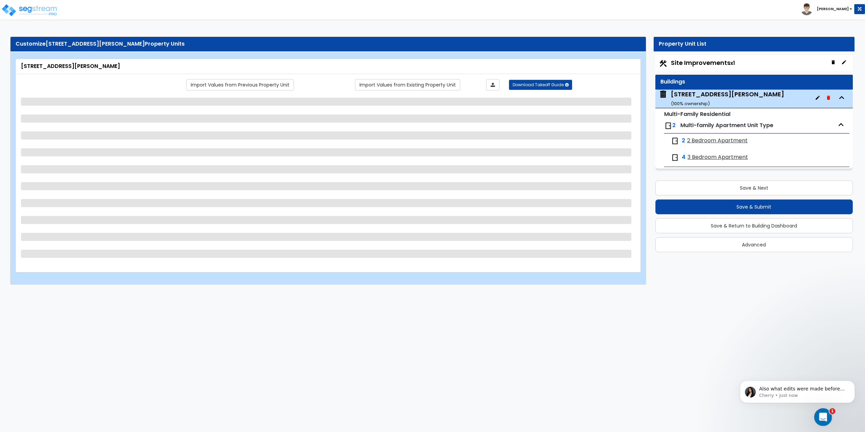
click at [821, 417] on icon "Open Intercom Messenger" at bounding box center [821, 416] width 11 height 11
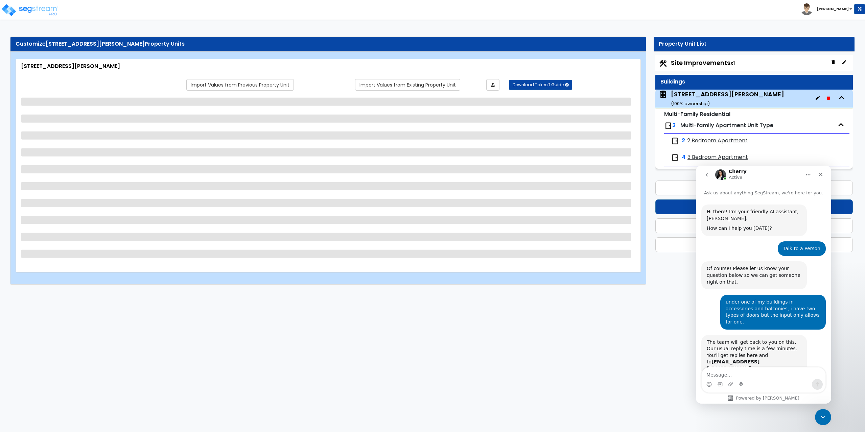
scroll to position [1, 0]
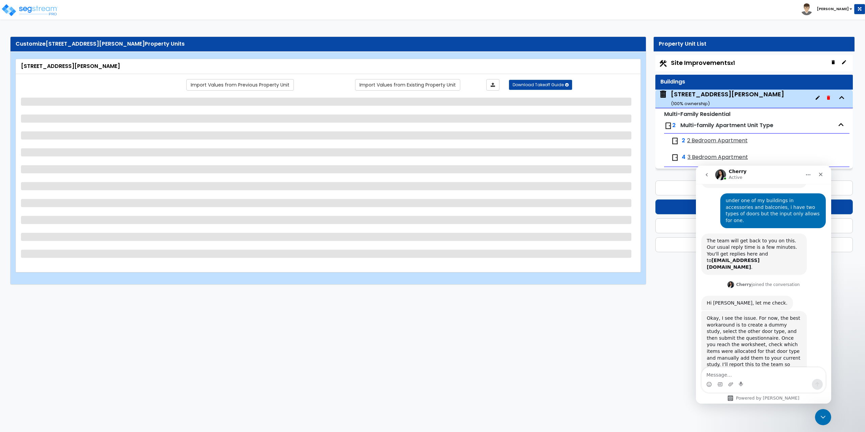
select select "7"
select select "1"
select select "5"
select select "2"
select select "1"
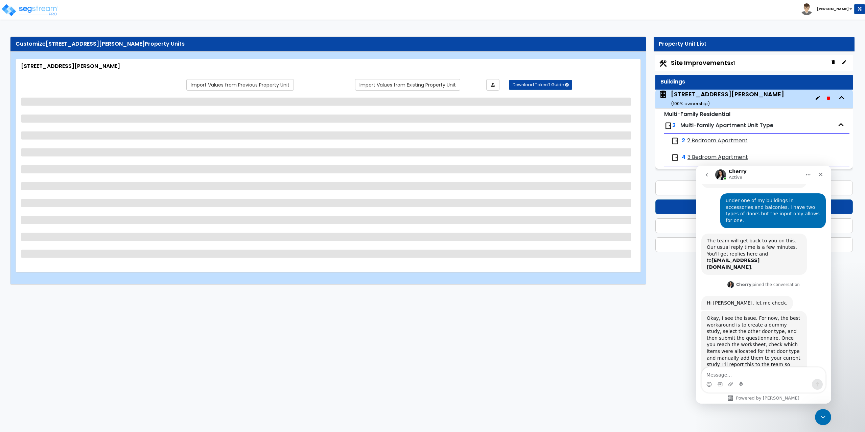
select select "1"
select select "3"
select select "1"
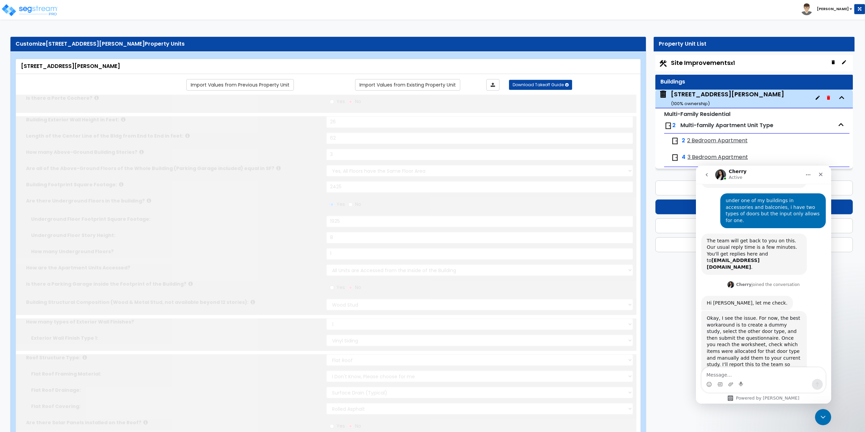
select select "2"
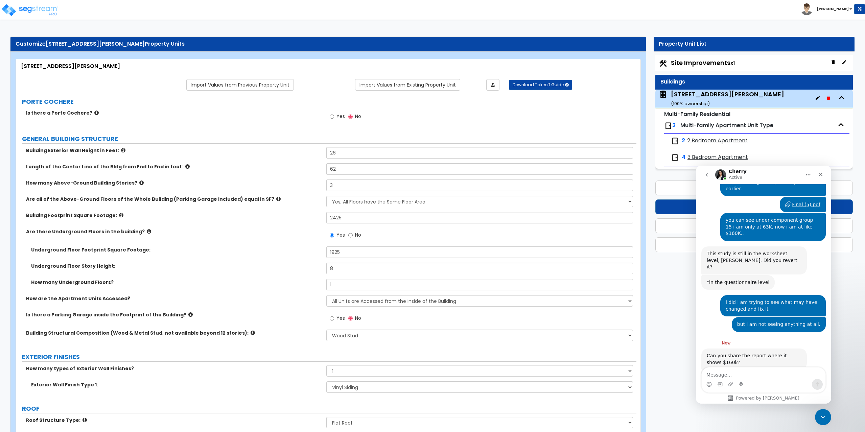
click at [758, 353] on div "Can you share the report where it shows $160k?" at bounding box center [754, 359] width 95 height 13
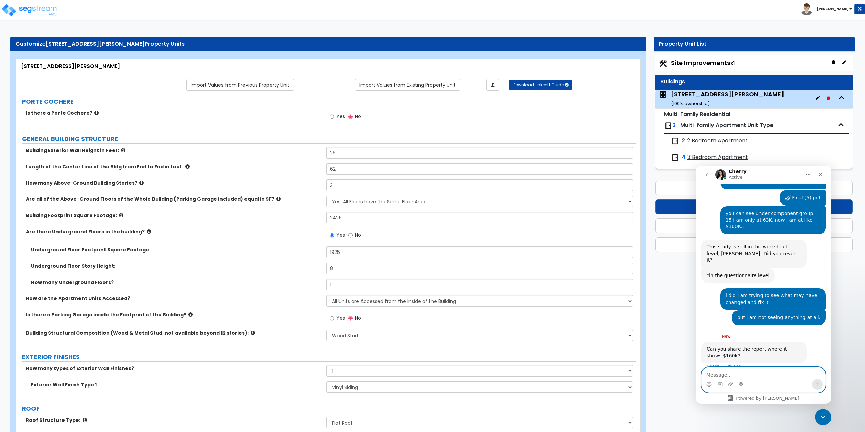
click at [751, 379] on textarea "Message…" at bounding box center [764, 373] width 124 height 11
click at [744, 375] on div "Also what edits were made before this happened?" at bounding box center [754, 381] width 95 height 13
click at [737, 373] on textarea "Message…" at bounding box center [764, 373] width 124 height 11
type textarea "i didnt make any changes i believe.. i'll export it again."
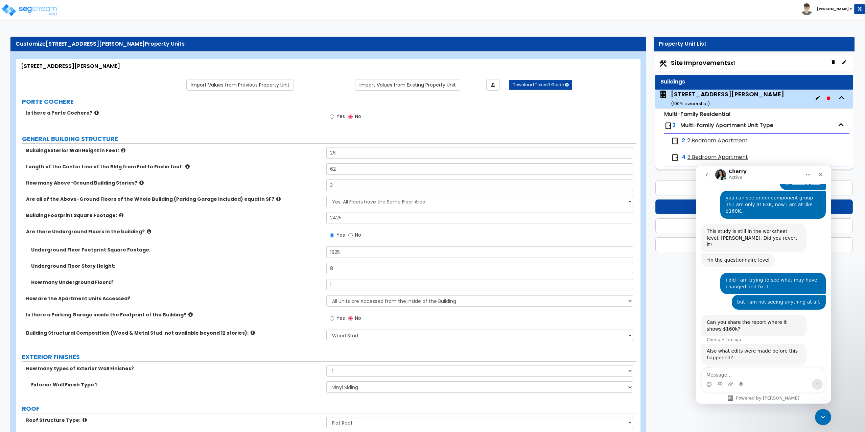
click at [824, 175] on div "Close" at bounding box center [820, 174] width 12 height 12
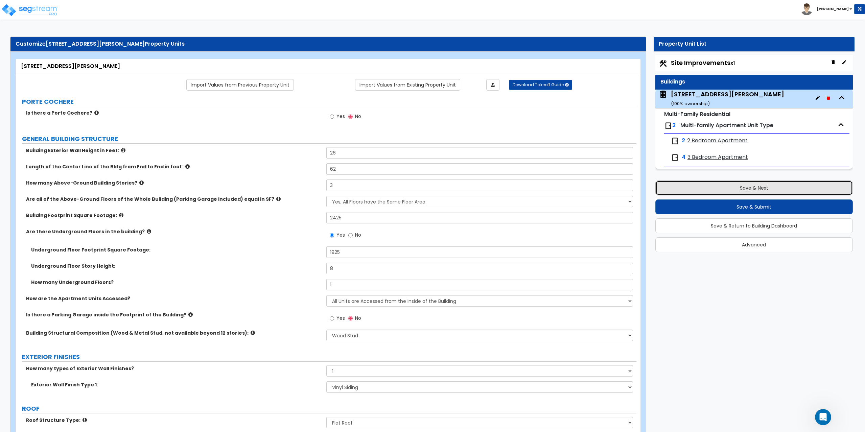
click at [774, 188] on button "Save & Next" at bounding box center [754, 188] width 198 height 15
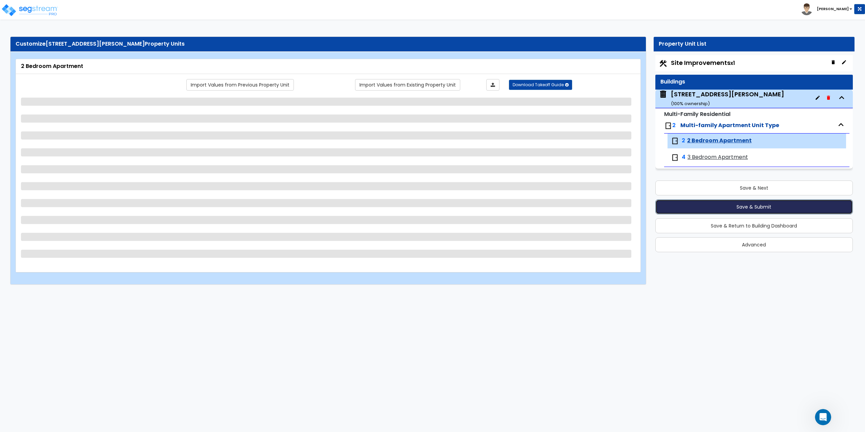
select select "2"
select select "1"
select select "3"
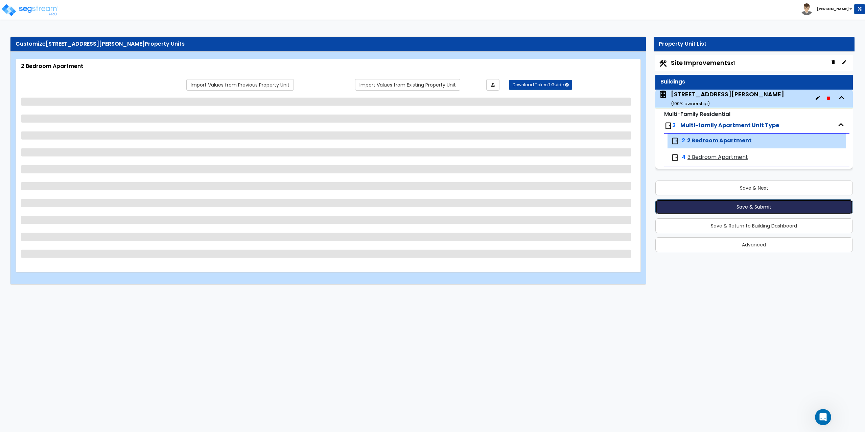
select select "1"
select select "2"
select select "1"
select select "2"
select select "3"
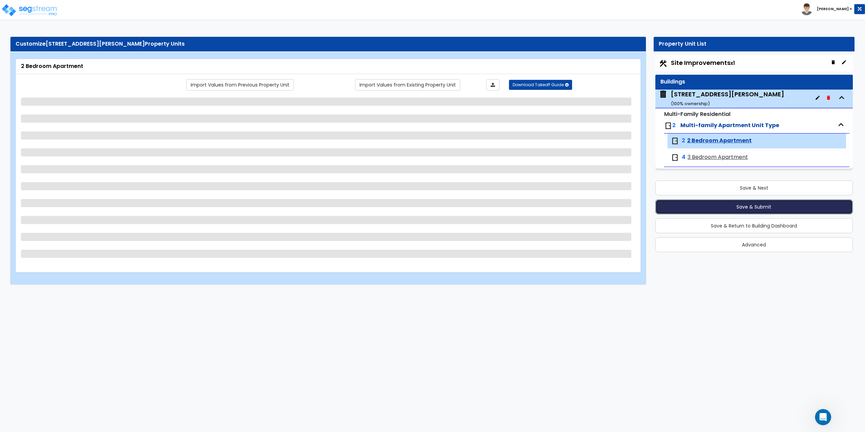
select select "1"
select select "5"
select select "3"
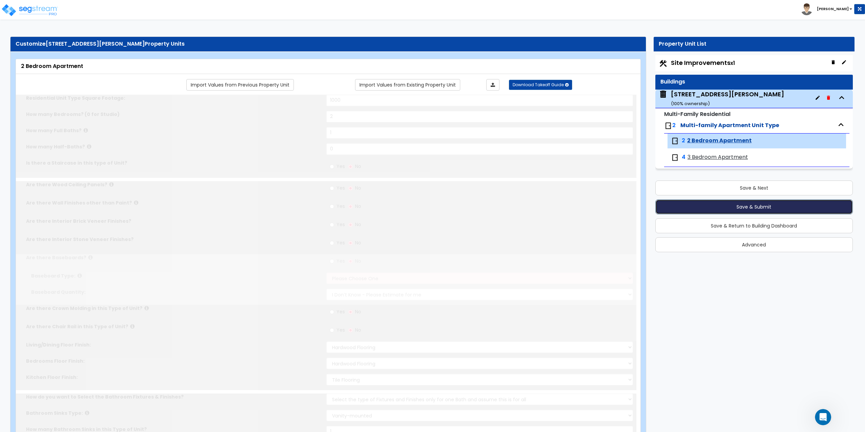
radio input "true"
select select "1"
select select "3"
select select "1"
select select "6"
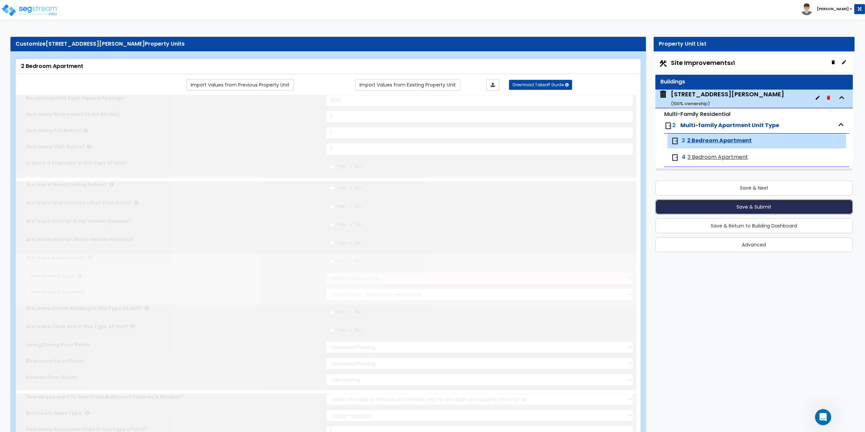
select select "1"
radio input "true"
select select "1"
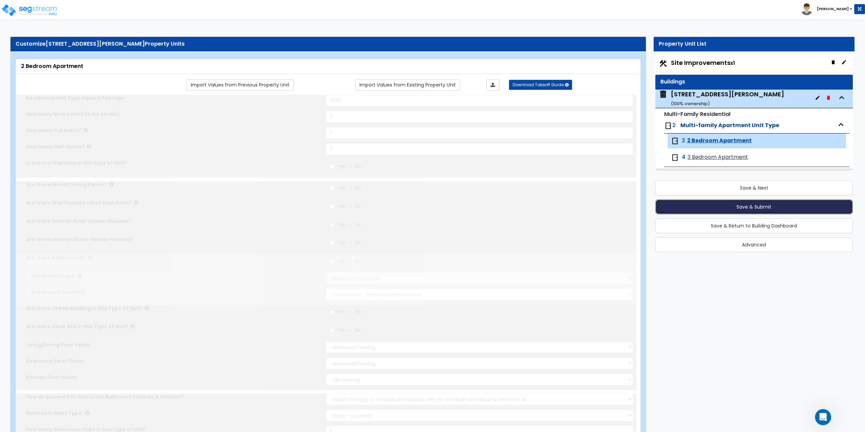
select select "5"
click at [756, 206] on button "Save & Submit" at bounding box center [754, 206] width 198 height 15
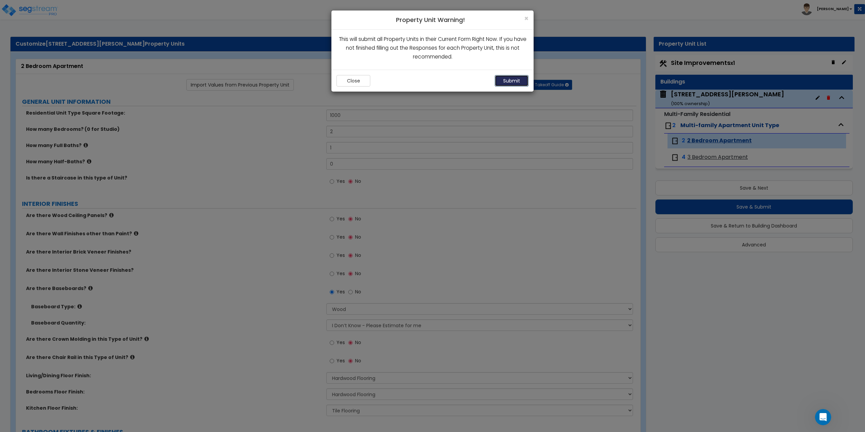
click at [519, 77] on button "Submit" at bounding box center [512, 80] width 34 height 11
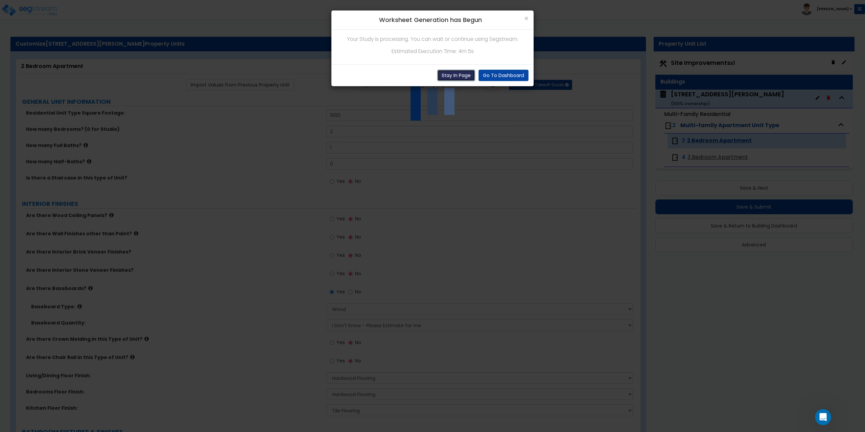
click at [461, 74] on button "Stay In Page" at bounding box center [456, 75] width 38 height 11
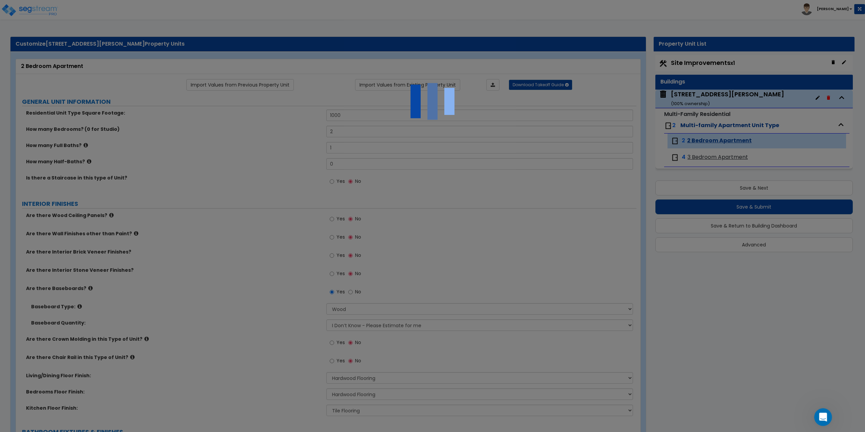
click at [822, 417] on icon "Open Intercom Messenger" at bounding box center [821, 416] width 11 height 11
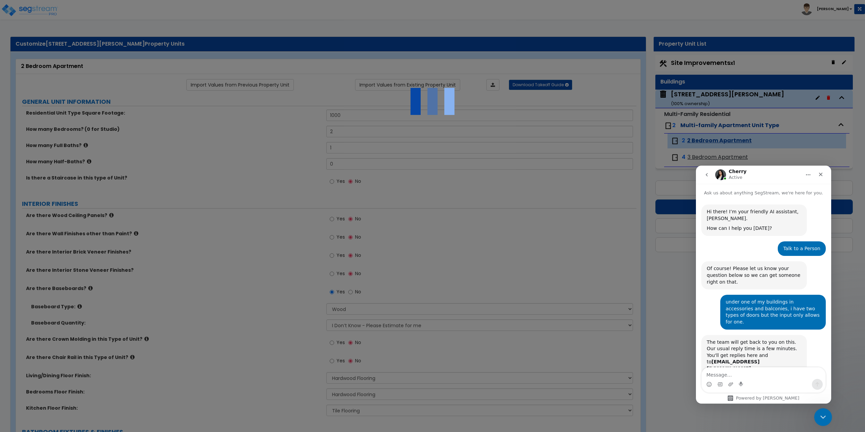
scroll to position [485, 0]
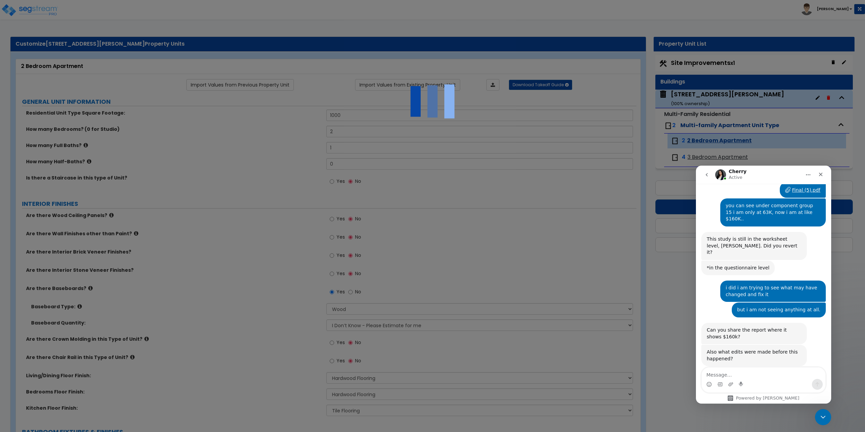
click at [753, 373] on textarea "Message…" at bounding box center [764, 373] width 124 height 11
click at [734, 368] on textarea "Message…" at bounding box center [764, 373] width 124 height 11
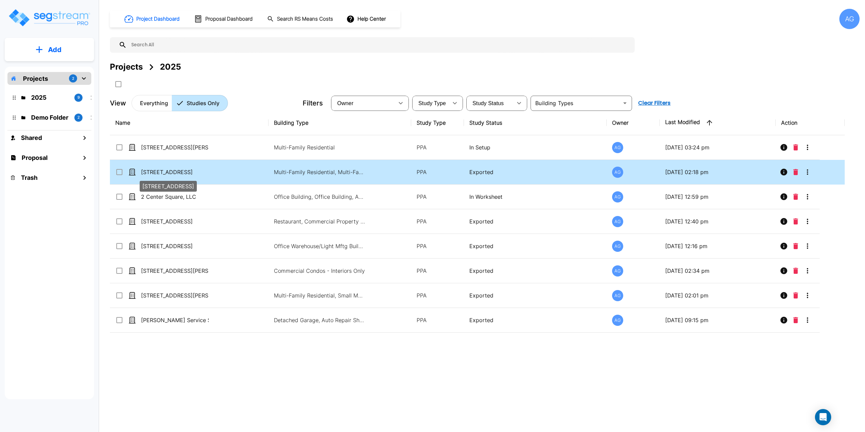
click at [169, 176] on p "[STREET_ADDRESS]" at bounding box center [175, 172] width 68 height 8
checkbox input "true"
click at [169, 176] on p "[STREET_ADDRESS]" at bounding box center [175, 172] width 68 height 8
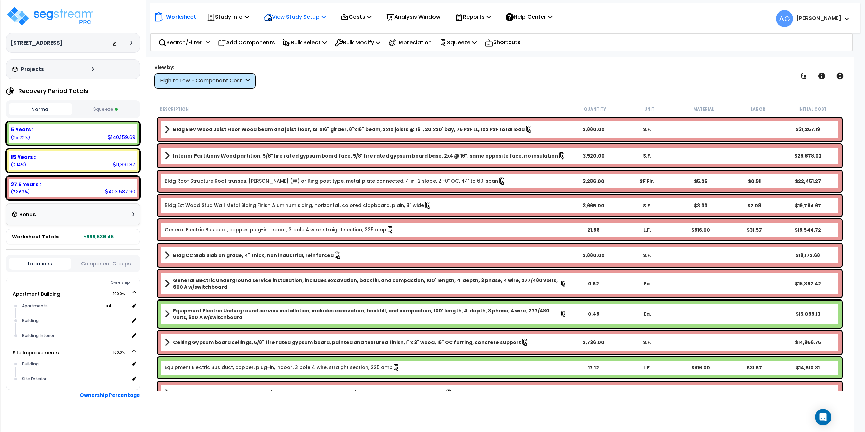
click at [303, 15] on p "View Study Setup" at bounding box center [295, 16] width 62 height 9
click at [294, 45] on link "View Questionnaire" at bounding box center [293, 47] width 67 height 14
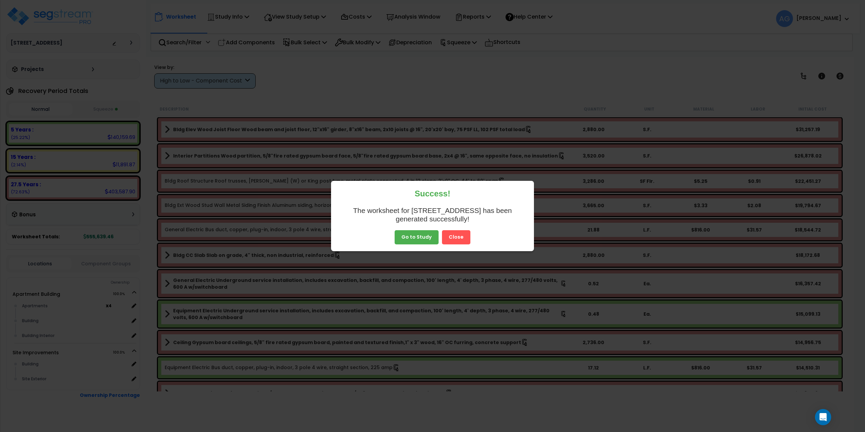
click at [422, 238] on button "Go to Study" at bounding box center [417, 237] width 44 height 14
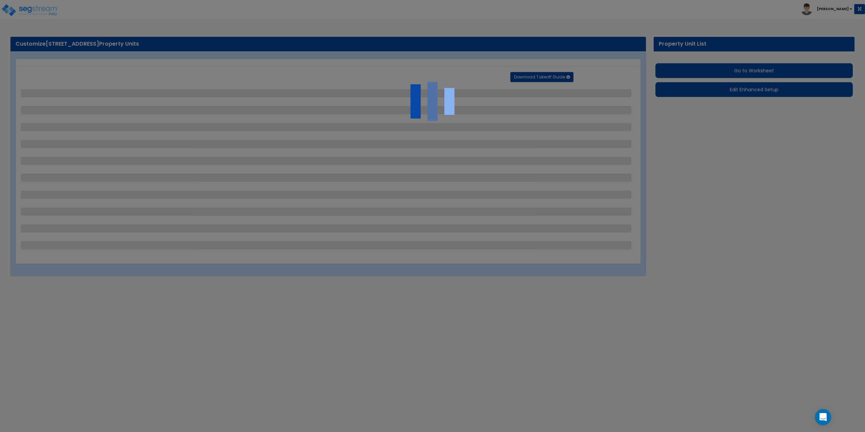
select select "2"
select select "1"
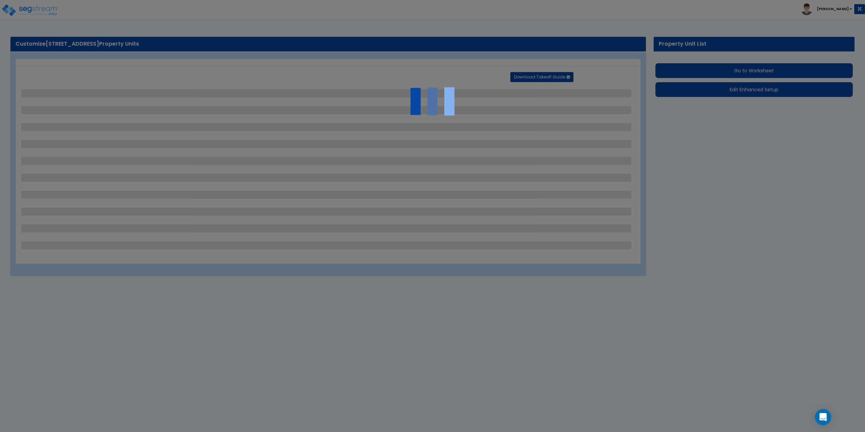
select select "1"
select select "2"
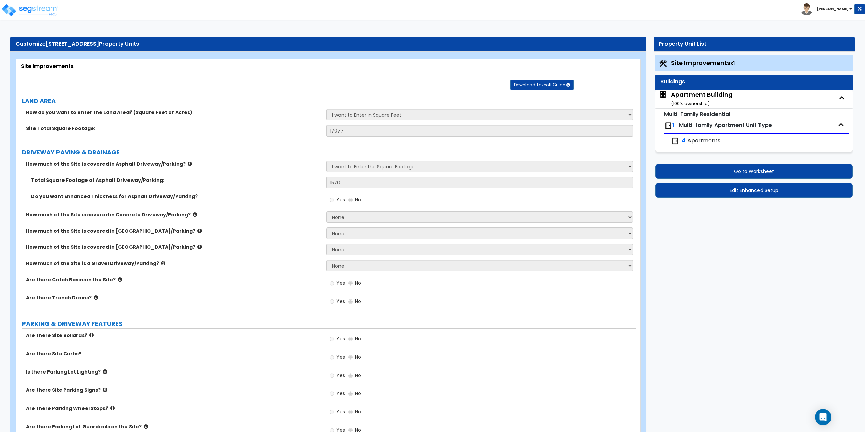
click at [714, 94] on div "Apartment Building ( 100 % ownership)" at bounding box center [702, 98] width 62 height 17
select select "7"
select select "1"
select select "6"
select select "1"
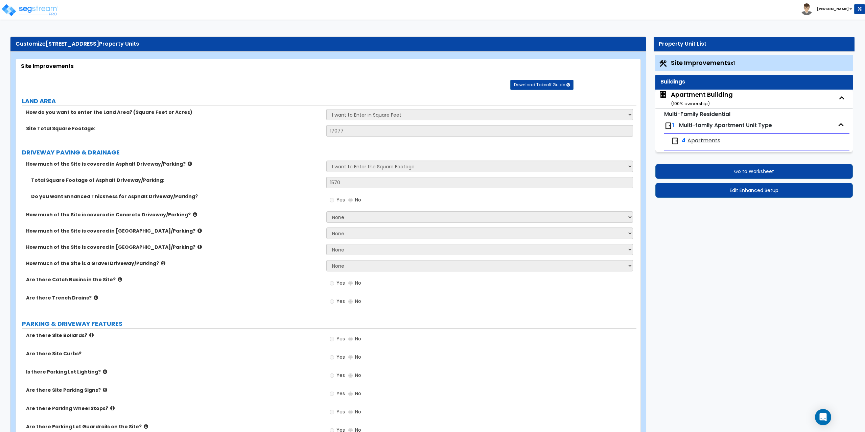
select select "1"
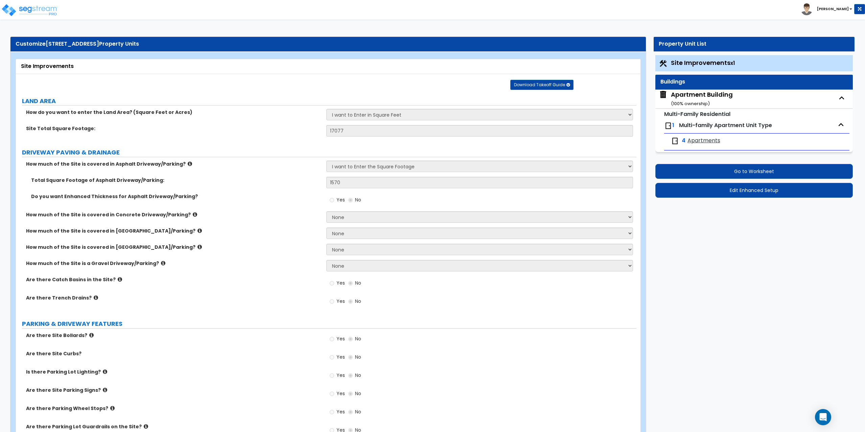
select select "5"
select select "1"
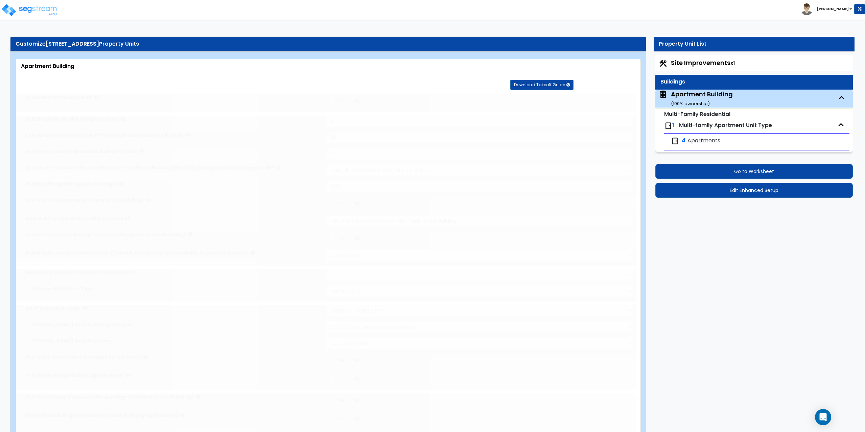
type input "2"
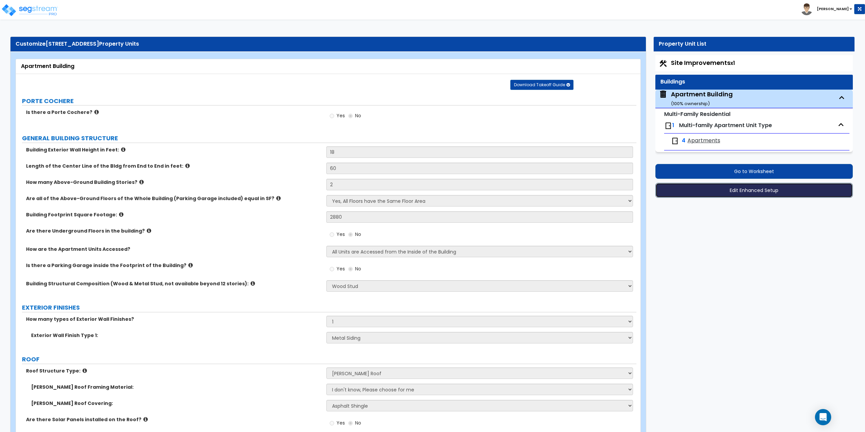
click at [729, 193] on button "Edit Enhanced Setup" at bounding box center [754, 190] width 198 height 15
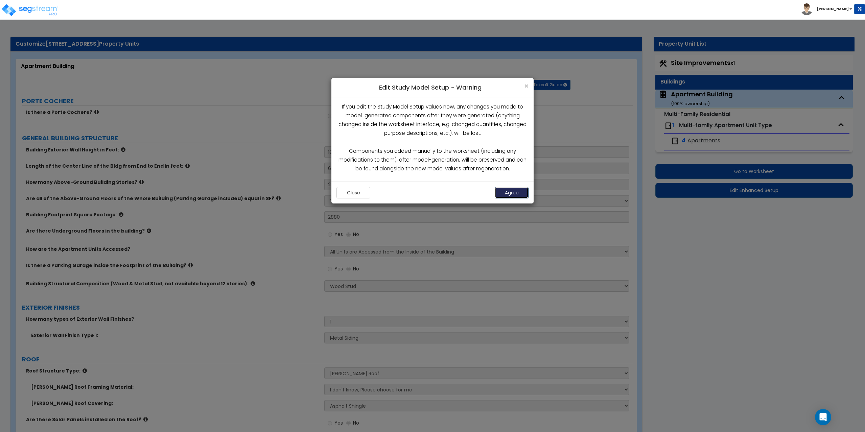
click at [511, 192] on button "Agree" at bounding box center [512, 192] width 34 height 11
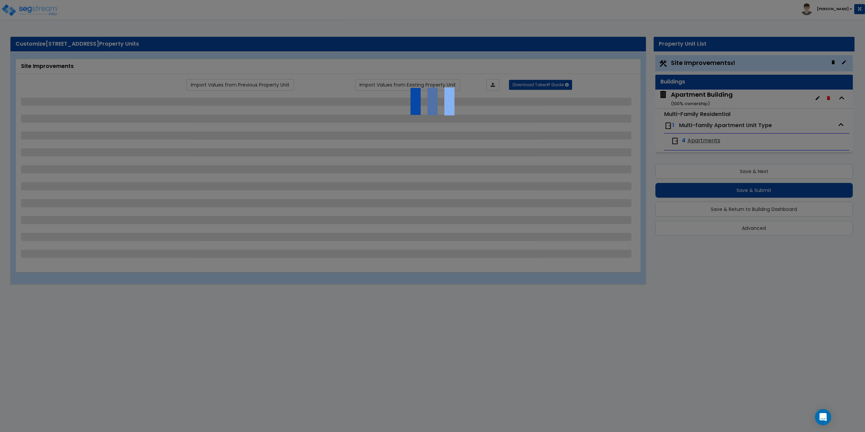
select select "2"
select select "1"
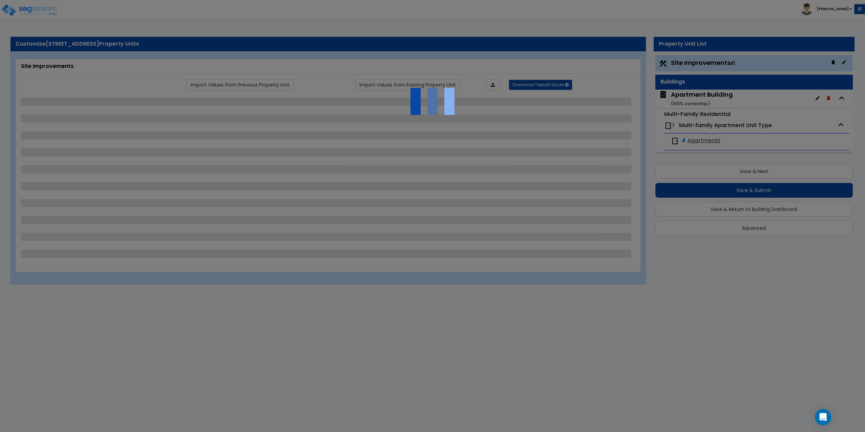
select select "1"
select select "2"
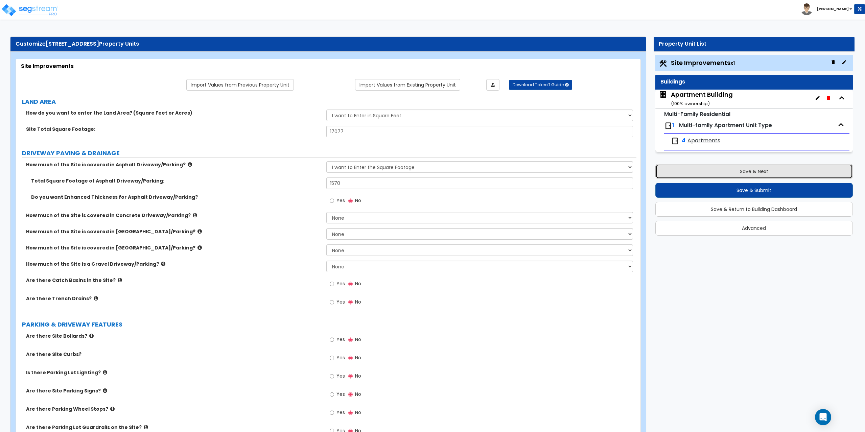
click at [736, 171] on button "Save & Next" at bounding box center [754, 171] width 198 height 15
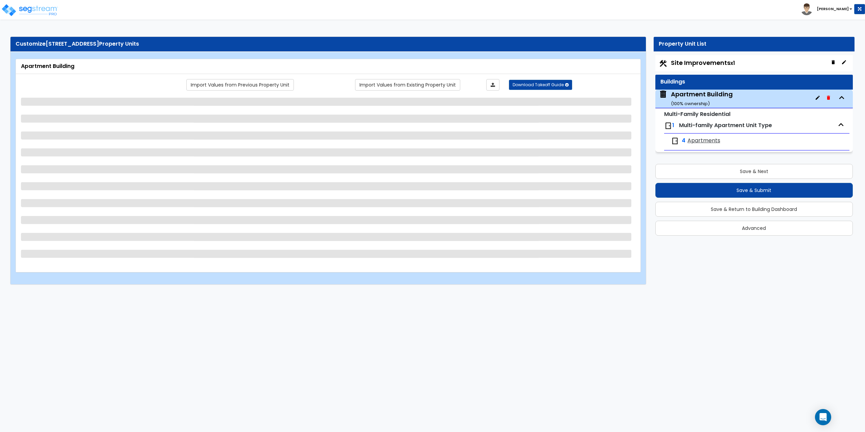
select select "7"
select select "1"
select select "6"
select select "1"
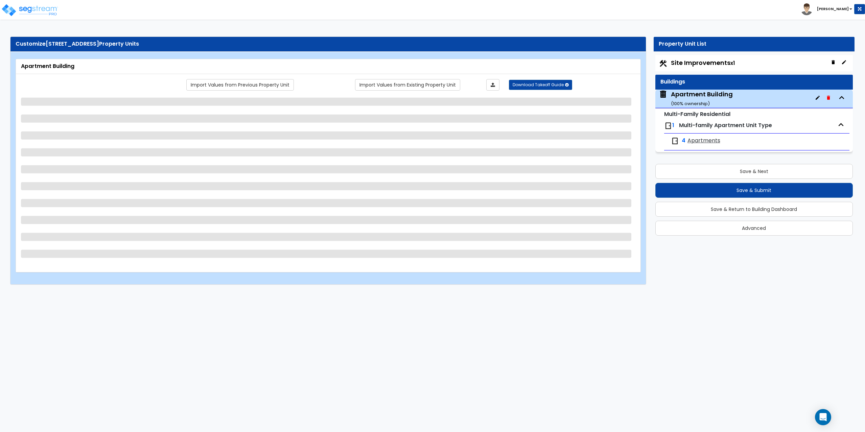
select select "1"
select select "5"
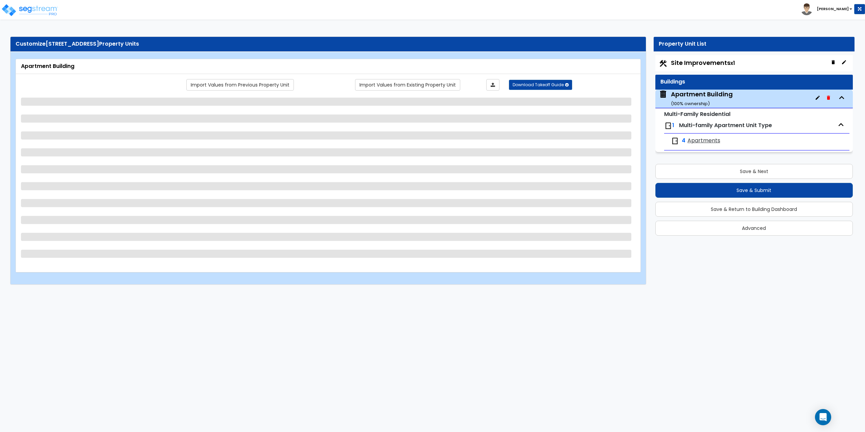
select select "1"
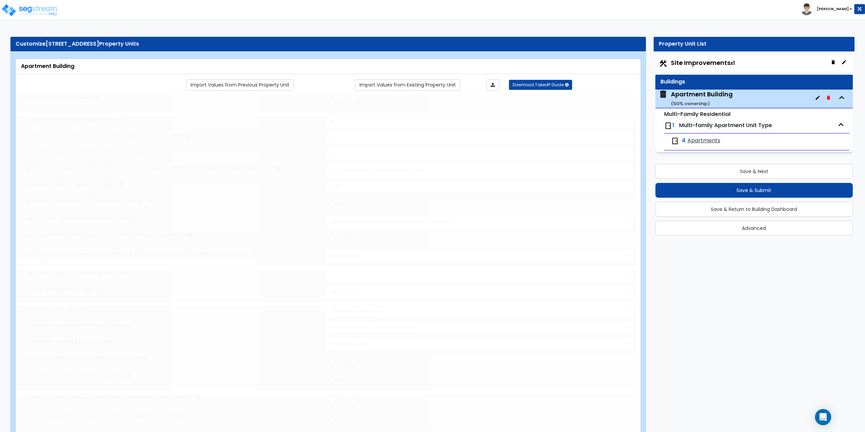
type input "2"
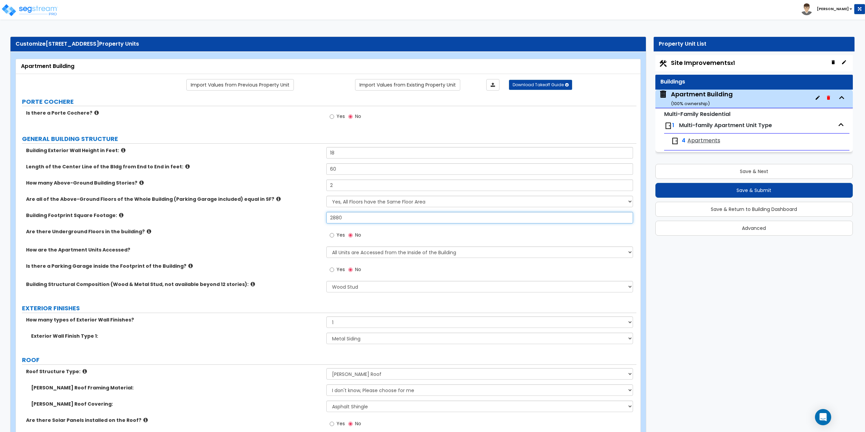
drag, startPoint x: 345, startPoint y: 218, endPoint x: 319, endPoint y: 218, distance: 25.7
click at [319, 218] on div "Building Footprint Square Footage: 2880" at bounding box center [326, 220] width 620 height 16
click at [119, 215] on icon at bounding box center [121, 215] width 4 height 5
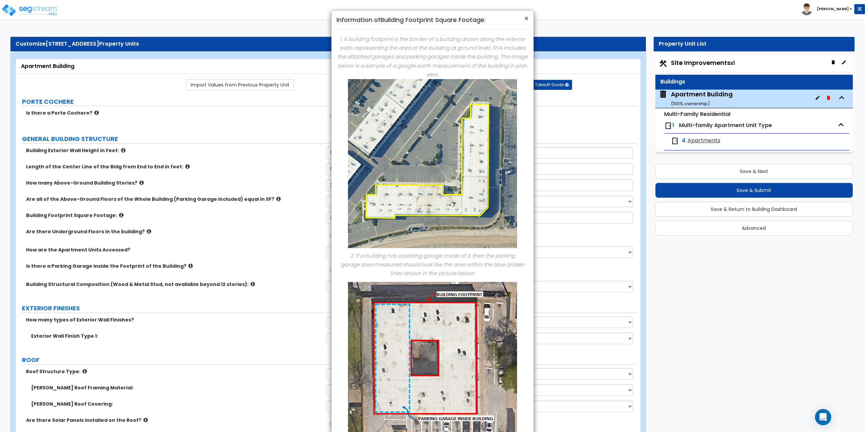
click at [527, 18] on span "×" at bounding box center [526, 19] width 4 height 10
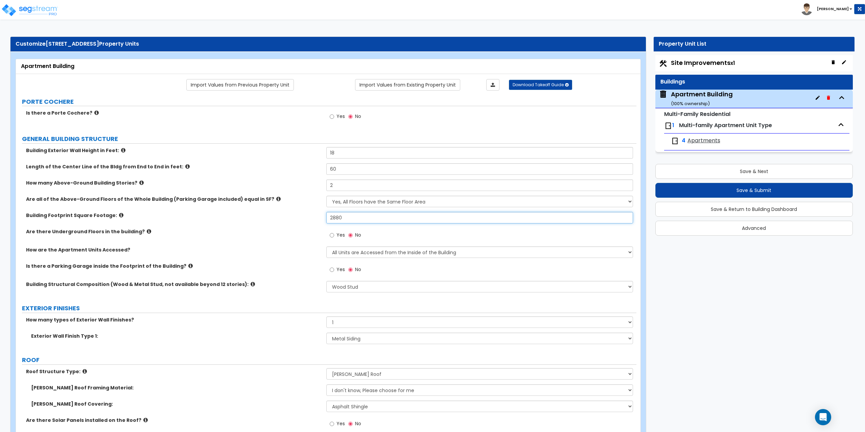
click at [363, 217] on input "2880" at bounding box center [479, 217] width 307 height 11
type input "1,650"
drag, startPoint x: 779, startPoint y: 193, endPoint x: 766, endPoint y: 270, distance: 77.8
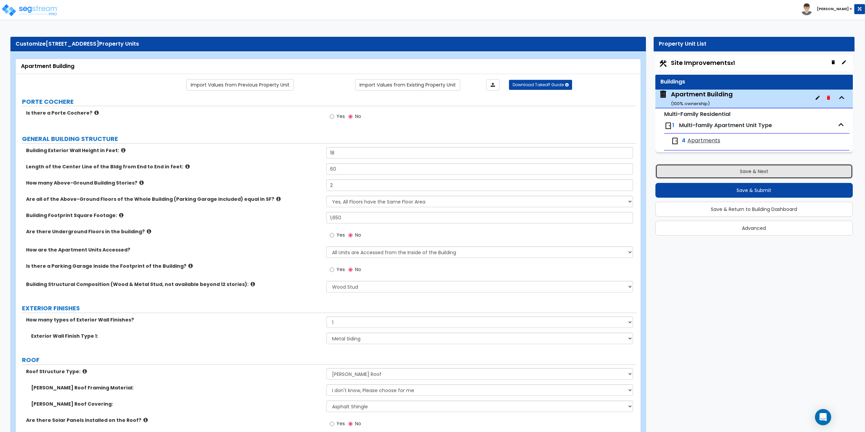
click at [761, 172] on button "Save & Next" at bounding box center [754, 171] width 198 height 15
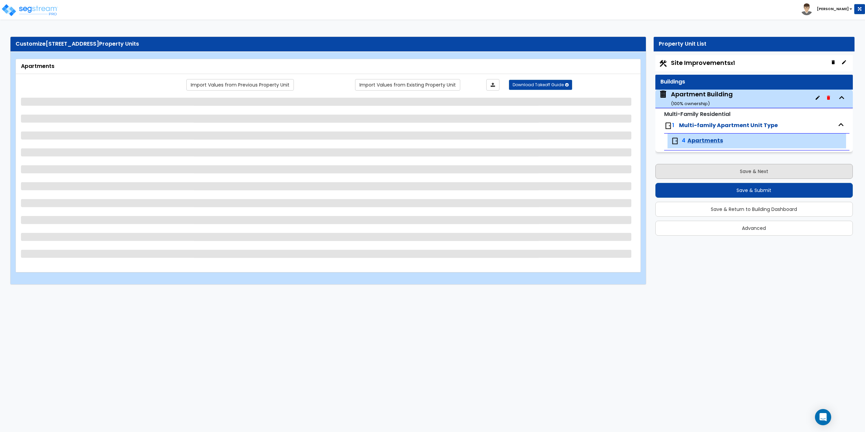
select select "7"
select select "5"
select select "1"
select select "3"
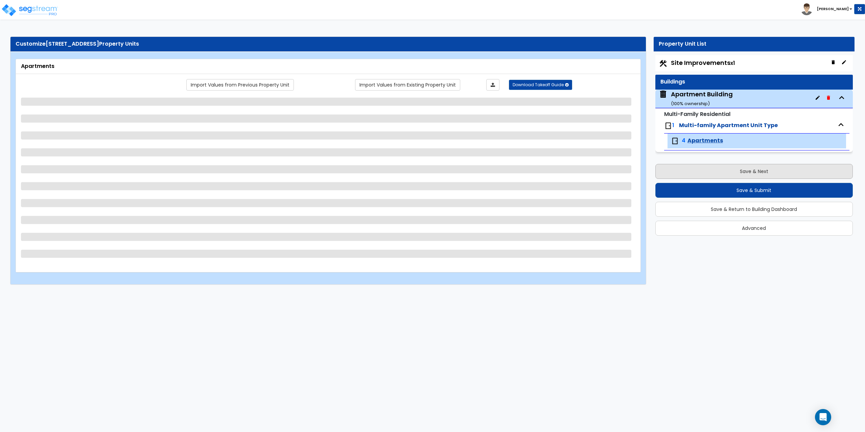
select select "1"
select select "2"
select select "1"
select select "3"
select select "1"
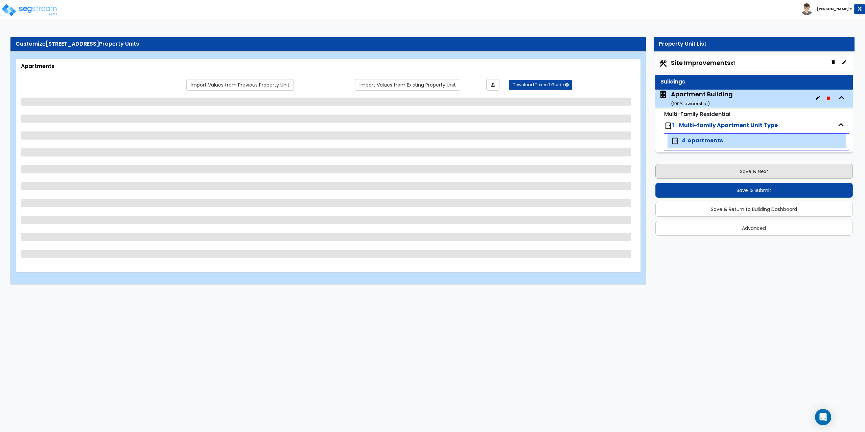
select select "2"
select select "1"
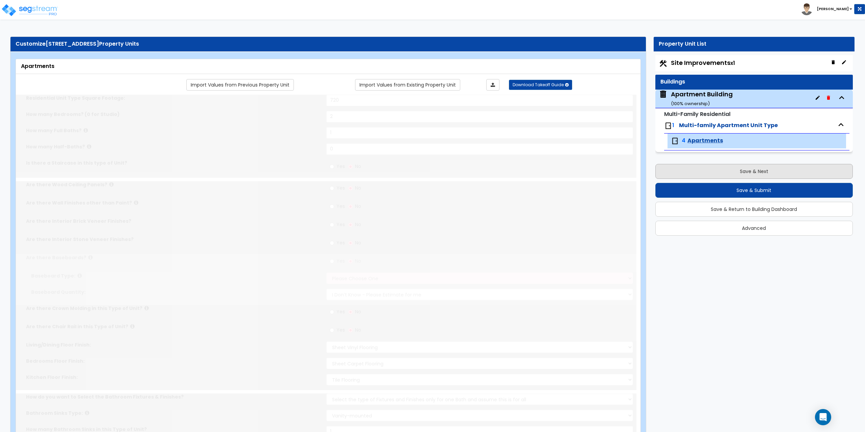
radio input "true"
select select "1"
select select "6"
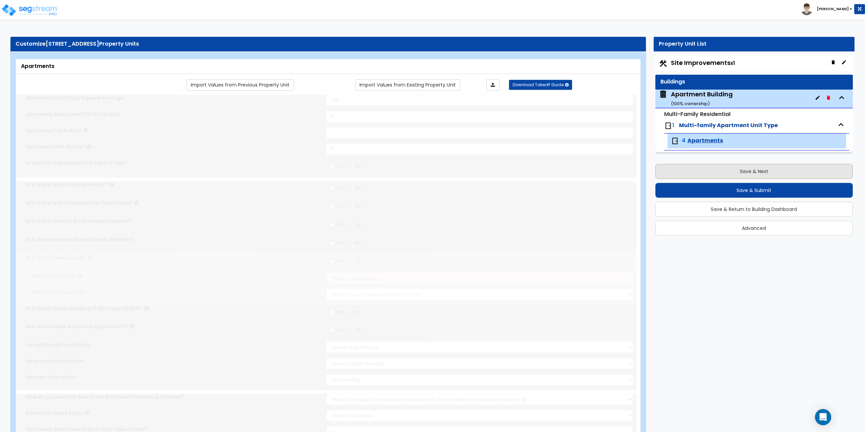
select select "1"
radio input "true"
select select "1"
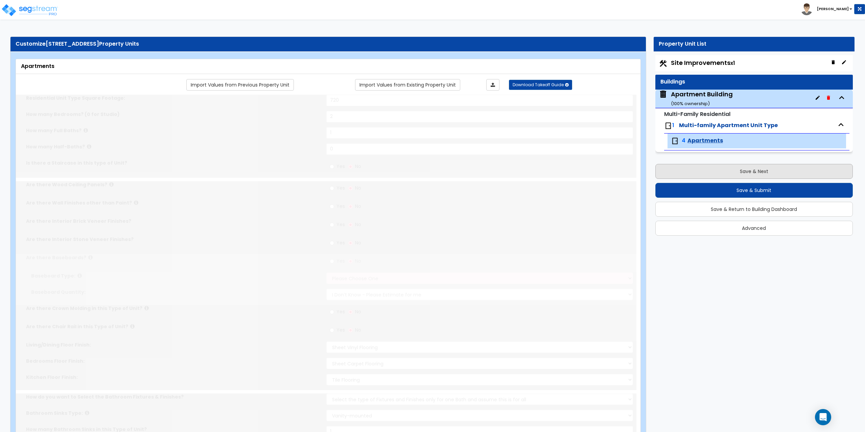
select select "2"
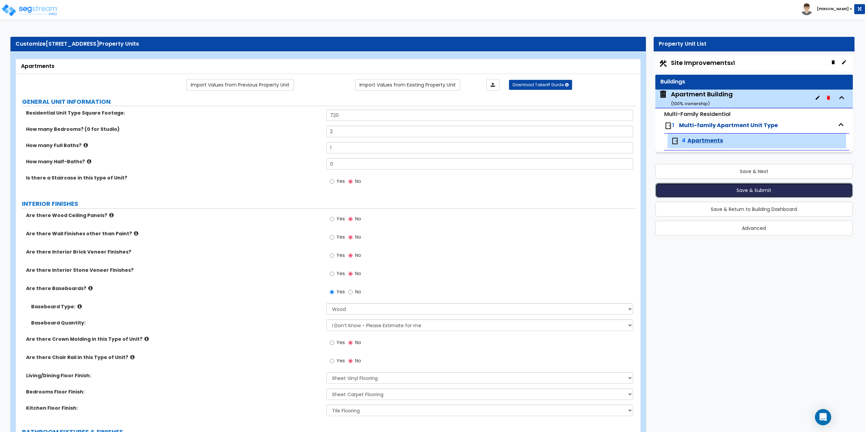
click at [757, 184] on button "Save & Submit" at bounding box center [754, 190] width 198 height 15
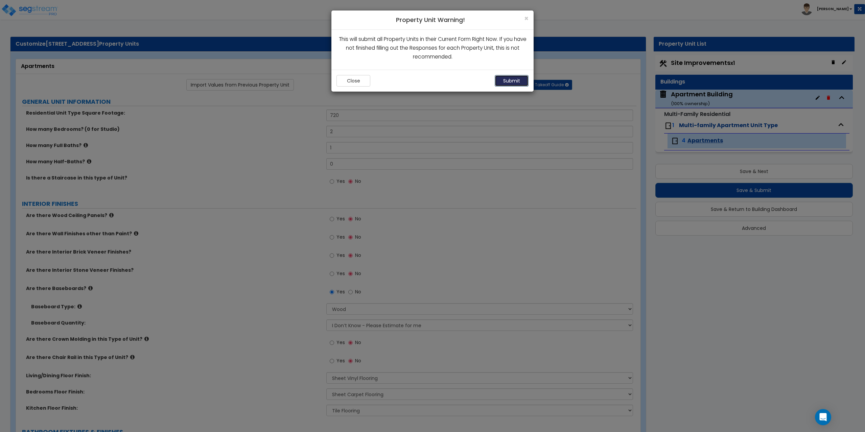
click at [508, 77] on button "Submit" at bounding box center [512, 80] width 34 height 11
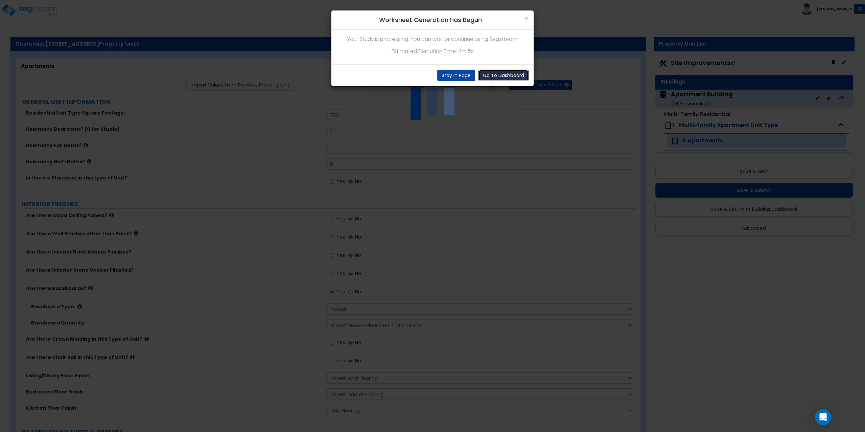
click at [498, 76] on button "Go To Dashboard" at bounding box center [503, 75] width 50 height 11
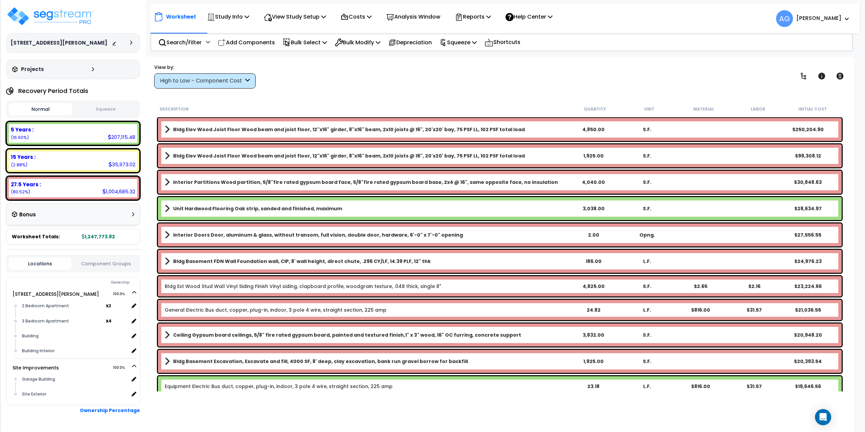
click at [102, 112] on button "Squeeze" at bounding box center [106, 109] width 64 height 12
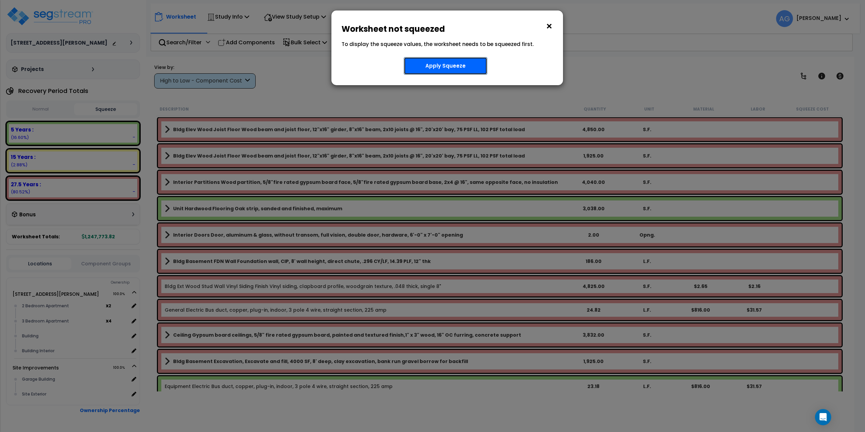
click at [432, 70] on button "Apply Squeeze" at bounding box center [446, 66] width 84 height 18
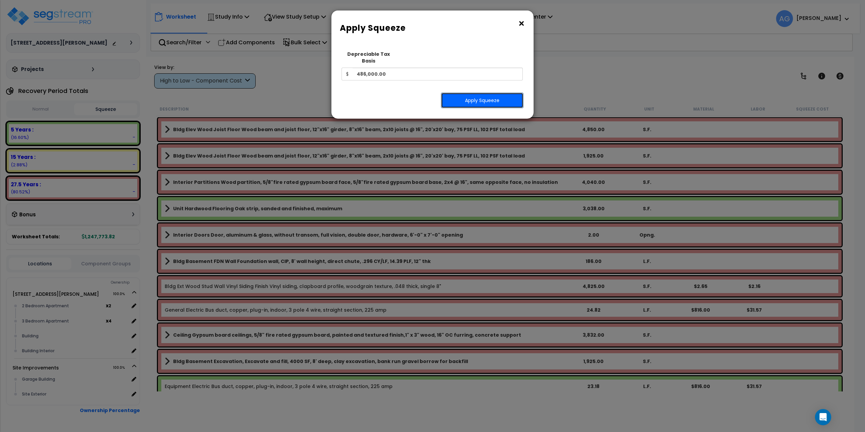
click at [470, 93] on button "Apply Squeeze" at bounding box center [482, 101] width 82 height 16
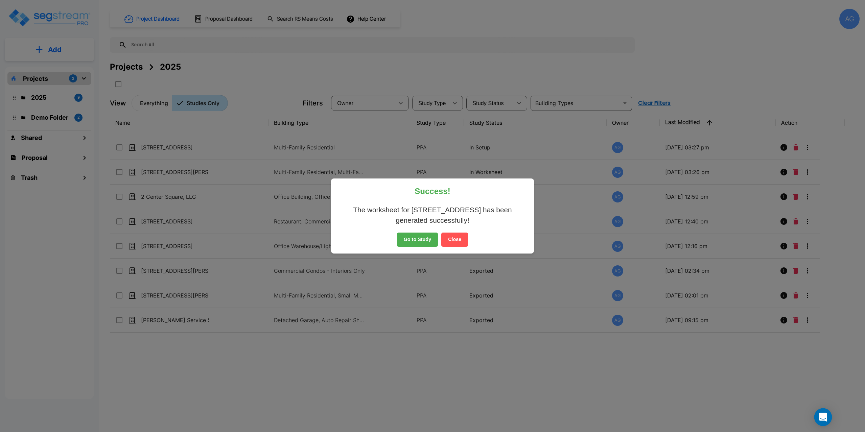
click at [820, 411] on div "Open Intercom Messenger" at bounding box center [823, 417] width 18 height 18
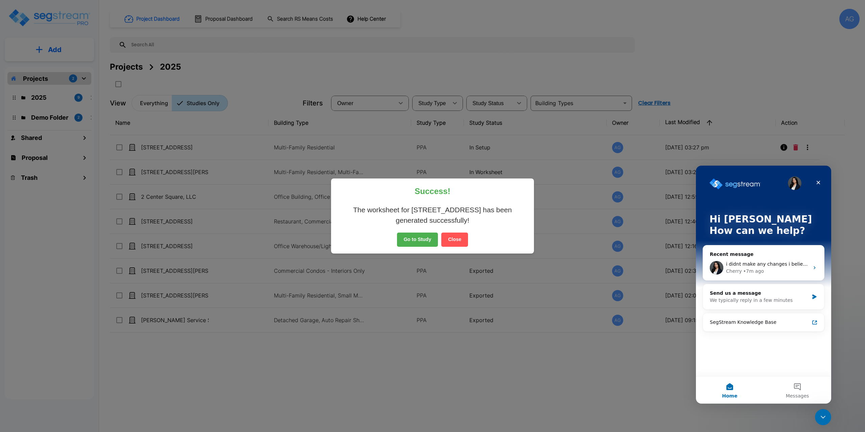
click at [447, 235] on button "Close" at bounding box center [454, 240] width 27 height 14
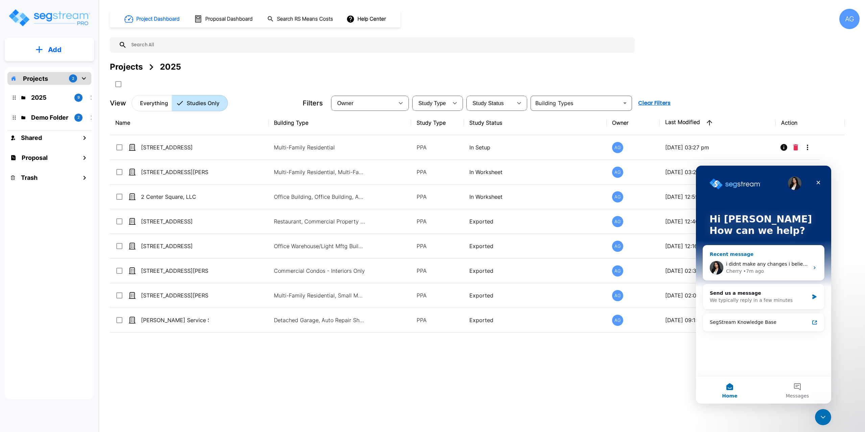
click at [770, 265] on span "i didnt make any changes i believe.. i'll export it again." at bounding box center [791, 263] width 130 height 5
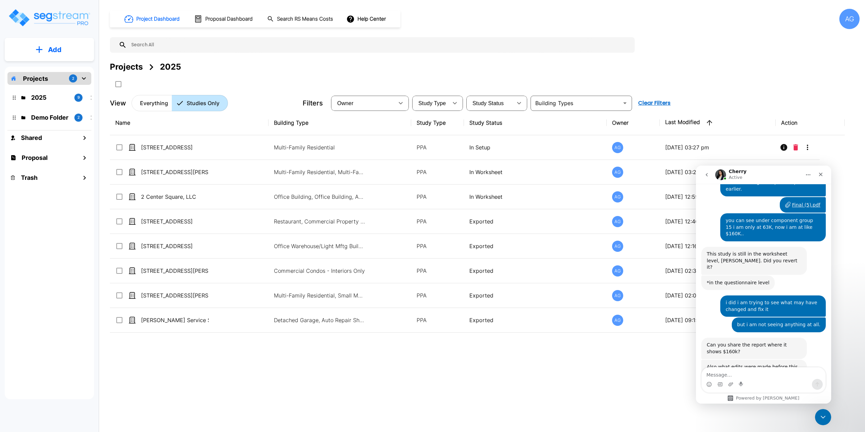
scroll to position [485, 0]
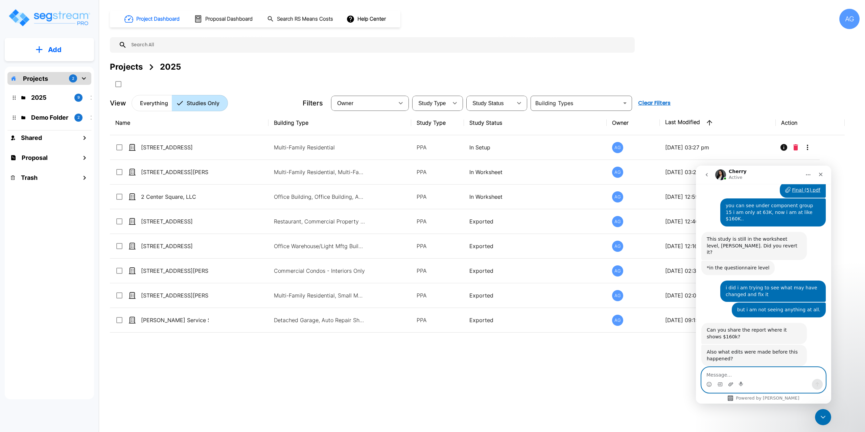
click at [729, 386] on icon "Upload attachment" at bounding box center [730, 384] width 5 height 4
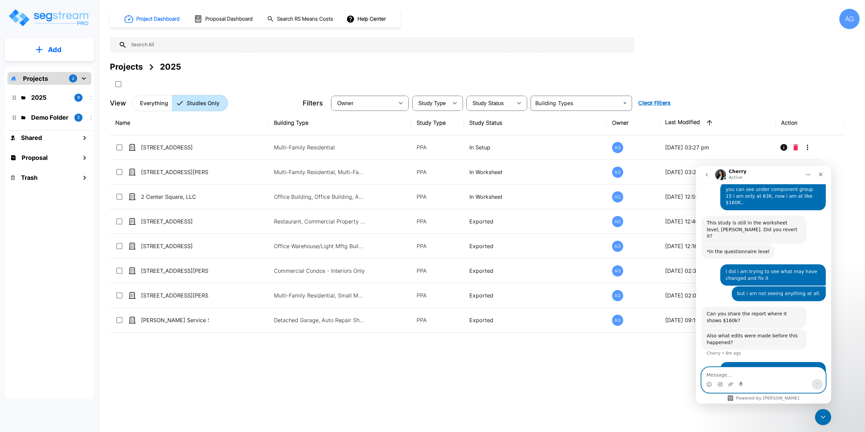
click at [789, 375] on textarea "Message…" at bounding box center [764, 373] width 124 height 11
type textarea "here is the new one"
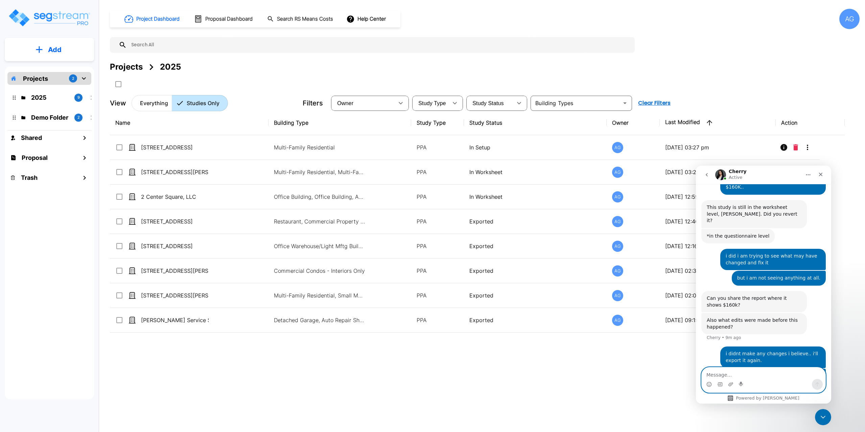
click at [775, 370] on textarea "Message…" at bounding box center [764, 373] width 124 height 11
type textarea "code 6132310.1528 is the new piece on this"
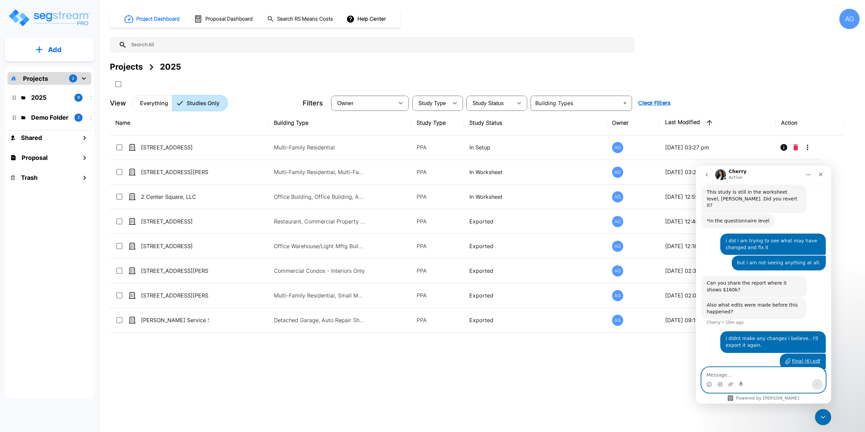
click at [748, 373] on textarea "Message…" at bounding box center [764, 373] width 124 height 11
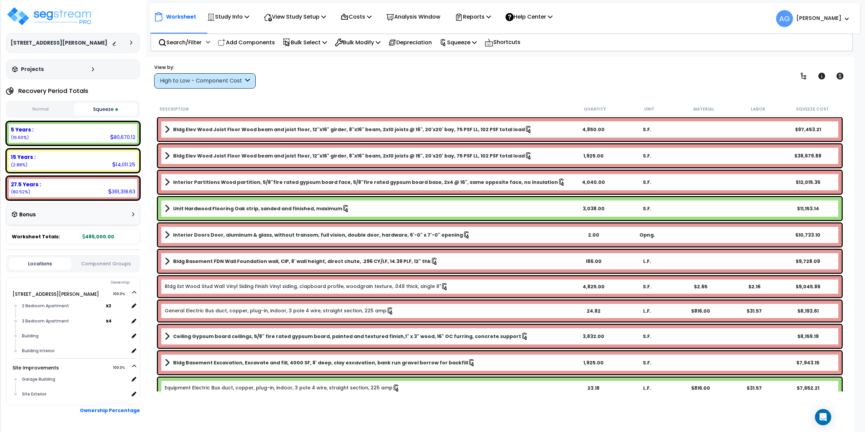
click at [165, 127] on span at bounding box center [167, 129] width 5 height 9
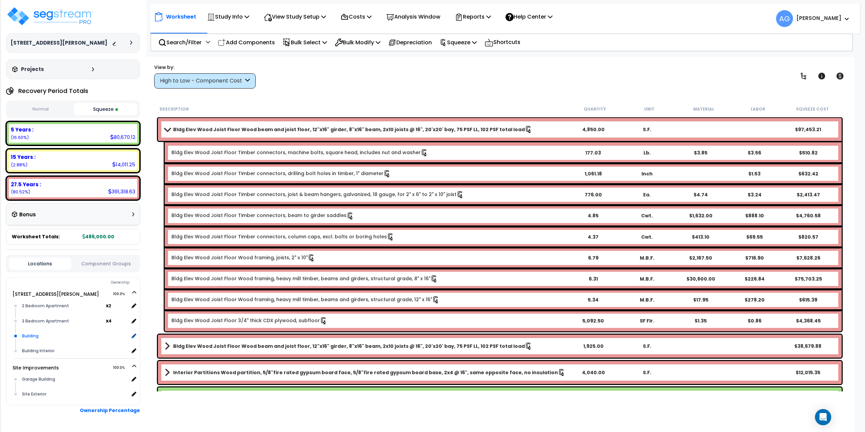
scroll to position [22, 0]
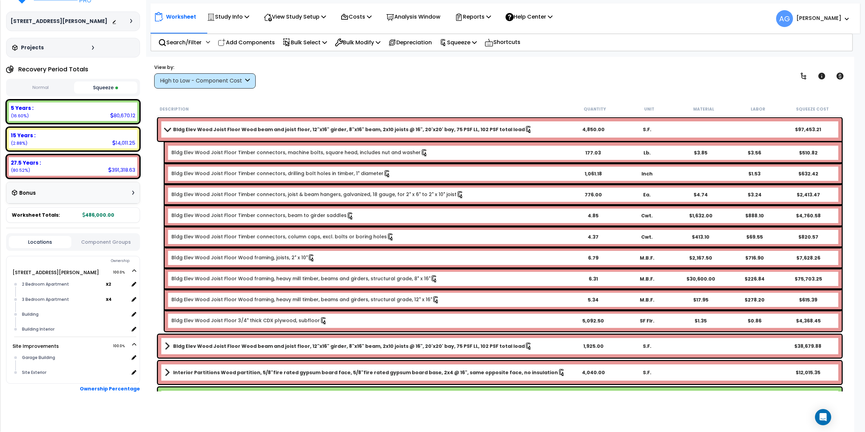
click at [167, 347] on span at bounding box center [167, 345] width 5 height 9
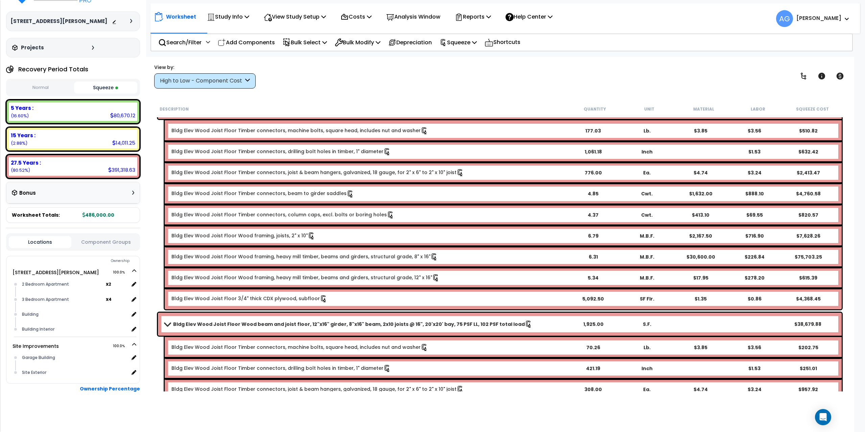
scroll to position [34, 0]
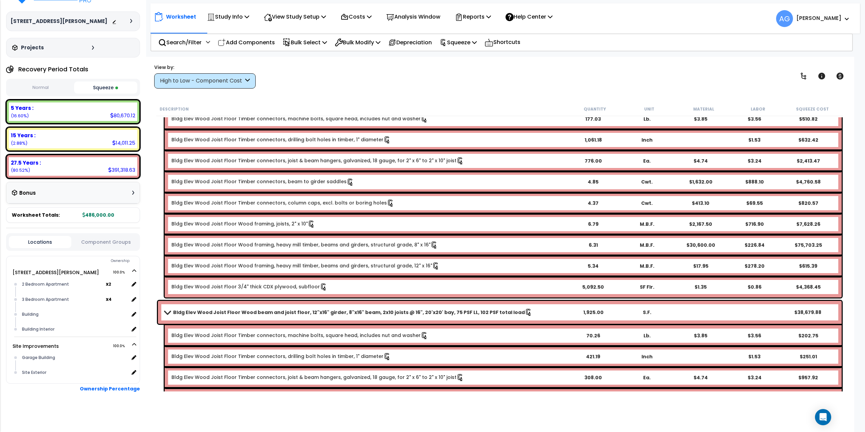
click at [166, 313] on span at bounding box center [166, 312] width 9 height 5
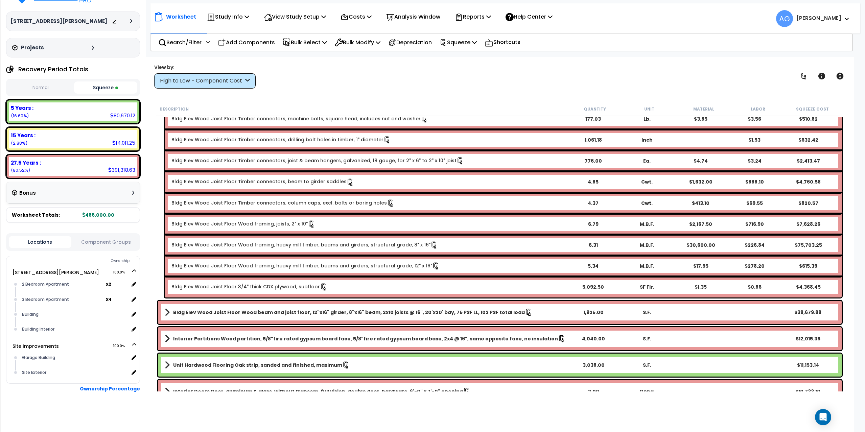
scroll to position [0, 0]
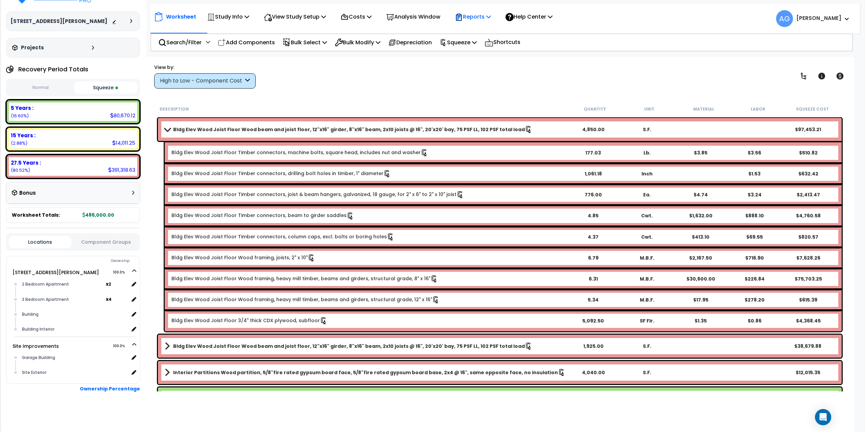
click at [479, 16] on p "Reports" at bounding box center [473, 16] width 36 height 9
click at [480, 30] on link "Get Report" at bounding box center [484, 32] width 67 height 14
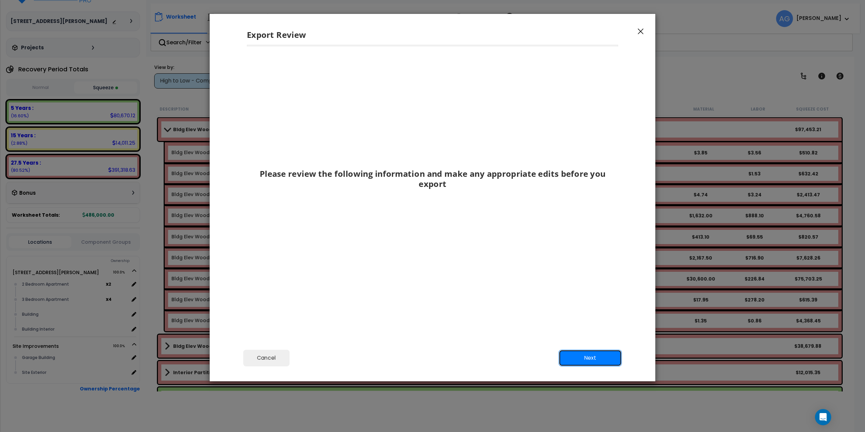
click at [576, 359] on button "Next" at bounding box center [590, 358] width 63 height 17
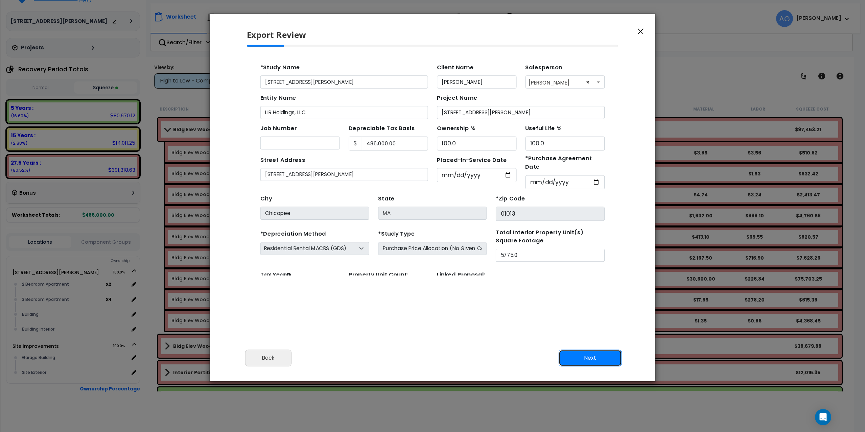
click at [576, 359] on button "Next" at bounding box center [590, 358] width 63 height 17
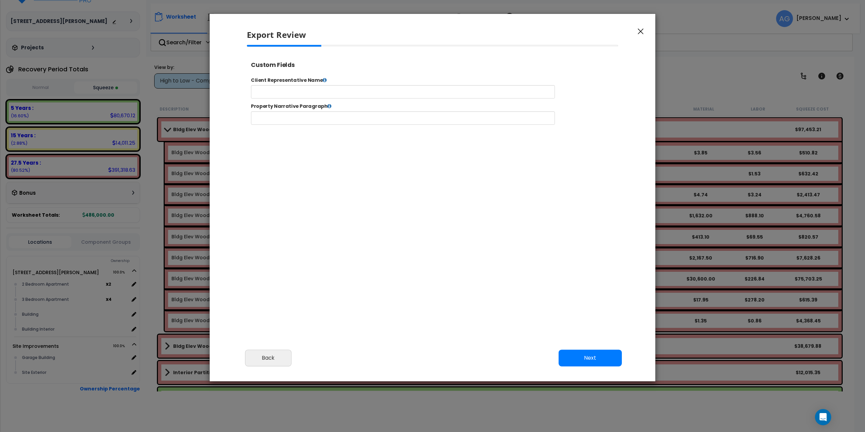
select select "2025"
click at [576, 359] on button "Next" at bounding box center [590, 358] width 63 height 17
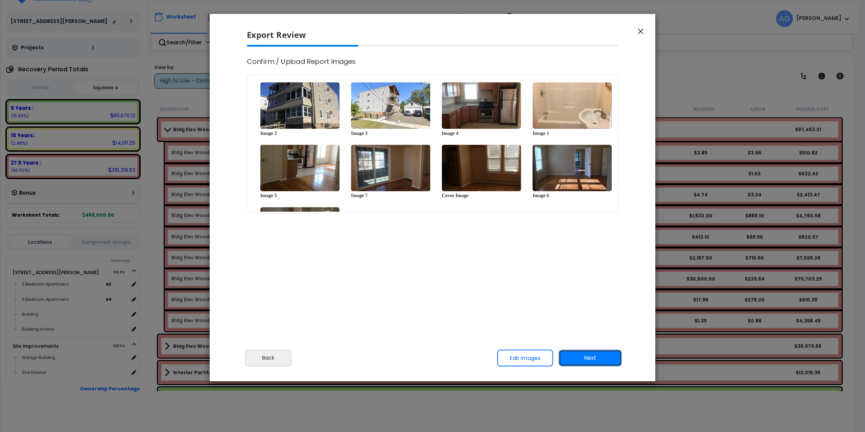
click at [576, 359] on button "Next" at bounding box center [590, 358] width 63 height 17
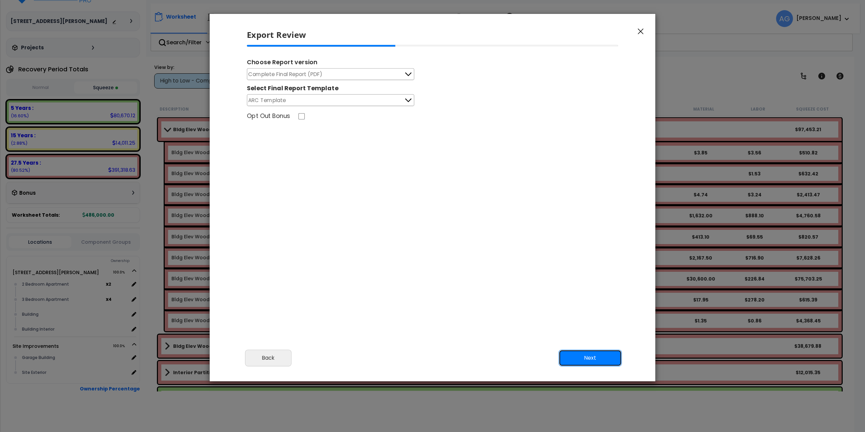
click at [576, 359] on button "Next" at bounding box center [590, 358] width 63 height 17
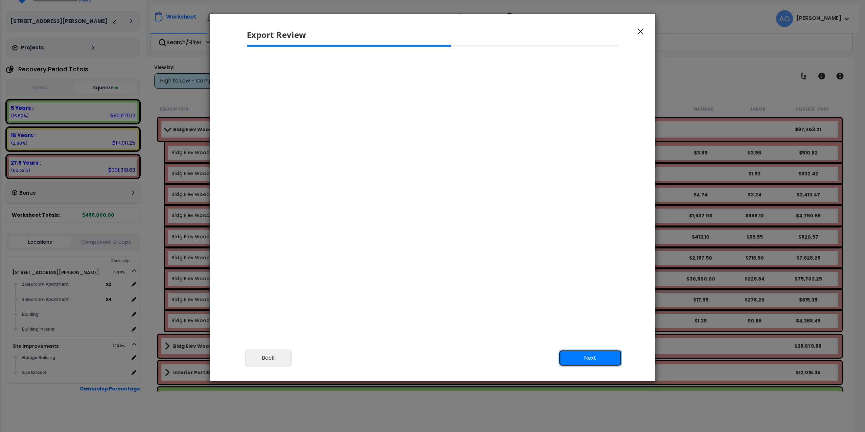
click at [588, 358] on button "Next" at bounding box center [590, 358] width 63 height 17
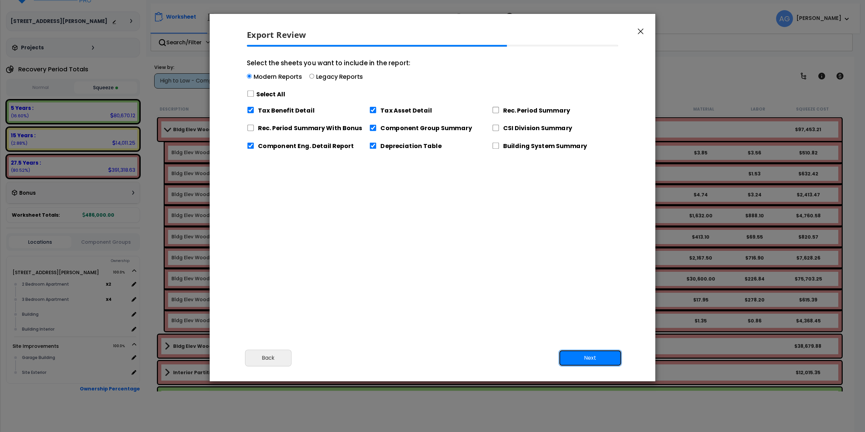
click at [588, 358] on button "Next" at bounding box center [590, 358] width 63 height 17
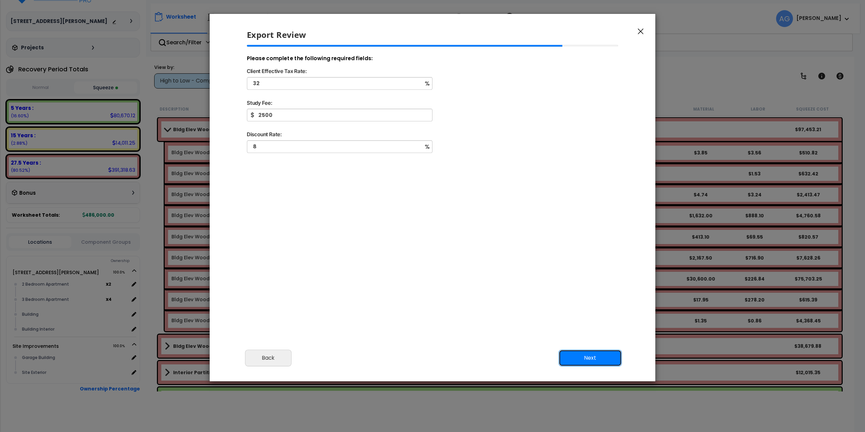
click at [588, 358] on button "Next" at bounding box center [590, 358] width 63 height 17
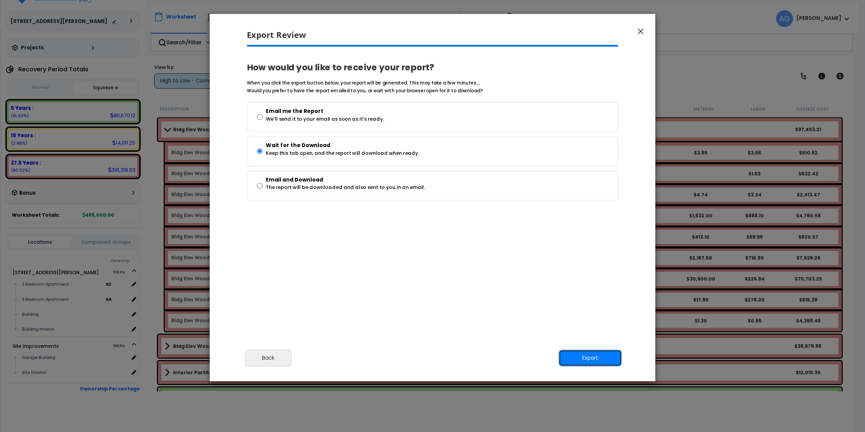
click at [588, 358] on button "Export" at bounding box center [590, 358] width 63 height 17
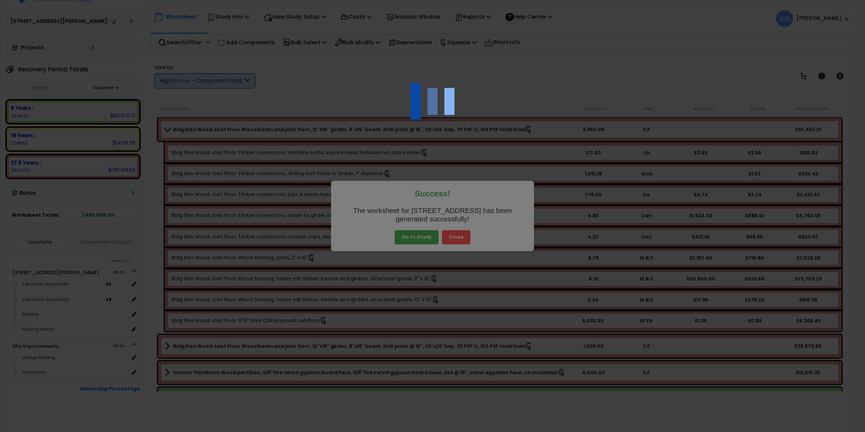
click at [454, 238] on div at bounding box center [432, 216] width 865 height 432
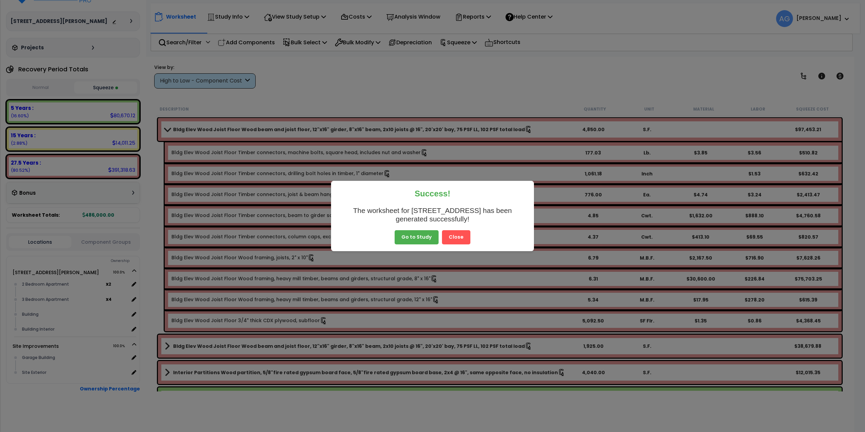
click at [459, 235] on button "Close" at bounding box center [456, 237] width 28 height 14
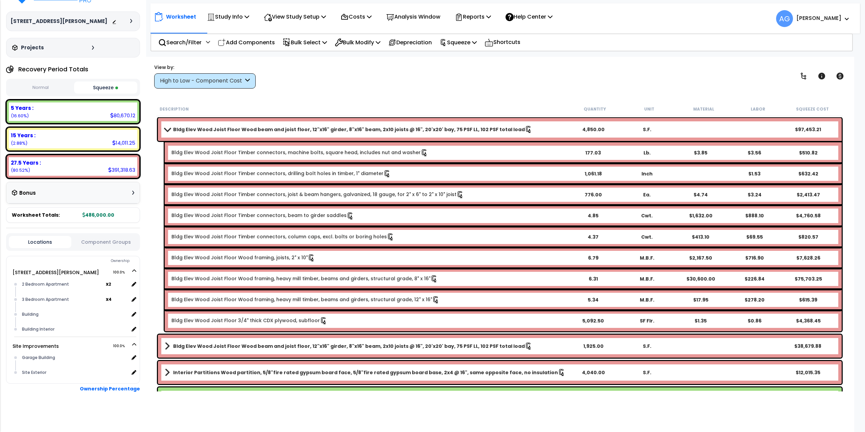
click at [856, 417] on body "We are Building your Study. So please grab a coffee and let us do the heavy lif…" at bounding box center [432, 246] width 865 height 432
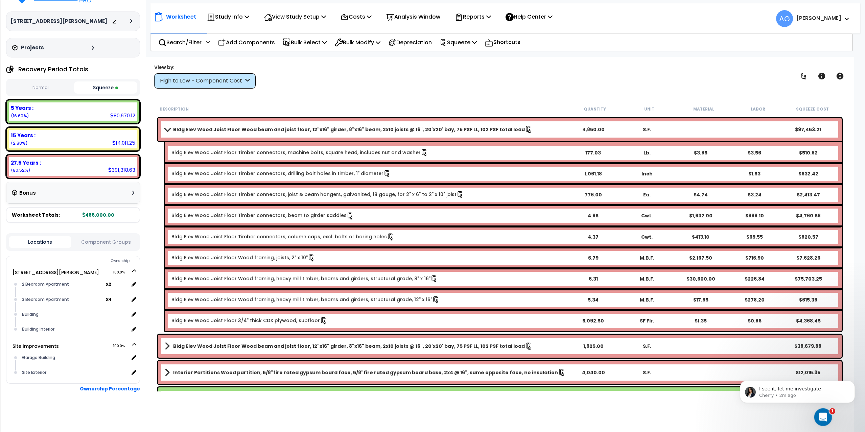
click at [819, 417] on icon "Open Intercom Messenger" at bounding box center [821, 416] width 11 height 11
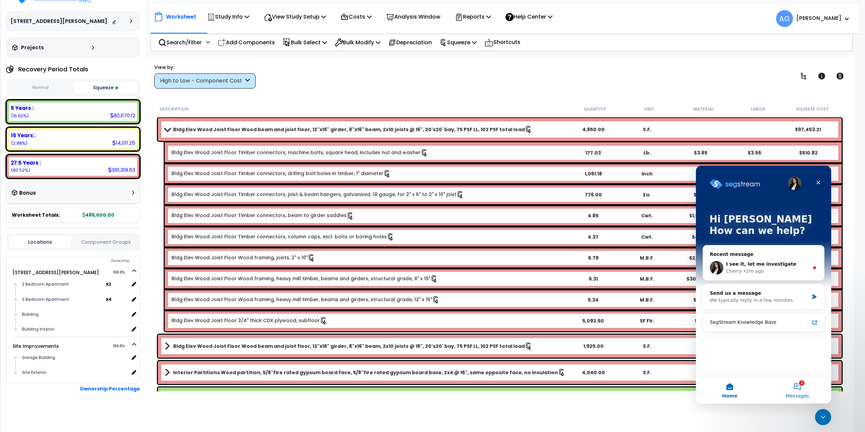
click at [799, 387] on button "1 Messages" at bounding box center [797, 390] width 68 height 27
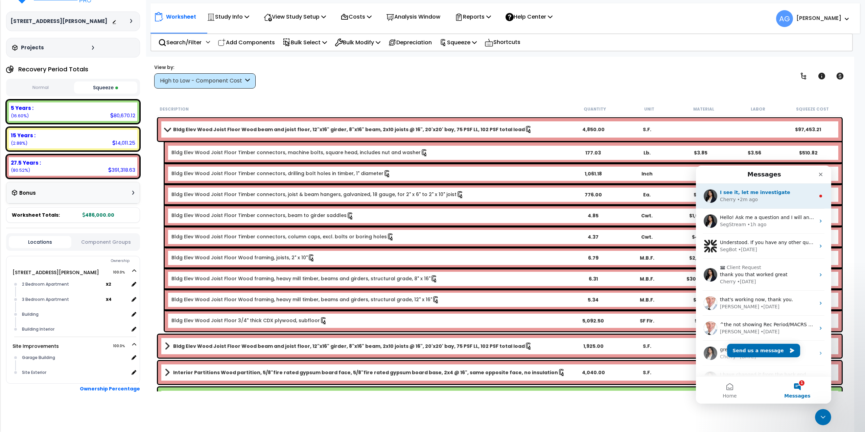
click at [727, 194] on span "I see it, let me investigate" at bounding box center [755, 192] width 70 height 5
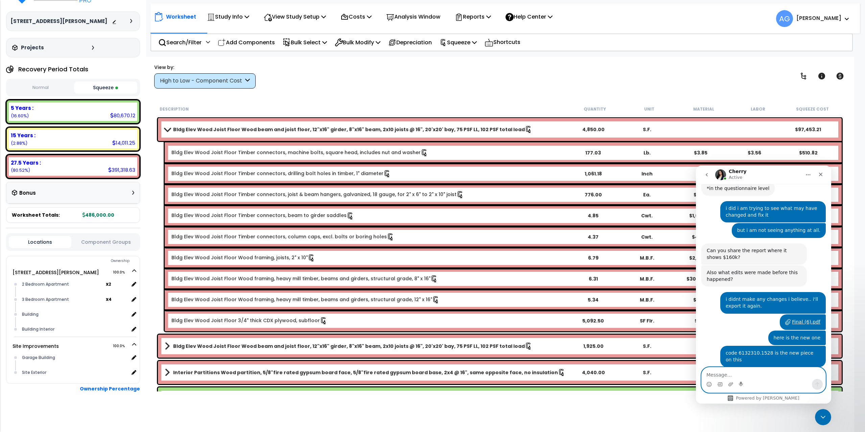
scroll to position [589, 0]
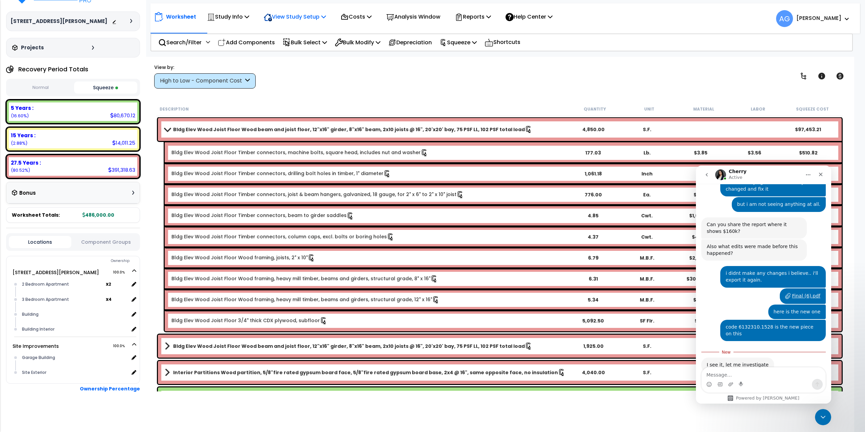
click at [305, 17] on p "View Study Setup" at bounding box center [295, 16] width 62 height 9
click at [311, 46] on link "View Questionnaire" at bounding box center [293, 47] width 67 height 14
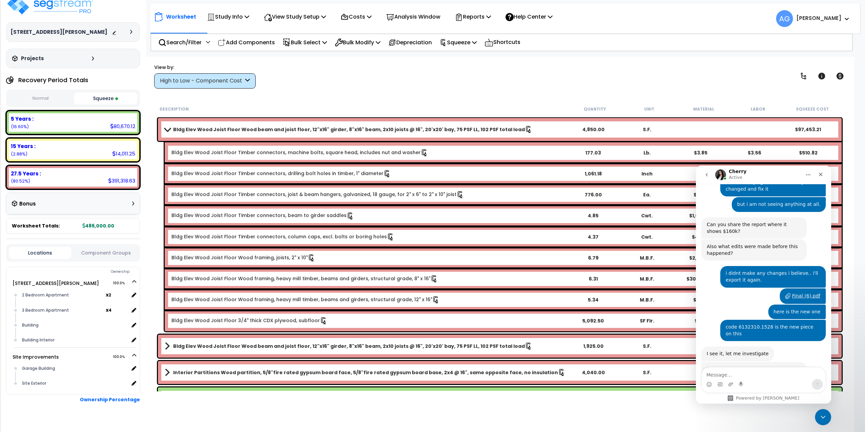
scroll to position [0, 0]
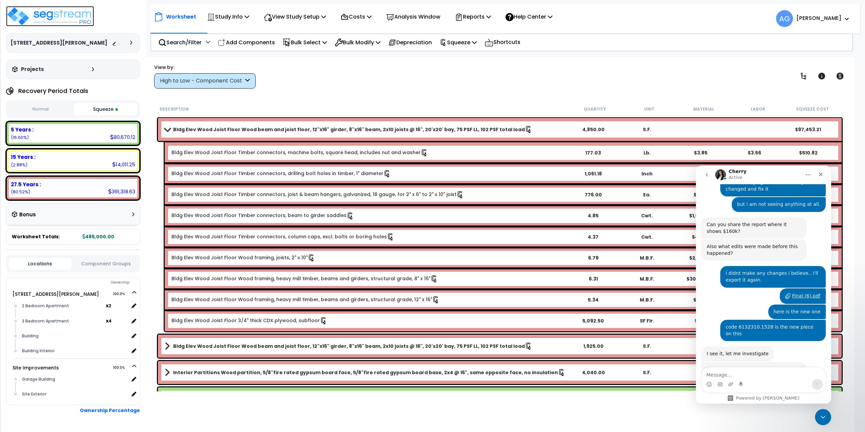
click at [39, 15] on img at bounding box center [50, 16] width 88 height 20
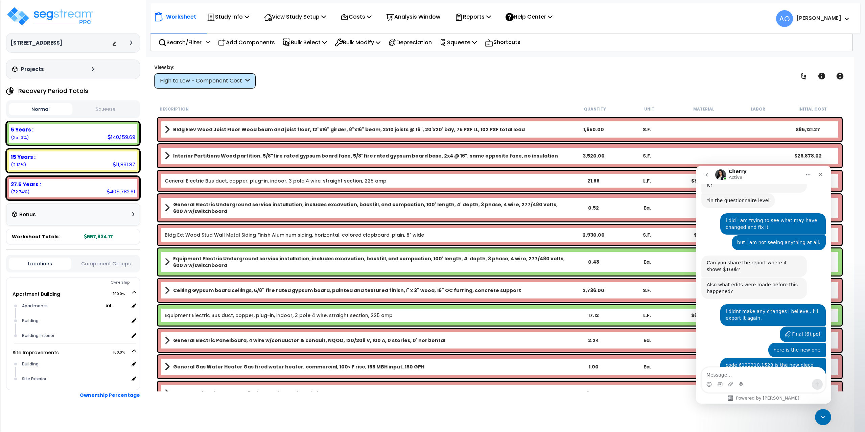
click at [107, 107] on button "Squeeze" at bounding box center [106, 109] width 64 height 12
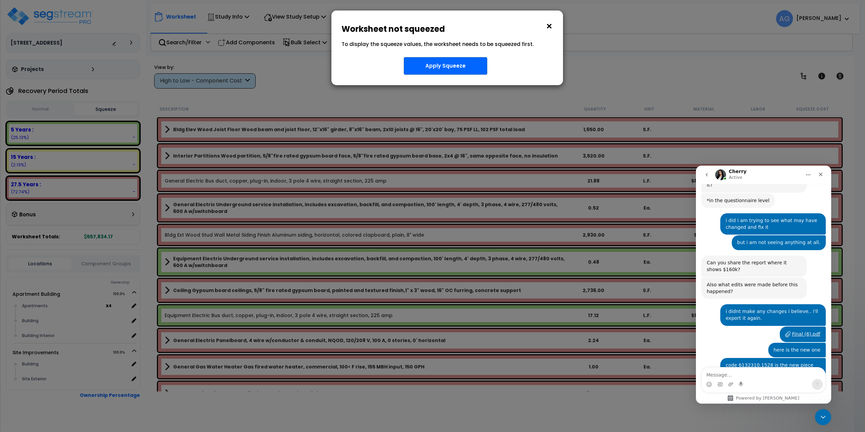
drag, startPoint x: 548, startPoint y: 26, endPoint x: 422, endPoint y: 54, distance: 129.0
click at [423, 54] on div "× Worksheet not squeezed To display the squeeze values, the worksheet needs to …" at bounding box center [447, 47] width 232 height 75
click at [433, 66] on button "Apply Squeeze" at bounding box center [446, 66] width 84 height 18
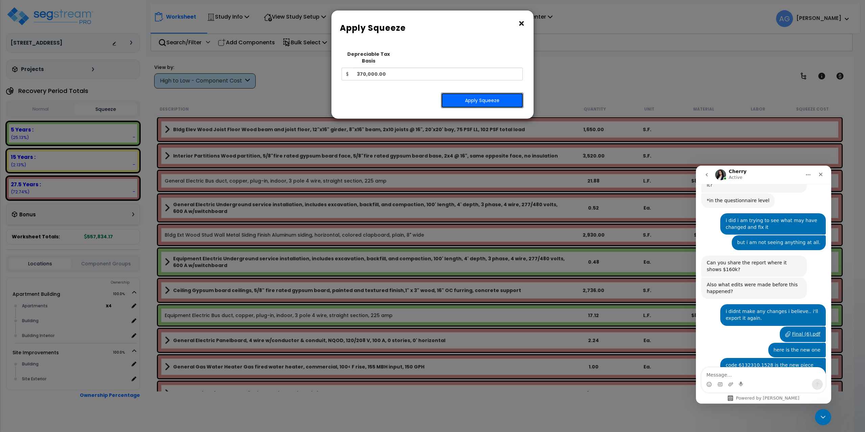
click at [467, 93] on button "Apply Squeeze" at bounding box center [482, 101] width 82 height 16
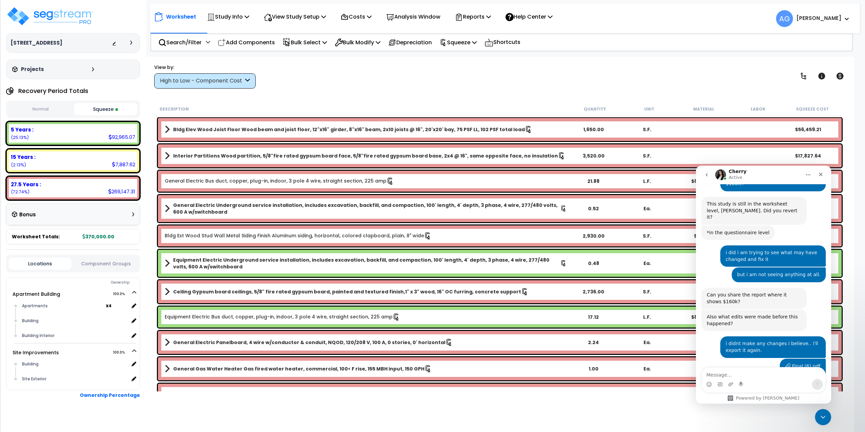
drag, startPoint x: 81, startPoint y: 106, endPoint x: 85, endPoint y: 107, distance: 3.8
click at [81, 106] on button "Squeeze" at bounding box center [106, 109] width 64 height 12
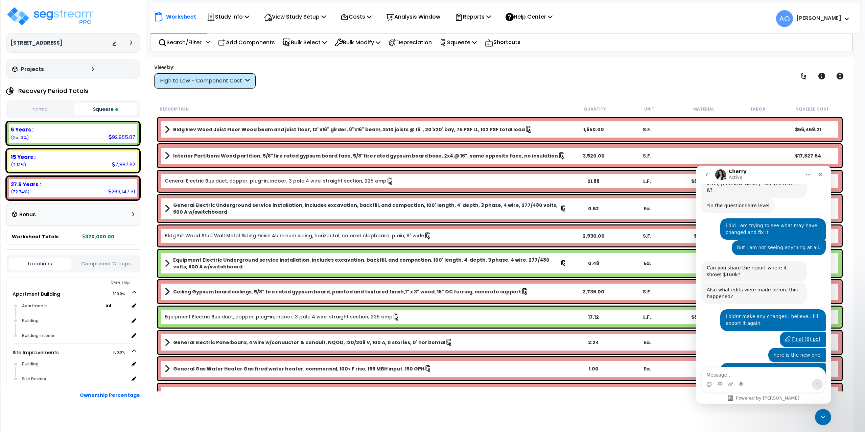
scroll to position [552, 0]
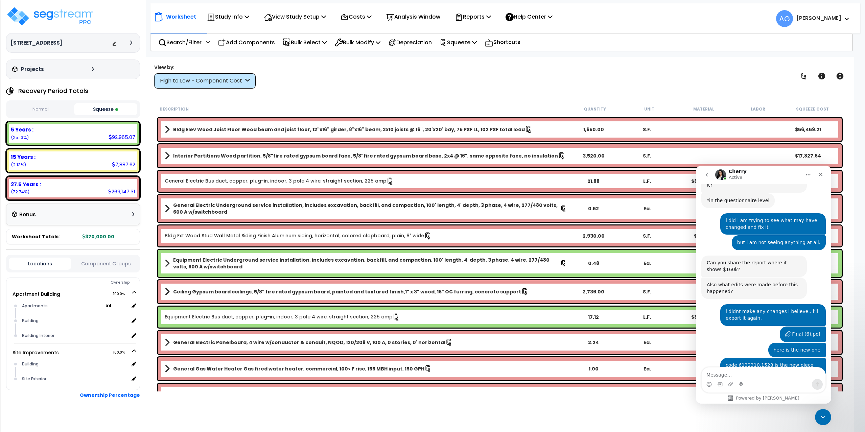
click at [57, 110] on button "Normal" at bounding box center [41, 109] width 64 height 12
click at [100, 106] on button "Squeeze" at bounding box center [106, 109] width 64 height 12
click at [318, 100] on div "Worksheet Study Info Study Setup Add Property Unit Template study Clone study AG" at bounding box center [499, 273] width 709 height 432
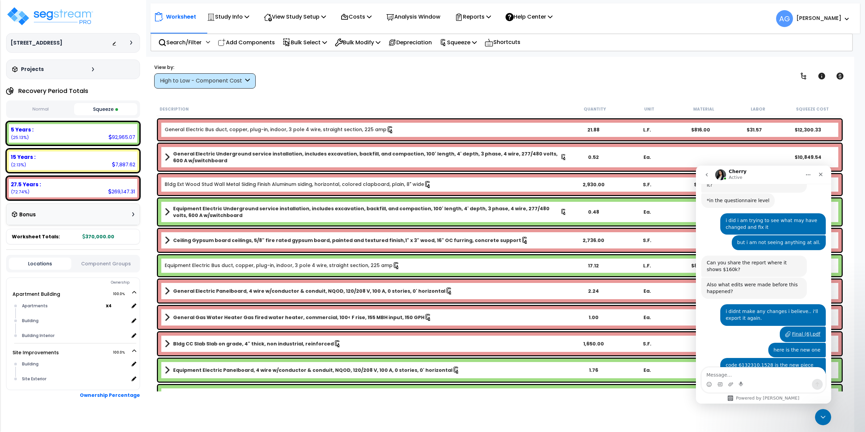
scroll to position [101, 0]
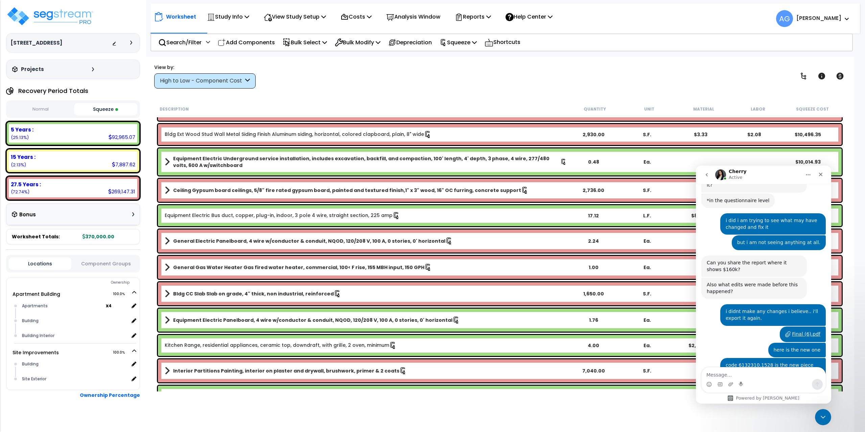
click at [409, 88] on div "View by: High to Low - Component Cost High to Low - Component Cost" at bounding box center [500, 76] width 696 height 25
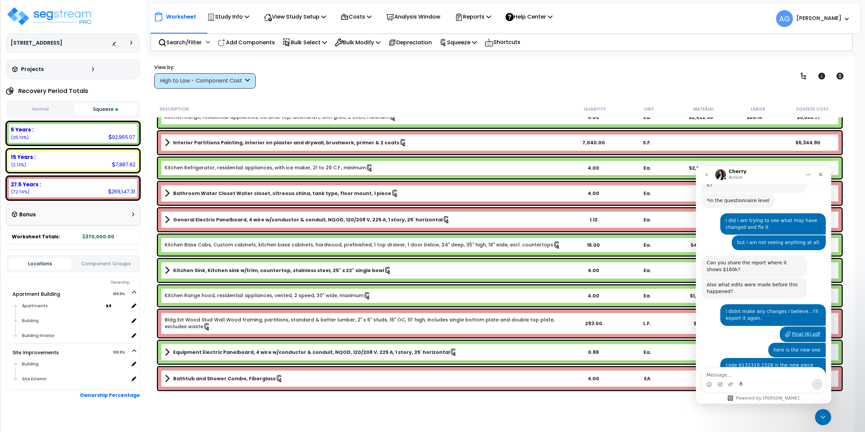
scroll to position [338, 0]
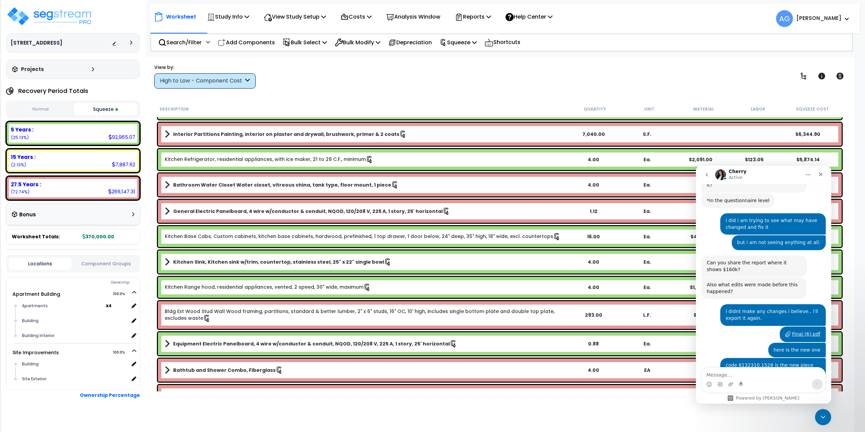
click at [337, 135] on b "Interior Partitions Painting, interior on plaster and drywall, brushwork, prime…" at bounding box center [286, 134] width 226 height 7
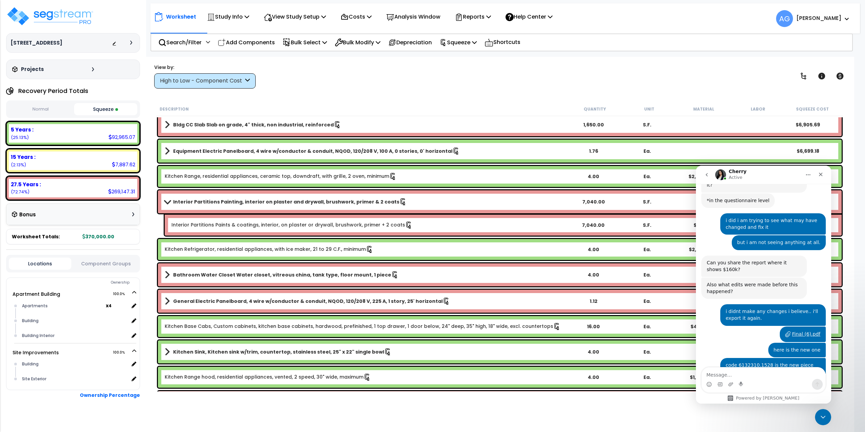
scroll to position [304, 0]
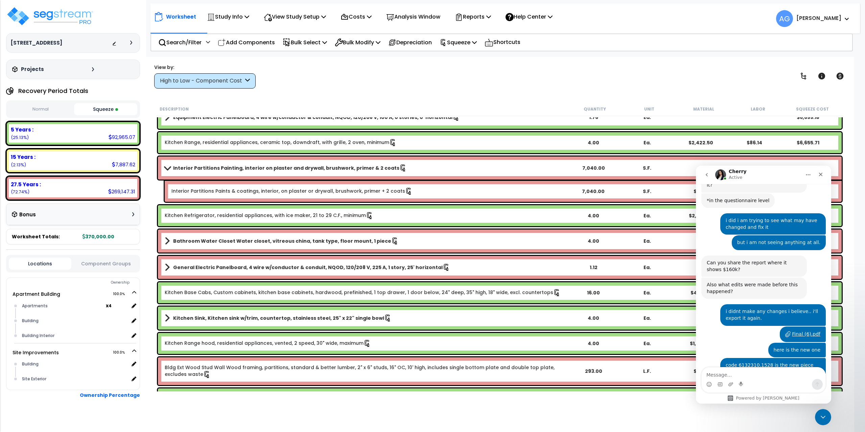
click at [301, 169] on b "Interior Partitions Painting, interior on plaster and drywall, brushwork, prime…" at bounding box center [286, 168] width 226 height 7
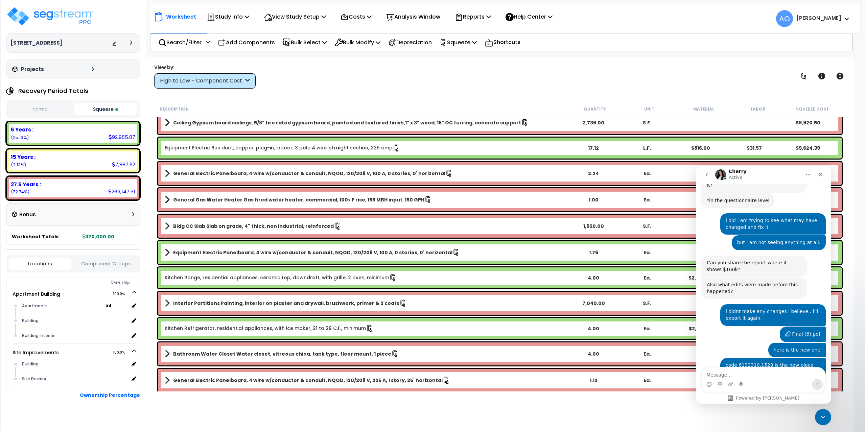
scroll to position [0, 0]
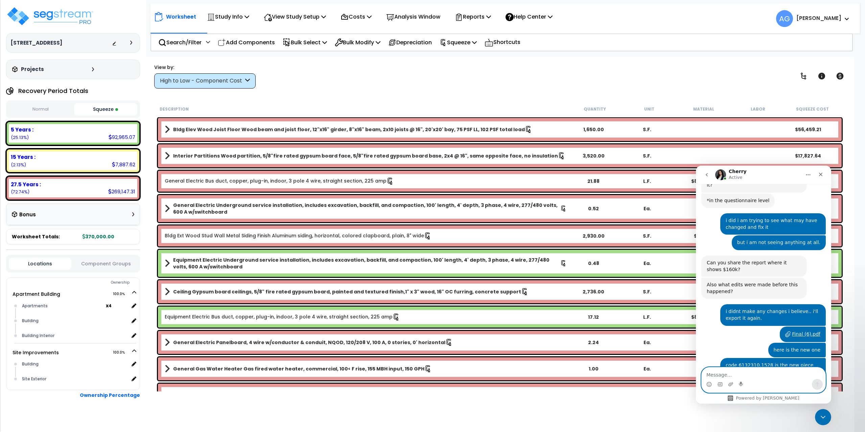
click at [758, 377] on textarea "Message…" at bounding box center [764, 373] width 124 height 11
click at [78, 19] on img at bounding box center [50, 16] width 88 height 20
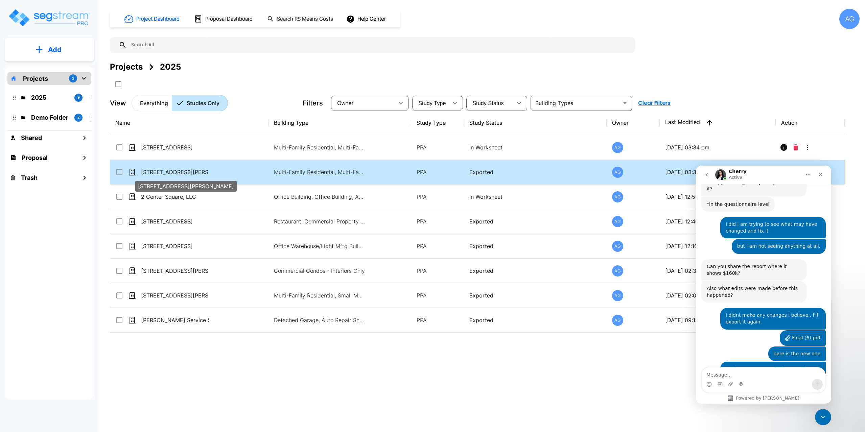
scroll to position [552, 0]
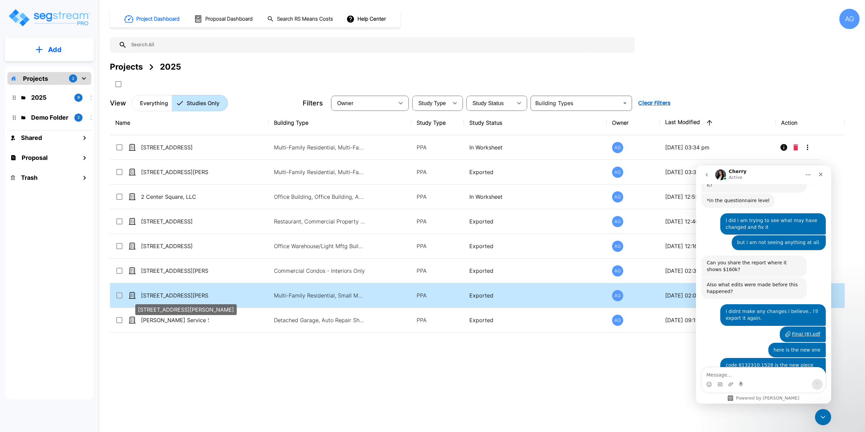
click at [174, 293] on p "[STREET_ADDRESS][PERSON_NAME]" at bounding box center [175, 295] width 68 height 8
checkbox input "true"
click at [174, 293] on p "[STREET_ADDRESS][PERSON_NAME]" at bounding box center [175, 295] width 68 height 8
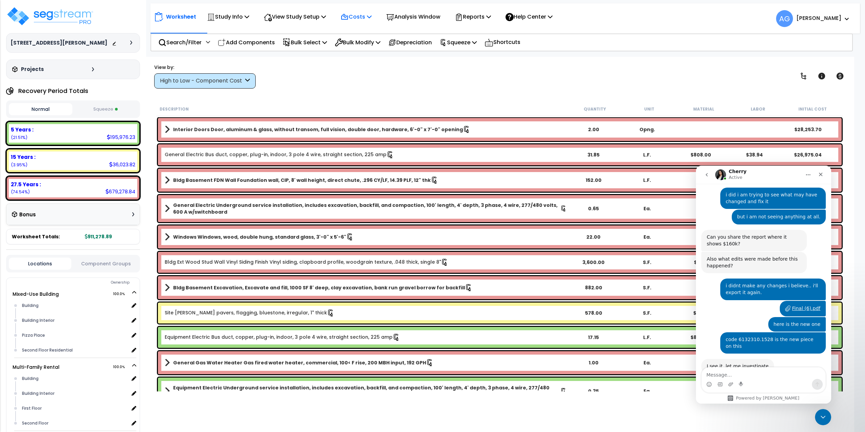
scroll to position [578, 0]
click at [302, 18] on p "View Study Setup" at bounding box center [295, 16] width 62 height 9
click at [299, 47] on link "View Questionnaire" at bounding box center [293, 47] width 67 height 14
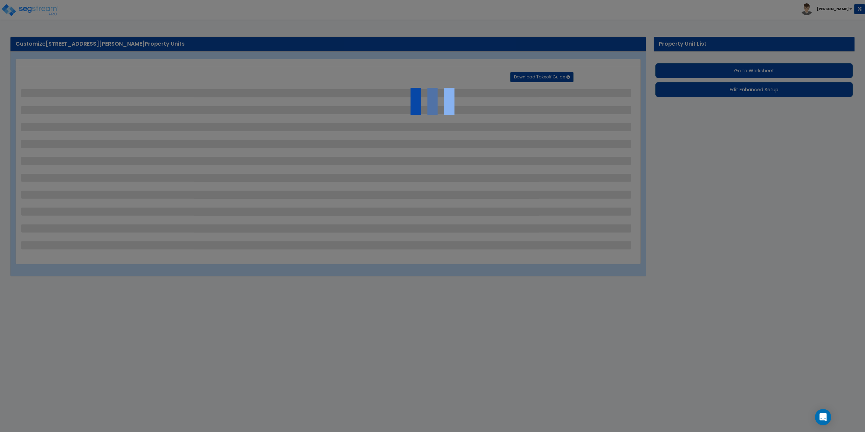
select select "2"
select select "4"
select select "1"
select select "2"
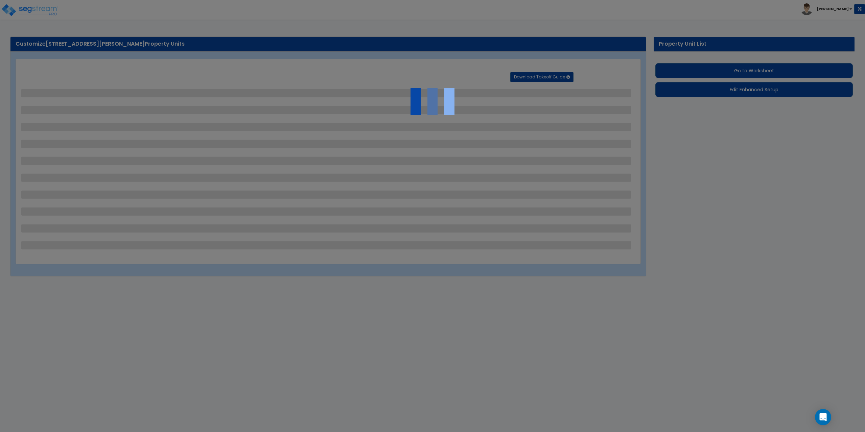
select select "1"
select select "2"
select select "1"
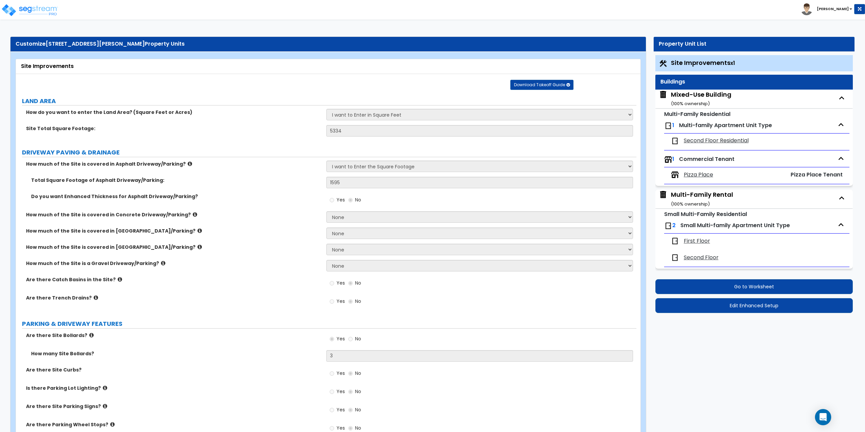
click at [703, 94] on div "Mixed-Use Building ( 100 % ownership)" at bounding box center [701, 98] width 61 height 17
select select "1"
select select "2"
select select "7"
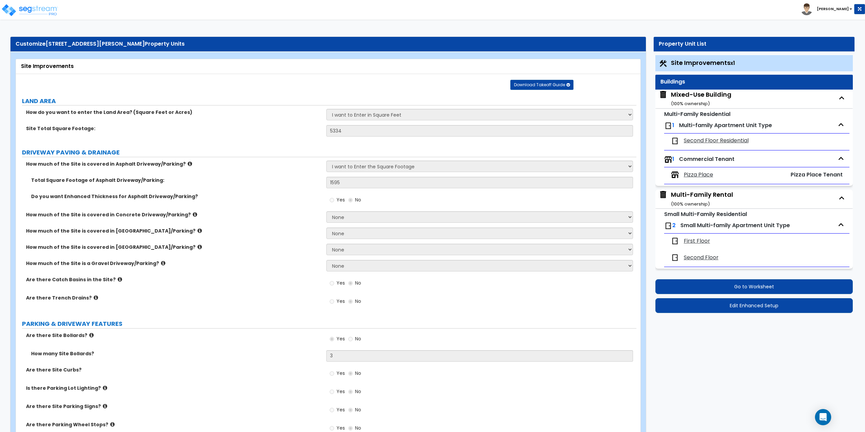
select select "2"
select select "4"
select select "5"
select select "3"
select select "1"
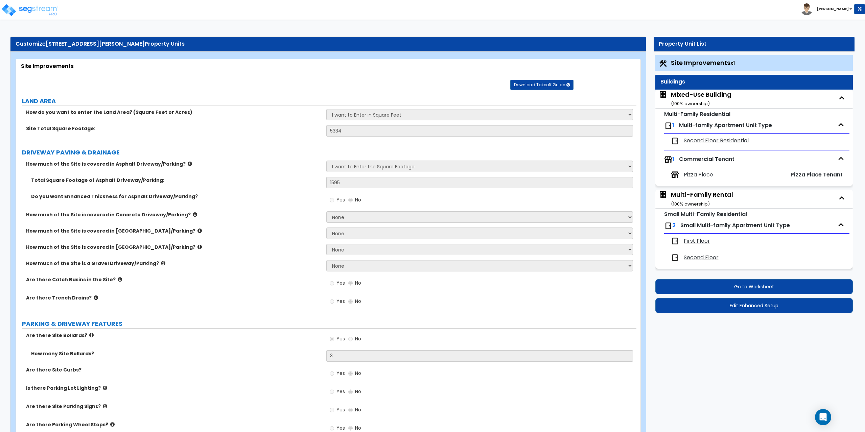
select select "2"
select select "3"
select select "2"
select select "3"
select select "1"
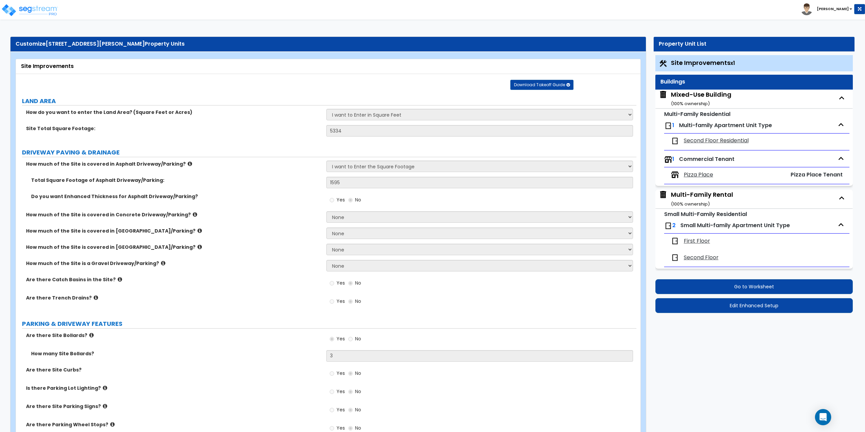
select select "1"
select select "2"
select select "1"
select select "2"
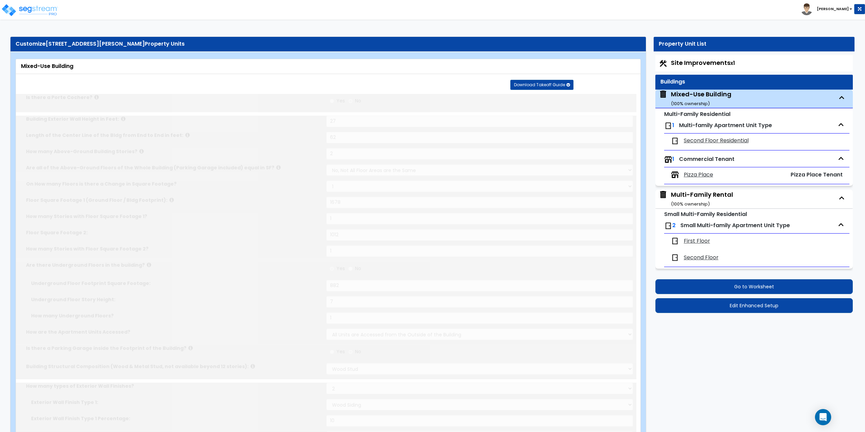
type input "226"
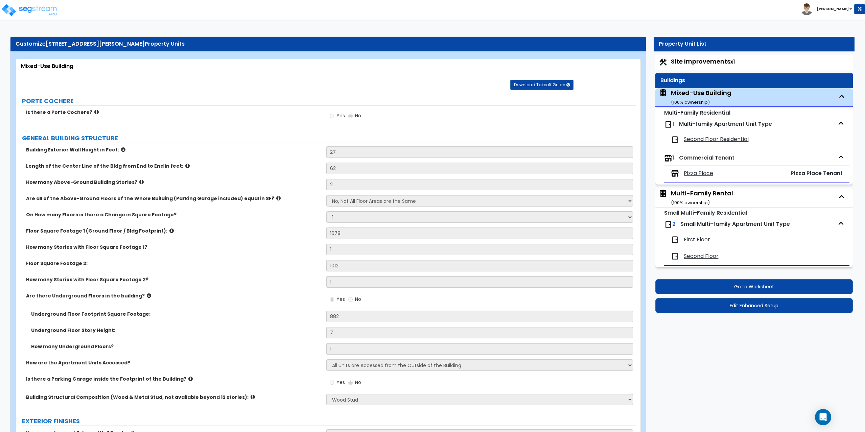
click at [169, 230] on icon at bounding box center [171, 230] width 4 height 5
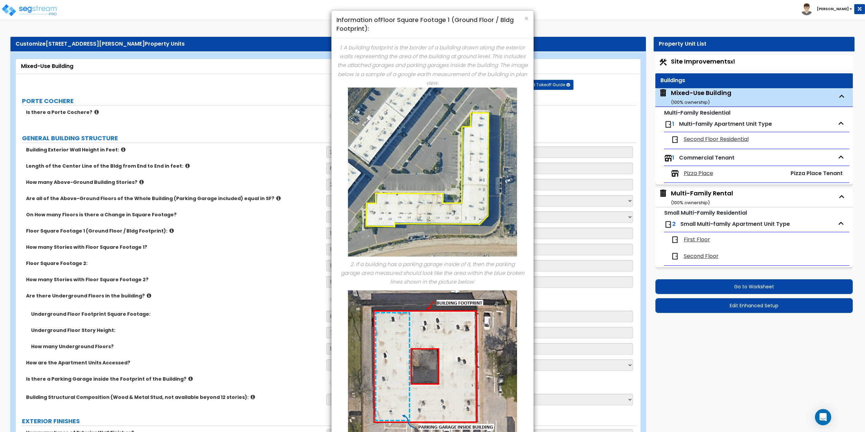
click at [161, 232] on div "× Information of Floor Square Footage 1 (Ground Floor / Bldg Footprint): 1. A b…" at bounding box center [432, 216] width 865 height 432
click at [526, 19] on span "×" at bounding box center [526, 19] width 4 height 10
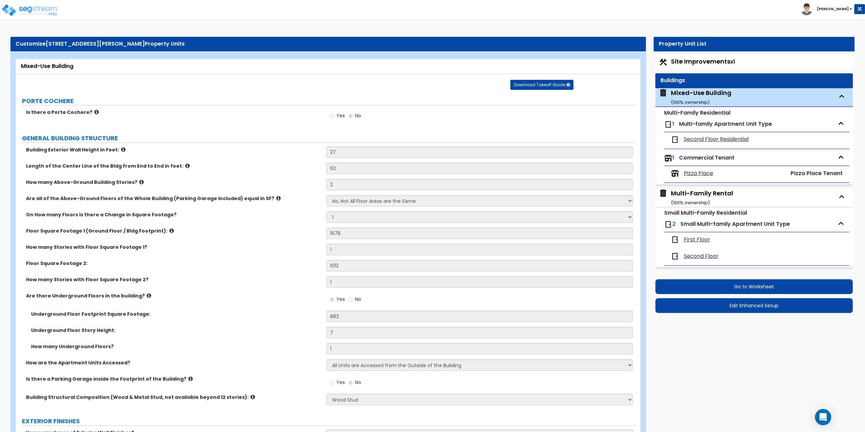
click at [684, 192] on div "Multi-Family Rental ( 100 % ownership)" at bounding box center [702, 197] width 62 height 17
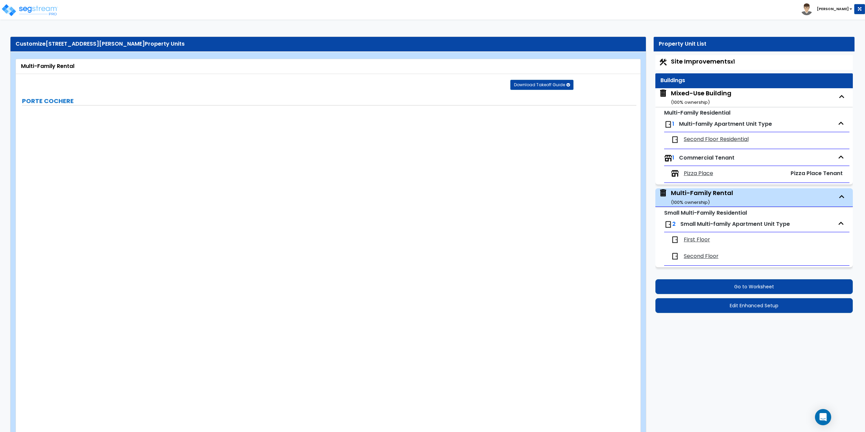
type input "22"
type input "42"
select select "2"
type input "954"
type input "756"
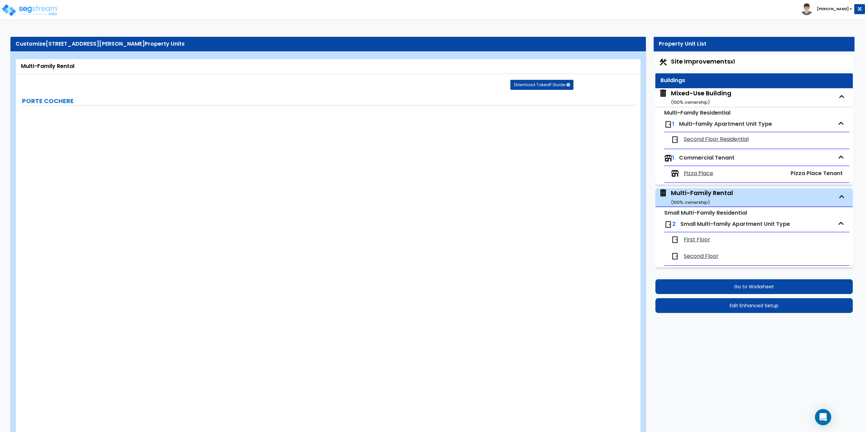
select select "7"
select select "2"
select select "1"
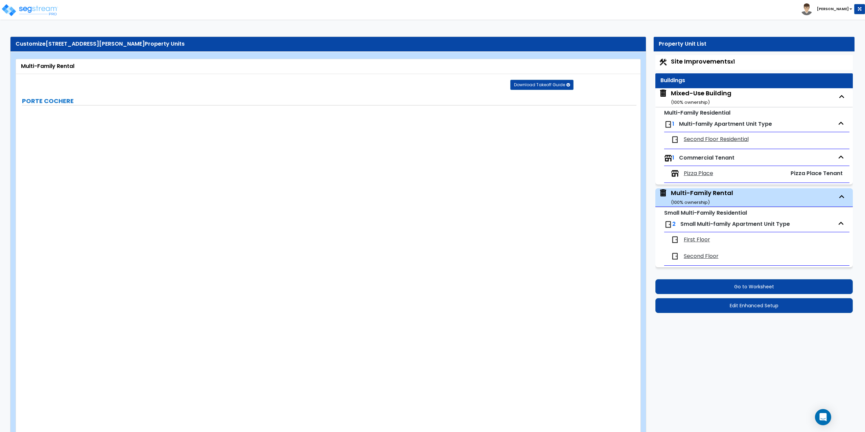
select select "5"
select select "1"
select select "2"
select select "1"
radio input "true"
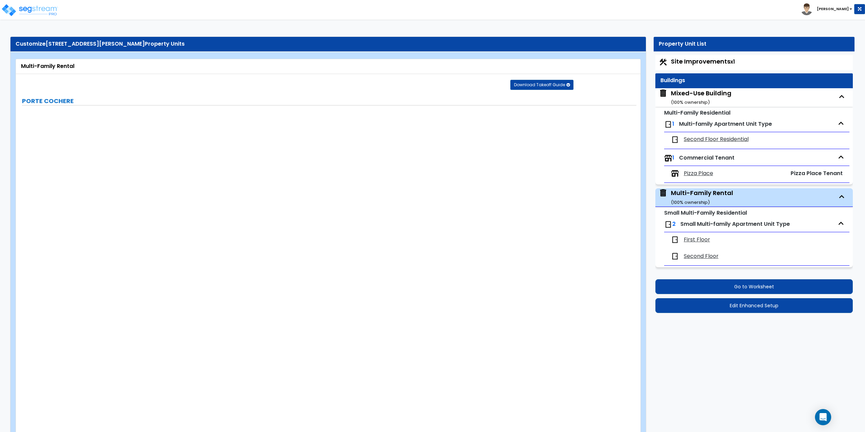
type input "4"
radio input "true"
select select "3"
radio input "true"
type input "22"
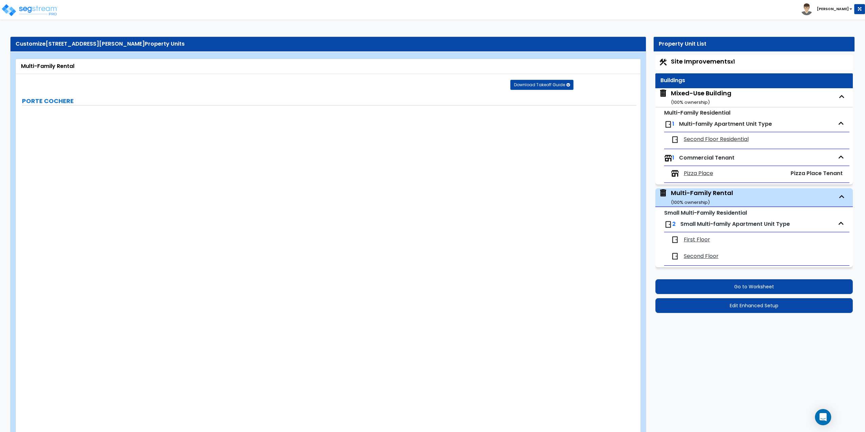
radio input "true"
select select "1"
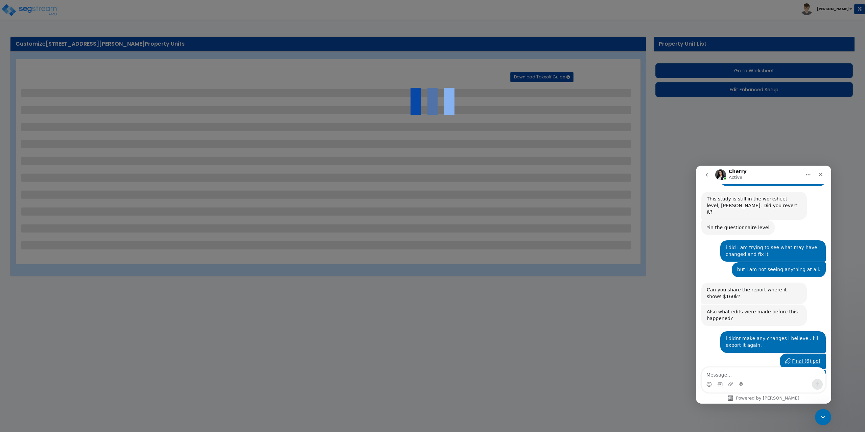
select select "2"
select select "1"
select select "4"
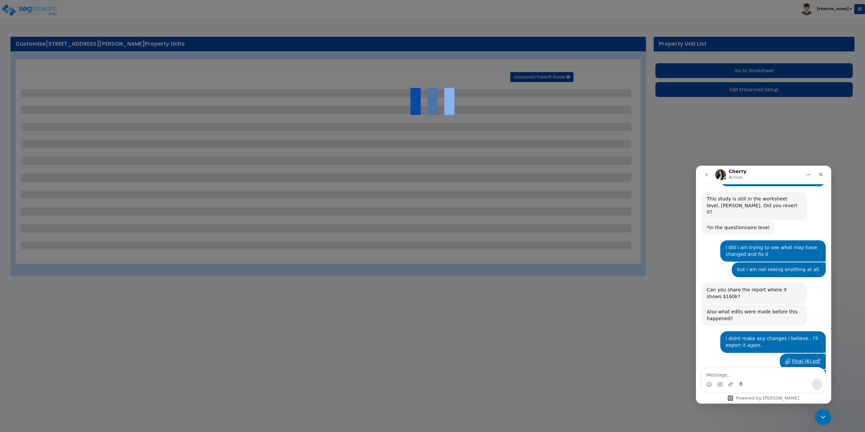
select select "1"
select select "2"
select select "1"
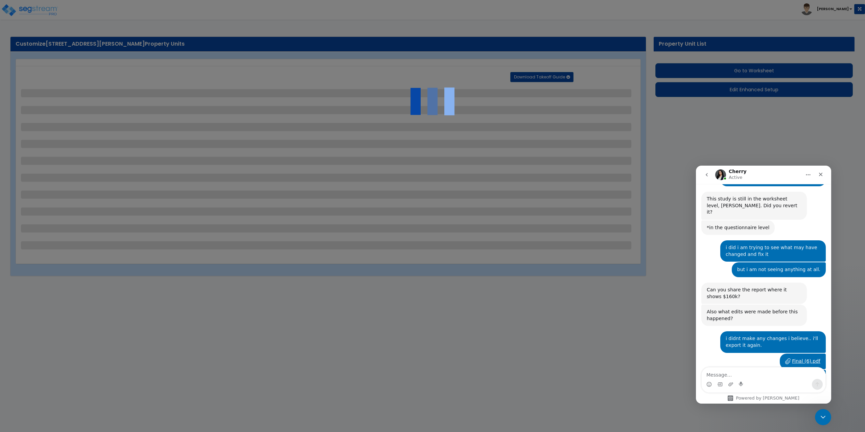
select select "1"
select select "2"
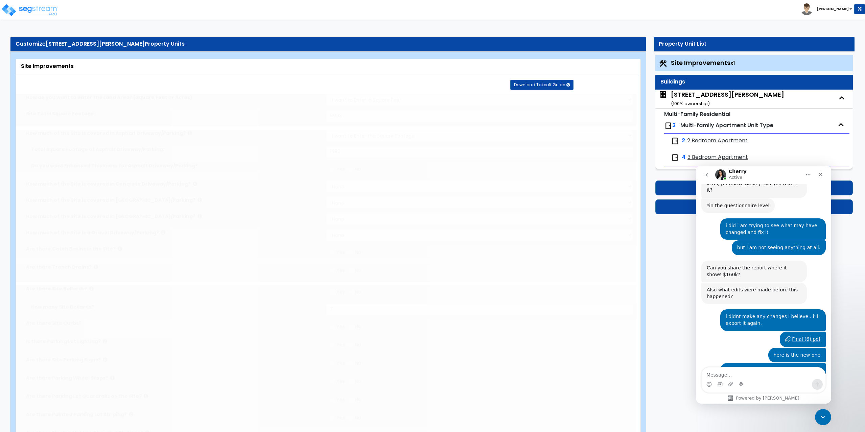
scroll to position [552, 0]
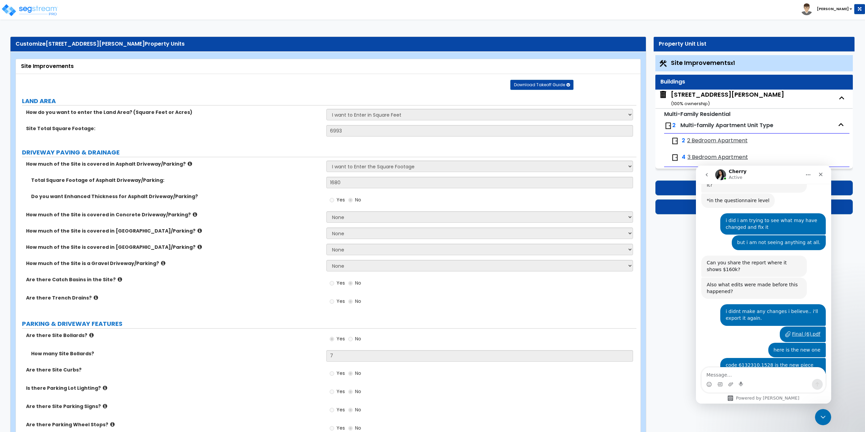
click at [686, 97] on div "[STREET_ADDRESS][PERSON_NAME] ( 100 % ownership)" at bounding box center [727, 98] width 113 height 17
select select "7"
select select "1"
select select "5"
select select "2"
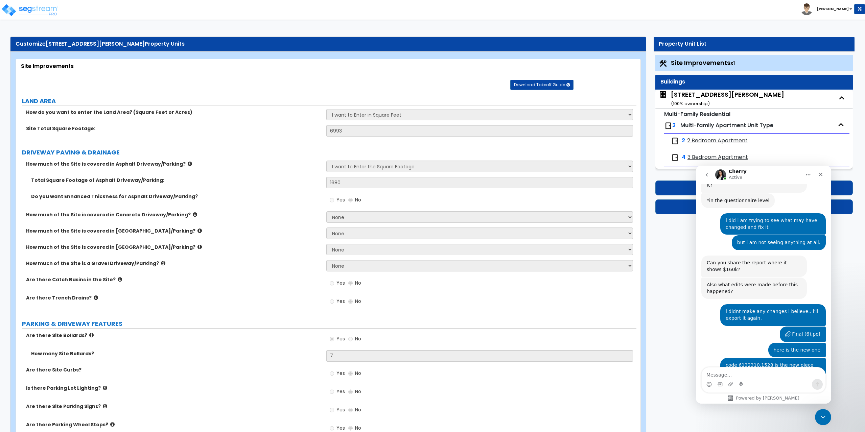
select select "1"
select select "3"
select select "1"
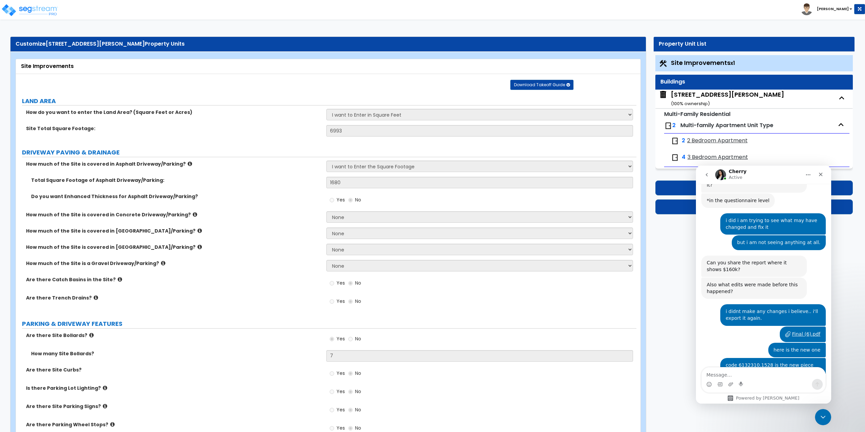
select select "2"
select select "1"
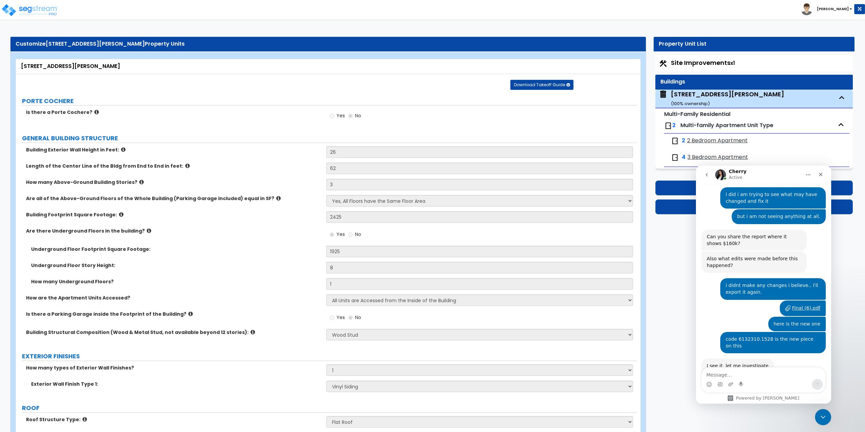
scroll to position [587, 0]
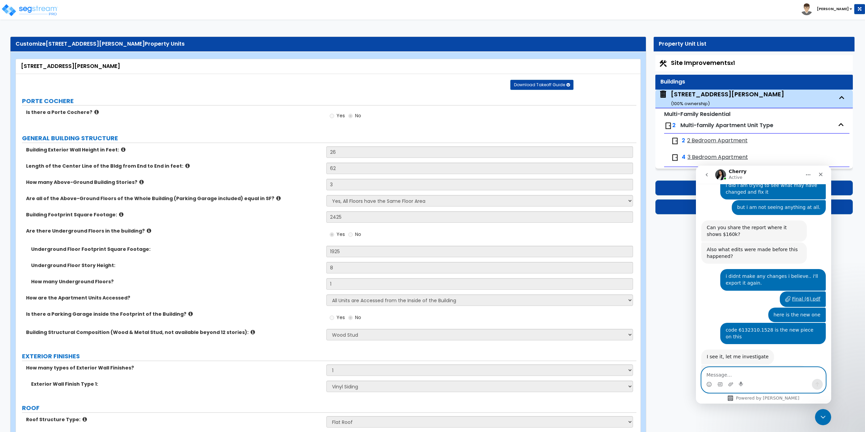
click at [733, 373] on textarea "Message…" at bounding box center [764, 373] width 124 height 11
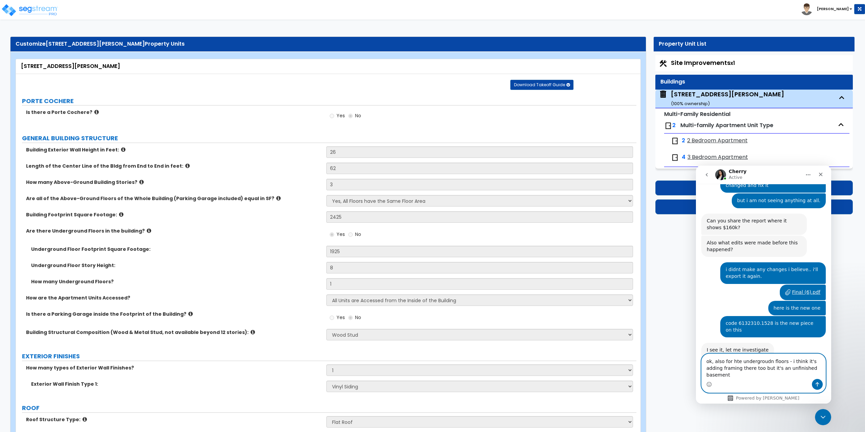
type textarea "ok, also for hte undergroudn floors - i think it's adding framing there too but…"
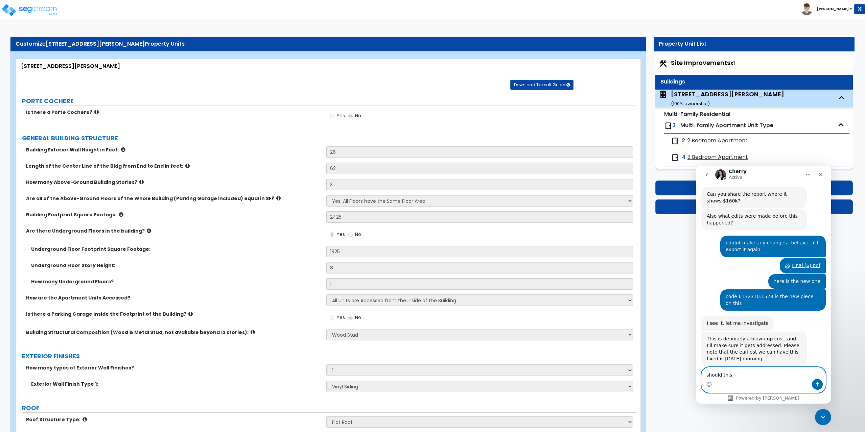
type textarea "should"
type textarea "i don't see anywehre for it to show unfinished"
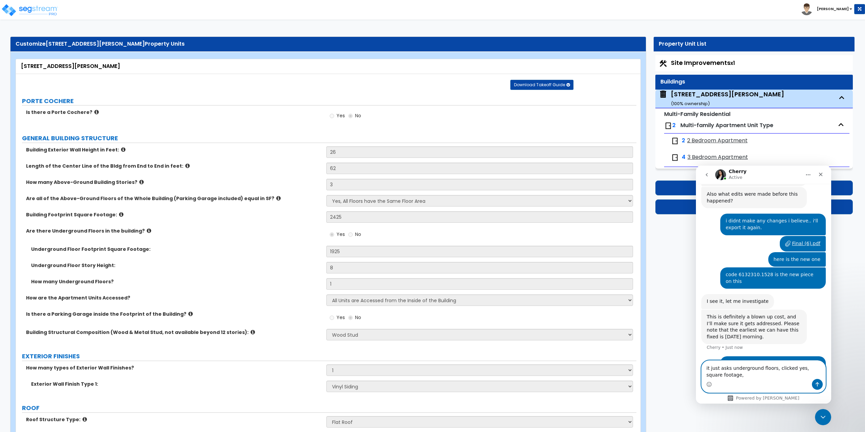
scroll to position [649, 0]
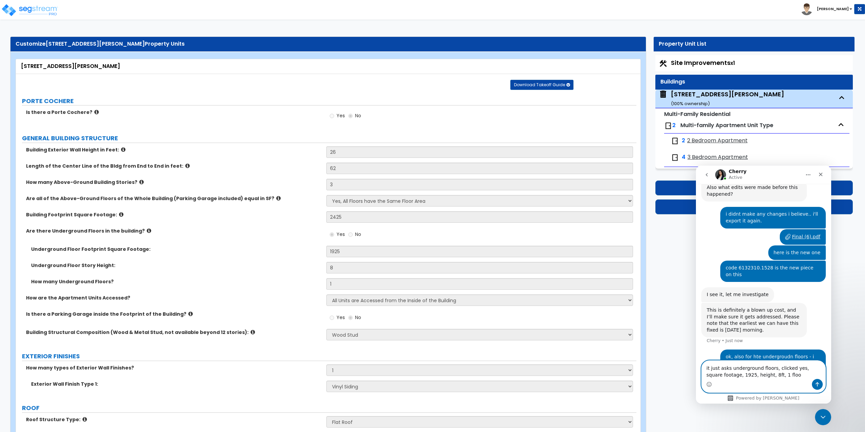
type textarea "it just asks underground floors, clicked yes, square footage, 1925, height, 8ft…"
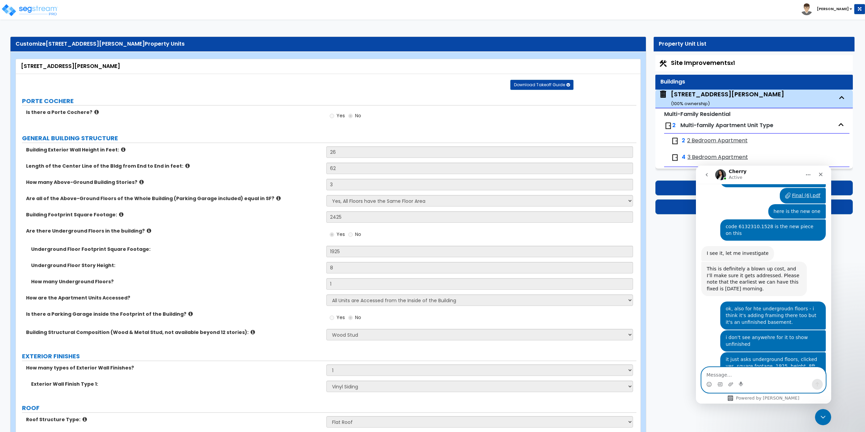
scroll to position [692, 0]
type textarea "ok"
type textarea "thank you."
click at [760, 378] on textarea "thank you." at bounding box center [764, 373] width 124 height 11
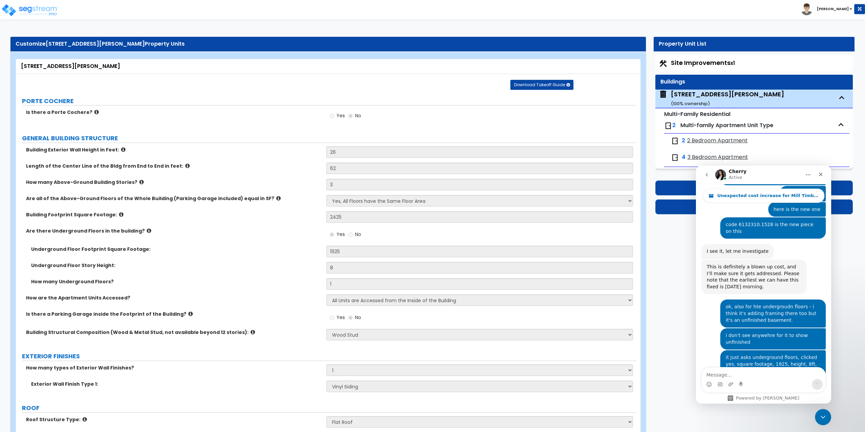
scroll to position [747, 0]
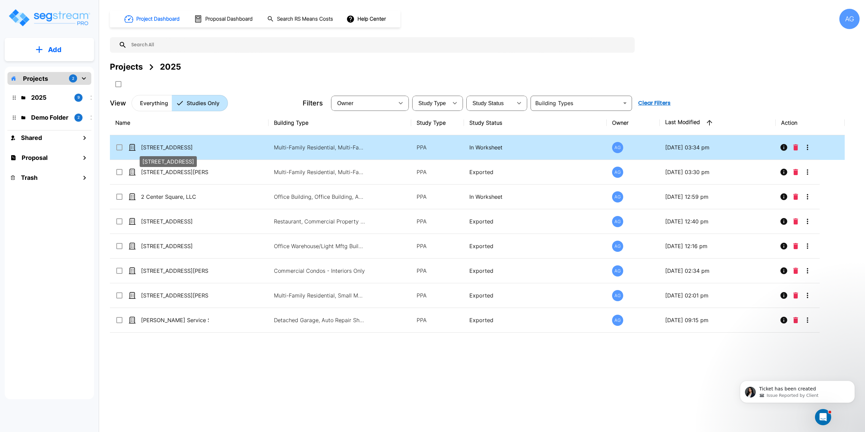
click at [165, 147] on p "[STREET_ADDRESS]" at bounding box center [175, 147] width 68 height 8
click at [193, 147] on p "[STREET_ADDRESS]" at bounding box center [175, 147] width 68 height 8
checkbox input "false"
click at [193, 147] on p "[STREET_ADDRESS]" at bounding box center [175, 147] width 68 height 8
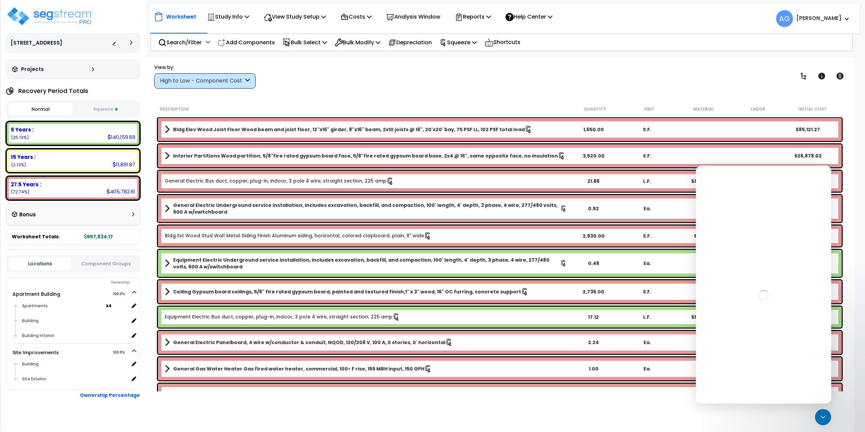
click at [108, 102] on div "Normal Squeeze" at bounding box center [73, 109] width 134 height 18
click at [107, 109] on button "Squeeze" at bounding box center [106, 109] width 64 height 12
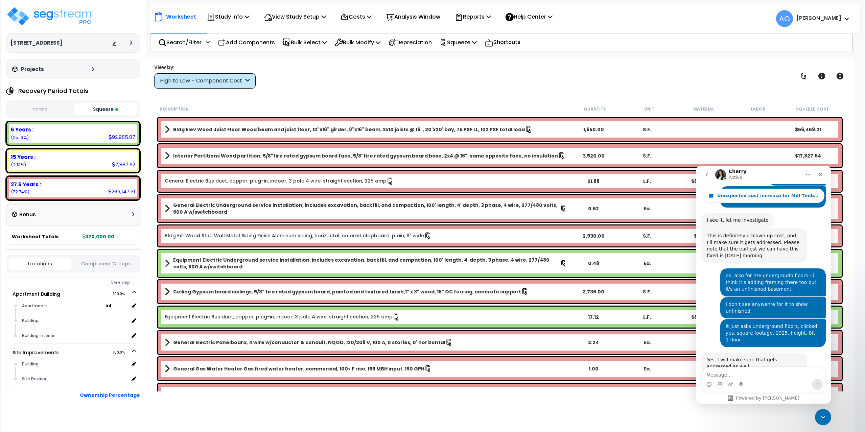
scroll to position [747, 0]
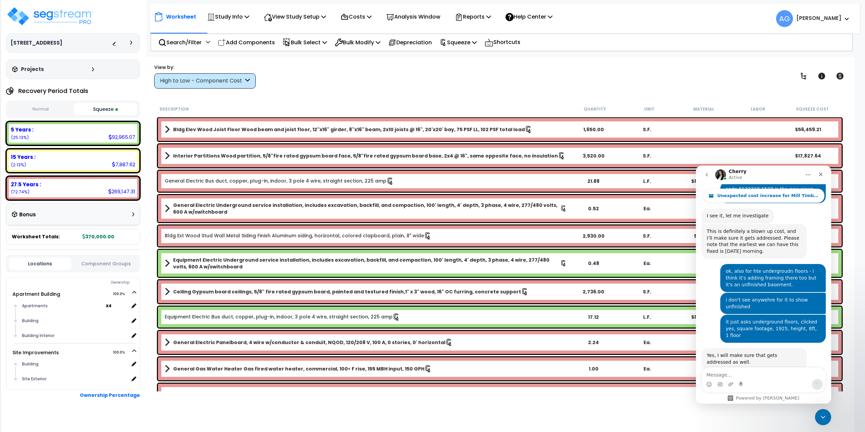
click at [115, 163] on div "7,887.62" at bounding box center [123, 164] width 23 height 7
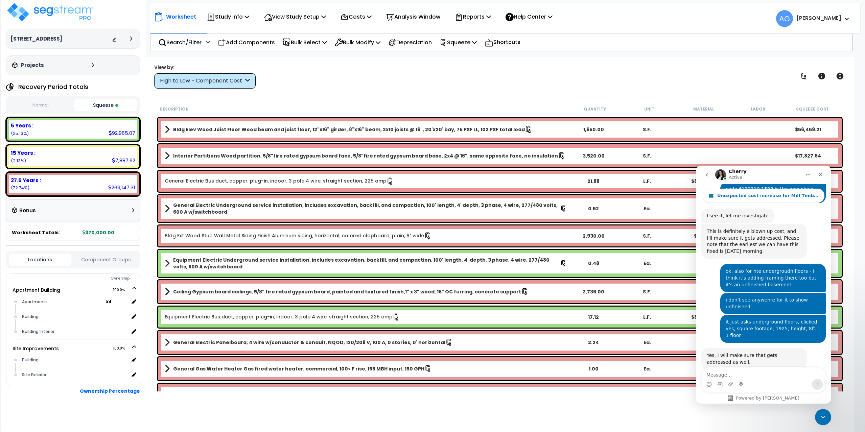
scroll to position [6, 0]
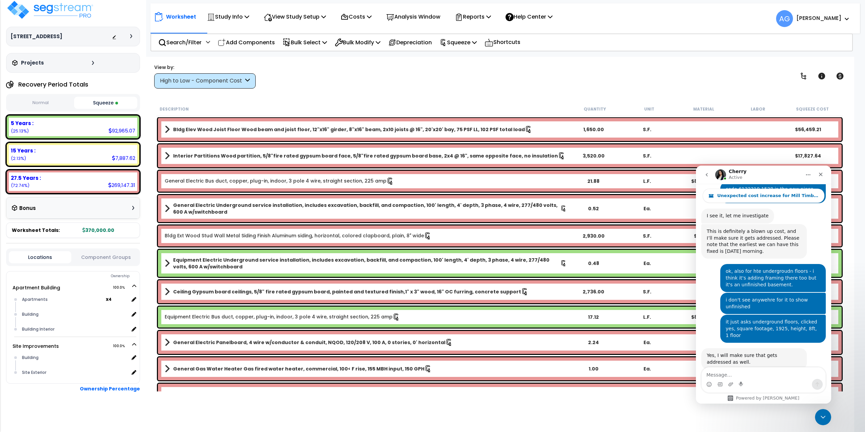
click at [187, 76] on div "High to Low - Component Cost" at bounding box center [204, 80] width 101 height 15
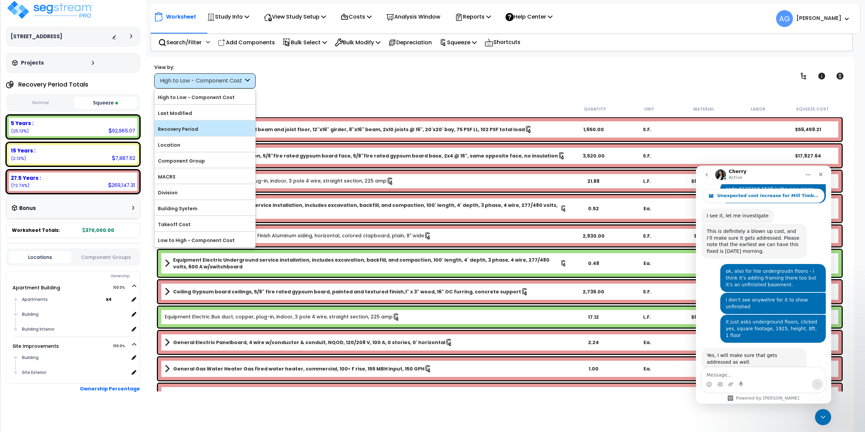
click at [183, 130] on label "Recovery Period" at bounding box center [205, 129] width 101 height 10
click at [0, 0] on input "Recovery Period" at bounding box center [0, 0] width 0 height 0
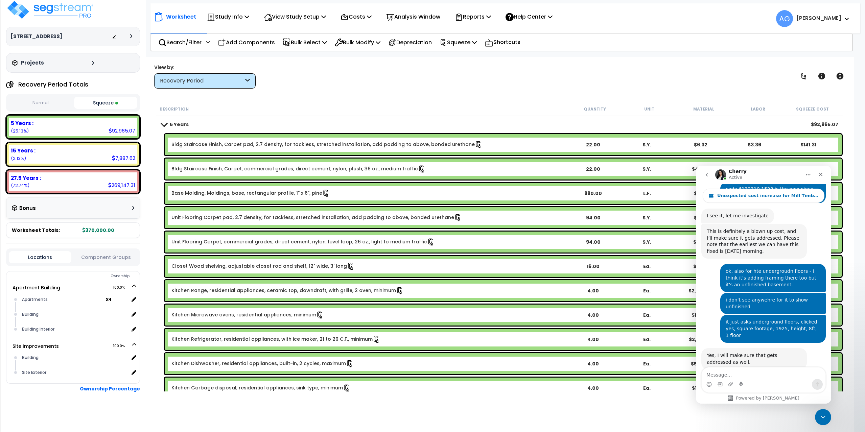
click at [159, 123] on div "5 Years $92,965.07" at bounding box center [500, 124] width 684 height 16
click at [163, 124] on span at bounding box center [163, 124] width 9 height 5
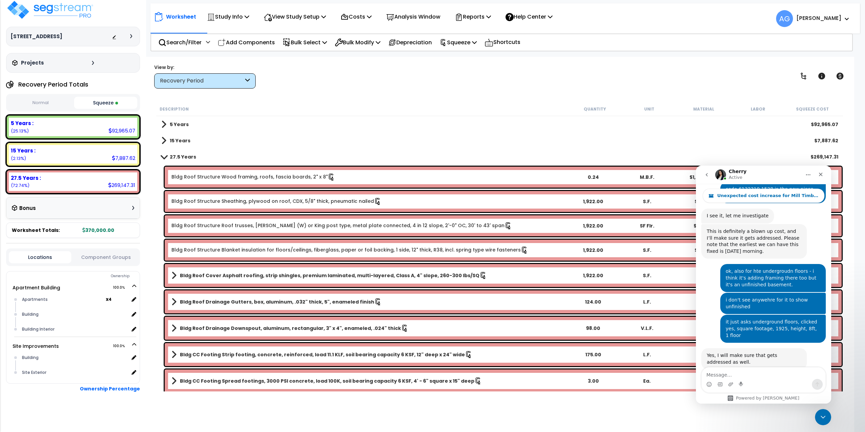
click at [164, 143] on span at bounding box center [163, 140] width 5 height 9
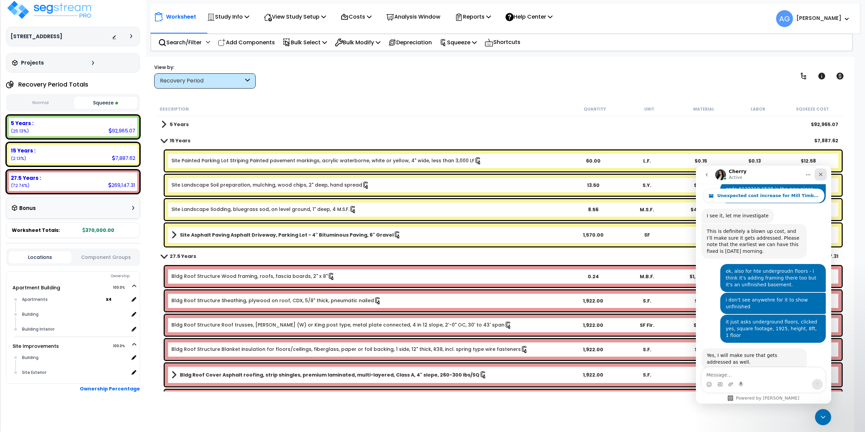
click at [825, 178] on div "Close" at bounding box center [820, 174] width 12 height 12
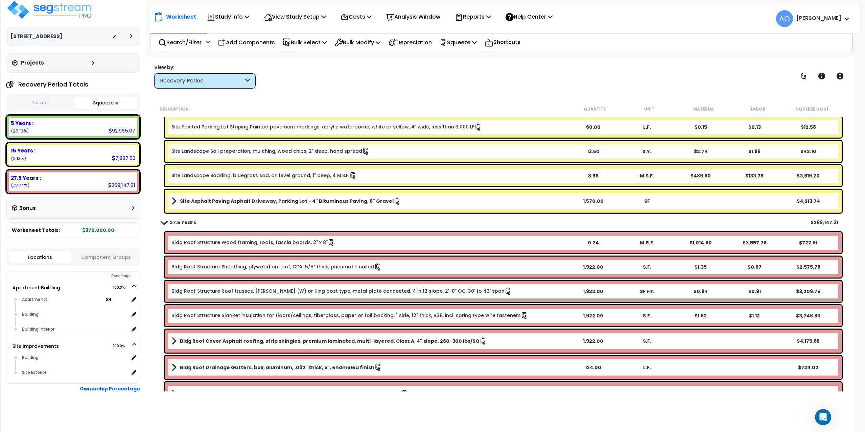
scroll to position [0, 0]
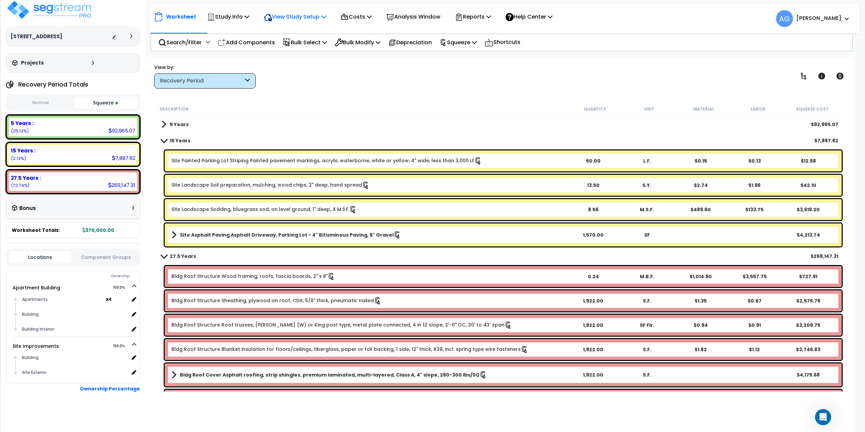
click at [294, 19] on p "View Study Setup" at bounding box center [295, 16] width 62 height 9
click at [291, 47] on link "View Questionnaire" at bounding box center [293, 47] width 67 height 14
click at [167, 120] on link "5 Years" at bounding box center [174, 124] width 27 height 9
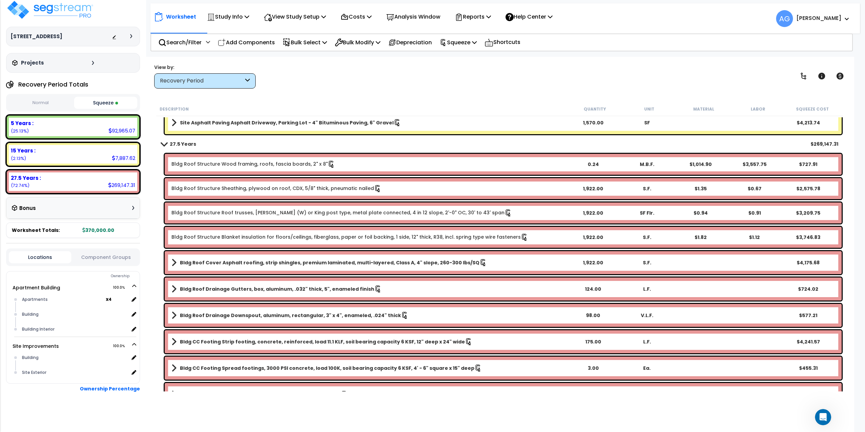
scroll to position [30, 0]
click at [31, 313] on div "Building" at bounding box center [74, 314] width 109 height 8
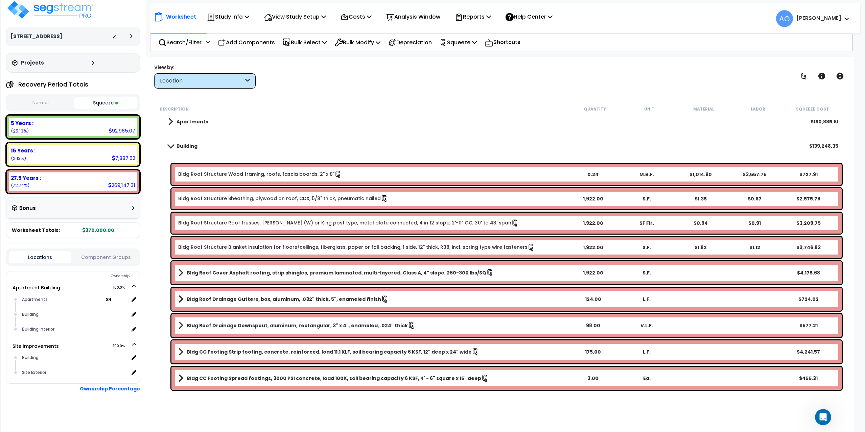
scroll to position [0, 0]
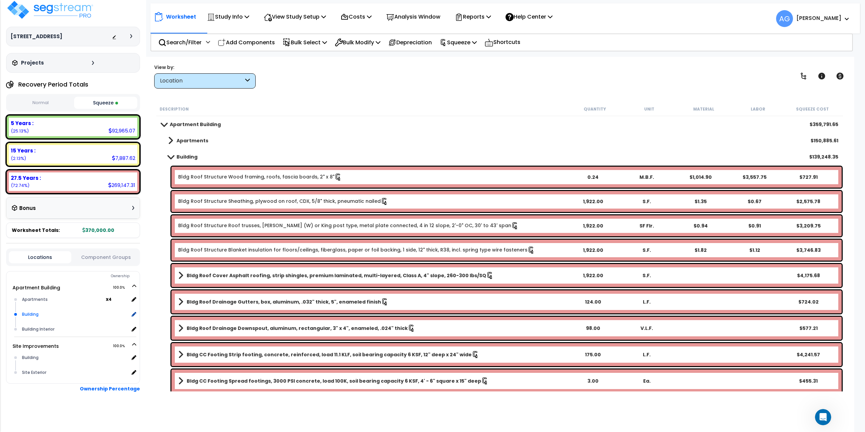
click at [45, 312] on div "Building" at bounding box center [74, 314] width 109 height 8
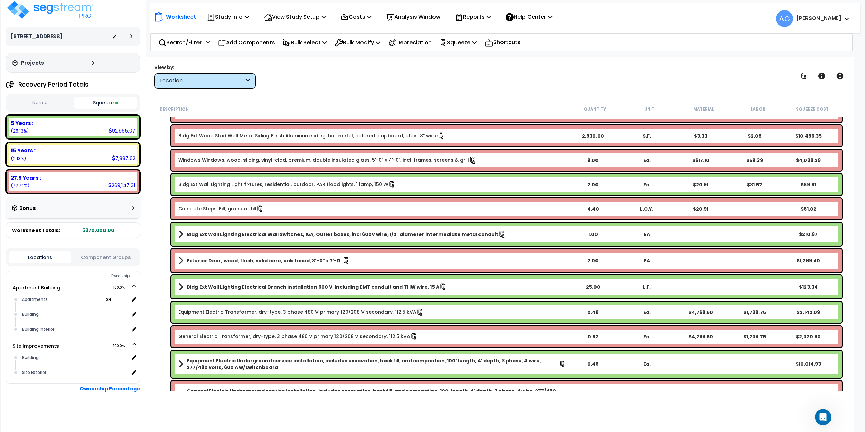
scroll to position [659, 0]
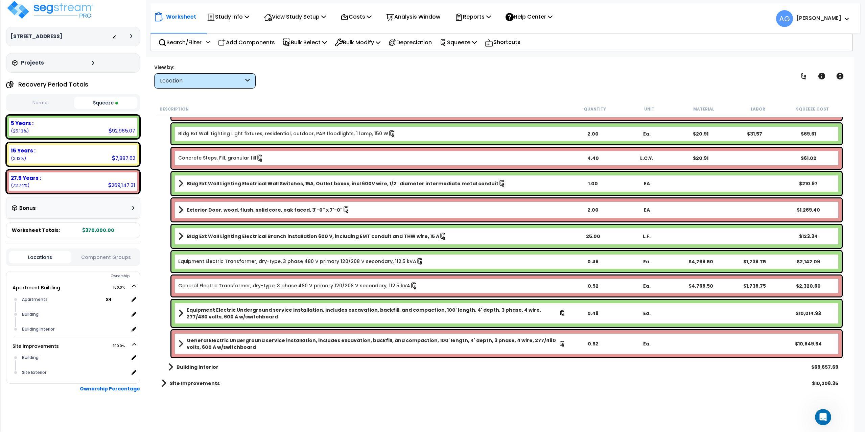
click at [163, 384] on span at bounding box center [163, 383] width 5 height 9
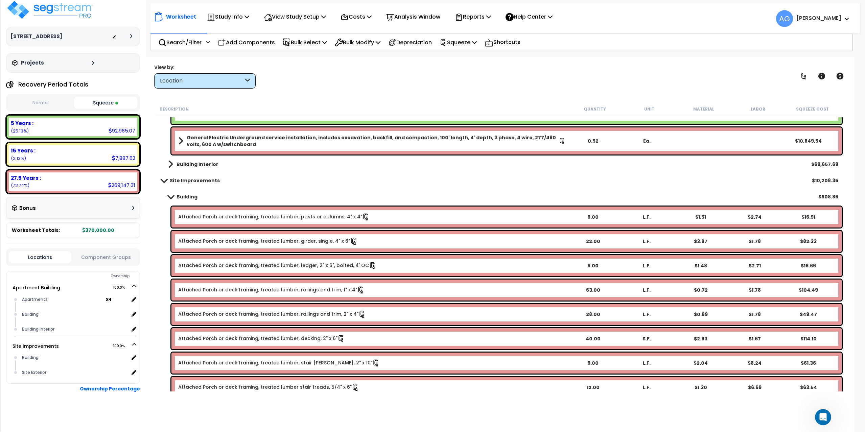
scroll to position [886, 0]
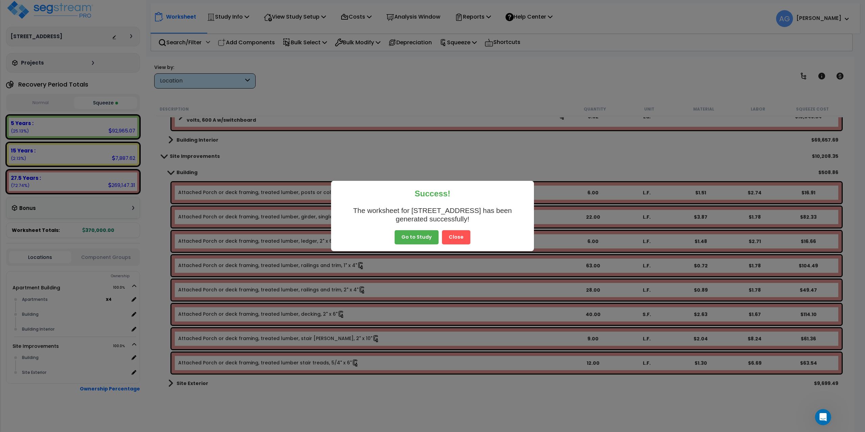
click at [423, 236] on button "Go to Study" at bounding box center [417, 237] width 44 height 14
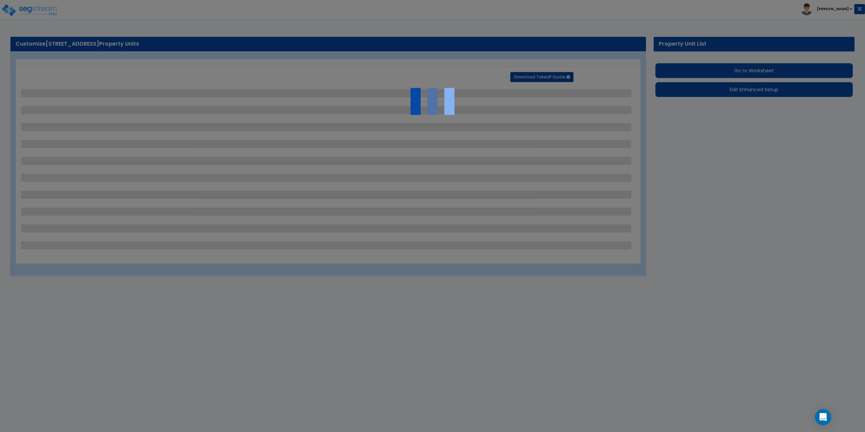
select select "2"
select select "1"
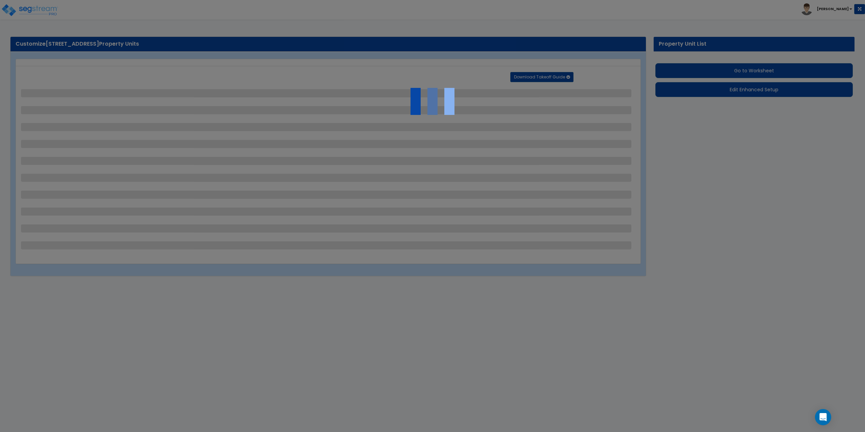
select select "1"
select select "2"
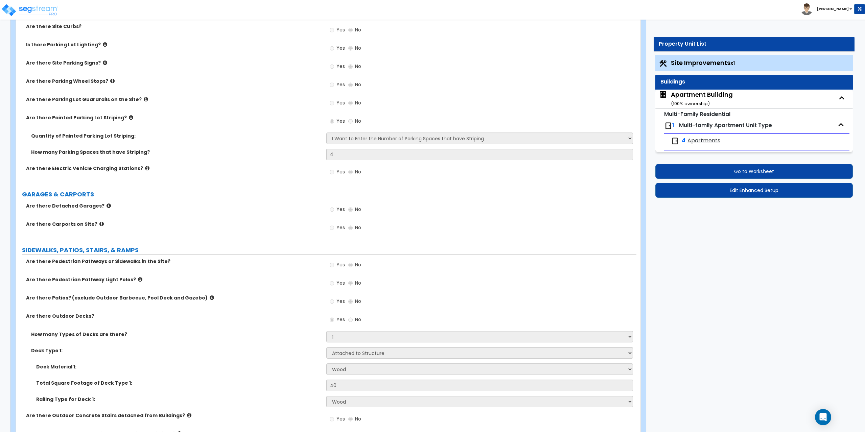
scroll to position [440, 0]
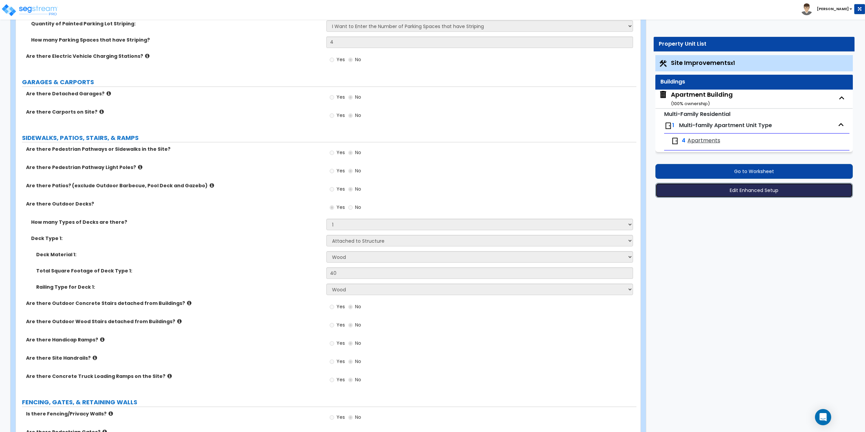
click at [757, 192] on button "Edit Enhanced Setup" at bounding box center [754, 190] width 198 height 15
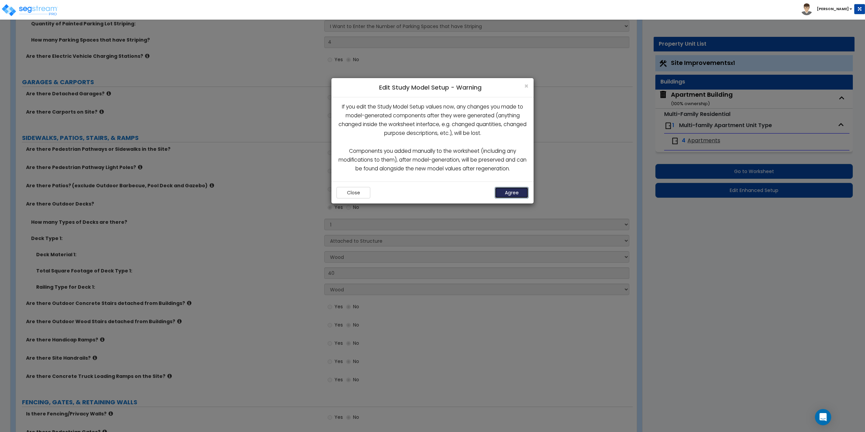
click at [506, 194] on button "Agree" at bounding box center [512, 192] width 34 height 11
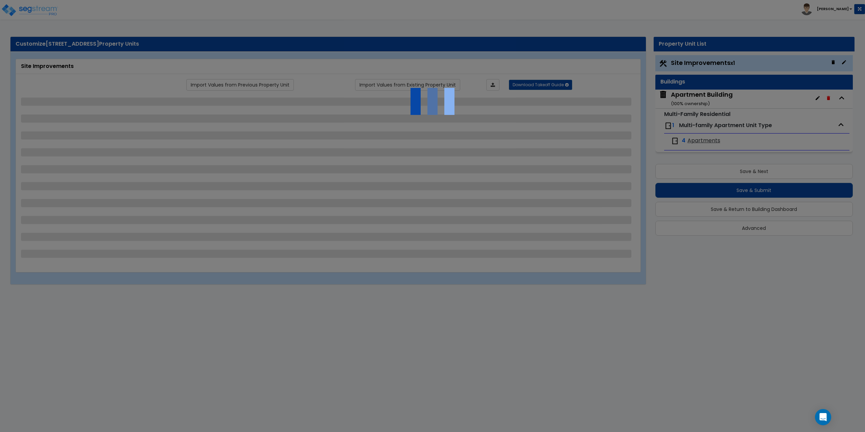
select select "2"
select select "1"
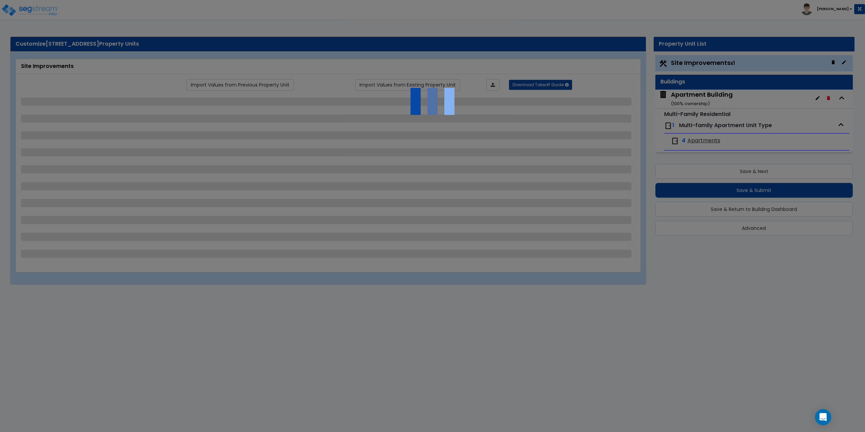
select select "1"
select select "2"
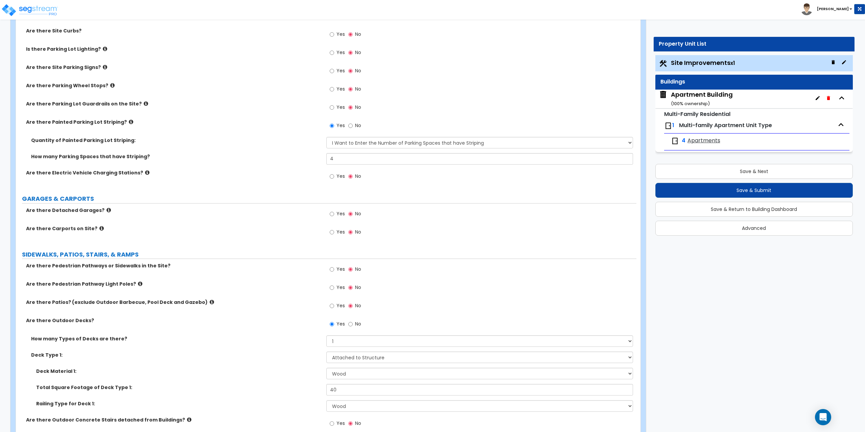
scroll to position [372, 0]
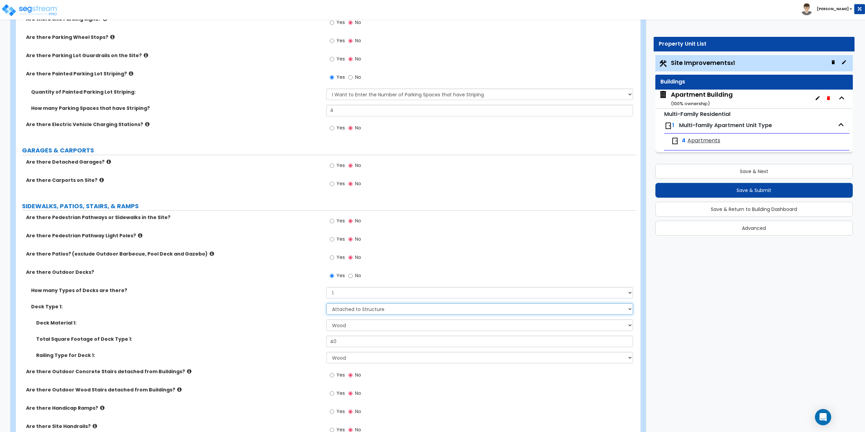
click at [346, 311] on select "Please Choose One Attached to Structure Detached from Structure" at bounding box center [479, 308] width 307 height 11
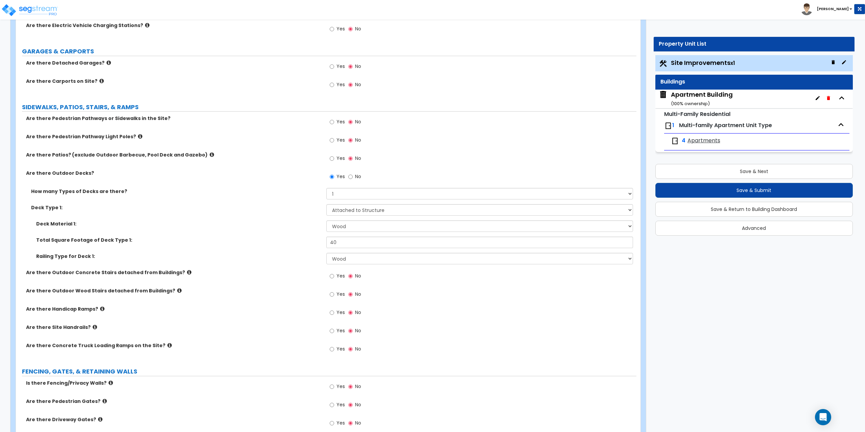
scroll to position [473, 0]
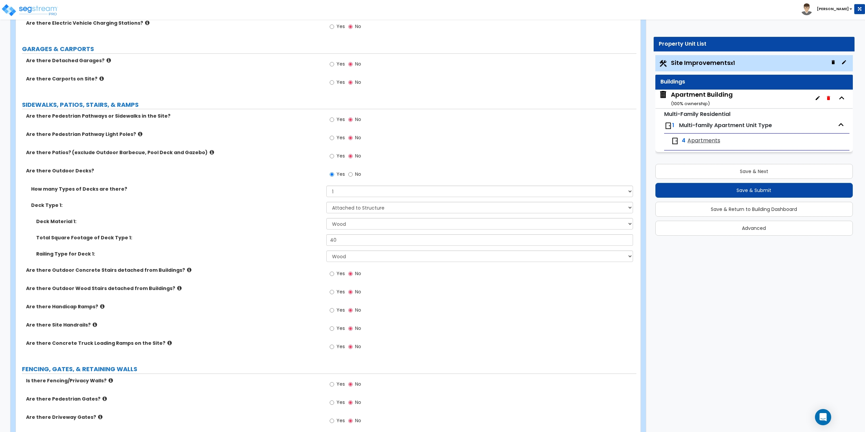
click at [177, 287] on icon at bounding box center [179, 288] width 4 height 5
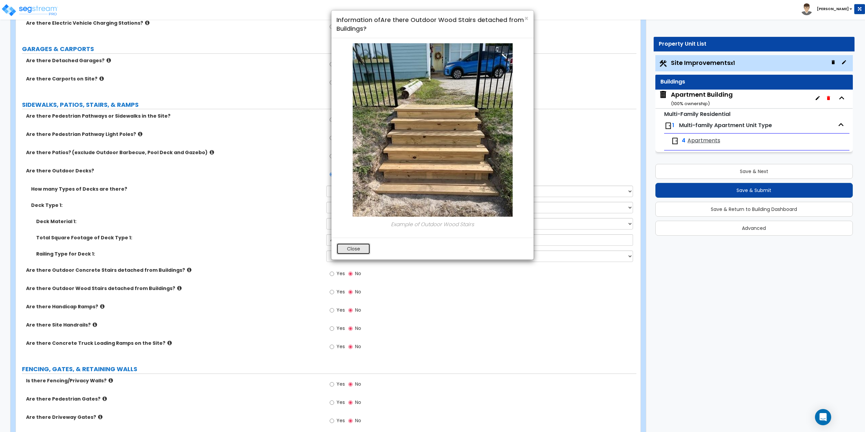
click at [365, 251] on button "Close" at bounding box center [353, 248] width 34 height 11
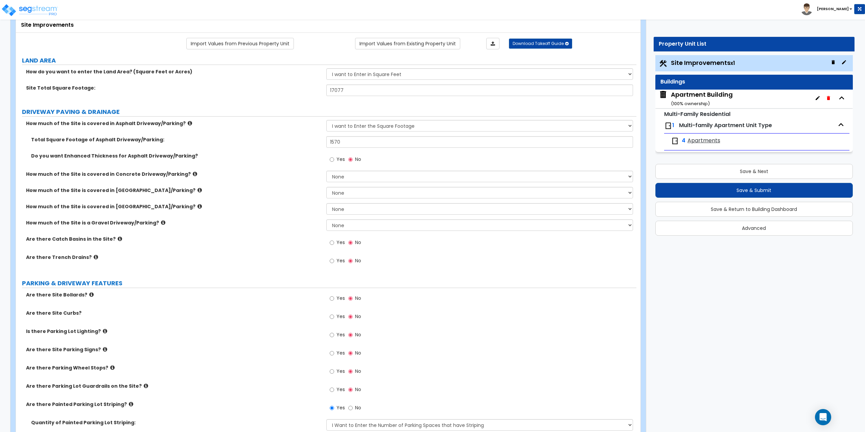
scroll to position [0, 0]
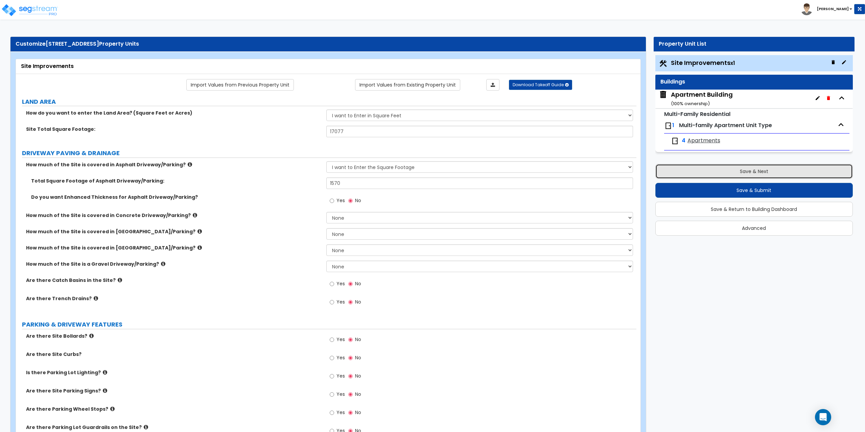
click at [768, 168] on button "Save & Next" at bounding box center [754, 171] width 198 height 15
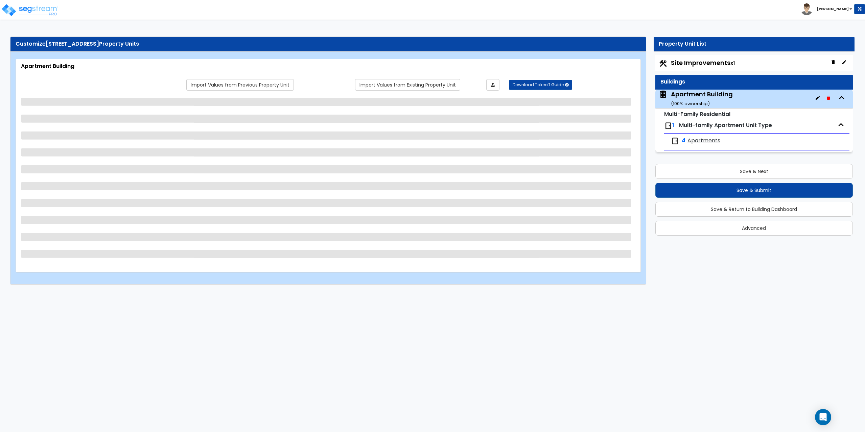
select select "7"
select select "1"
select select "6"
select select "1"
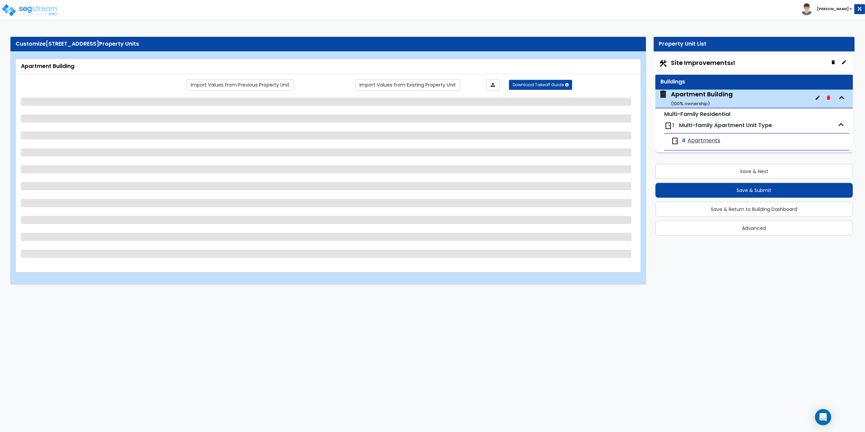
select select "1"
select select "5"
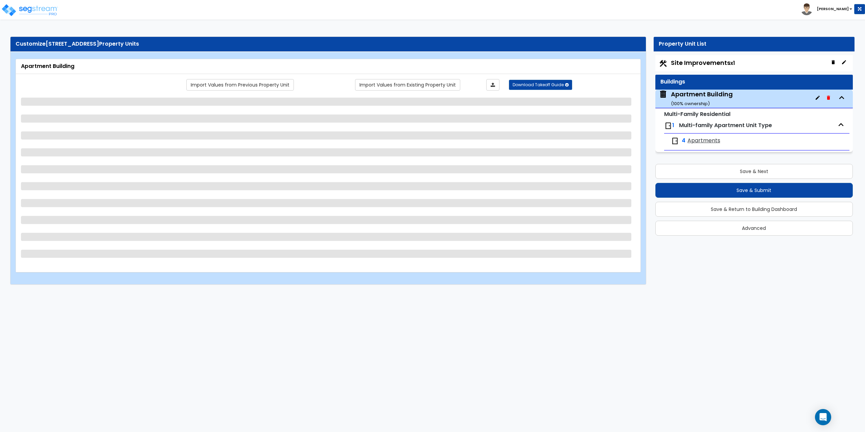
select select "1"
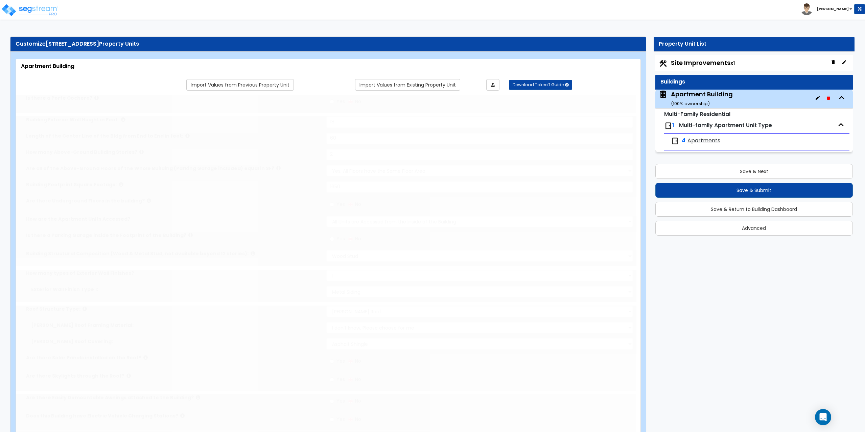
type input "2"
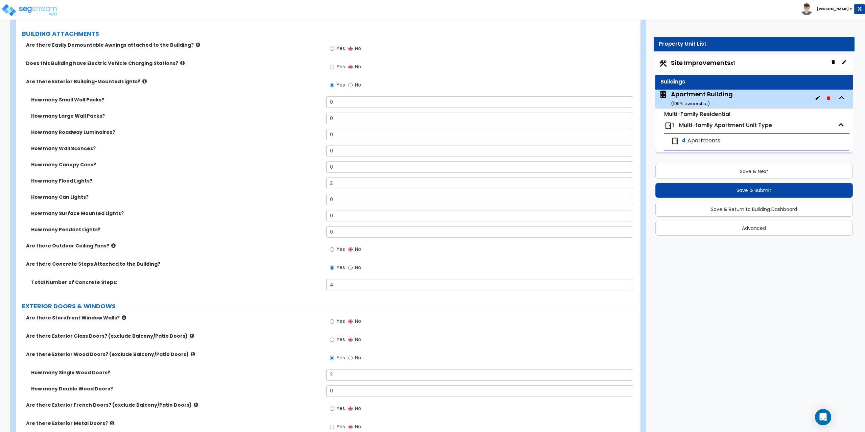
scroll to position [473, 0]
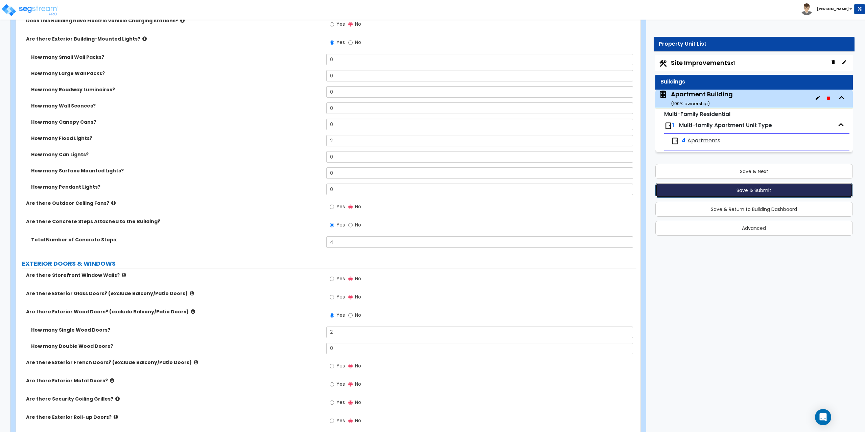
click at [746, 191] on button "Save & Submit" at bounding box center [754, 190] width 198 height 15
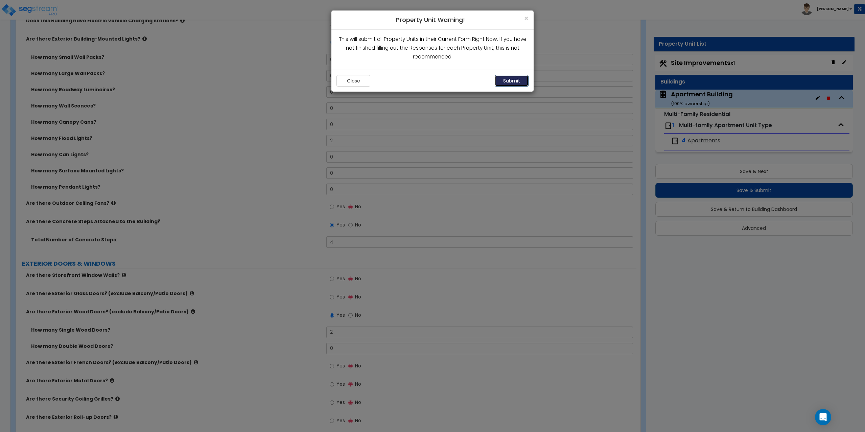
click at [512, 80] on button "Submit" at bounding box center [512, 80] width 34 height 11
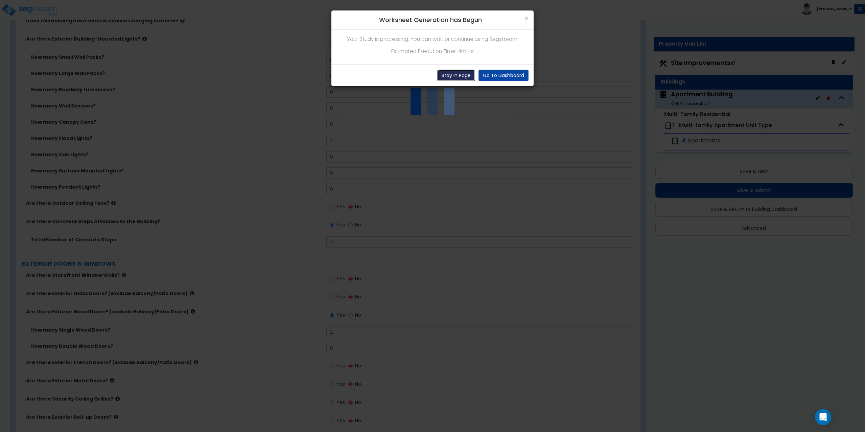
click at [447, 77] on button "Stay In Page" at bounding box center [456, 75] width 38 height 11
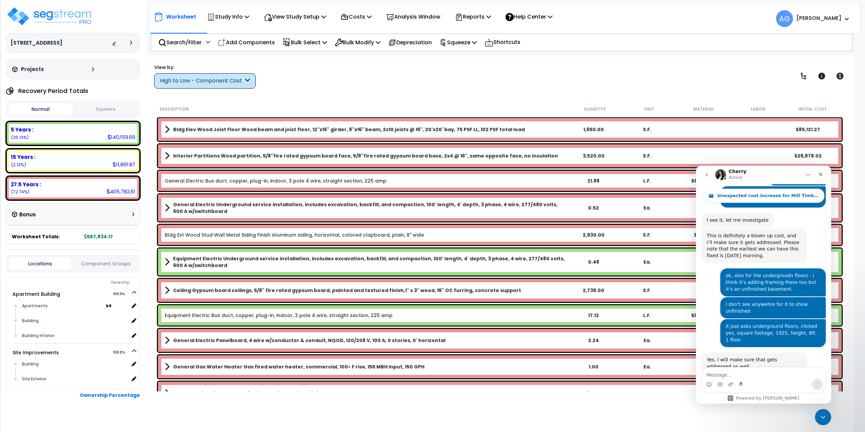
scroll to position [747, 0]
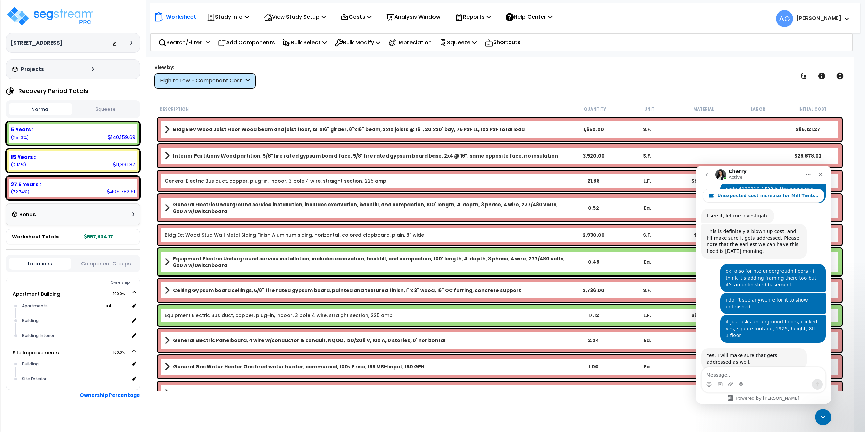
click at [104, 107] on button "Squeeze" at bounding box center [106, 109] width 64 height 12
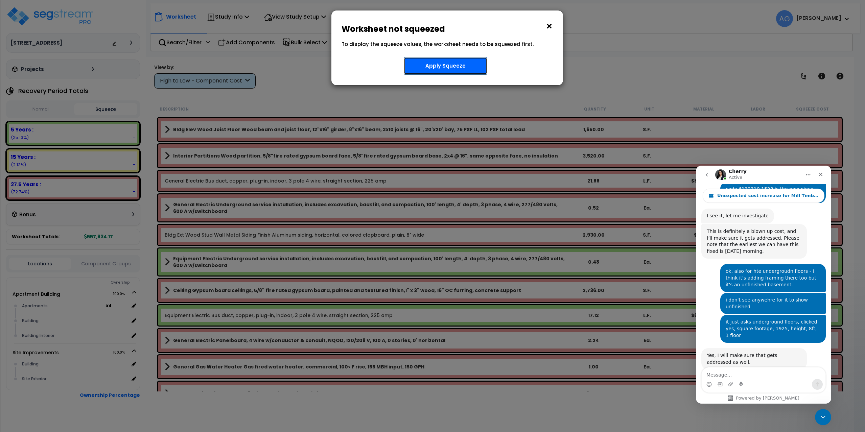
click at [430, 62] on button "Apply Squeeze" at bounding box center [446, 66] width 84 height 18
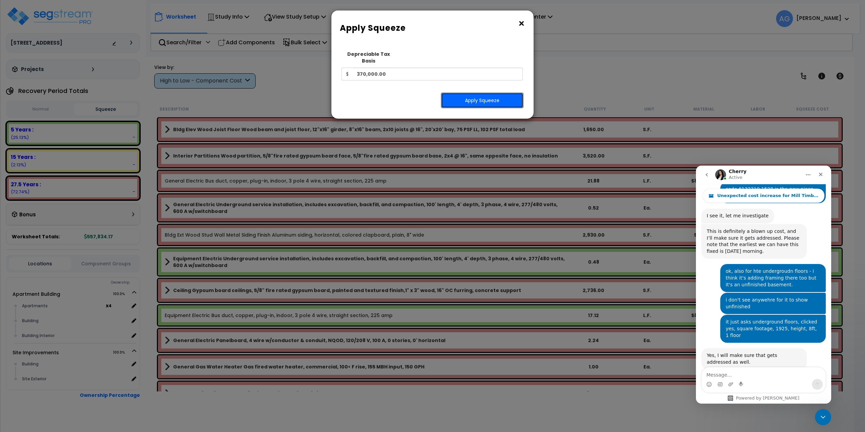
drag, startPoint x: 460, startPoint y: 92, endPoint x: 402, endPoint y: 58, distance: 68.0
click at [460, 93] on button "Apply Squeeze" at bounding box center [482, 101] width 82 height 16
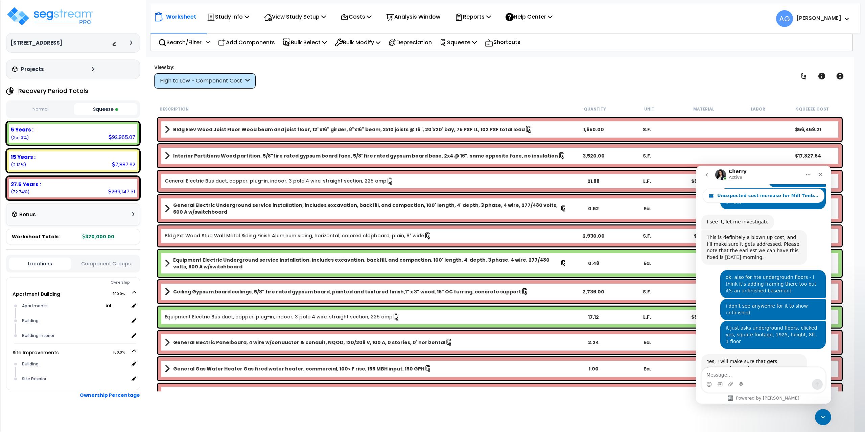
scroll to position [747, 0]
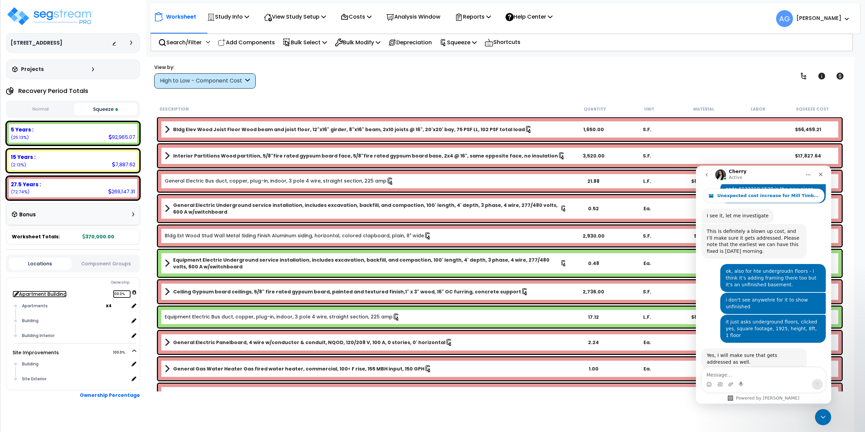
click at [53, 292] on link "Apartment Building 100.0%" at bounding box center [40, 294] width 54 height 7
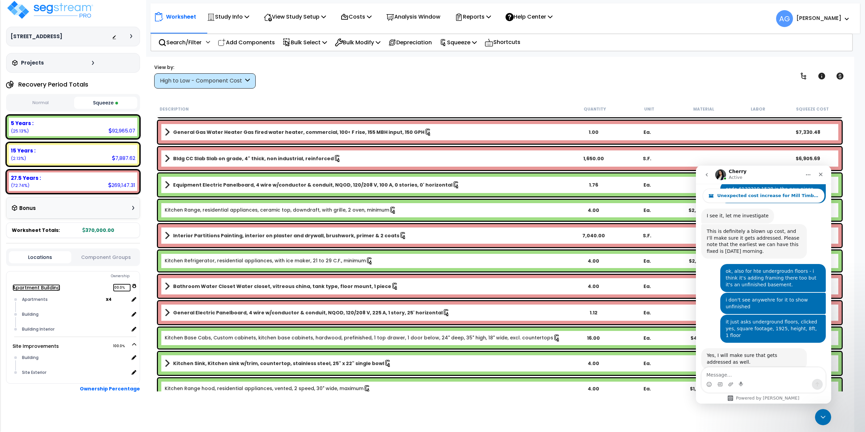
scroll to position [0, 0]
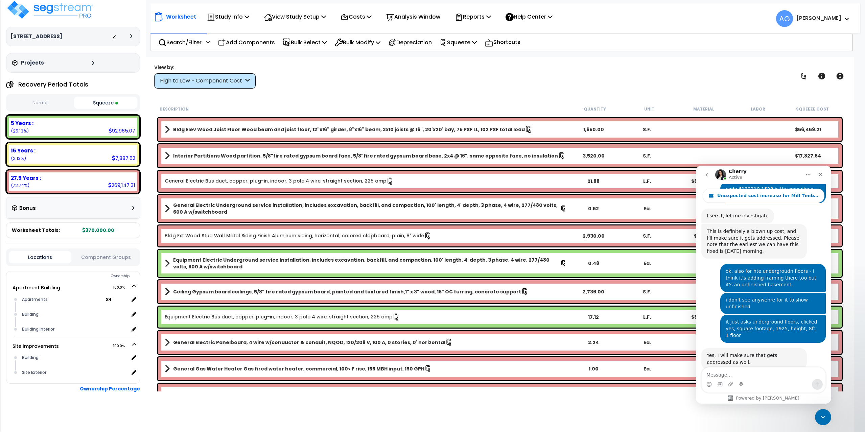
click at [180, 85] on div "High to Low - Component Cost" at bounding box center [204, 80] width 101 height 15
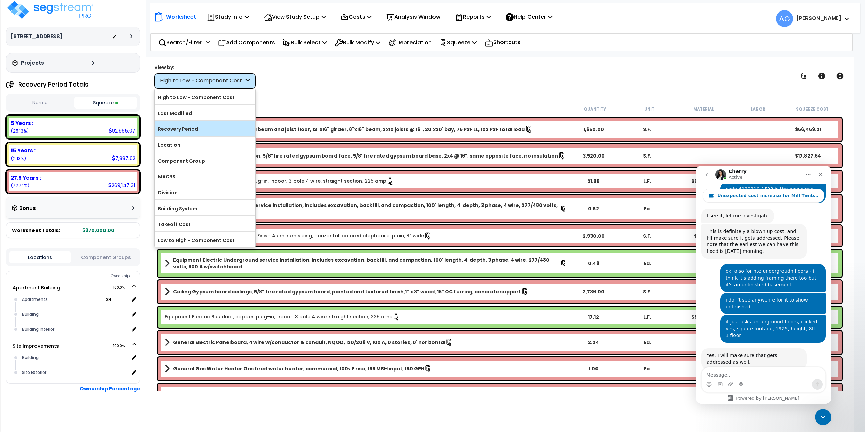
click at [190, 133] on label "Recovery Period" at bounding box center [205, 129] width 101 height 10
click at [0, 0] on input "Recovery Period" at bounding box center [0, 0] width 0 height 0
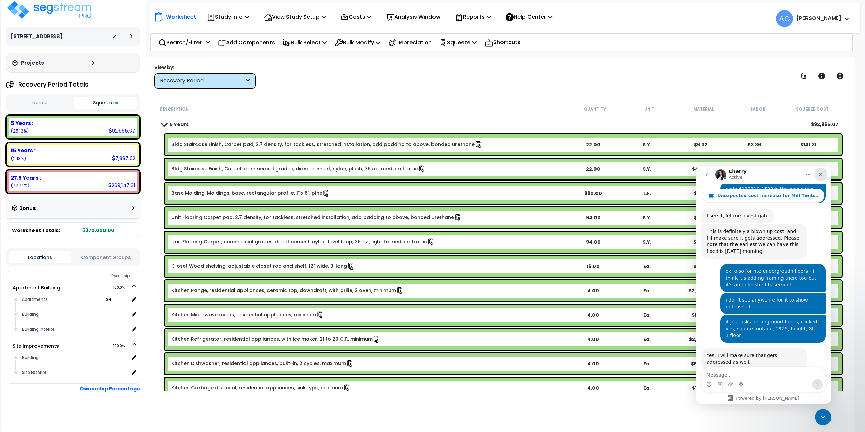
click at [822, 173] on icon "Close" at bounding box center [821, 175] width 4 height 4
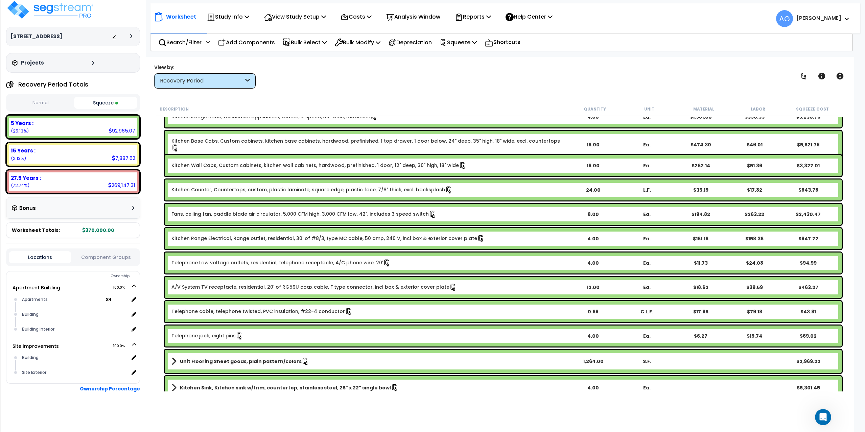
scroll to position [338, 0]
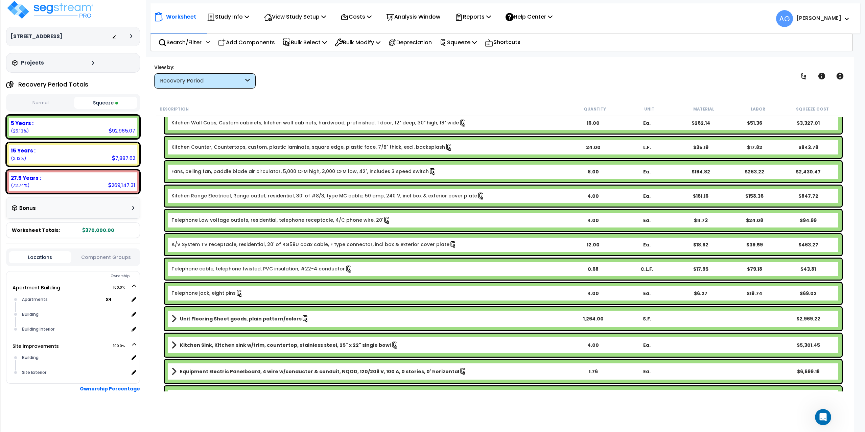
click at [416, 322] on link "Unit Flooring Sheet goods, plain pattern/colors" at bounding box center [368, 318] width 395 height 9
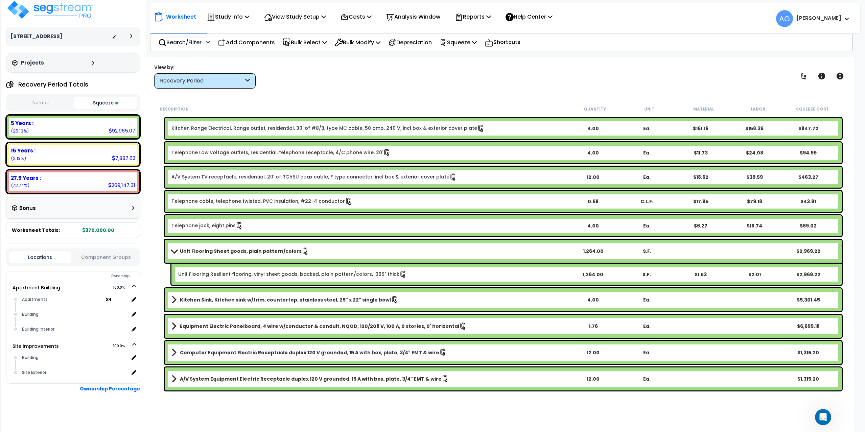
scroll to position [440, 0]
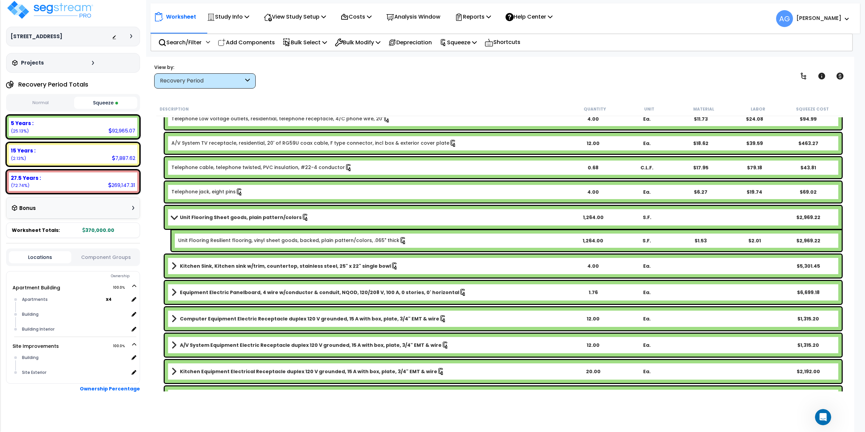
click at [809, 265] on div "$5,301.45" at bounding box center [807, 266] width 53 height 7
click at [169, 266] on div "Kitchen Sink, Kitchen sink w/trim, countertop, stainless steel, 25" x 22" singl…" at bounding box center [503, 266] width 677 height 23
click at [176, 267] on link "Kitchen Sink, Kitchen sink w/trim, countertop, stainless steel, 25" x 22" singl…" at bounding box center [368, 265] width 395 height 9
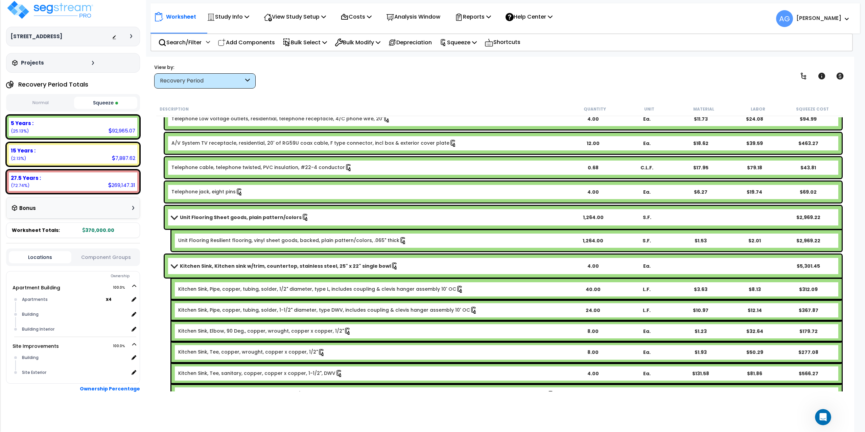
click at [175, 266] on span at bounding box center [173, 265] width 9 height 5
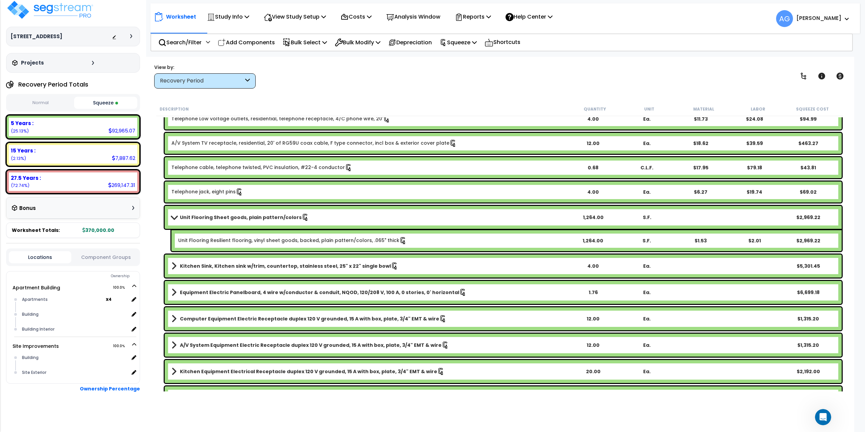
click at [175, 266] on span at bounding box center [173, 265] width 5 height 9
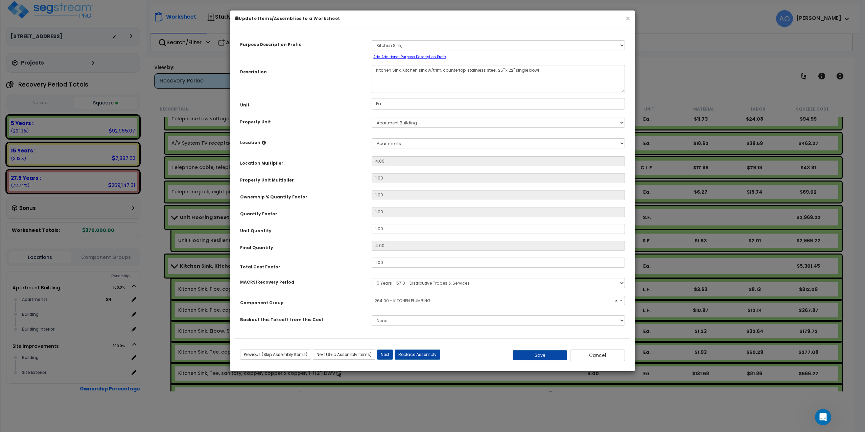
select select "58230"
click at [595, 358] on button "Cancel" at bounding box center [597, 355] width 55 height 11
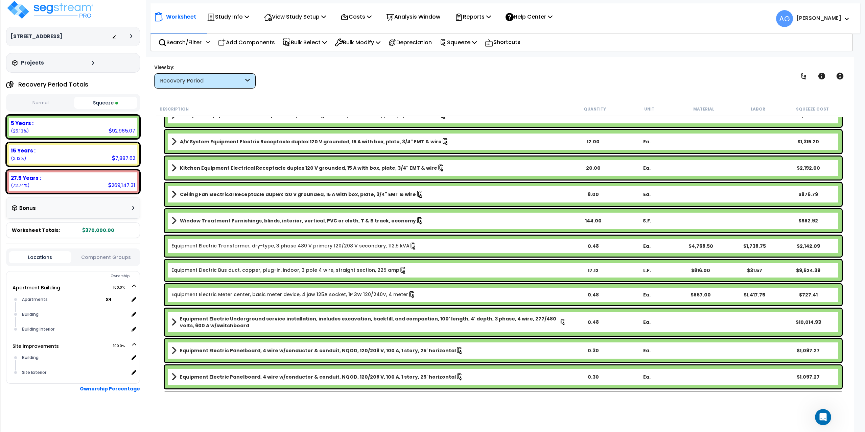
scroll to position [845, 0]
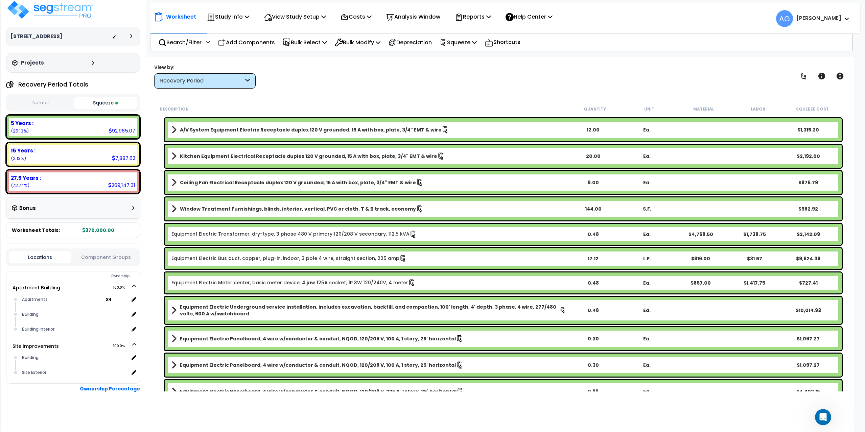
click at [172, 312] on span at bounding box center [173, 310] width 5 height 9
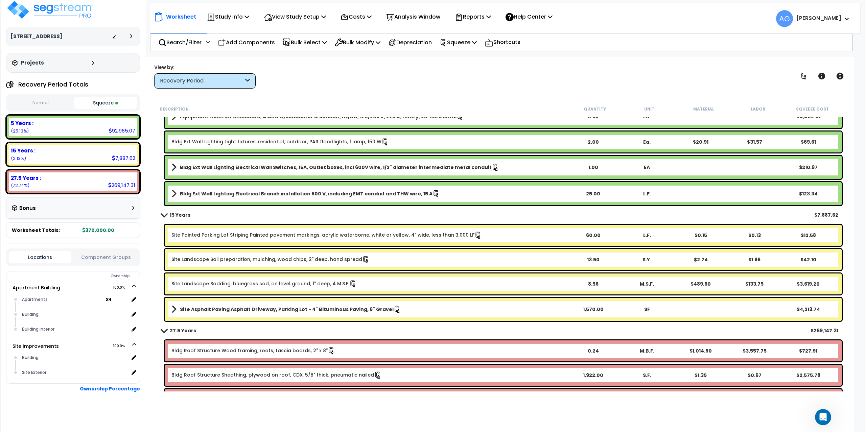
scroll to position [0, 0]
click at [54, 8] on img at bounding box center [50, 10] width 88 height 20
